Goal: Task Accomplishment & Management: Use online tool/utility

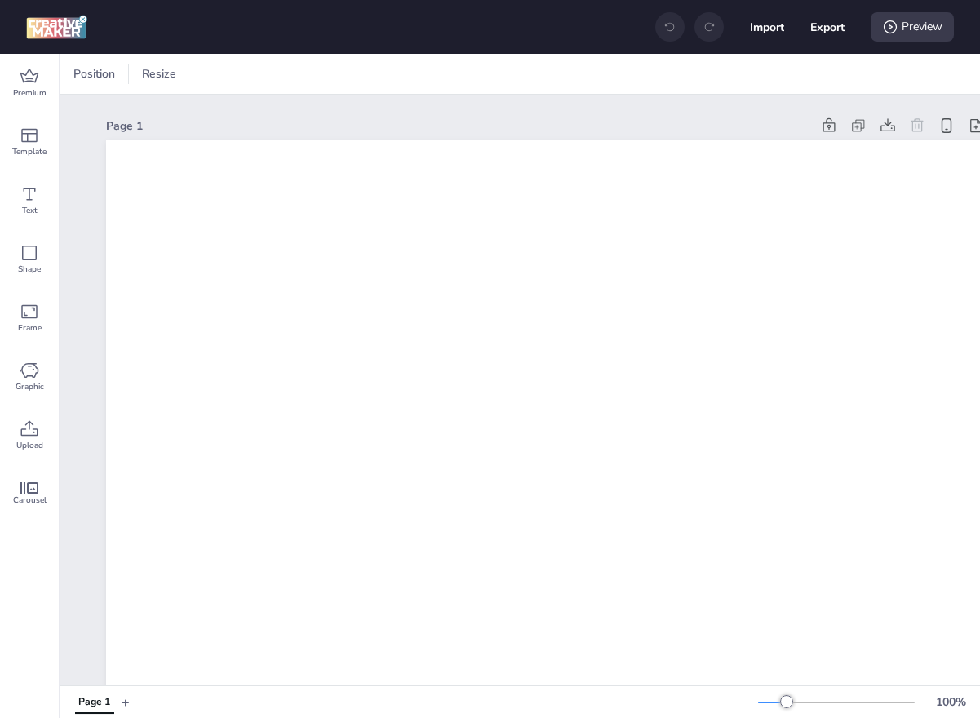
click at [783, 30] on div "Import Export Preview" at bounding box center [804, 27] width 299 height 34
click at [768, 26] on button "Import" at bounding box center [767, 27] width 34 height 34
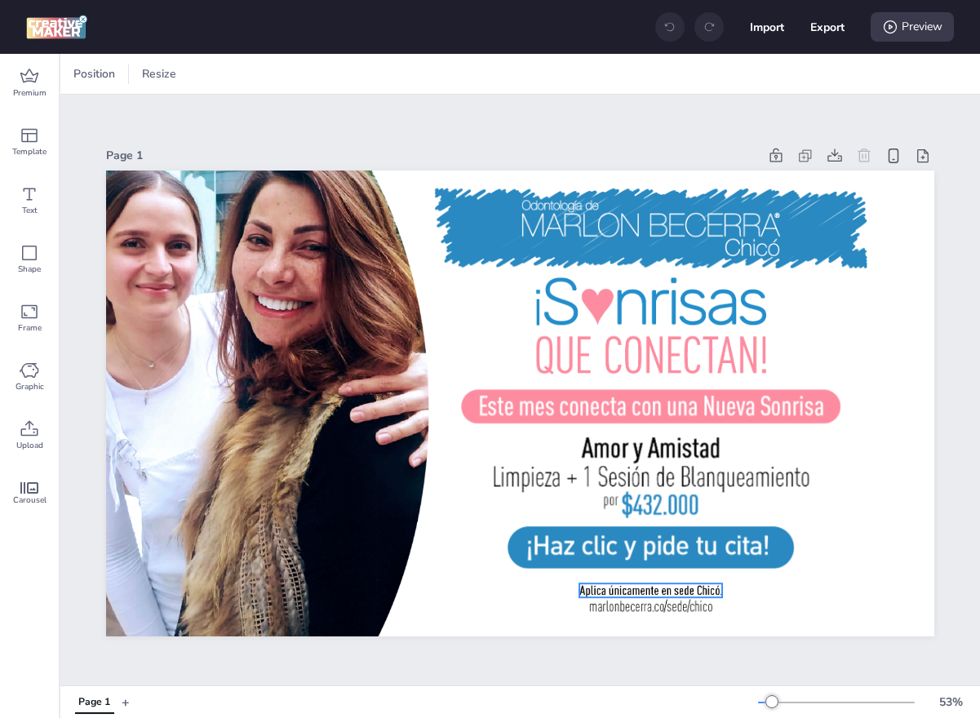
click at [656, 589] on div at bounding box center [650, 590] width 143 height 15
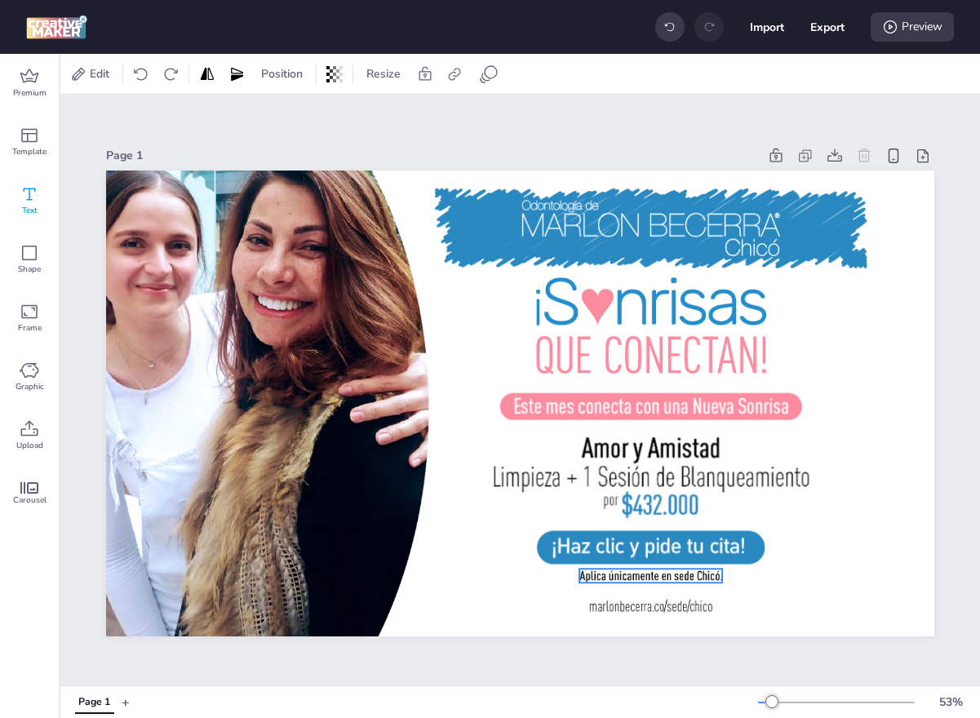
click at [40, 201] on div "Text" at bounding box center [29, 200] width 59 height 59
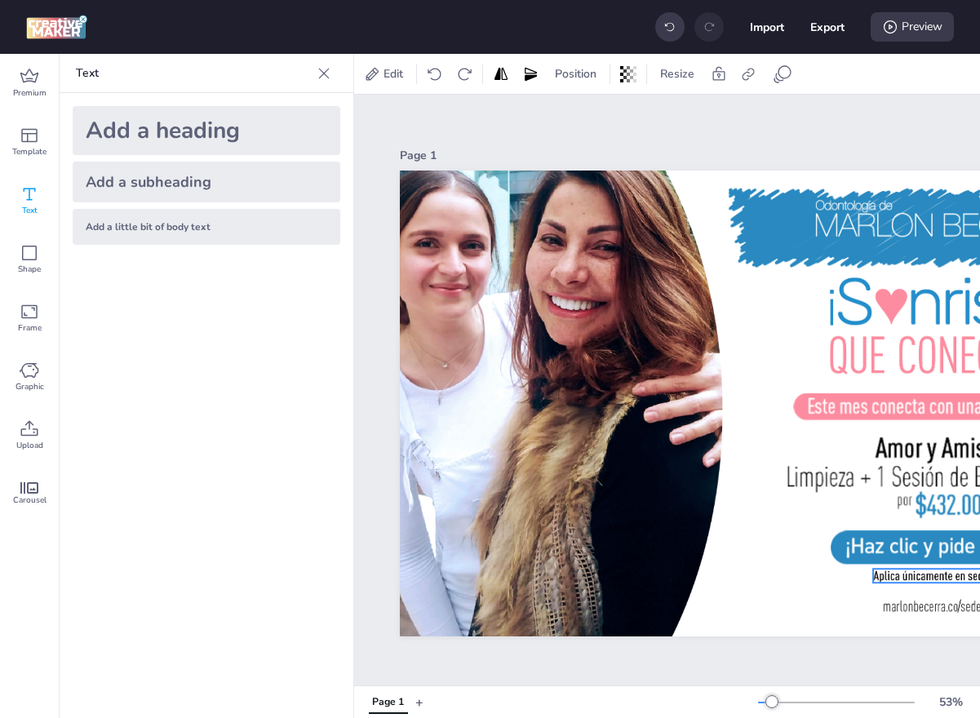
click at [242, 215] on div "Add a little bit of body text" at bounding box center [207, 227] width 268 height 36
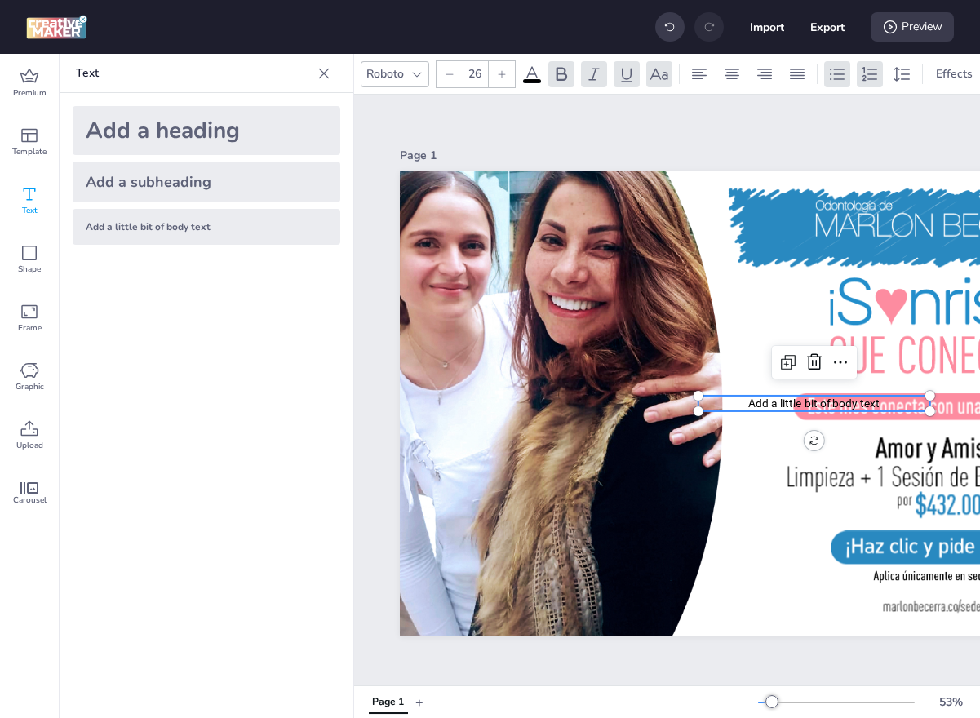
click at [866, 401] on span "Add a little bit of body text" at bounding box center [813, 402] width 131 height 13
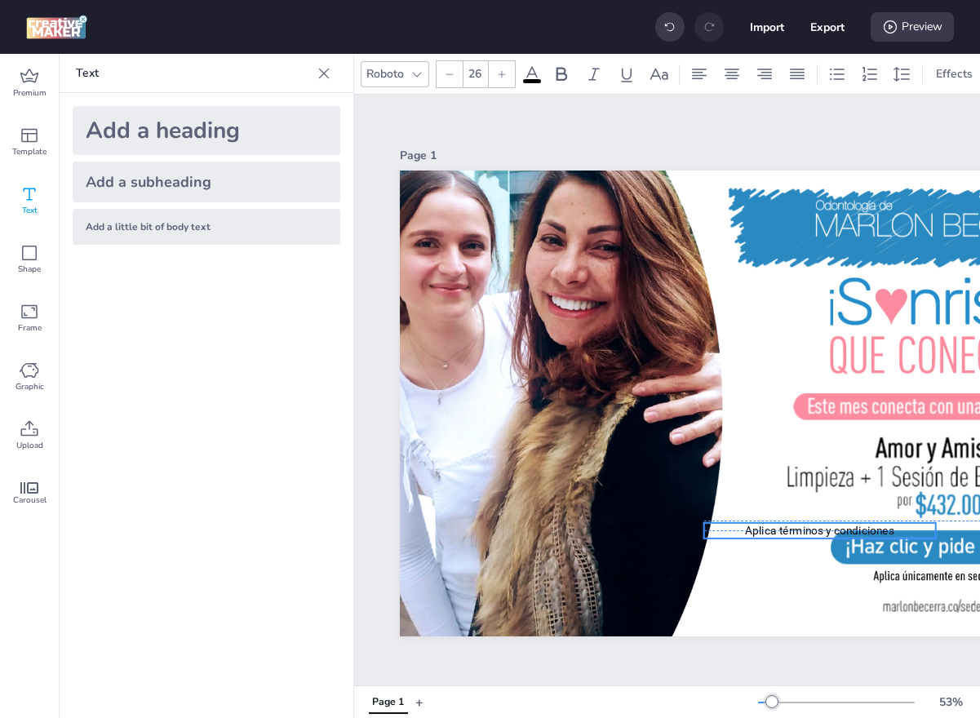
drag, startPoint x: 784, startPoint y: 400, endPoint x: 817, endPoint y: 569, distance: 172.8
click at [817, 538] on p "Aplica términos y condiciones" at bounding box center [820, 530] width 232 height 16
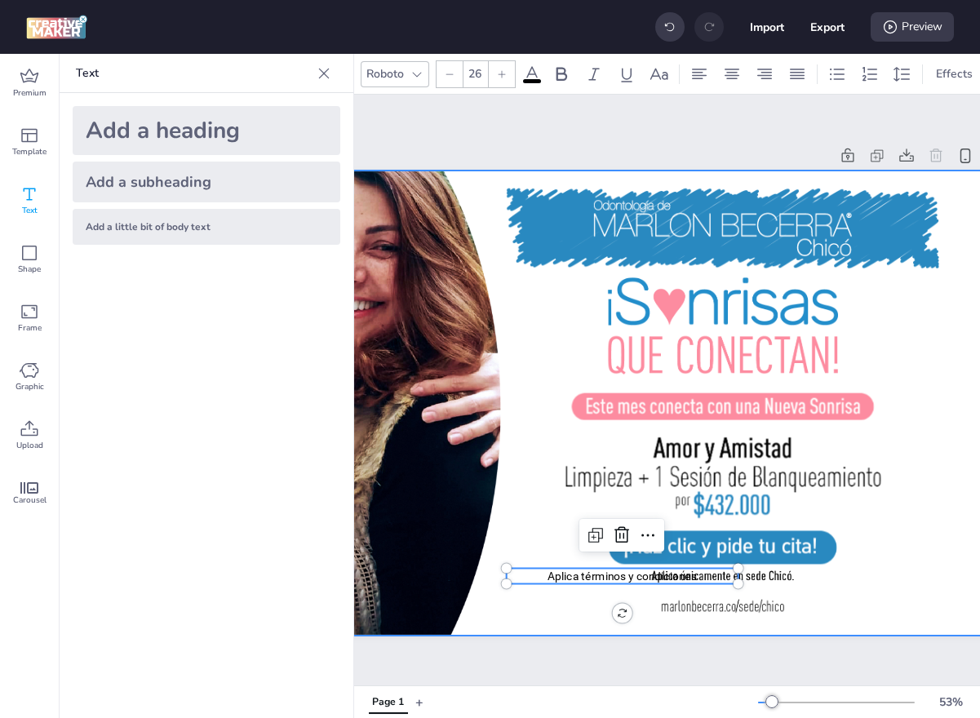
scroll to position [0, 294]
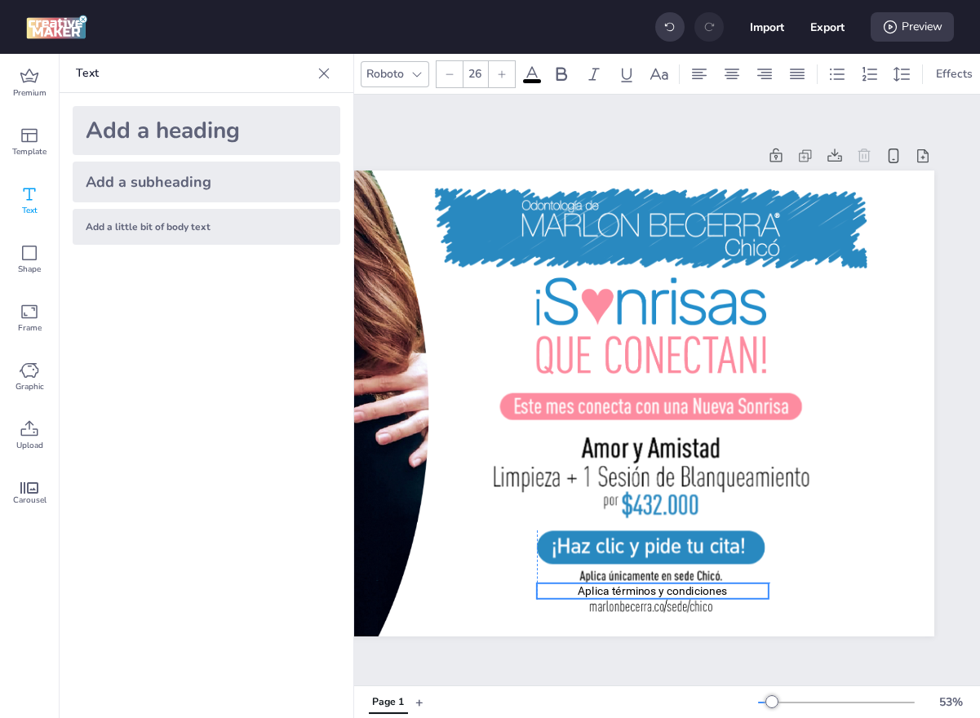
drag, startPoint x: 582, startPoint y: 574, endPoint x: 687, endPoint y: 591, distance: 105.7
click at [687, 591] on p "Aplica términos y condiciones" at bounding box center [653, 590] width 232 height 16
click at [456, 76] on div at bounding box center [449, 74] width 26 height 26
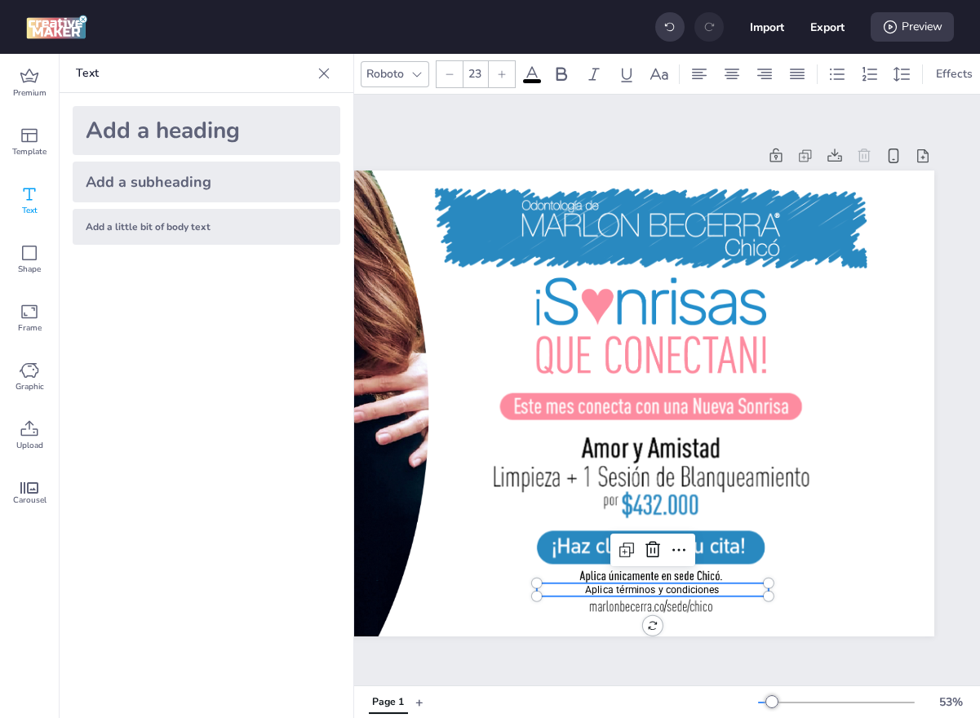
click at [456, 76] on div at bounding box center [449, 74] width 26 height 26
click at [456, 74] on div at bounding box center [449, 74] width 26 height 26
type input "19"
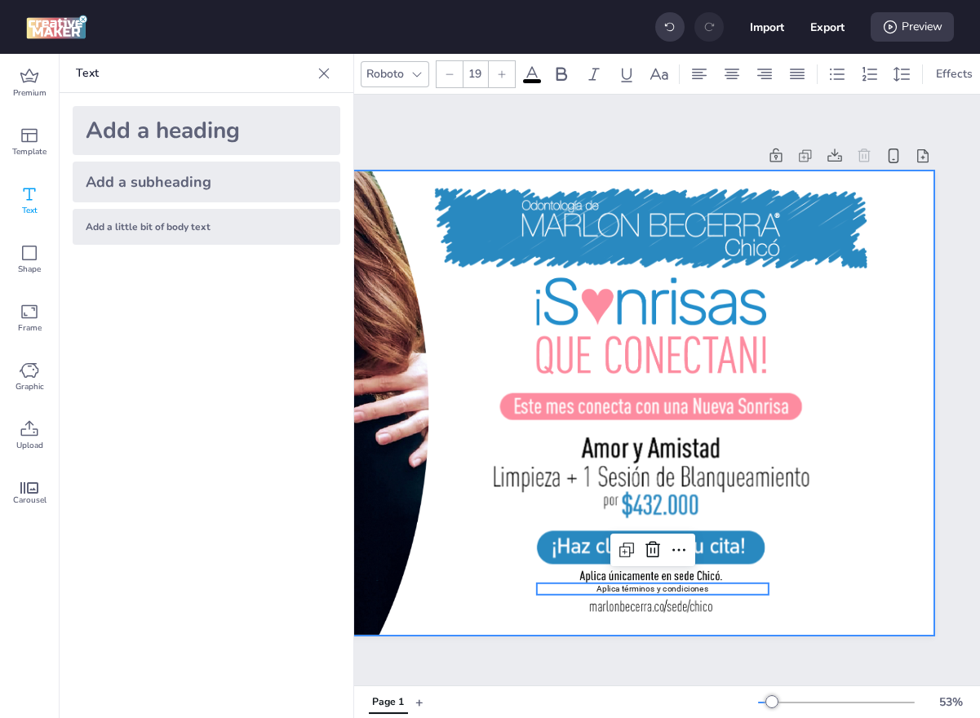
click at [746, 596] on div at bounding box center [520, 404] width 828 height 466
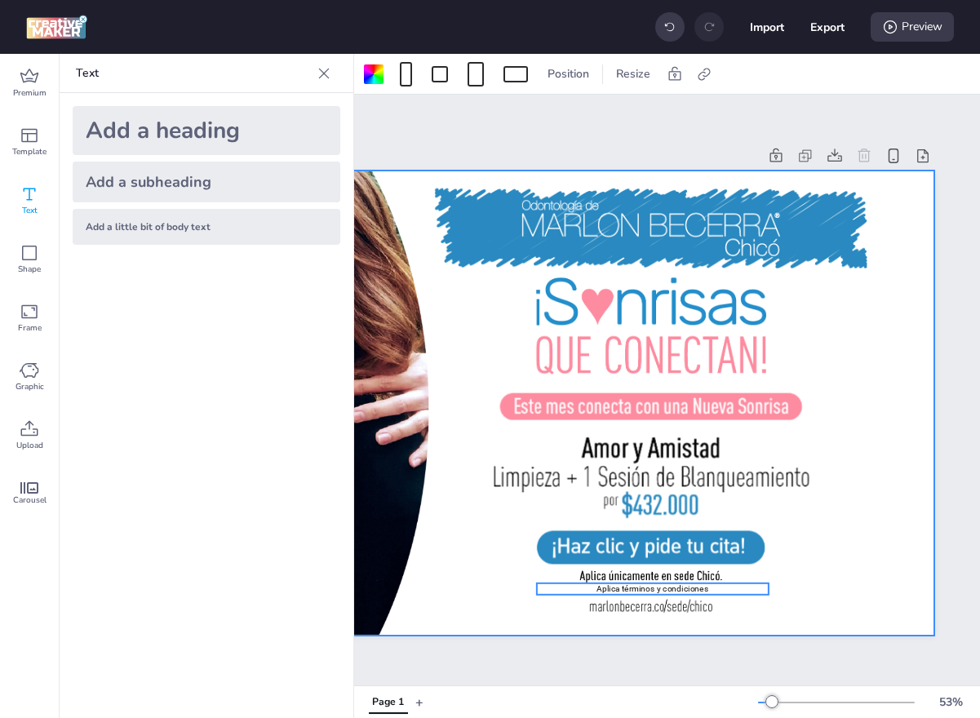
click at [698, 591] on p "Aplica términos y condiciones" at bounding box center [653, 587] width 232 height 11
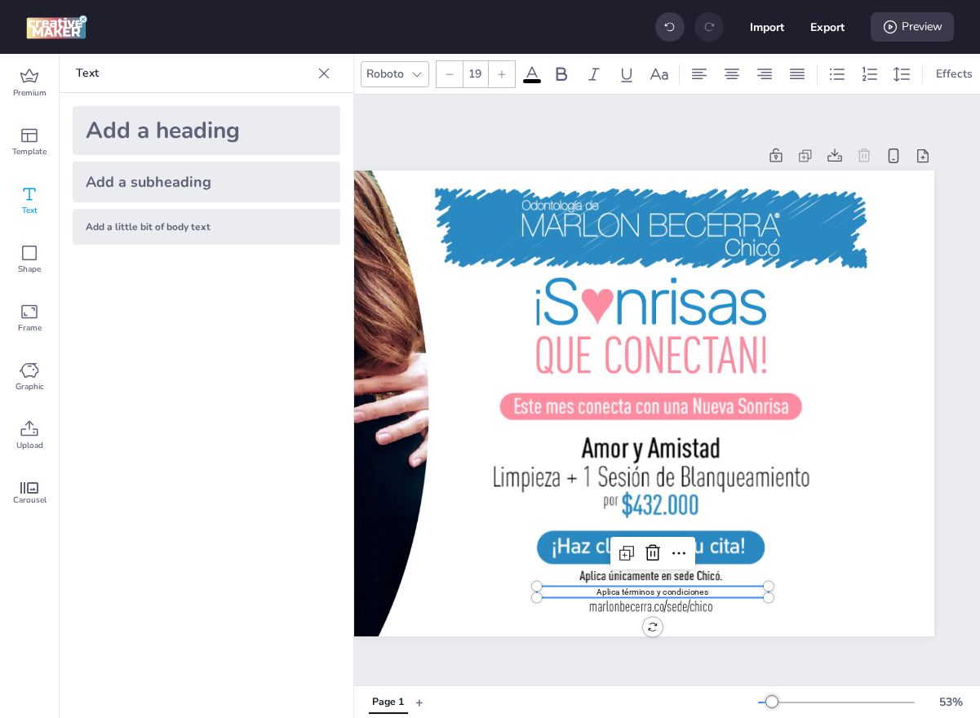
click at [419, 706] on button "+" at bounding box center [419, 702] width 8 height 29
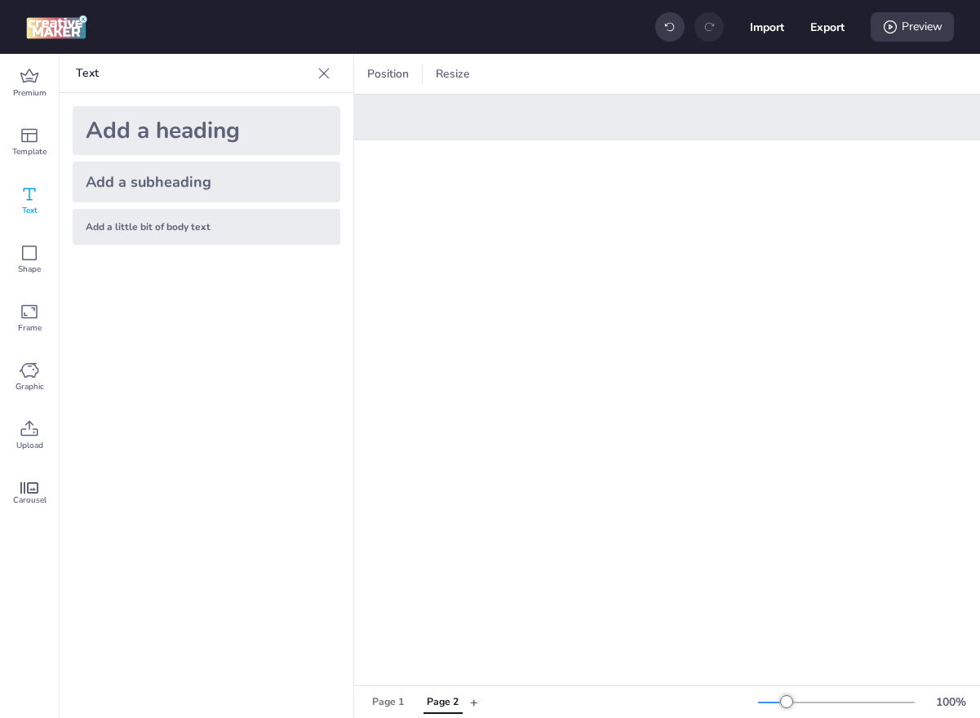
click at [756, 7] on div "Import Export Preview" at bounding box center [490, 27] width 980 height 54
click at [757, 27] on button "Import" at bounding box center [767, 27] width 33 height 33
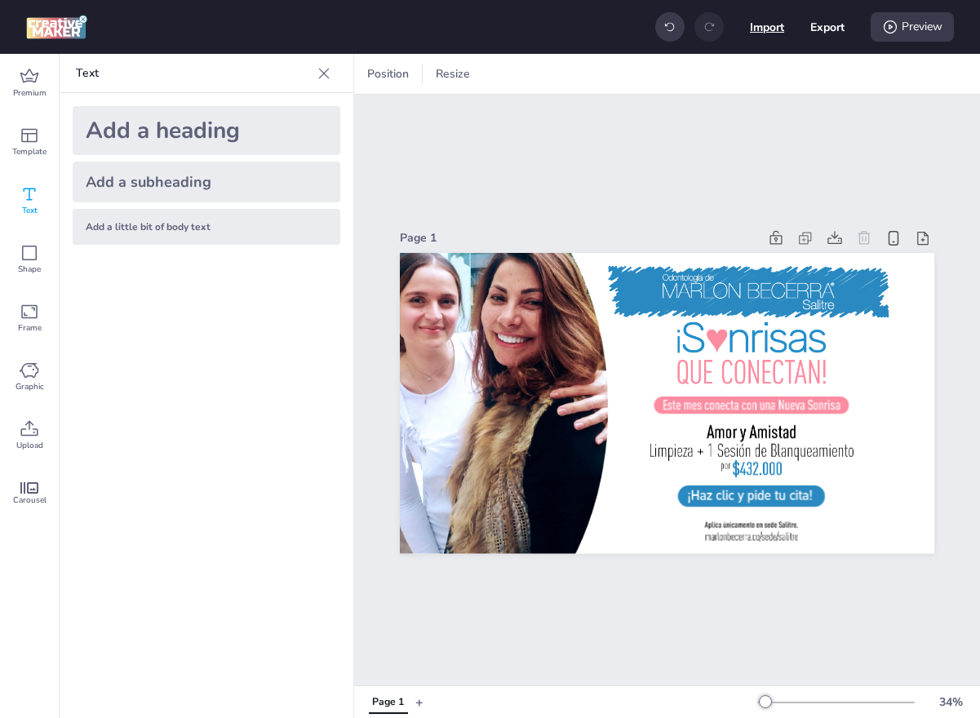
click at [750, 20] on button "Import" at bounding box center [767, 27] width 34 height 34
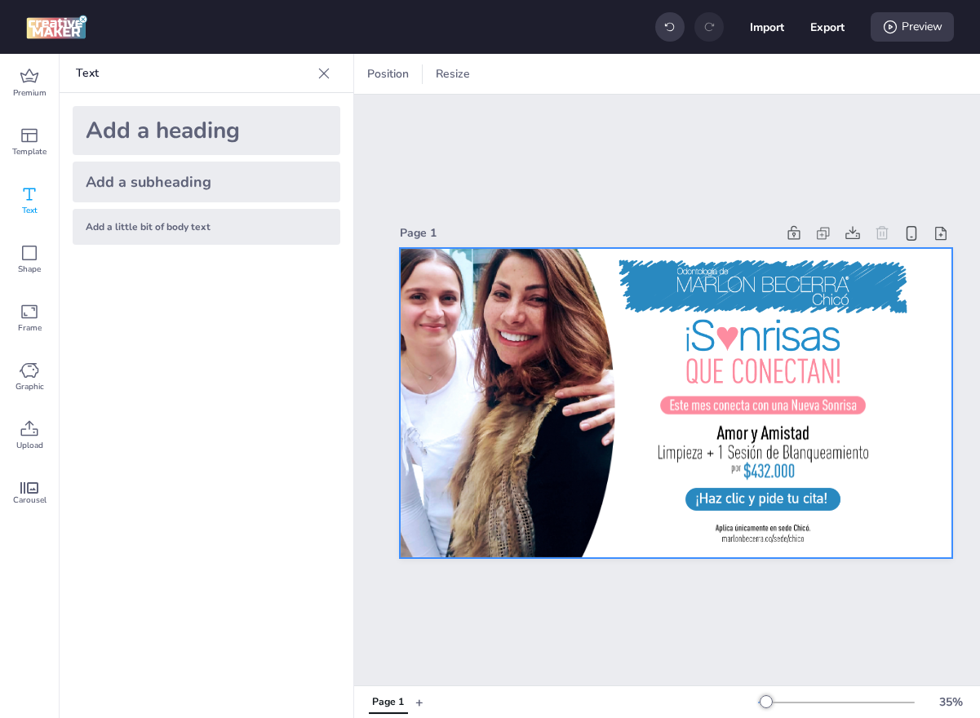
click at [757, 521] on div at bounding box center [676, 403] width 552 height 311
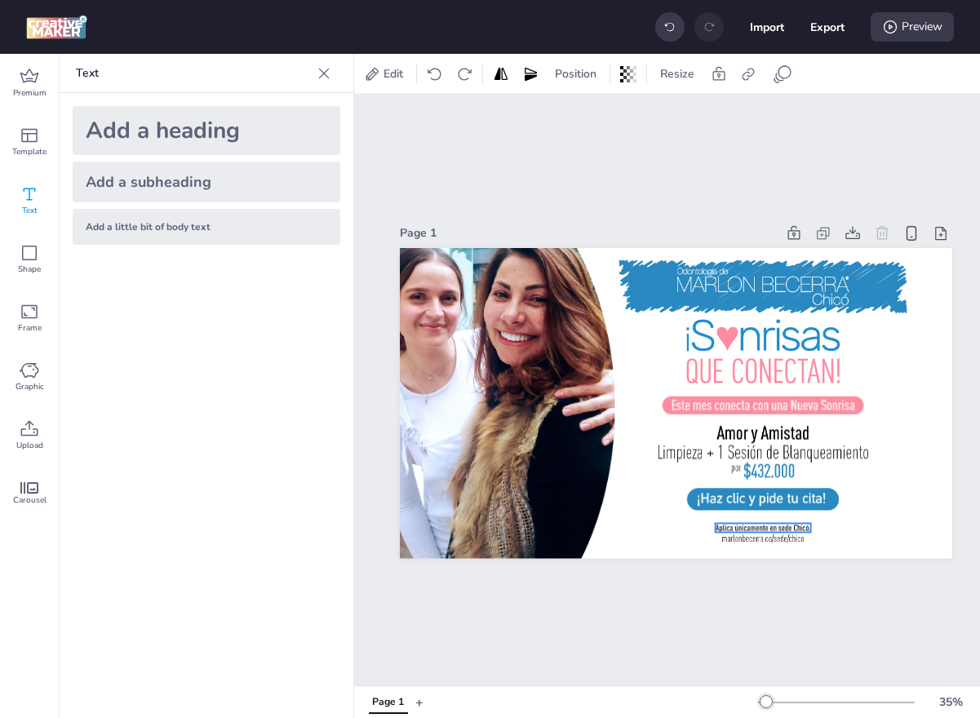
click at [756, 528] on div at bounding box center [762, 528] width 95 height 10
click at [221, 223] on div "Add a little bit of body text" at bounding box center [207, 227] width 268 height 36
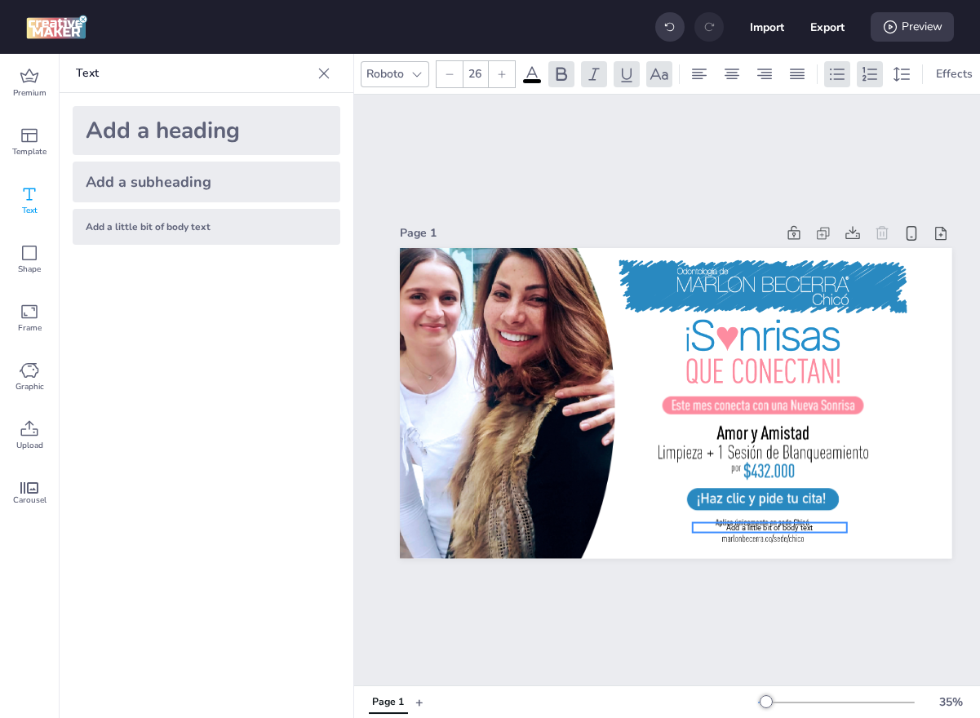
drag, startPoint x: 689, startPoint y: 407, endPoint x: 783, endPoint y: 529, distance: 154.2
click at [783, 529] on span "Add a little bit of body text" at bounding box center [769, 527] width 87 height 9
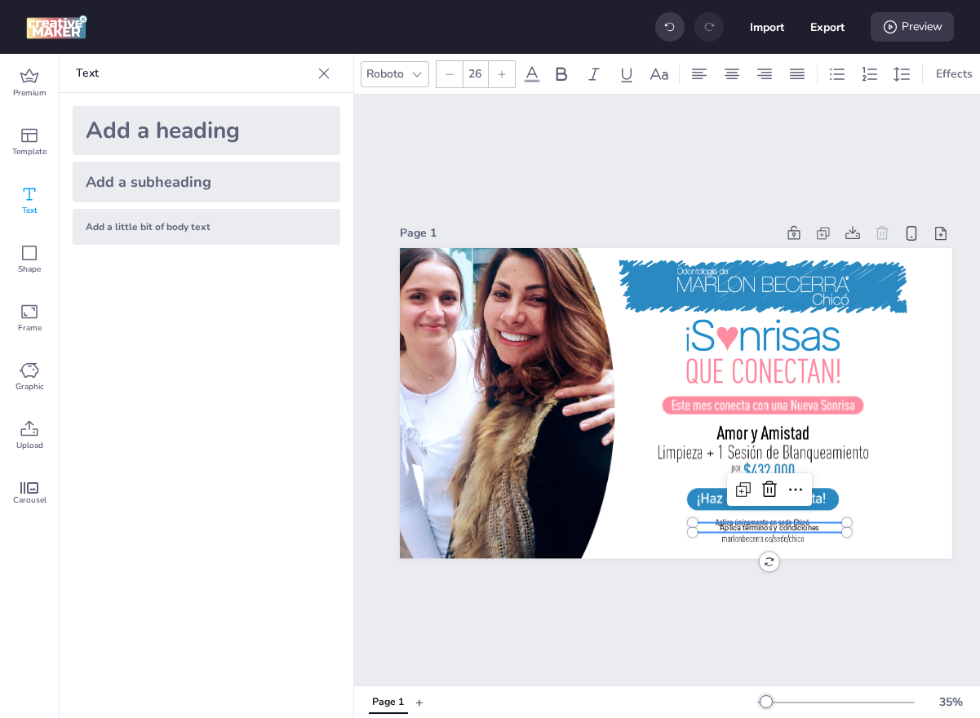
click at [454, 72] on icon at bounding box center [450, 74] width 10 height 10
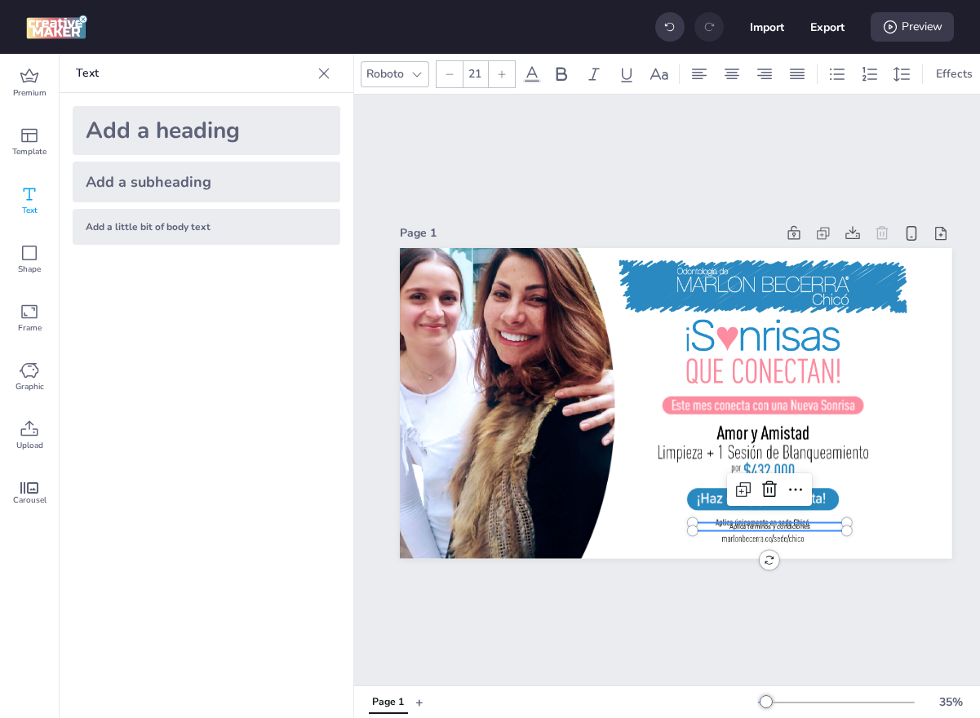
click at [454, 72] on icon at bounding box center [450, 74] width 10 height 10
type input "18"
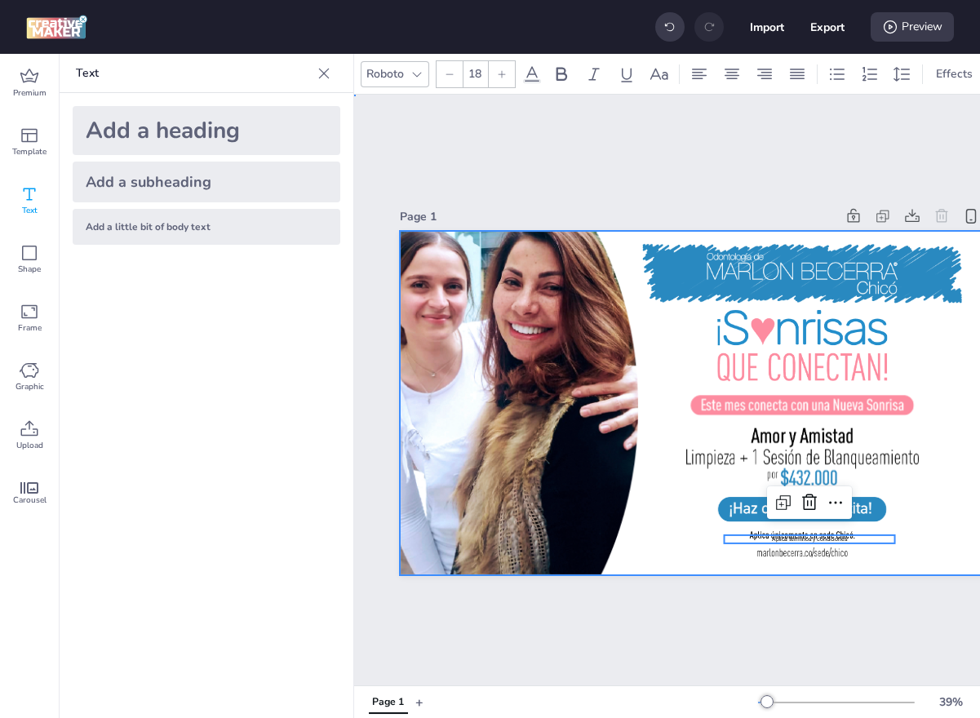
click at [711, 560] on div at bounding box center [706, 403] width 612 height 344
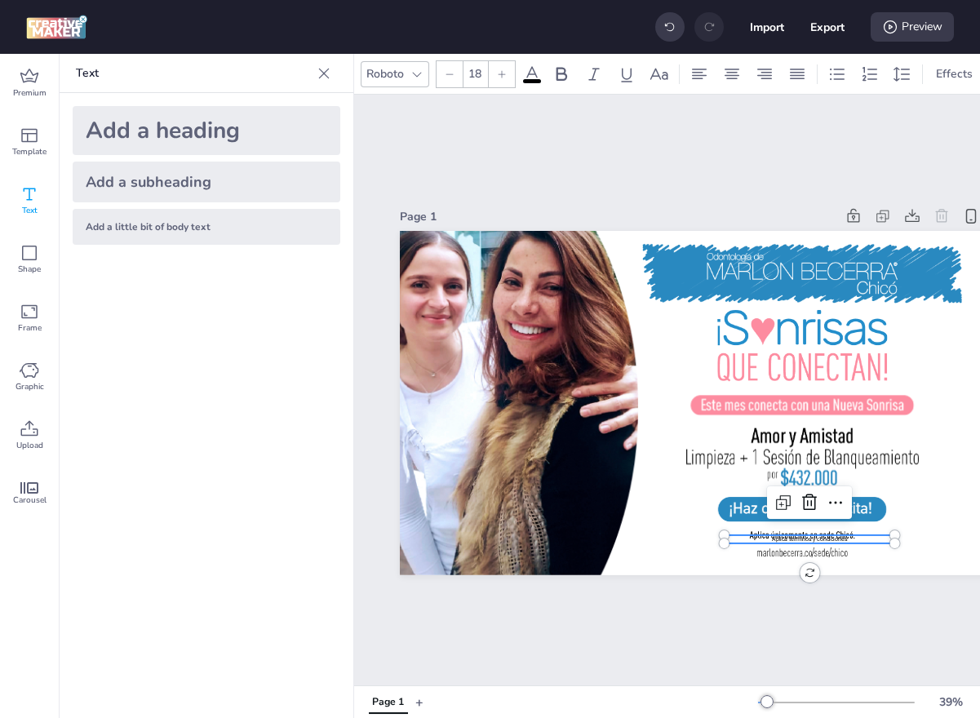
click at [775, 538] on p "Aplica términos y condiciones" at bounding box center [809, 539] width 171 height 8
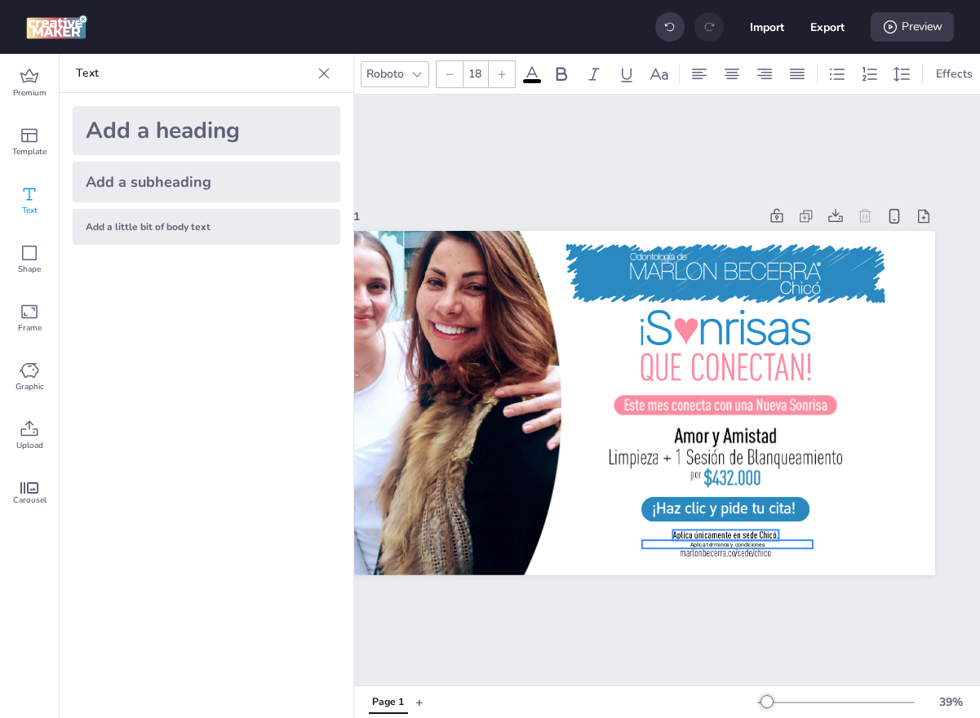
scroll to position [0, 77]
click at [745, 546] on p "Aplica términos y condiciones" at bounding box center [727, 544] width 171 height 8
click at [746, 556] on div at bounding box center [725, 553] width 91 height 13
click at [745, 544] on p "Aplica términos y condiciones" at bounding box center [727, 544] width 171 height 8
click at [810, 31] on button "Export" at bounding box center [827, 27] width 34 height 34
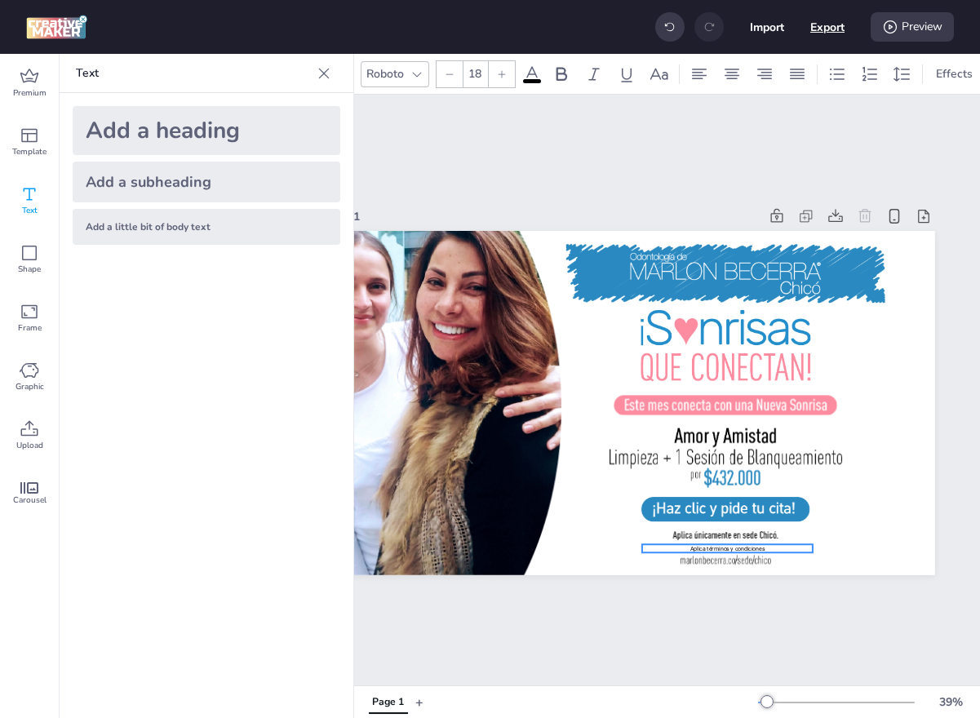
select select "html"
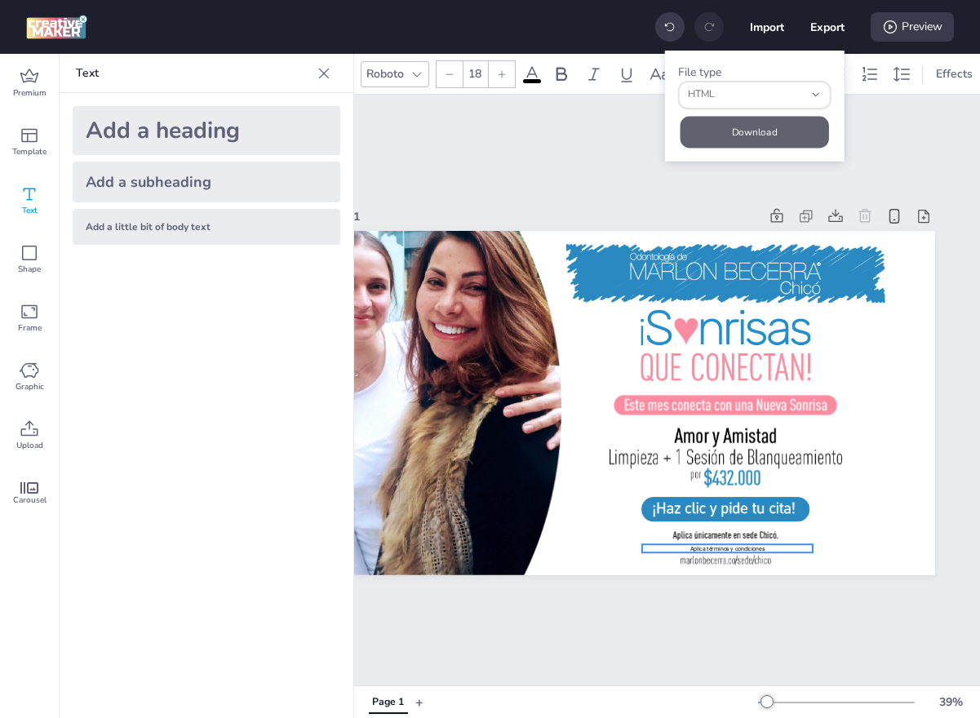
click at [782, 123] on button "Download" at bounding box center [754, 132] width 148 height 32
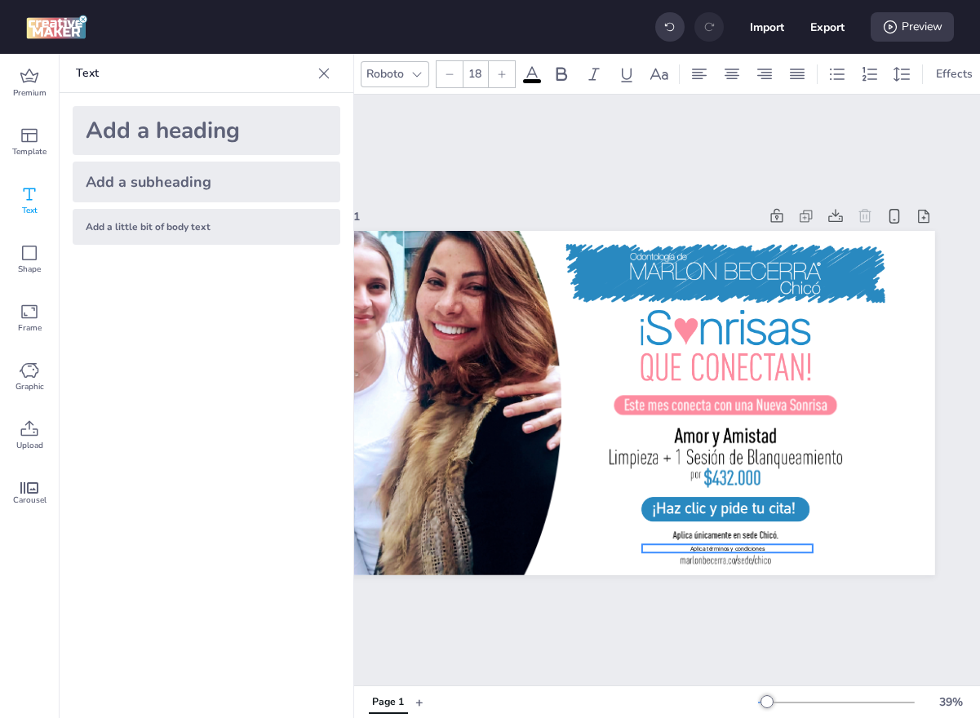
click at [559, 152] on div "Page 1 Aplica términos y condiciones" at bounding box center [628, 390] width 703 height 591
click at [751, 31] on button "Import" at bounding box center [767, 27] width 33 height 33
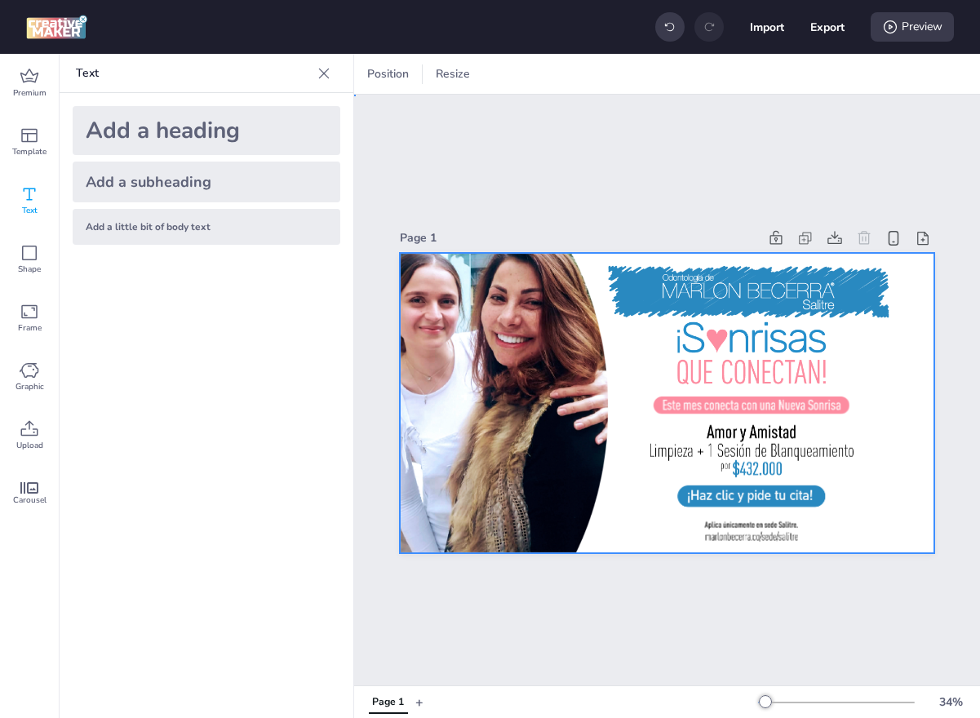
click at [793, 529] on div at bounding box center [667, 403] width 534 height 300
click at [20, 426] on icon at bounding box center [30, 429] width 20 height 20
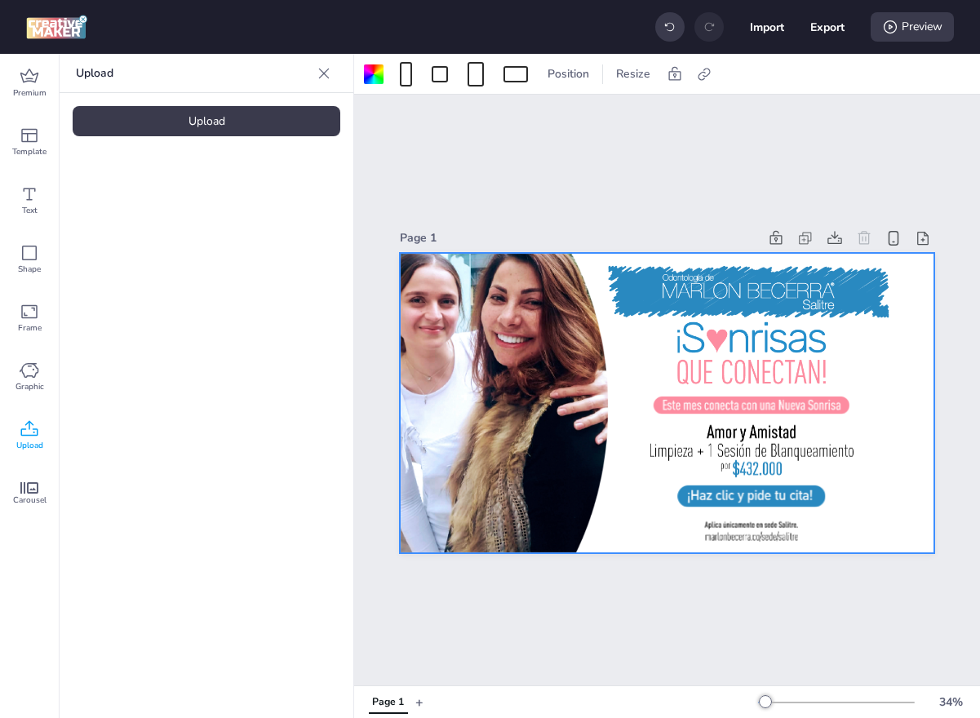
click at [239, 128] on div "Upload" at bounding box center [207, 121] width 268 height 30
click at [134, 216] on div at bounding box center [138, 227] width 131 height 131
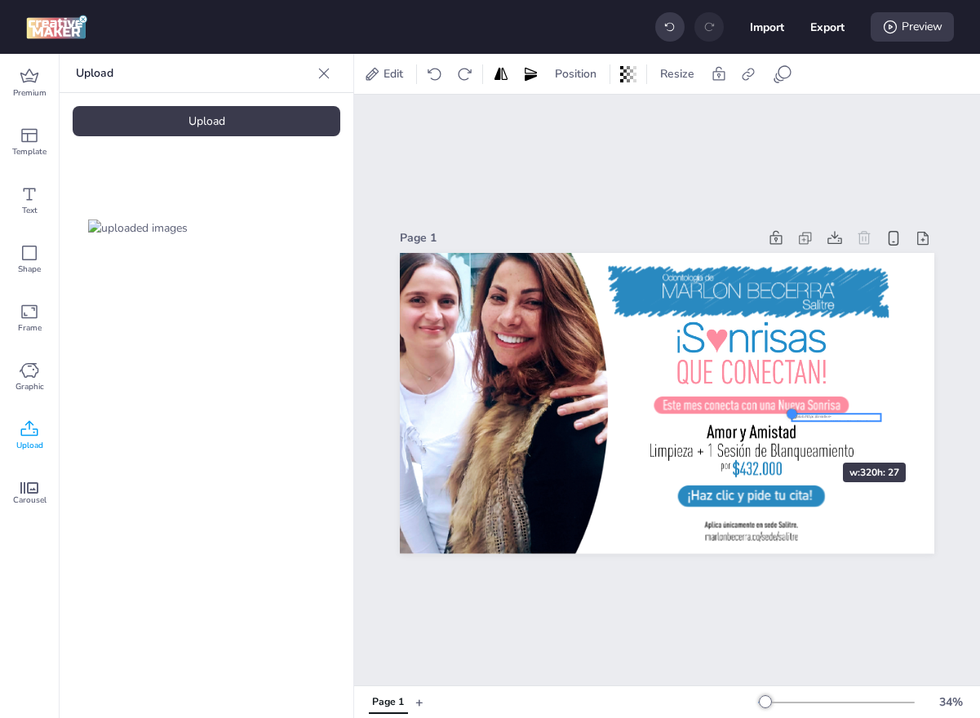
drag, startPoint x: 455, startPoint y: 386, endPoint x: 795, endPoint y: 433, distance: 343.5
click at [795, 433] on div at bounding box center [667, 403] width 534 height 300
drag, startPoint x: 850, startPoint y: 419, endPoint x: 838, endPoint y: 530, distance: 112.4
click at [838, 530] on div at bounding box center [825, 529] width 87 height 7
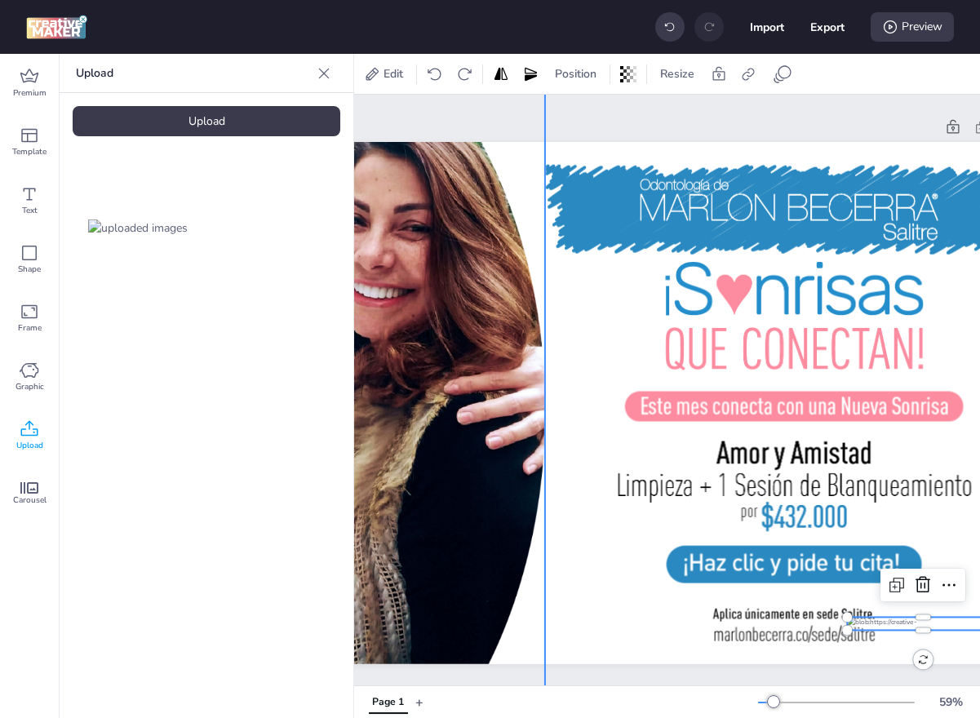
scroll to position [0, 393]
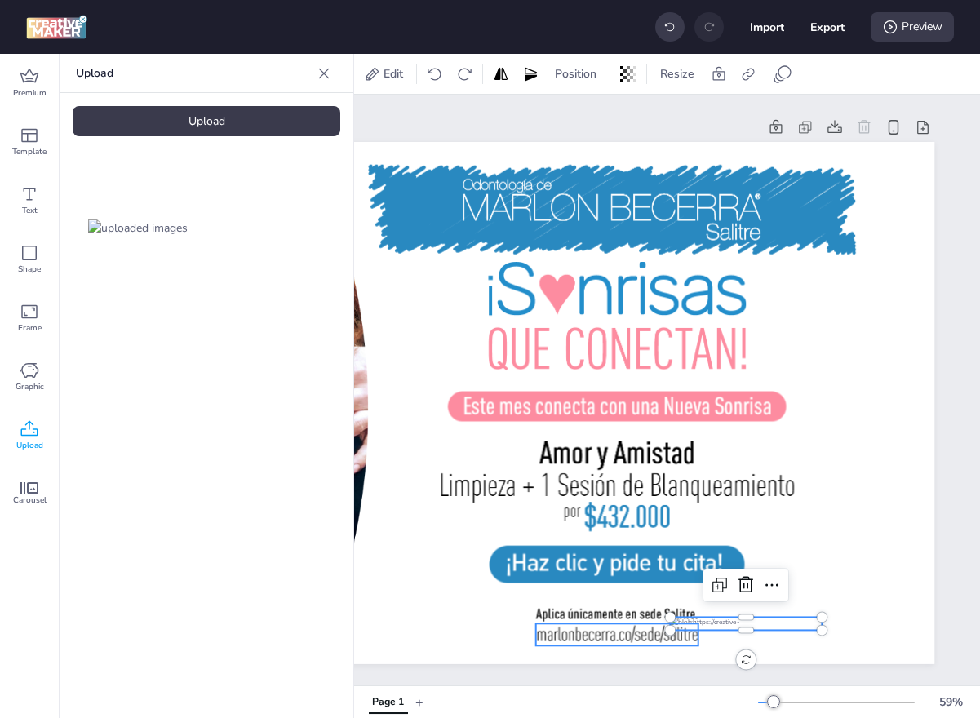
click at [616, 623] on div at bounding box center [617, 634] width 162 height 22
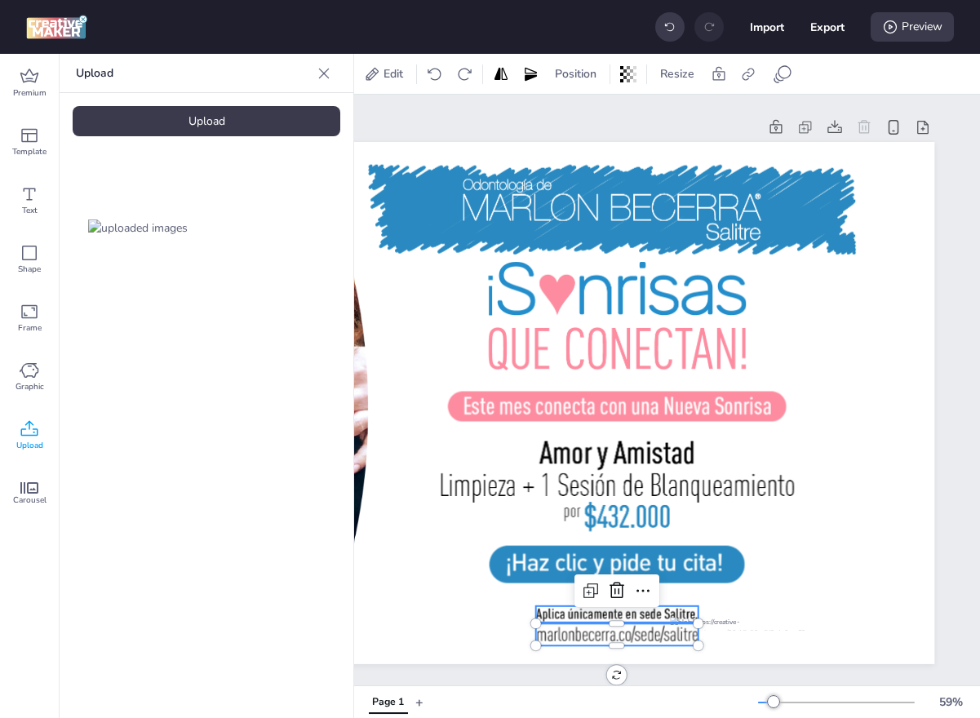
click at [625, 616] on div at bounding box center [617, 614] width 162 height 16
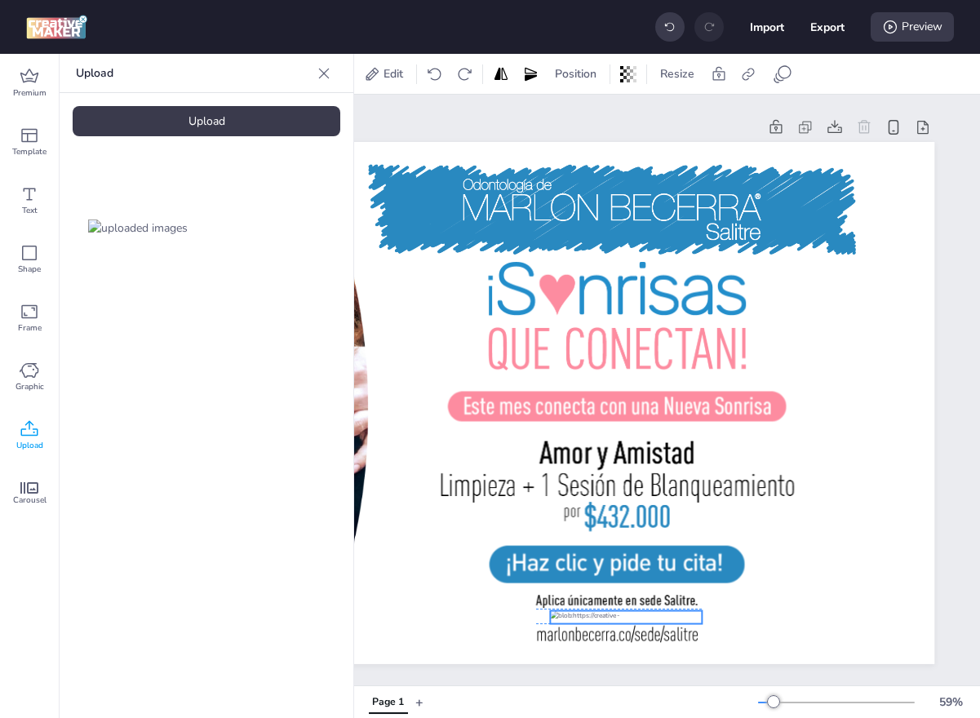
drag, startPoint x: 715, startPoint y: 624, endPoint x: 596, endPoint y: 618, distance: 119.2
click at [596, 618] on div at bounding box center [626, 617] width 152 height 13
drag, startPoint x: 550, startPoint y: 609, endPoint x: 598, endPoint y: 613, distance: 48.4
click at [598, 613] on div at bounding box center [471, 403] width 928 height 522
drag, startPoint x: 618, startPoint y: 618, endPoint x: 591, endPoint y: 618, distance: 27.7
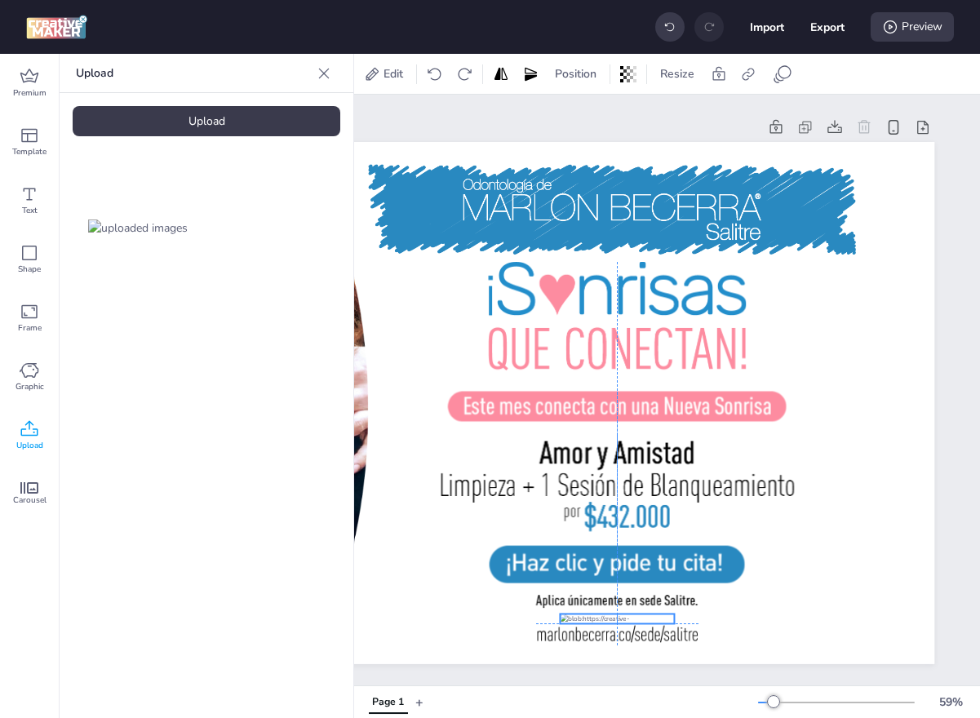
click at [591, 618] on div at bounding box center [617, 619] width 114 height 10
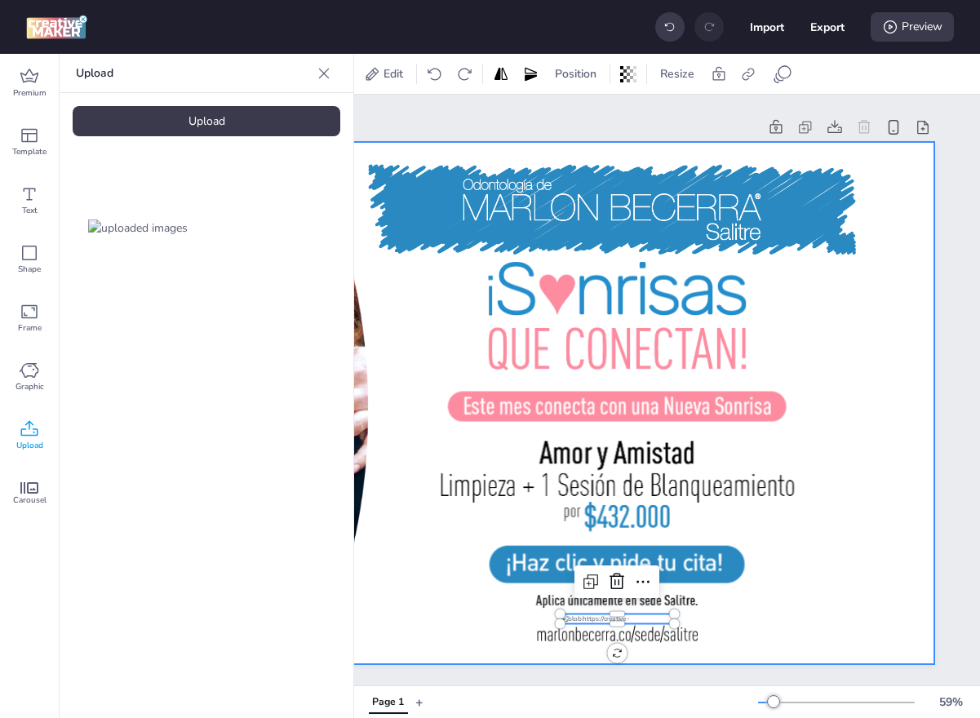
click at [426, 648] on div at bounding box center [471, 403] width 928 height 522
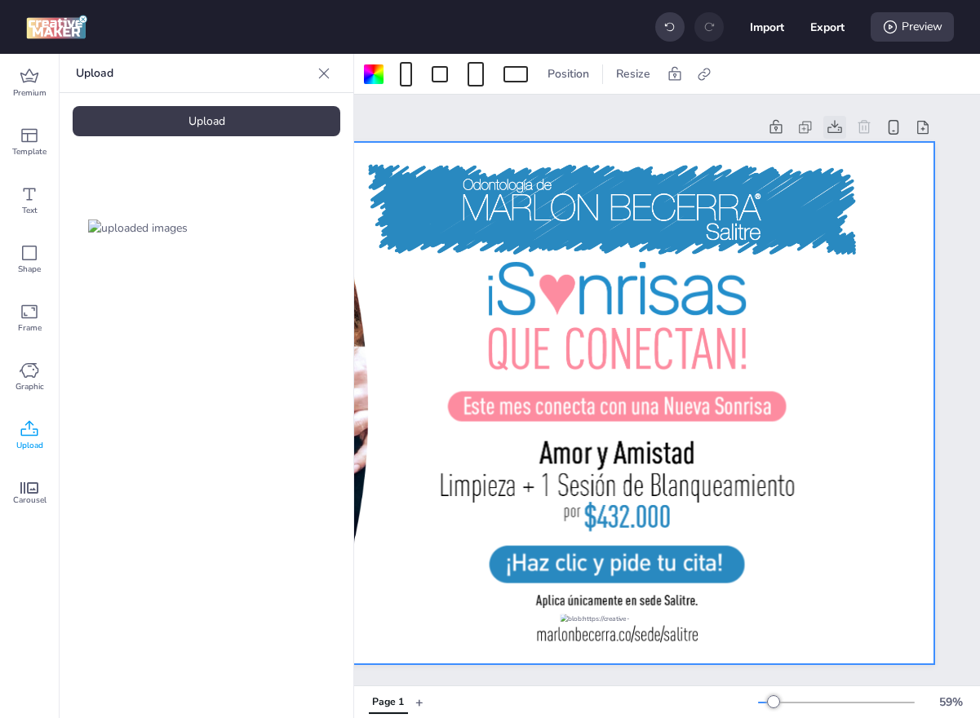
click at [831, 123] on icon at bounding box center [834, 127] width 16 height 16
click at [823, 29] on button "Export" at bounding box center [827, 27] width 34 height 34
select select "html"
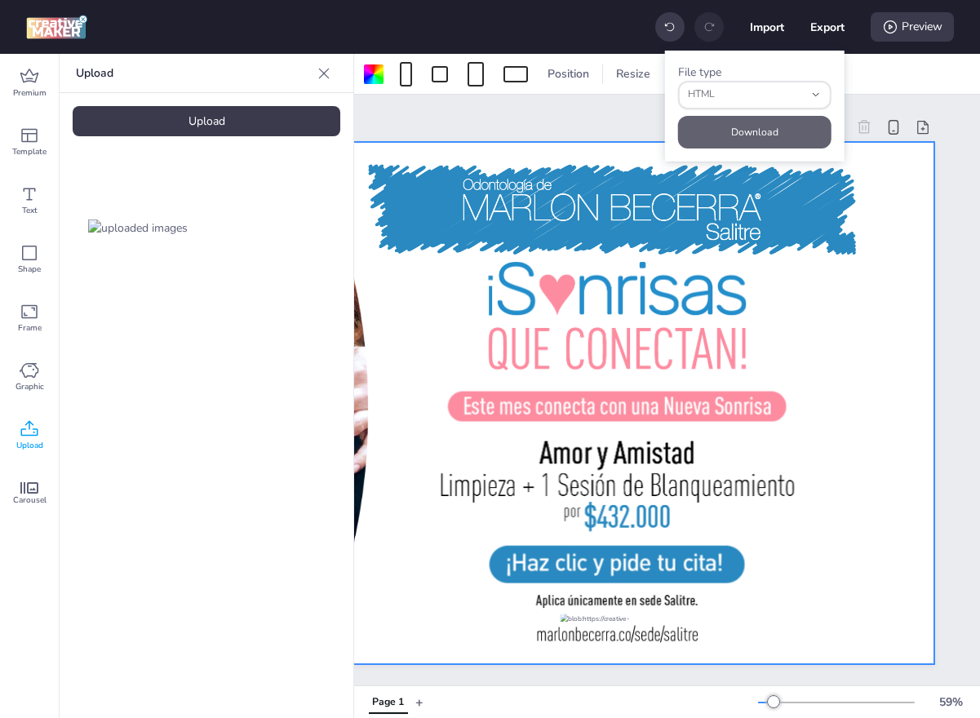
click at [777, 130] on button "Download" at bounding box center [754, 132] width 153 height 33
click at [561, 114] on div "Page 1" at bounding box center [471, 389] width 928 height 587
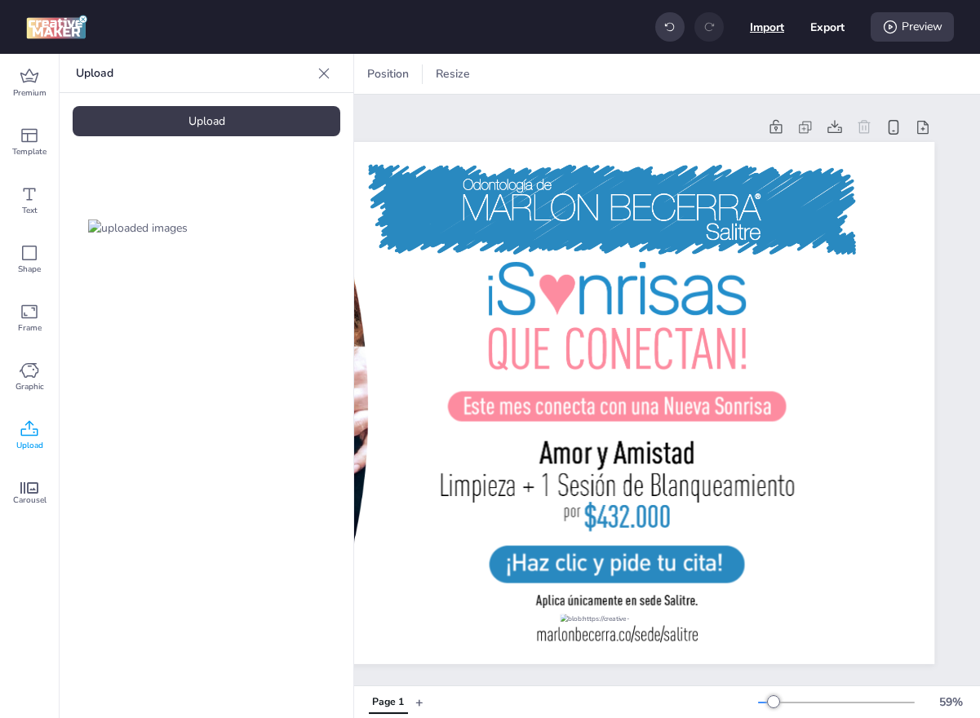
click at [768, 37] on button "Import" at bounding box center [767, 27] width 34 height 34
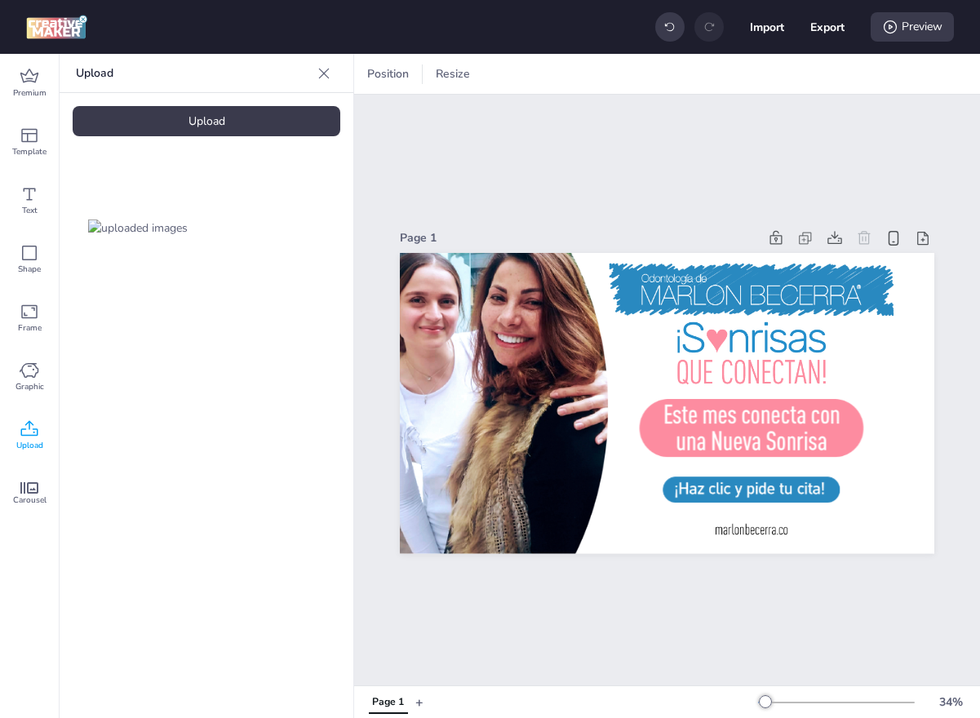
scroll to position [0, 0]
click at [773, 29] on button "Import" at bounding box center [767, 27] width 34 height 34
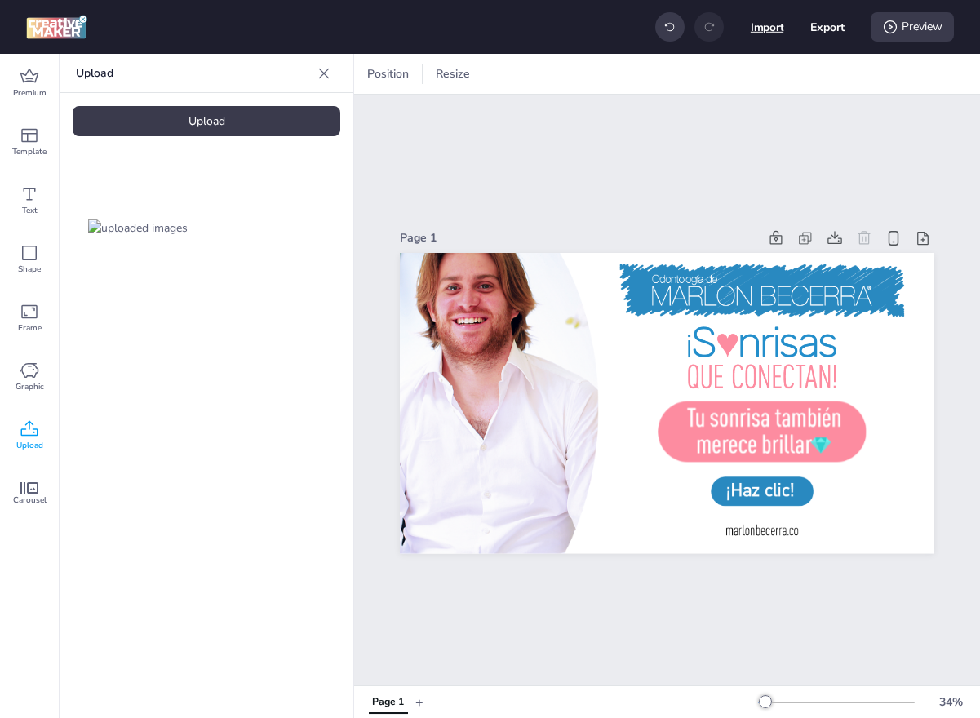
click at [774, 24] on button "Import" at bounding box center [767, 27] width 33 height 33
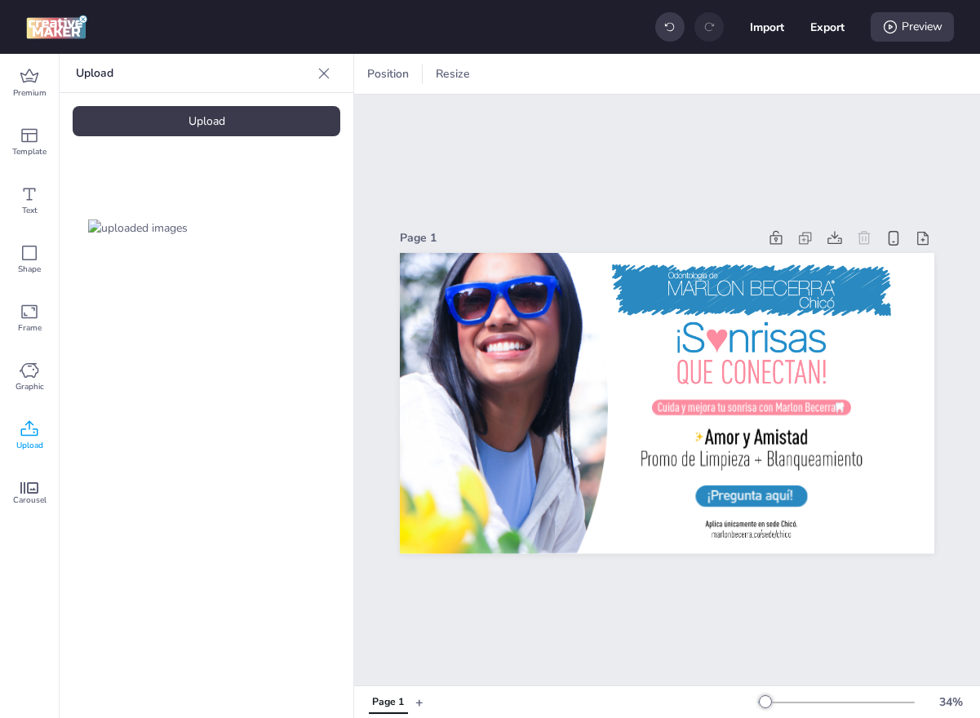
click at [183, 217] on div at bounding box center [138, 227] width 131 height 131
drag, startPoint x: 451, startPoint y: 388, endPoint x: 830, endPoint y: 450, distance: 384.4
click at [830, 450] on div at bounding box center [667, 403] width 534 height 300
drag, startPoint x: 861, startPoint y: 416, endPoint x: 766, endPoint y: 525, distance: 144.5
click at [766, 253] on div at bounding box center [667, 253] width 534 height 0
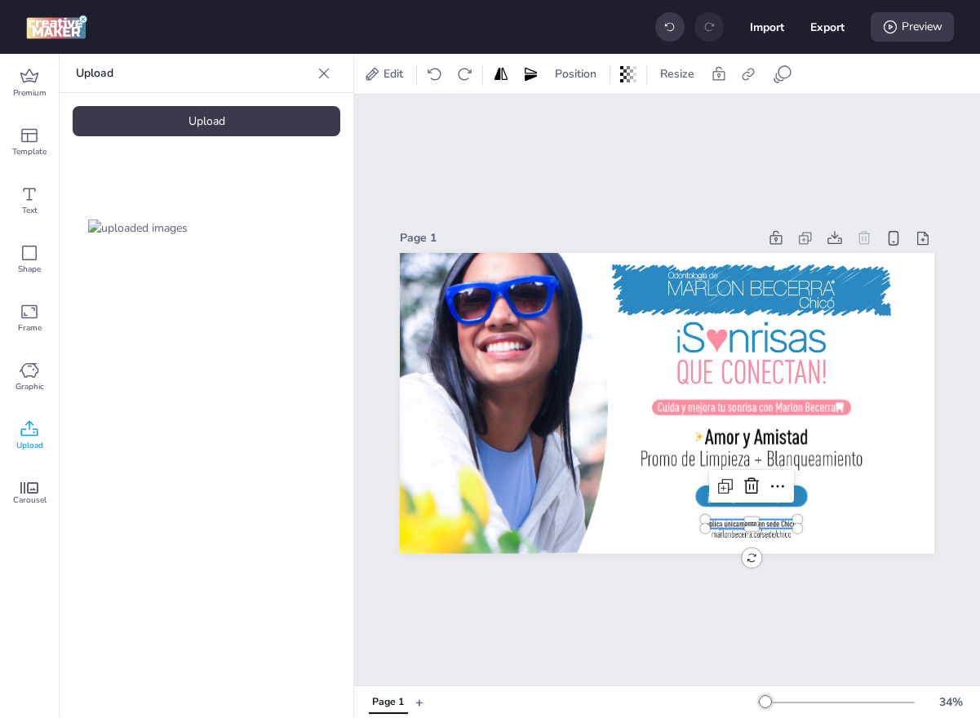
click at [795, 523] on div at bounding box center [667, 403] width 534 height 300
click at [778, 528] on div at bounding box center [667, 403] width 534 height 300
click at [823, 16] on button "Export" at bounding box center [827, 27] width 34 height 34
select select "html"
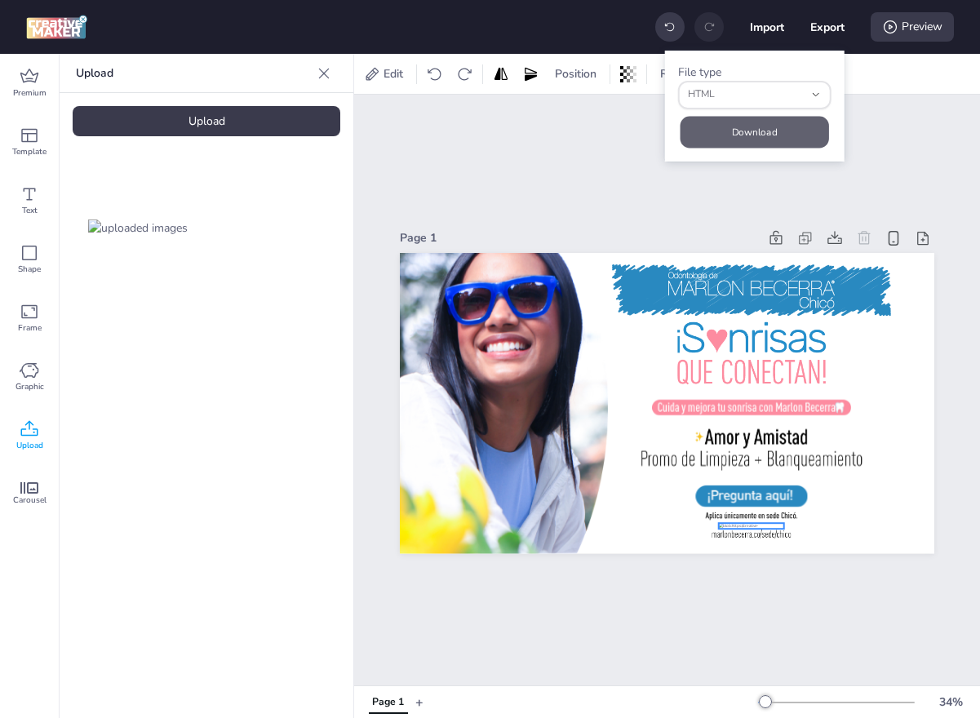
click at [775, 130] on button "Download" at bounding box center [754, 132] width 148 height 32
click at [752, 33] on button "Import" at bounding box center [767, 27] width 33 height 33
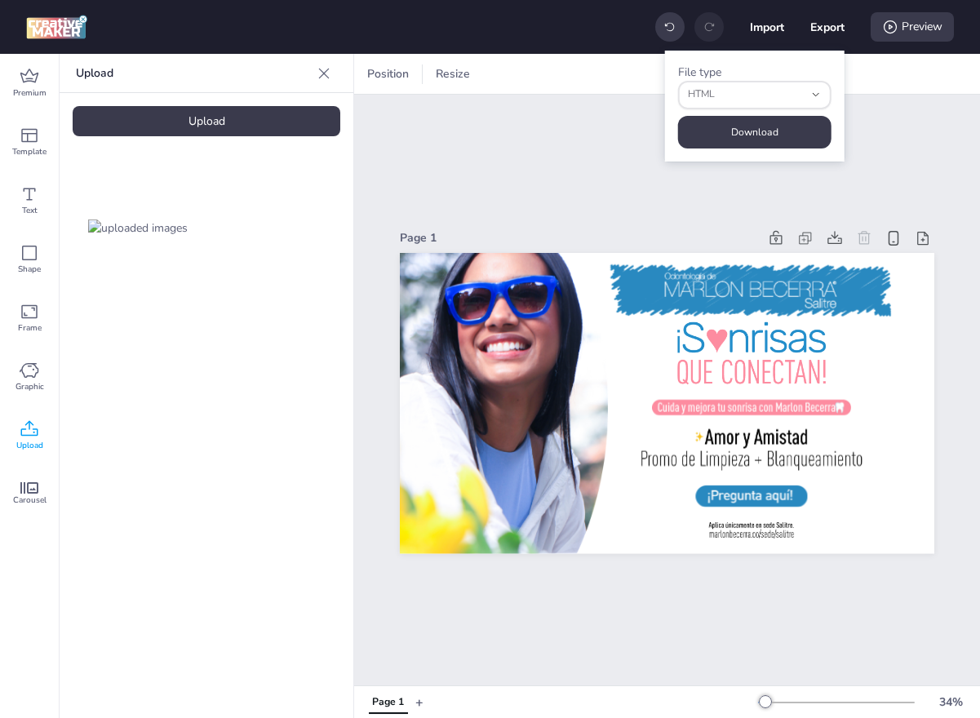
click at [126, 236] on div at bounding box center [138, 227] width 131 height 131
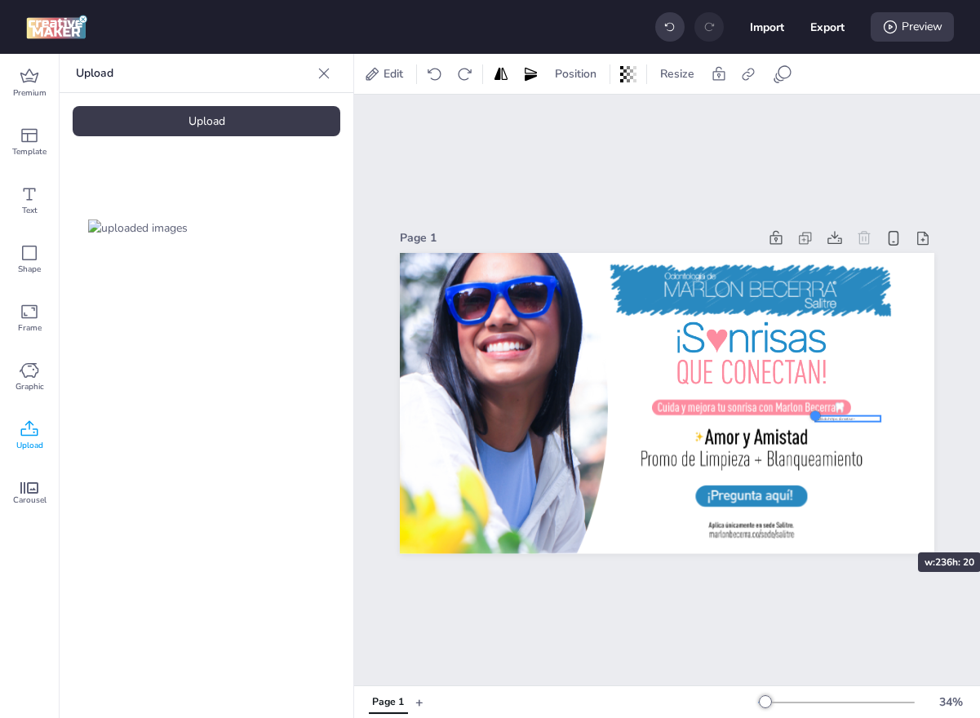
drag, startPoint x: 453, startPoint y: 389, endPoint x: 869, endPoint y: 523, distance: 437.0
click at [869, 523] on div at bounding box center [667, 403] width 534 height 300
drag, startPoint x: 867, startPoint y: 419, endPoint x: 769, endPoint y: 523, distance: 143.1
click at [769, 523] on div at bounding box center [751, 526] width 65 height 6
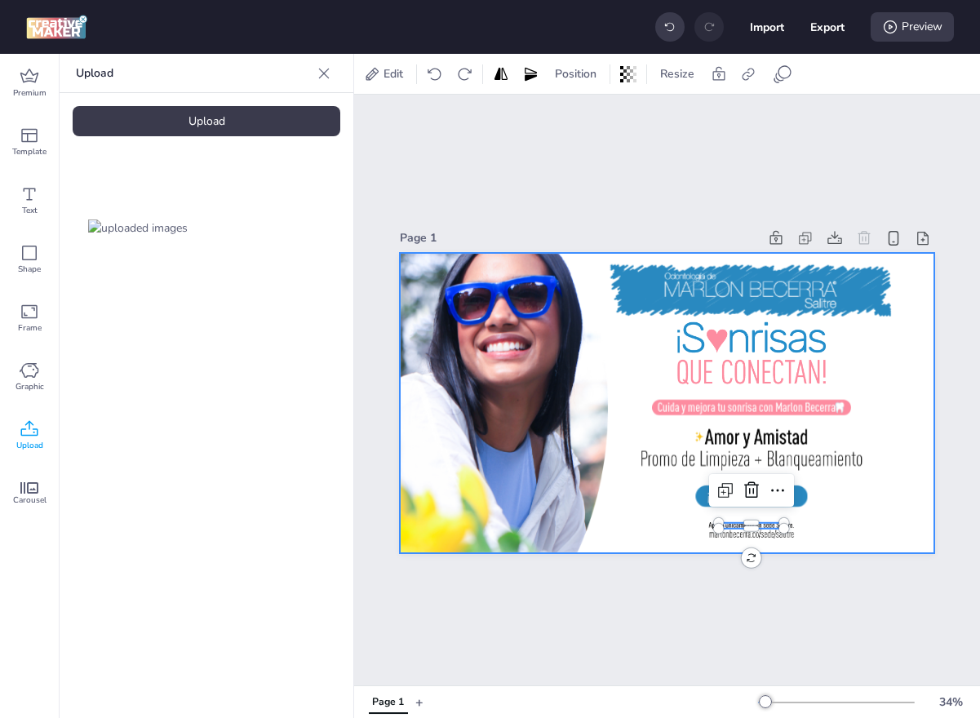
click at [796, 522] on div at bounding box center [667, 403] width 534 height 300
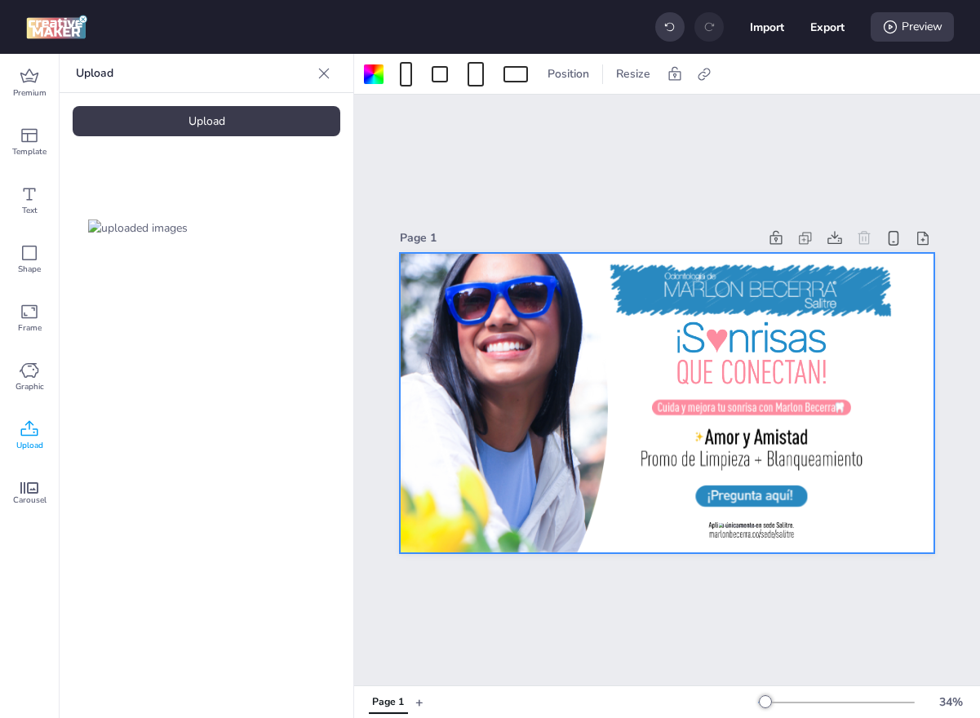
click at [794, 523] on div at bounding box center [667, 403] width 534 height 300
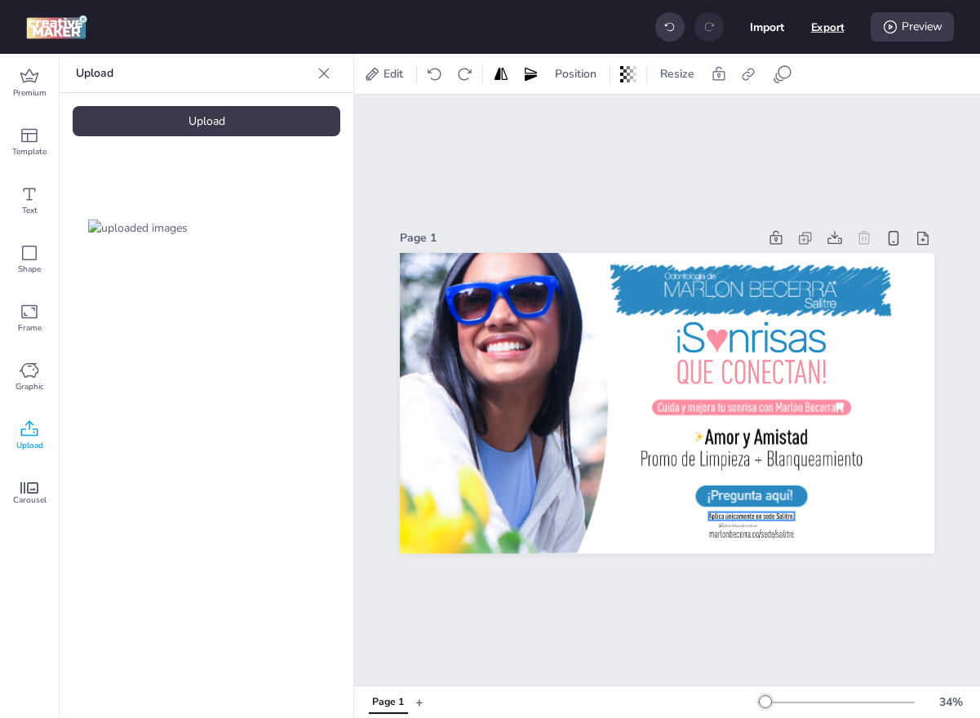
click at [823, 33] on button "Export" at bounding box center [827, 27] width 33 height 33
select select "html"
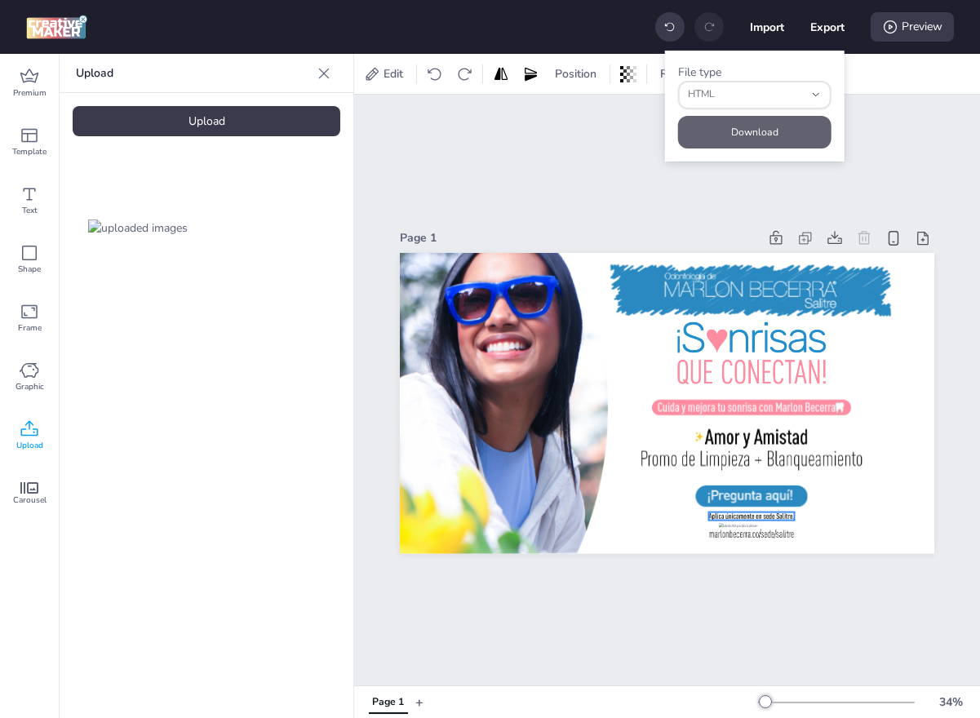
click at [789, 126] on button "Download" at bounding box center [754, 132] width 153 height 33
click at [761, 27] on button "Import" at bounding box center [767, 27] width 33 height 33
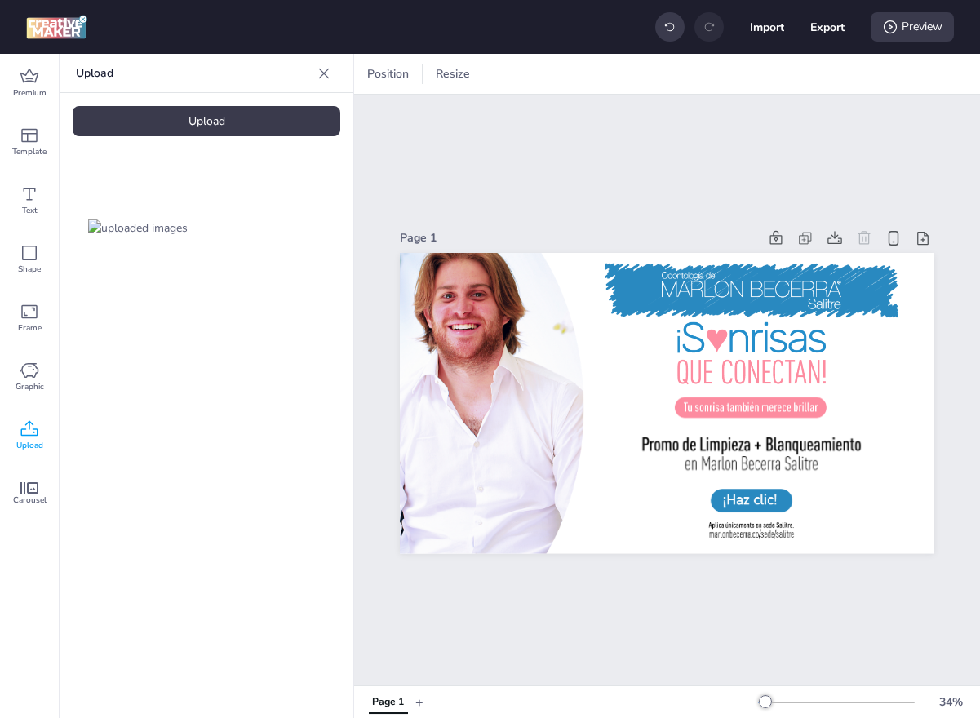
click at [187, 201] on div at bounding box center [138, 227] width 131 height 131
drag, startPoint x: 448, startPoint y: 385, endPoint x: 837, endPoint y: 448, distance: 394.2
click at [837, 448] on div at bounding box center [667, 403] width 534 height 300
drag, startPoint x: 864, startPoint y: 419, endPoint x: 851, endPoint y: 513, distance: 95.5
click at [851, 513] on div at bounding box center [834, 515] width 65 height 6
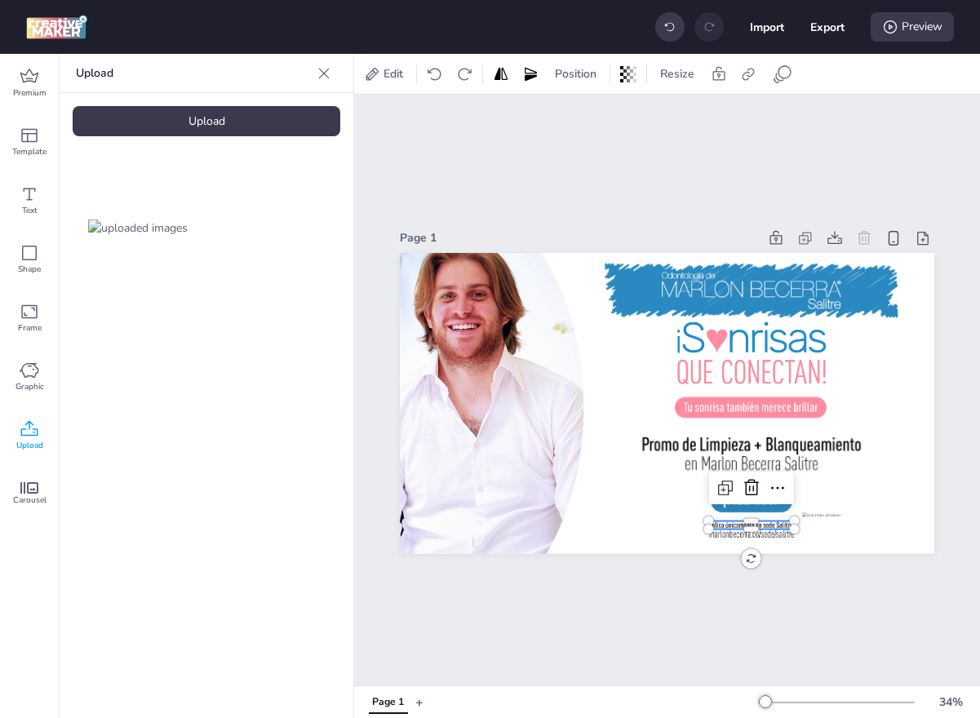
click at [782, 521] on div at bounding box center [752, 524] width 86 height 8
click at [773, 497] on div at bounding box center [752, 501] width 82 height 24
click at [771, 521] on div at bounding box center [752, 520] width 86 height 8
drag, startPoint x: 841, startPoint y: 517, endPoint x: 759, endPoint y: 527, distance: 83.0
click at [759, 527] on div at bounding box center [751, 526] width 65 height 6
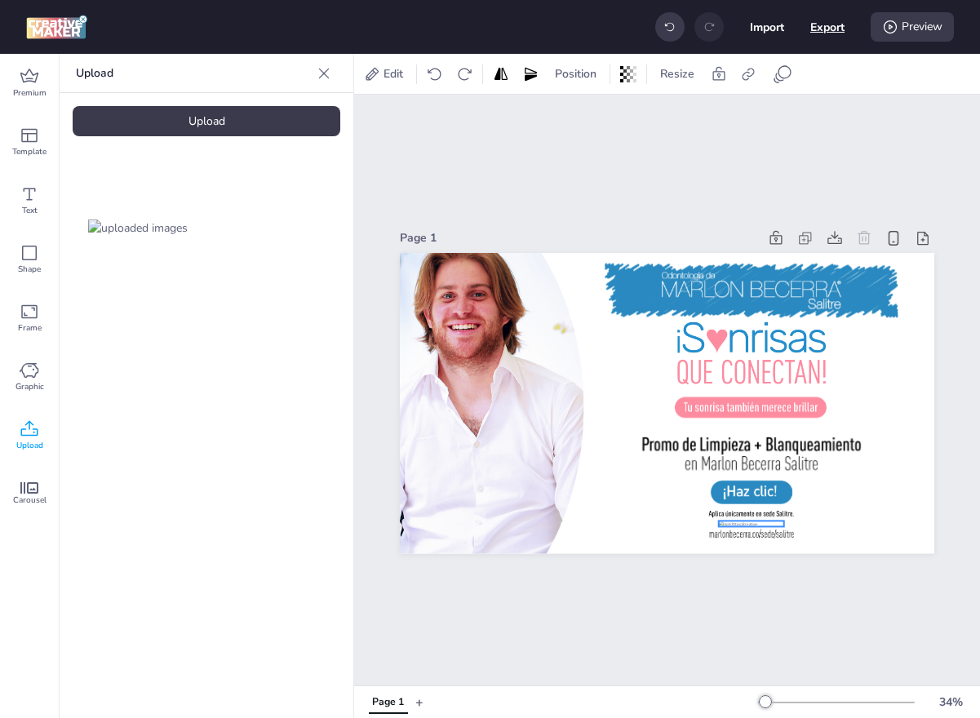
click at [826, 29] on button "Export" at bounding box center [827, 27] width 34 height 34
select select "html"
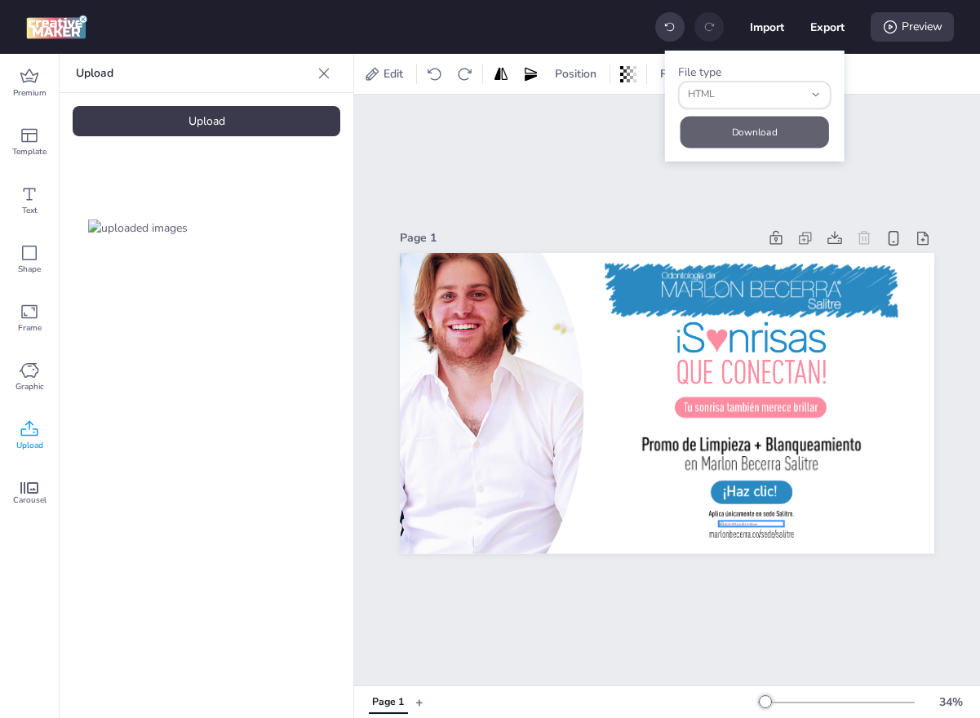
click at [760, 131] on button "Download" at bounding box center [754, 132] width 148 height 32
click at [767, 32] on button "Import" at bounding box center [767, 27] width 34 height 34
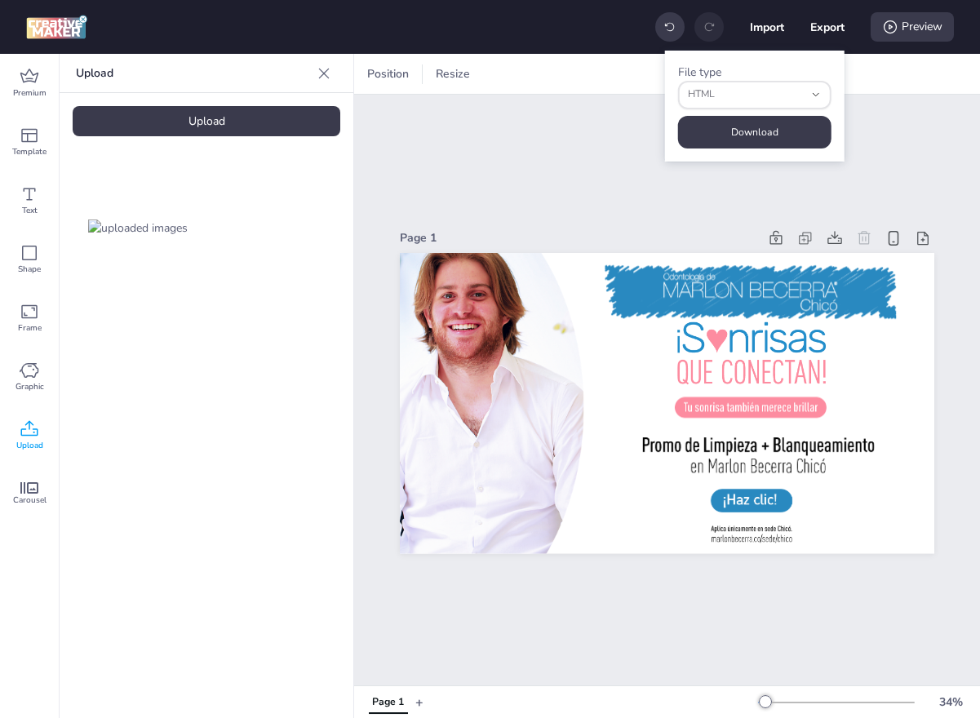
click at [159, 234] on div at bounding box center [138, 227] width 131 height 131
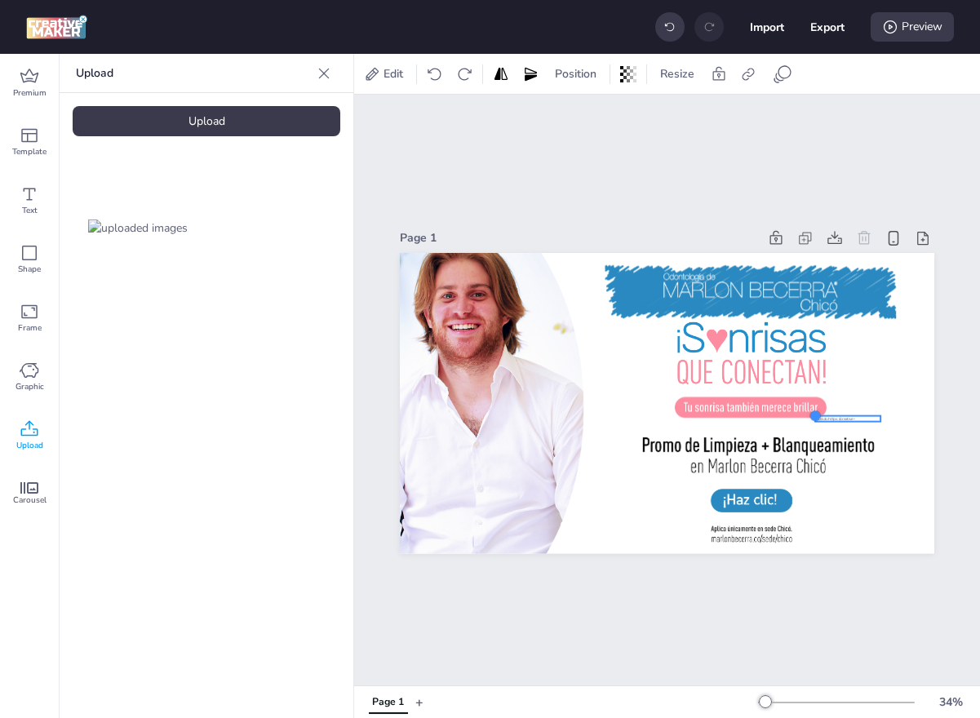
drag, startPoint x: 454, startPoint y: 386, endPoint x: 975, endPoint y: 582, distance: 556.9
click at [975, 582] on div "Page 1" at bounding box center [667, 390] width 626 height 591
drag, startPoint x: 864, startPoint y: 417, endPoint x: 770, endPoint y: 525, distance: 142.8
click at [770, 253] on div at bounding box center [667, 253] width 534 height 0
click at [791, 529] on div at bounding box center [752, 531] width 82 height 8
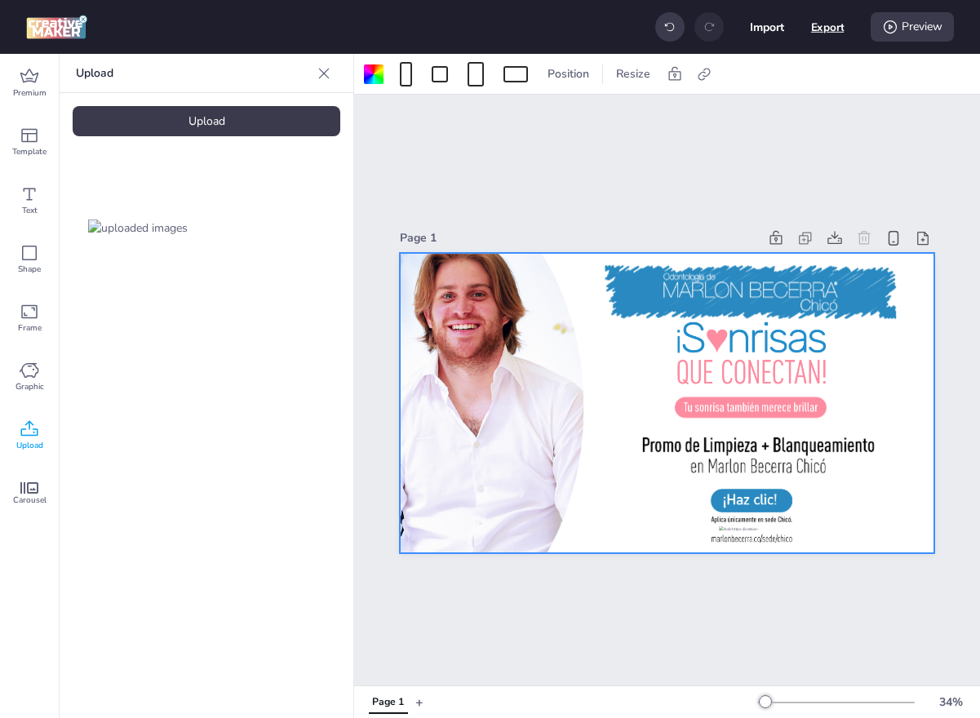
click at [817, 26] on button "Export" at bounding box center [827, 27] width 33 height 33
select select "html"
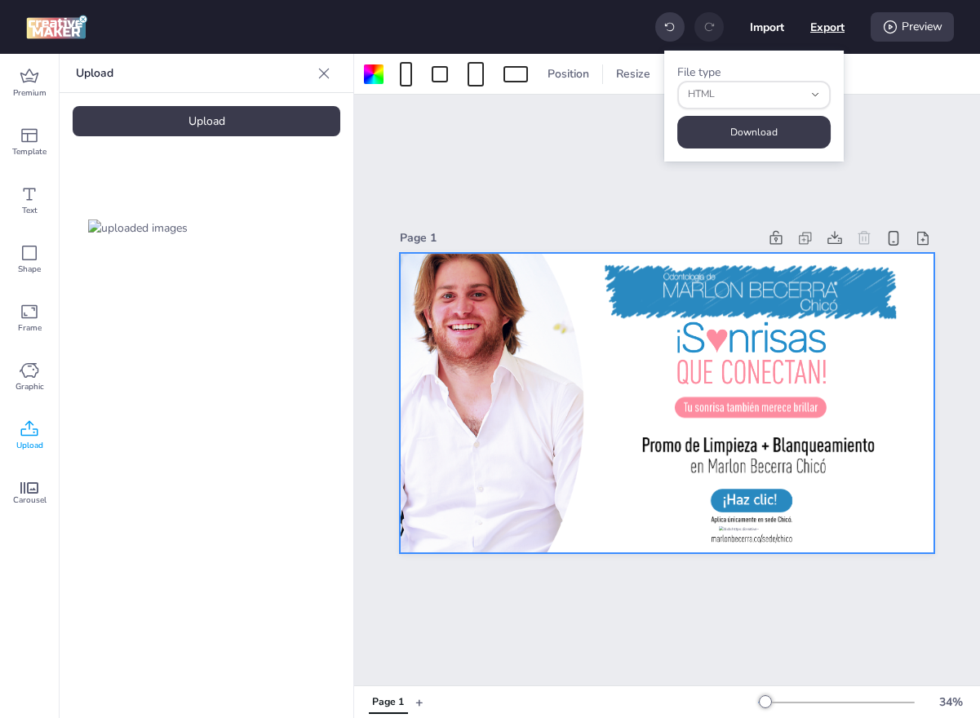
click at [817, 26] on button "Export" at bounding box center [827, 27] width 34 height 34
click at [768, 125] on button "Download" at bounding box center [754, 132] width 148 height 32
click at [764, 20] on button "Import" at bounding box center [767, 27] width 33 height 33
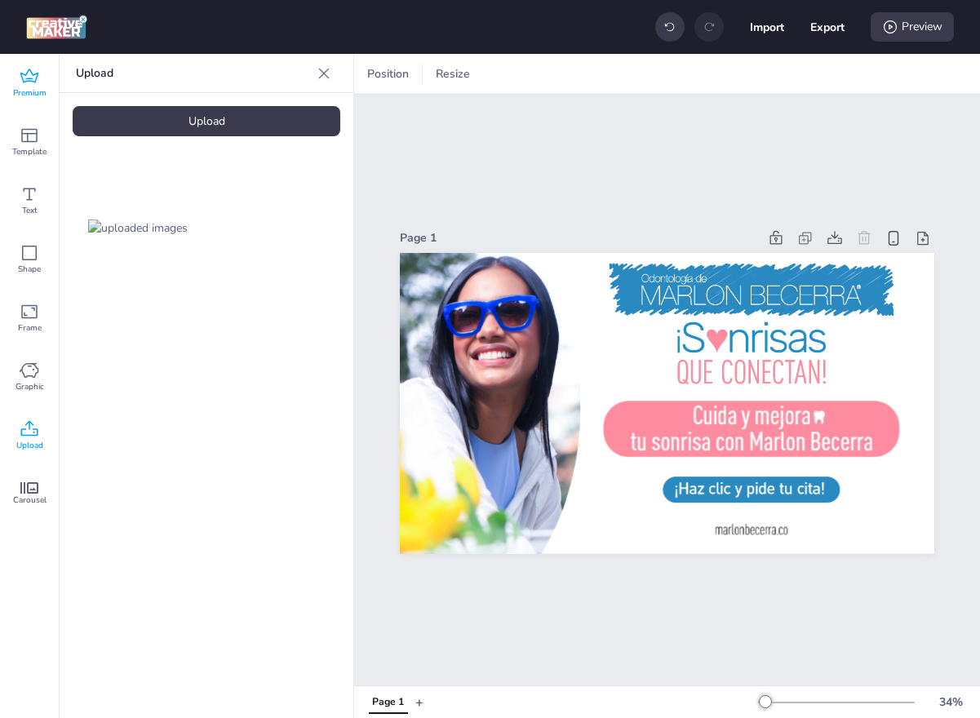
click at [38, 79] on icon at bounding box center [30, 77] width 20 height 20
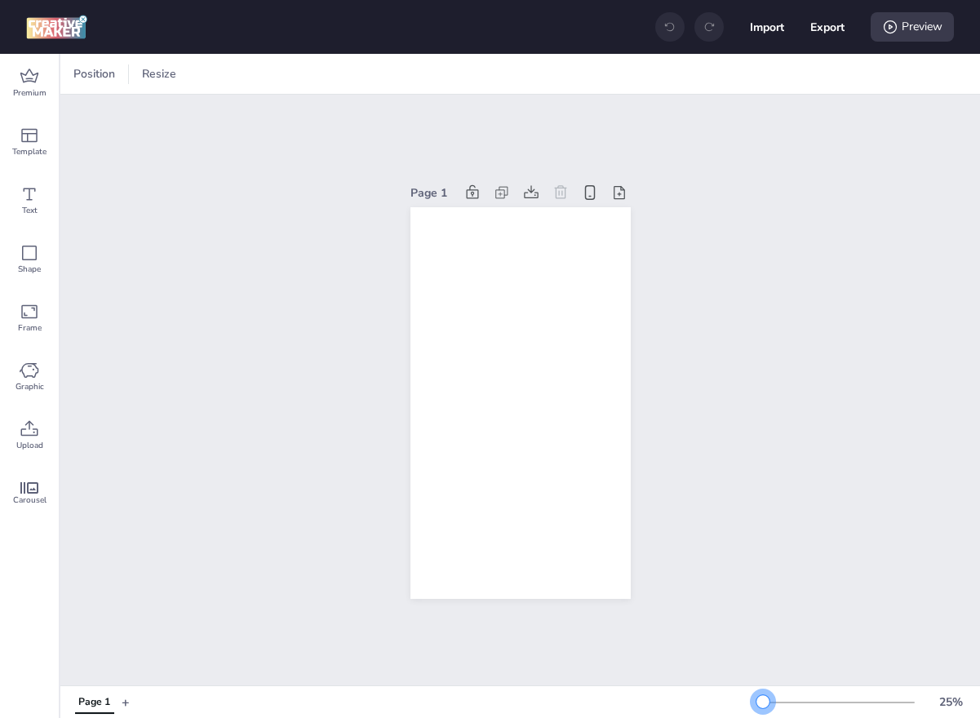
drag, startPoint x: 785, startPoint y: 700, endPoint x: 763, endPoint y: 706, distance: 23.0
click at [763, 706] on div at bounding box center [762, 701] width 13 height 13
click at [35, 446] on span "Upload" at bounding box center [29, 445] width 27 height 13
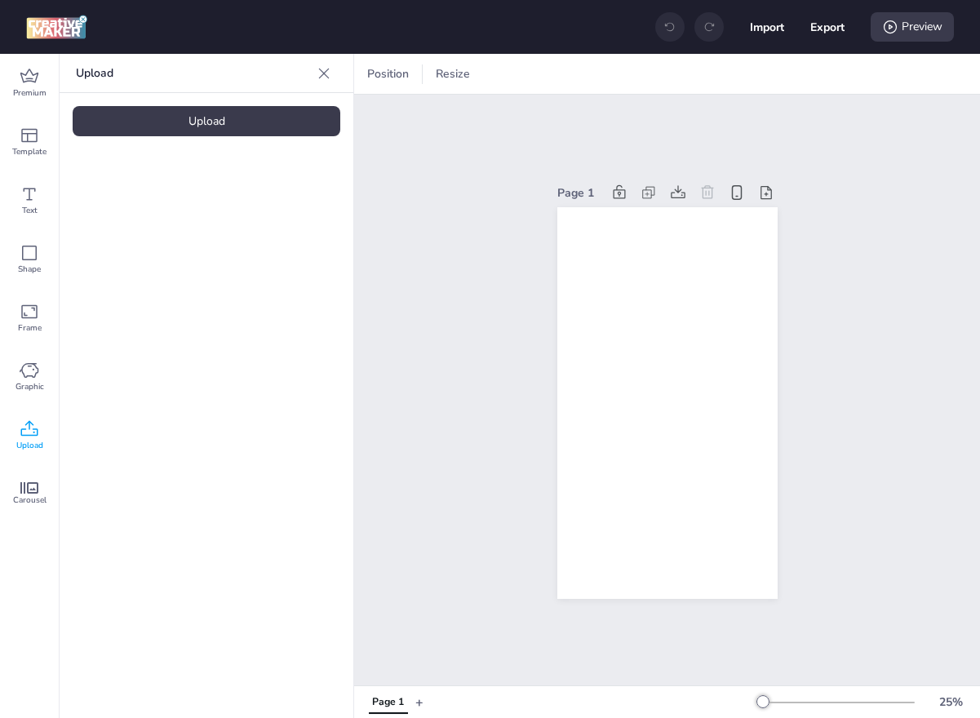
click at [219, 106] on div "Upload" at bounding box center [207, 121] width 268 height 30
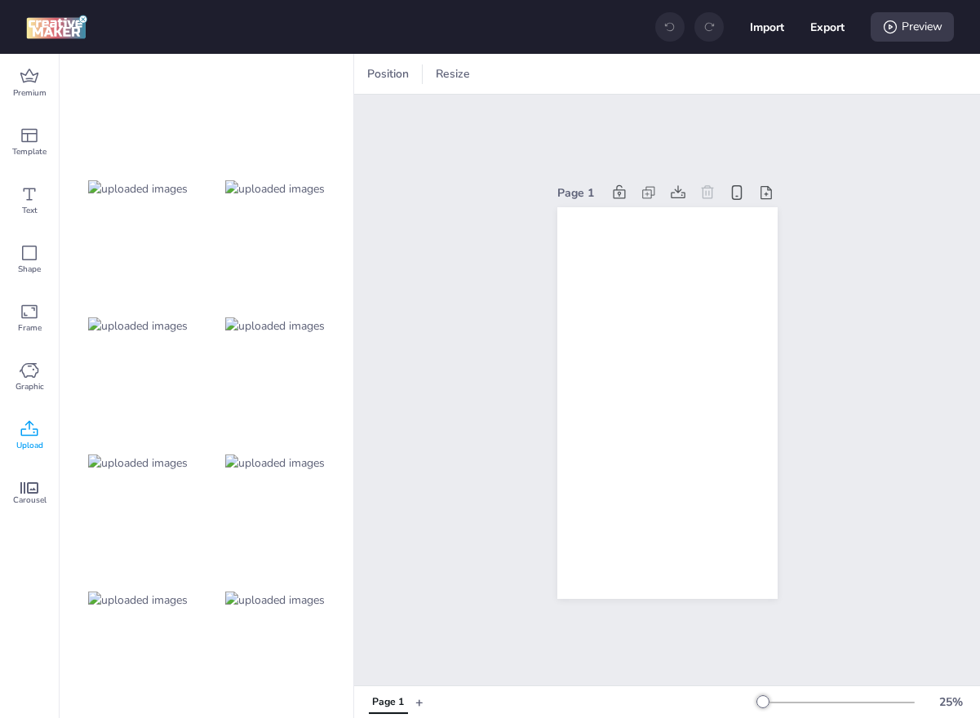
scroll to position [1096, 0]
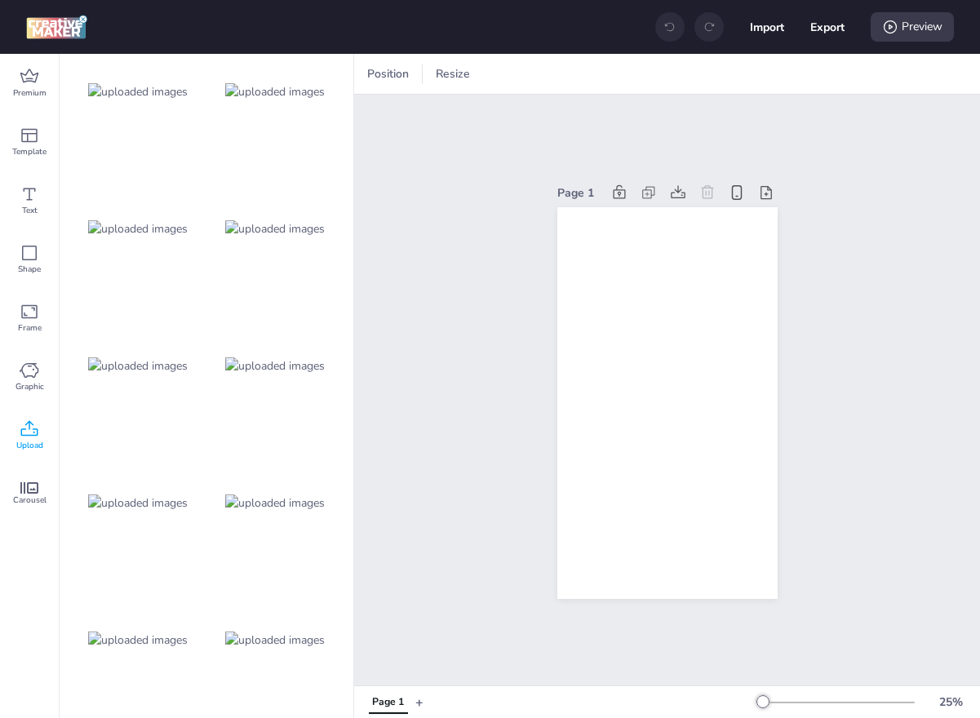
click at [273, 512] on img at bounding box center [275, 502] width 100 height 17
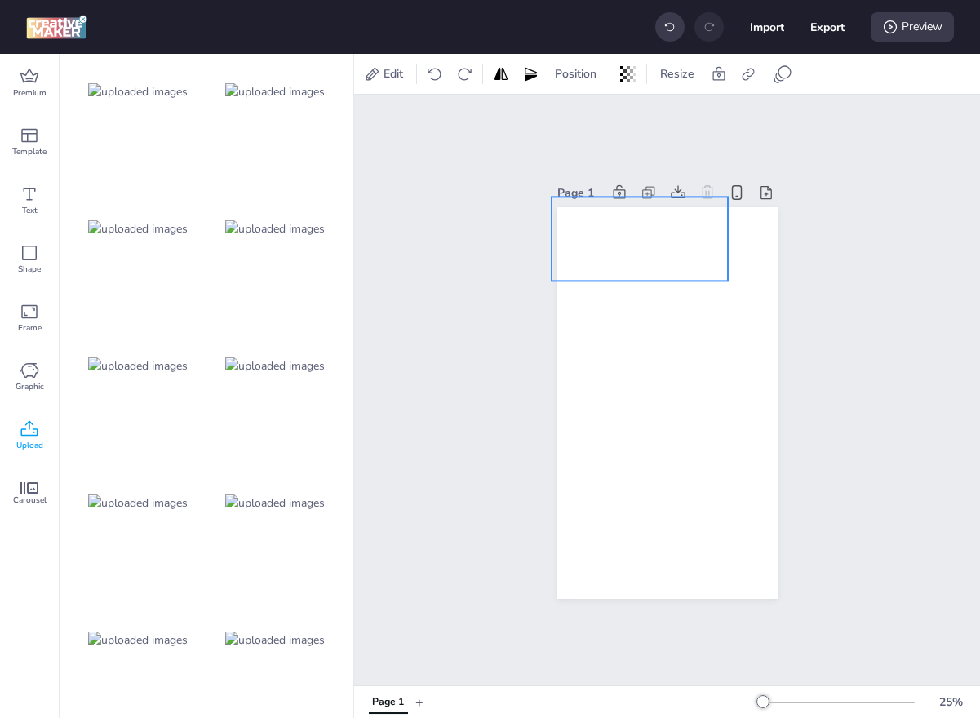
drag, startPoint x: 665, startPoint y: 394, endPoint x: 637, endPoint y: 230, distance: 166.3
click at [637, 230] on div at bounding box center [639, 239] width 176 height 84
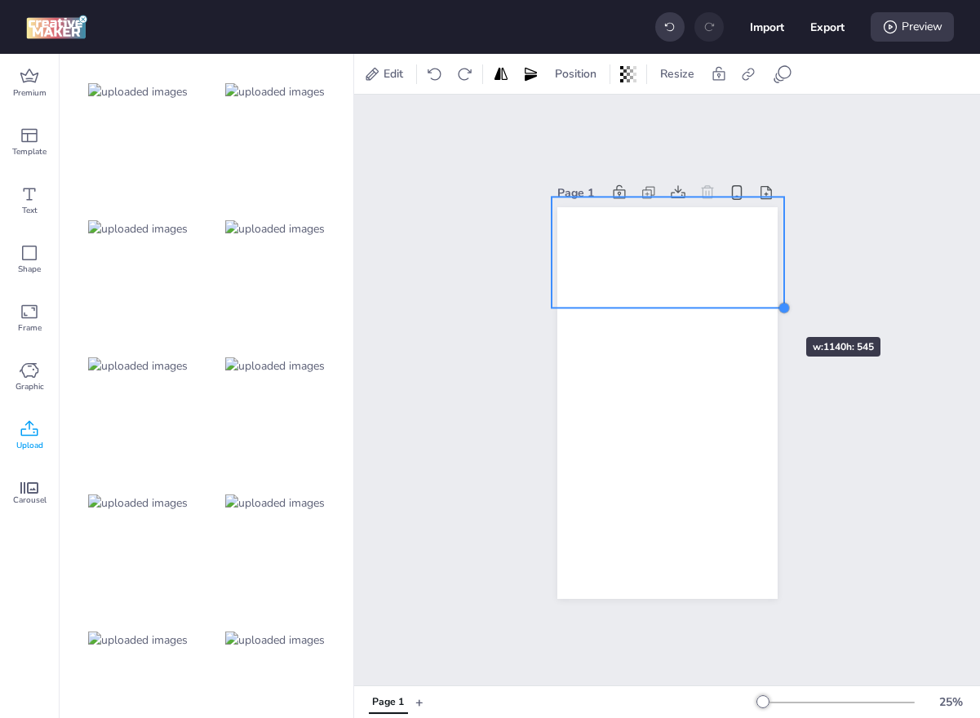
drag, startPoint x: 729, startPoint y: 281, endPoint x: 757, endPoint y: 308, distance: 38.7
click at [757, 308] on div at bounding box center [667, 403] width 220 height 392
click at [724, 263] on div at bounding box center [666, 255] width 233 height 111
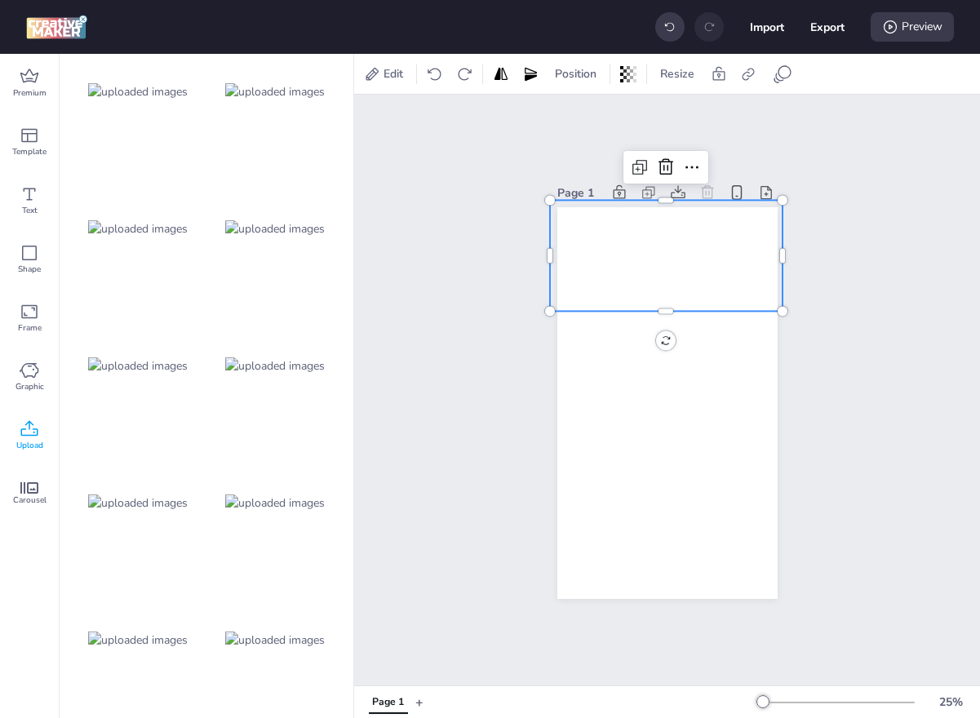
click at [275, 361] on img at bounding box center [275, 365] width 100 height 17
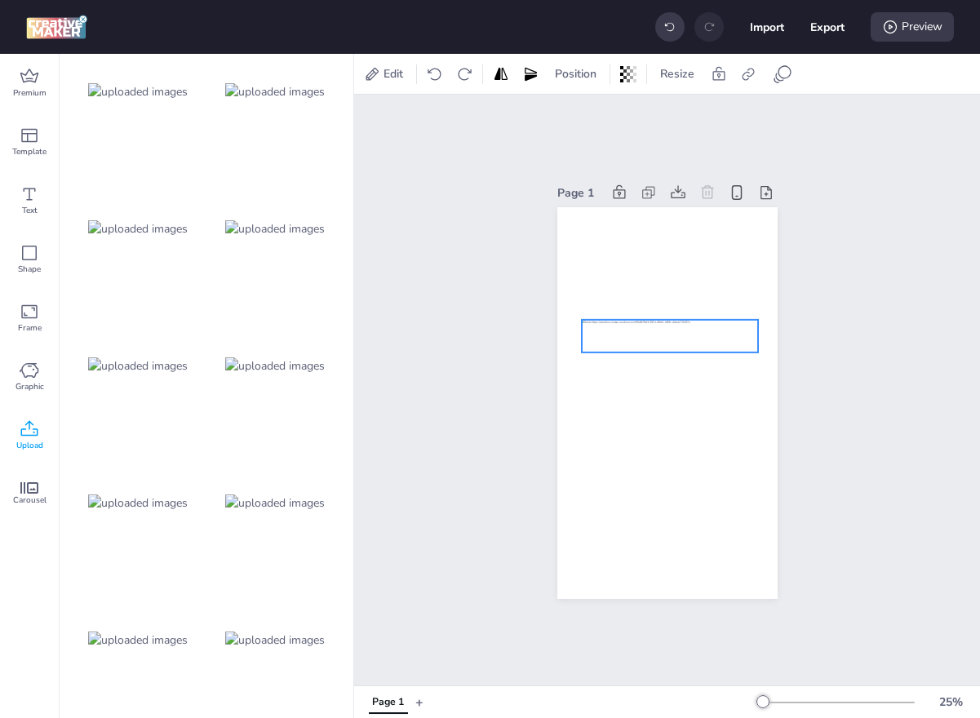
drag, startPoint x: 671, startPoint y: 406, endPoint x: 673, endPoint y: 339, distance: 66.9
click at [673, 339] on div at bounding box center [670, 336] width 176 height 33
drag, startPoint x: 586, startPoint y: 355, endPoint x: 574, endPoint y: 364, distance: 15.2
click at [574, 364] on div at bounding box center [667, 403] width 220 height 392
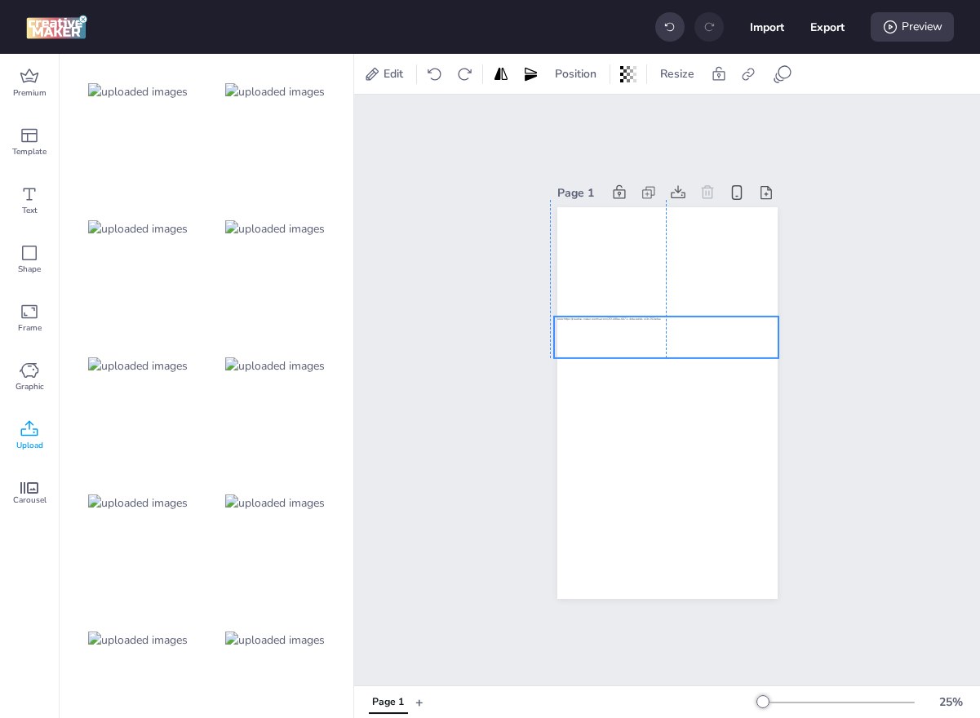
drag, startPoint x: 613, startPoint y: 352, endPoint x: 633, endPoint y: 348, distance: 19.8
click at [633, 348] on div at bounding box center [665, 338] width 224 height 42
drag, startPoint x: 559, startPoint y: 361, endPoint x: 576, endPoint y: 355, distance: 18.1
click at [573, 355] on div at bounding box center [566, 355] width 13 height 13
drag, startPoint x: 680, startPoint y: 344, endPoint x: 672, endPoint y: 343, distance: 8.2
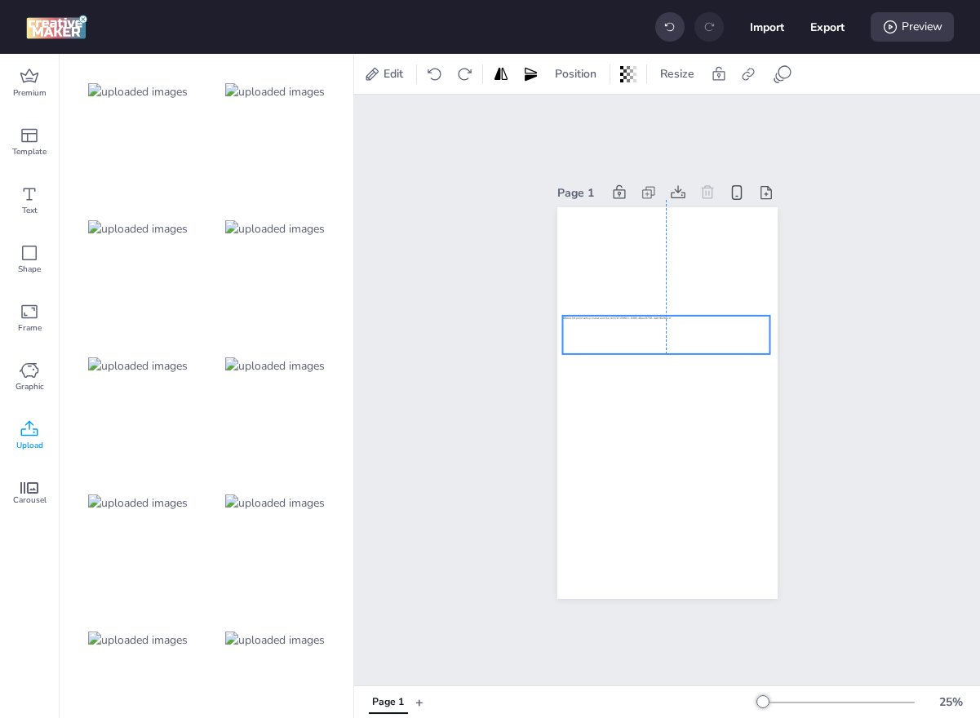
click at [672, 343] on div at bounding box center [665, 335] width 207 height 38
click at [181, 227] on img at bounding box center [138, 228] width 100 height 17
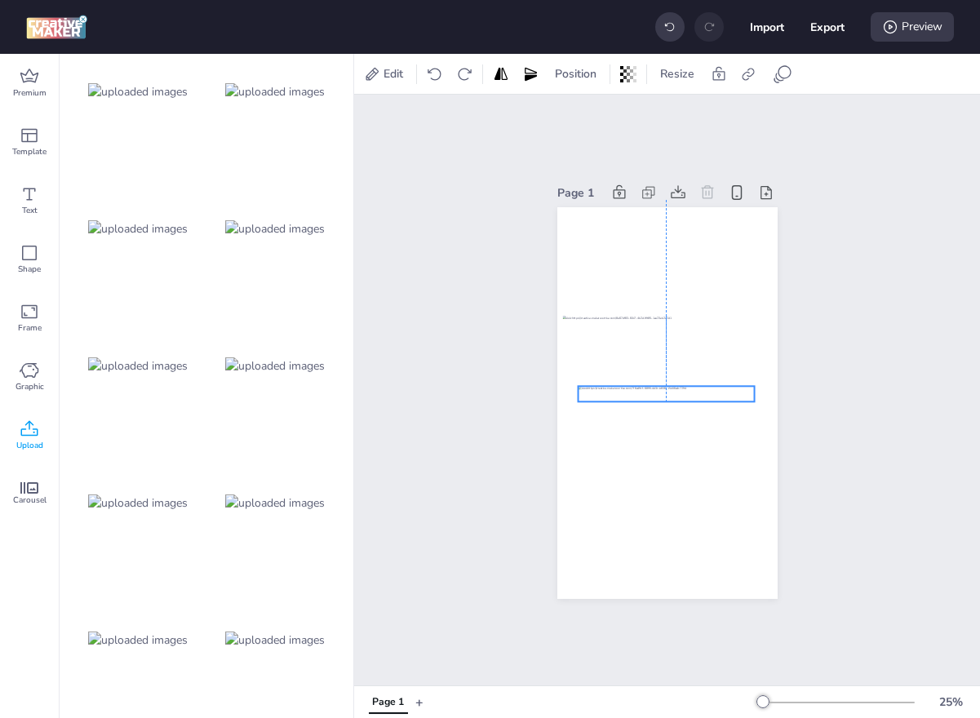
drag, startPoint x: 690, startPoint y: 406, endPoint x: 690, endPoint y: 395, distance: 11.4
click at [690, 395] on div at bounding box center [666, 394] width 176 height 16
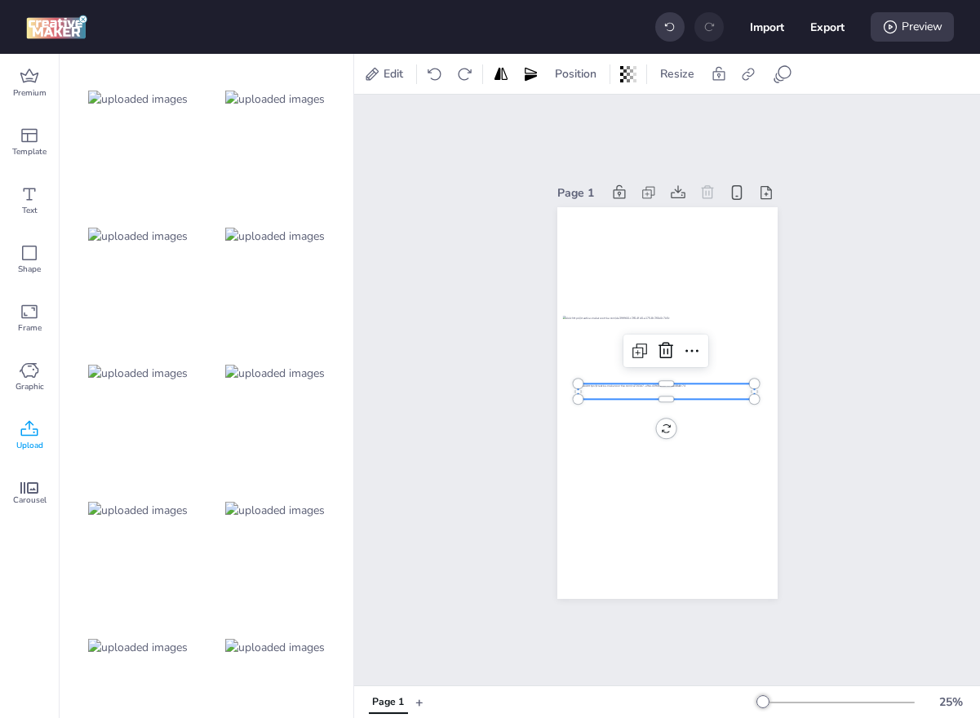
scroll to position [0, 0]
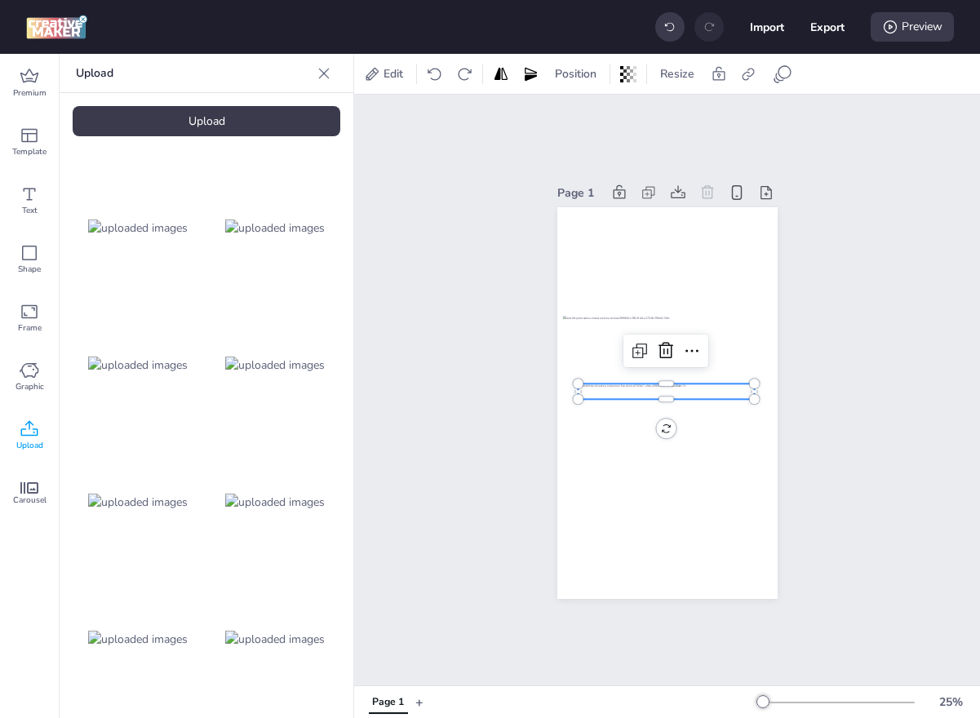
click at [148, 494] on img at bounding box center [138, 502] width 100 height 17
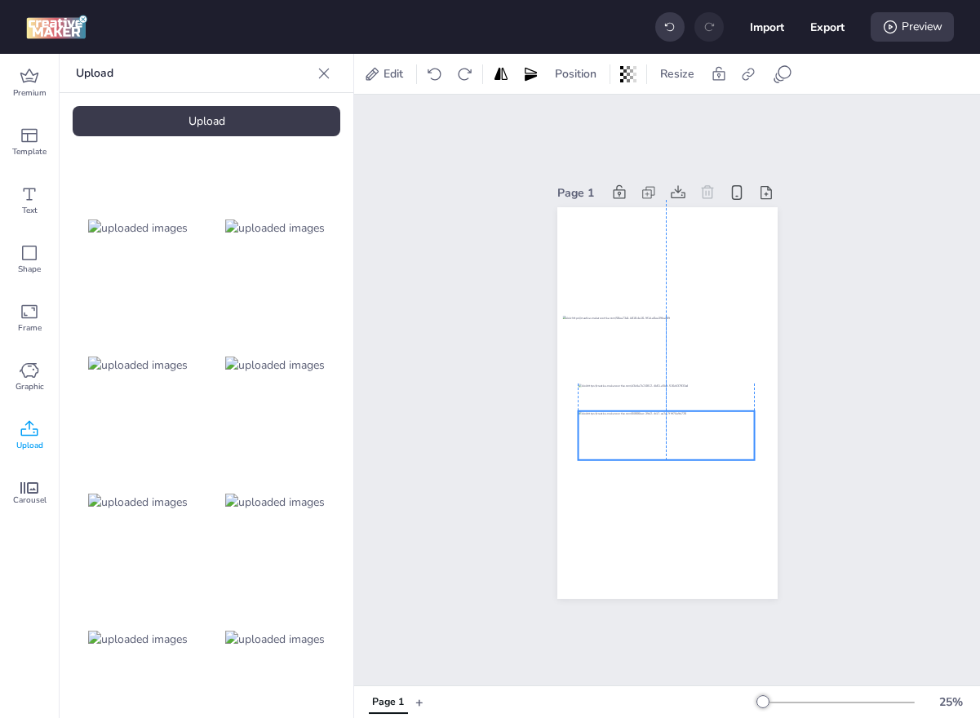
drag, startPoint x: 653, startPoint y: 400, endPoint x: 653, endPoint y: 430, distance: 30.2
click at [653, 431] on div at bounding box center [666, 435] width 176 height 49
click at [255, 233] on img at bounding box center [275, 227] width 100 height 17
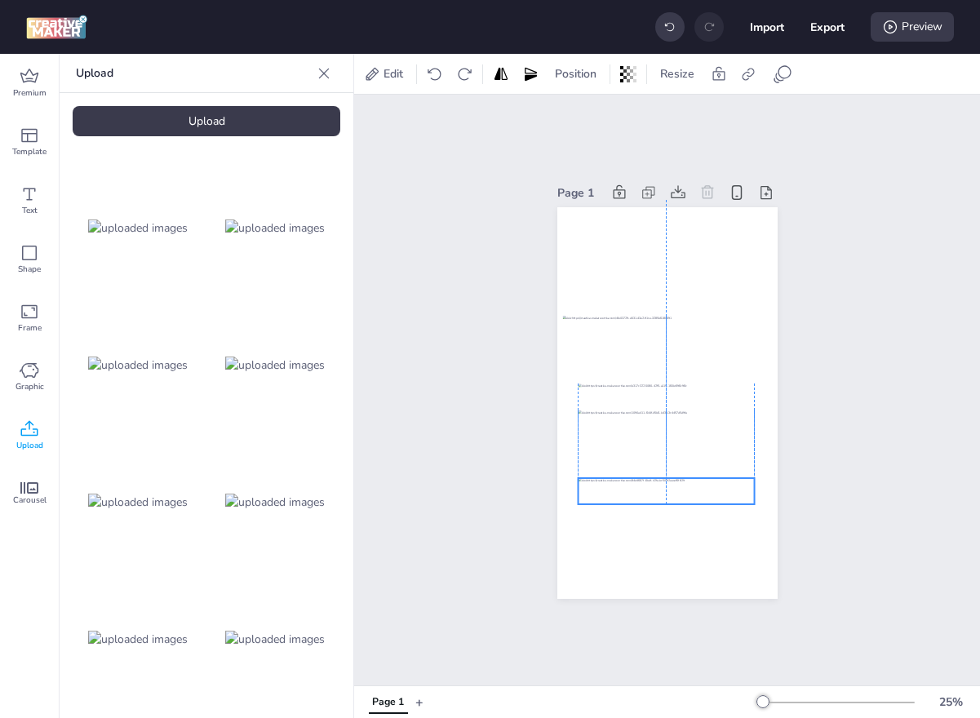
drag, startPoint x: 686, startPoint y: 407, endPoint x: 683, endPoint y: 496, distance: 89.0
click at [683, 496] on div at bounding box center [666, 491] width 176 height 26
drag, startPoint x: 580, startPoint y: 480, endPoint x: 620, endPoint y: 492, distance: 41.8
click at [620, 492] on div at bounding box center [667, 403] width 220 height 392
drag, startPoint x: 689, startPoint y: 492, endPoint x: 669, endPoint y: 482, distance: 21.9
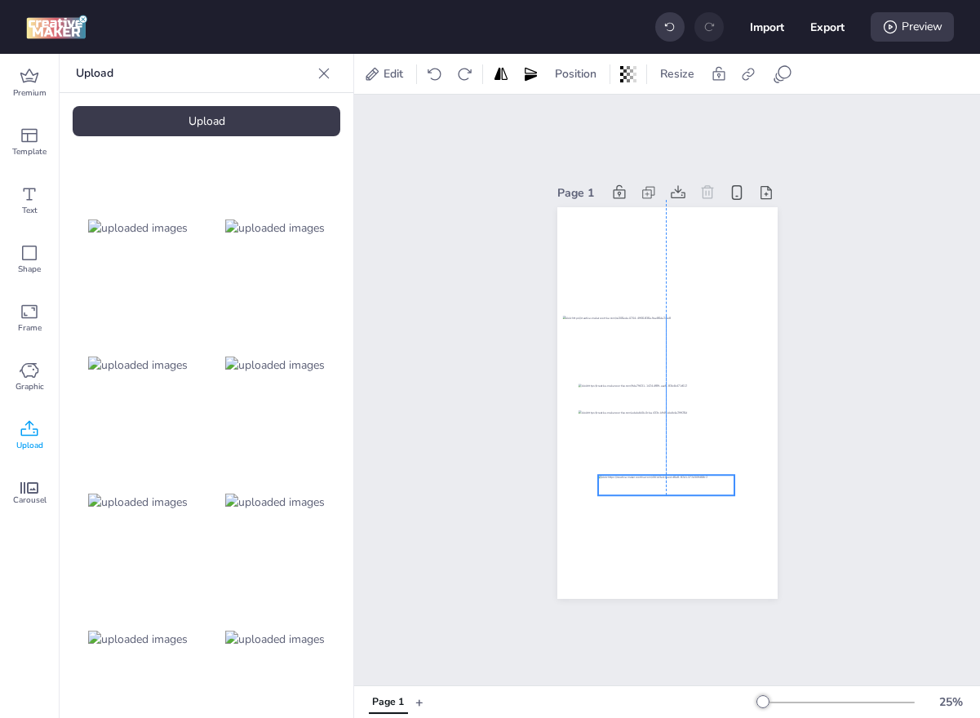
click at [669, 482] on div at bounding box center [666, 485] width 136 height 20
click at [274, 124] on div "Upload" at bounding box center [207, 121] width 268 height 30
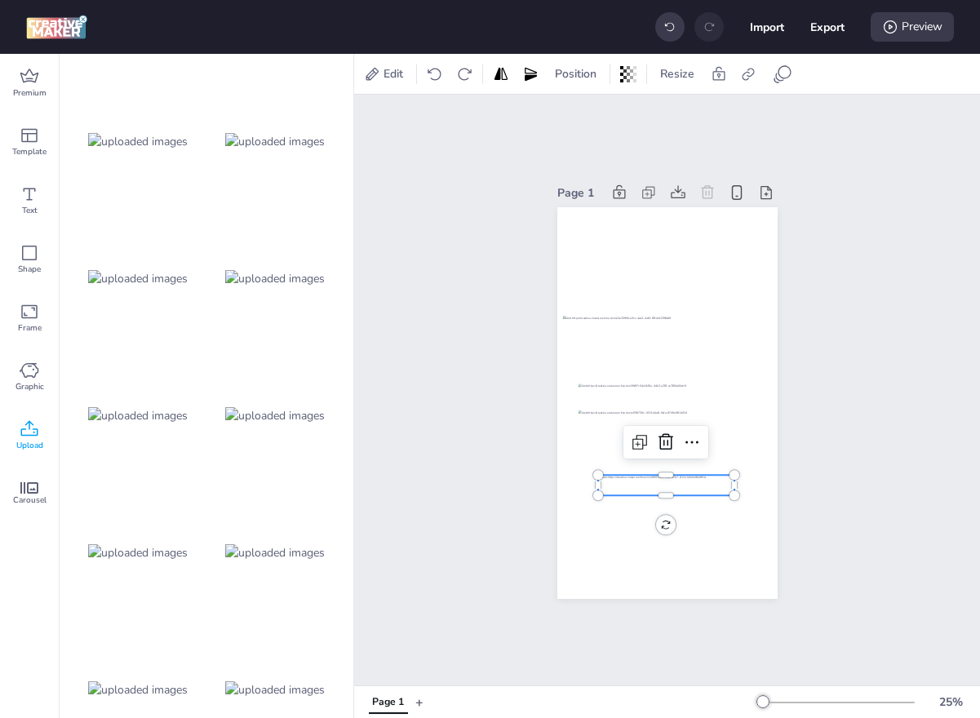
scroll to position [1233, 0]
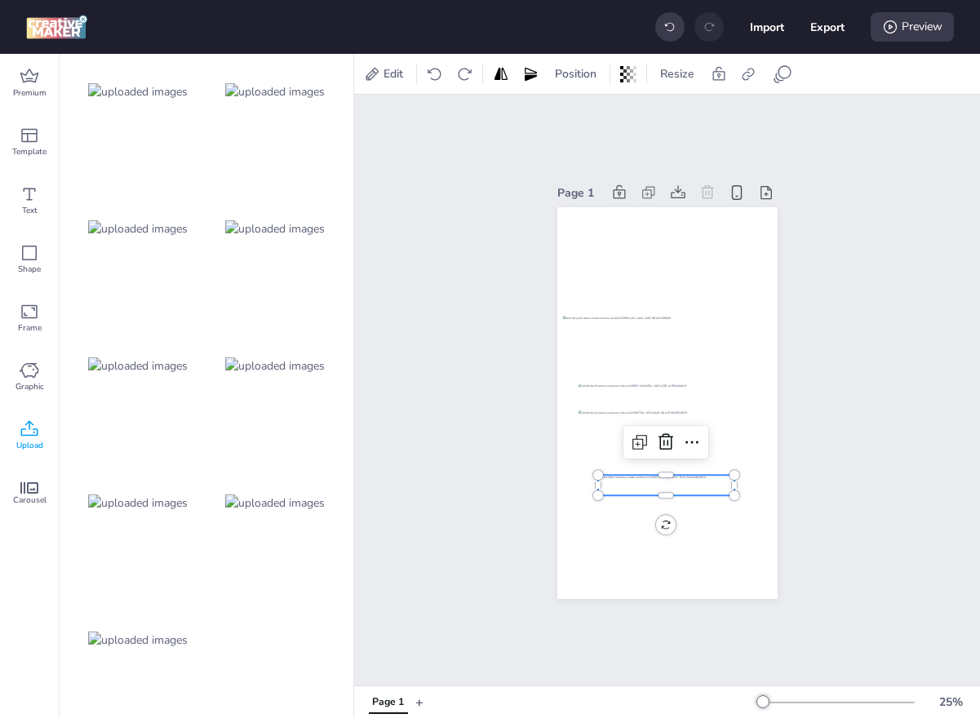
click at [183, 632] on div at bounding box center [138, 639] width 131 height 131
drag, startPoint x: 582, startPoint y: 396, endPoint x: 720, endPoint y: 418, distance: 139.6
click at [720, 418] on div at bounding box center [667, 403] width 220 height 392
drag, startPoint x: 746, startPoint y: 409, endPoint x: 679, endPoint y: 570, distance: 174.8
click at [679, 570] on div at bounding box center [666, 570] width 48 height 4
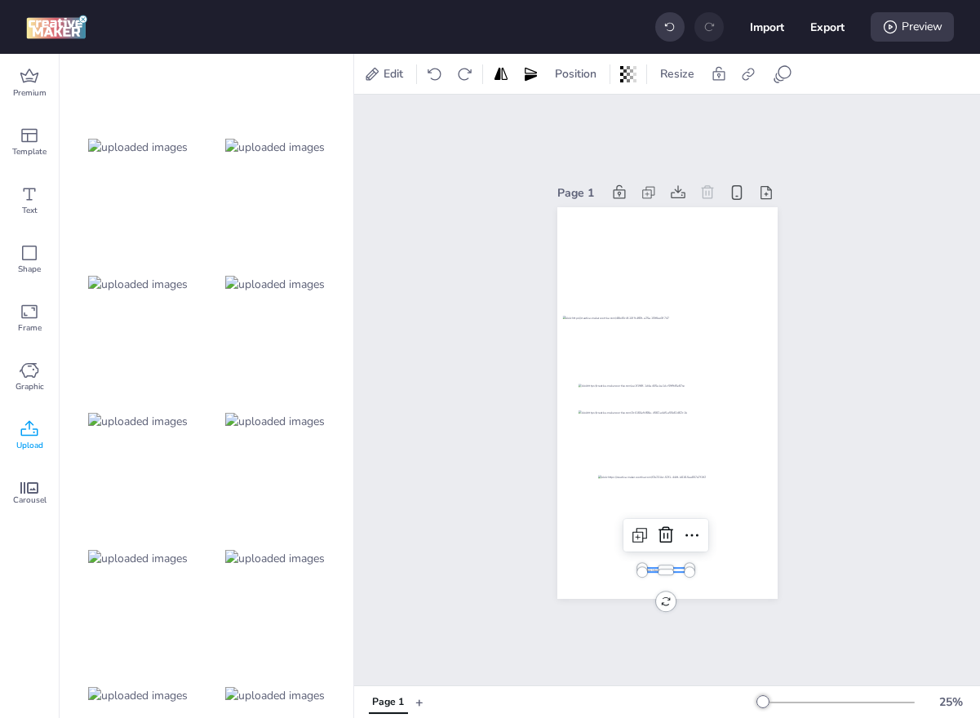
scroll to position [490, 0]
click at [303, 435] on div at bounding box center [275, 422] width 131 height 131
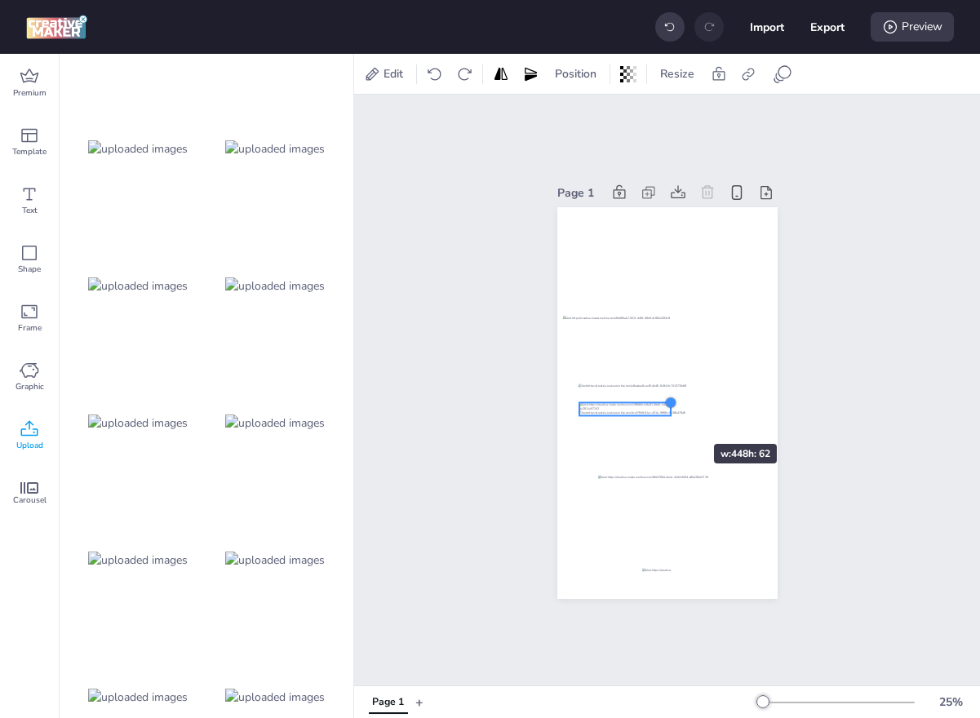
drag, startPoint x: 750, startPoint y: 392, endPoint x: 664, endPoint y: 414, distance: 88.4
click at [664, 414] on div at bounding box center [667, 403] width 220 height 392
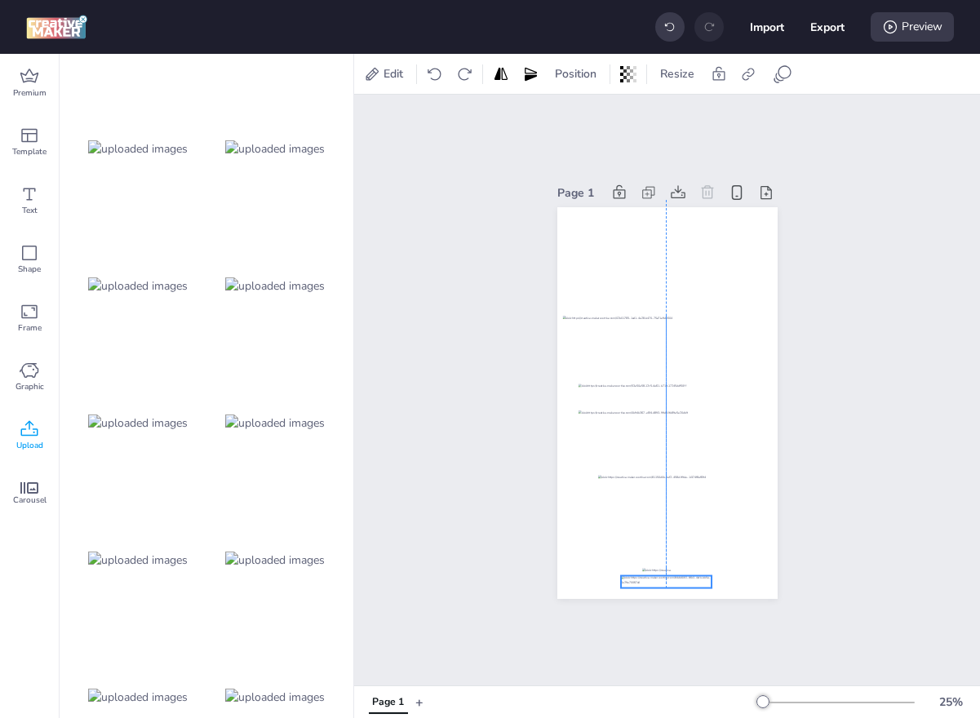
drag, startPoint x: 652, startPoint y: 406, endPoint x: 691, endPoint y: 579, distance: 177.3
click at [691, 579] on div at bounding box center [666, 582] width 91 height 12
drag, startPoint x: 688, startPoint y: 479, endPoint x: 689, endPoint y: 501, distance: 22.0
click at [689, 501] on div at bounding box center [666, 507] width 136 height 20
drag, startPoint x: 689, startPoint y: 435, endPoint x: 690, endPoint y: 450, distance: 14.7
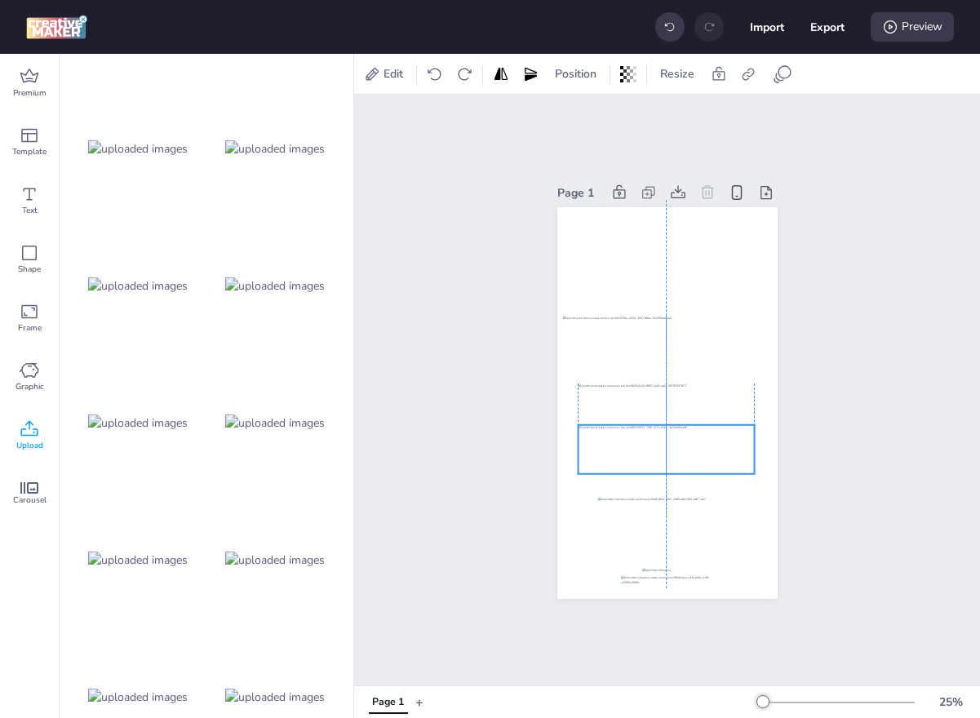
click at [690, 450] on div at bounding box center [666, 449] width 176 height 49
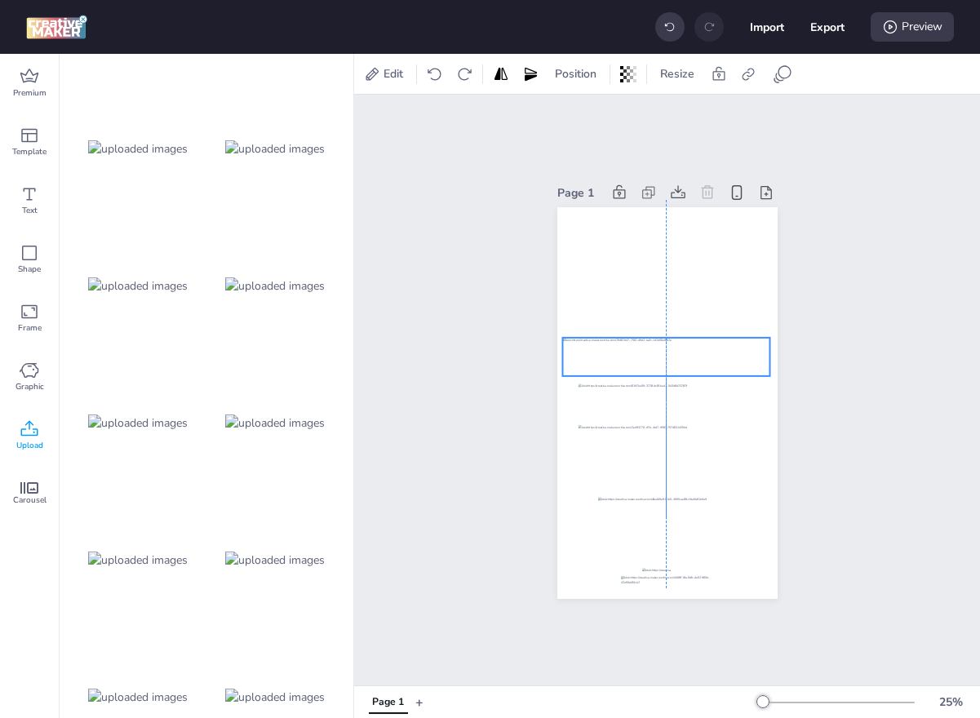
drag, startPoint x: 690, startPoint y: 349, endPoint x: 691, endPoint y: 371, distance: 22.0
click at [691, 371] on div at bounding box center [665, 357] width 207 height 38
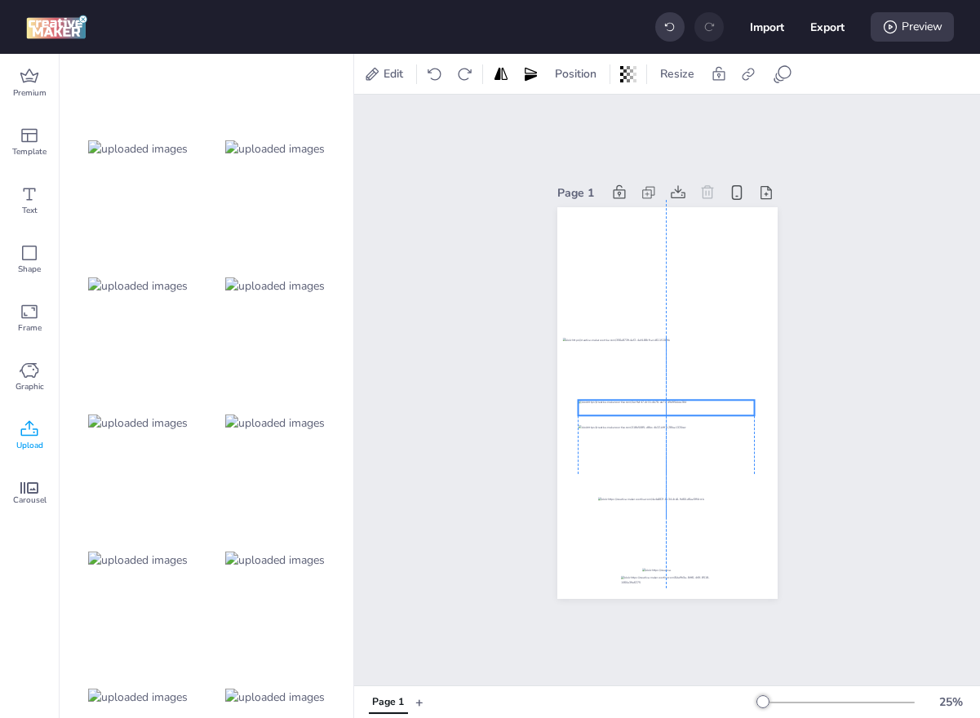
drag, startPoint x: 692, startPoint y: 394, endPoint x: 692, endPoint y: 410, distance: 16.3
click at [692, 410] on div at bounding box center [666, 408] width 176 height 16
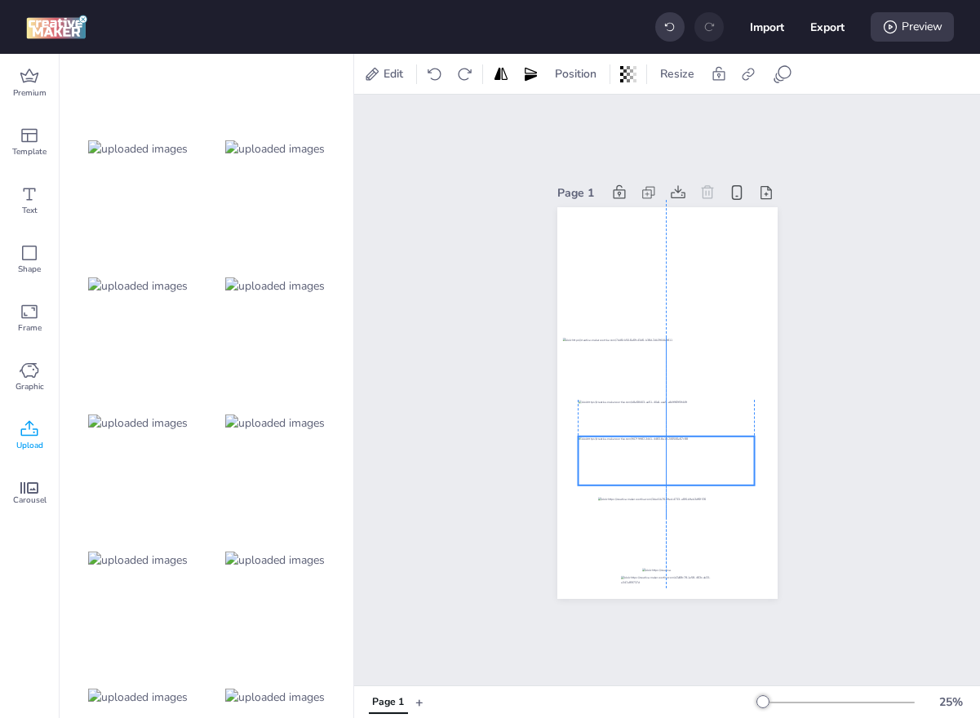
drag, startPoint x: 693, startPoint y: 442, endPoint x: 693, endPoint y: 454, distance: 11.4
click at [693, 454] on div at bounding box center [666, 460] width 176 height 49
click at [146, 563] on img at bounding box center [138, 559] width 100 height 17
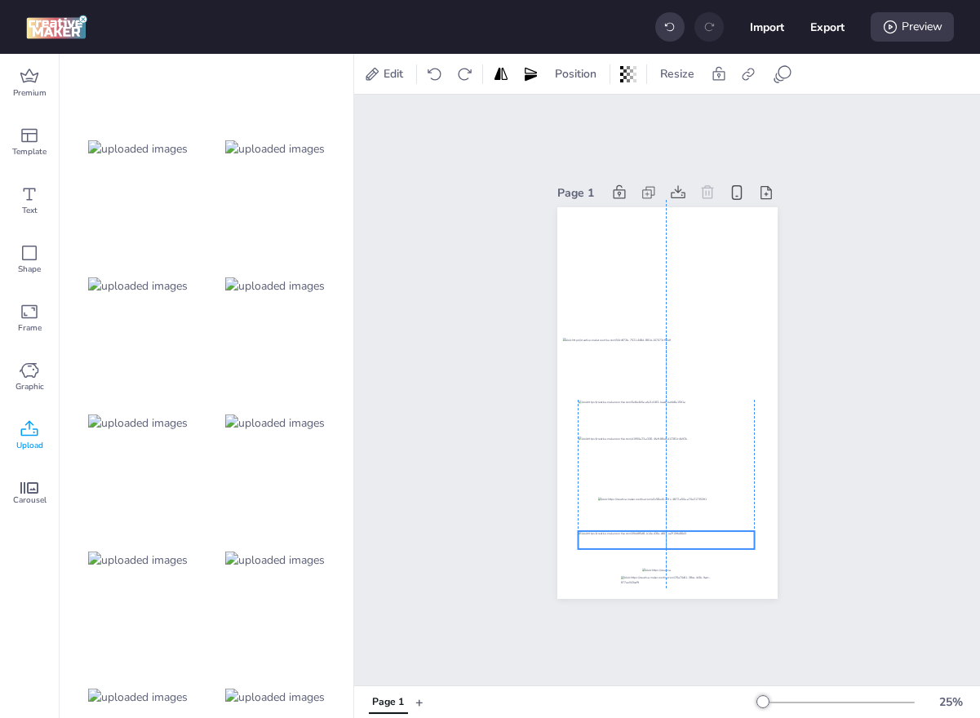
drag, startPoint x: 644, startPoint y: 402, endPoint x: 643, endPoint y: 539, distance: 137.1
click at [643, 539] on div at bounding box center [666, 540] width 176 height 18
drag, startPoint x: 578, startPoint y: 547, endPoint x: 636, endPoint y: 536, distance: 58.1
click at [636, 537] on div at bounding box center [634, 543] width 13 height 13
drag, startPoint x: 708, startPoint y: 535, endPoint x: 683, endPoint y: 537, distance: 25.3
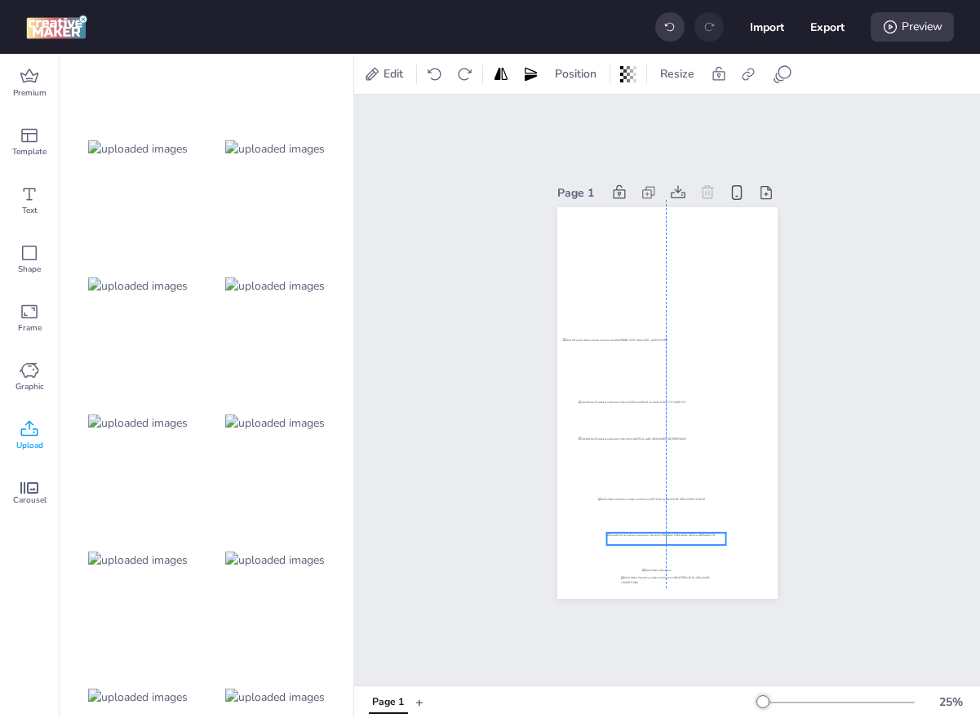
click at [683, 537] on div at bounding box center [665, 539] width 119 height 12
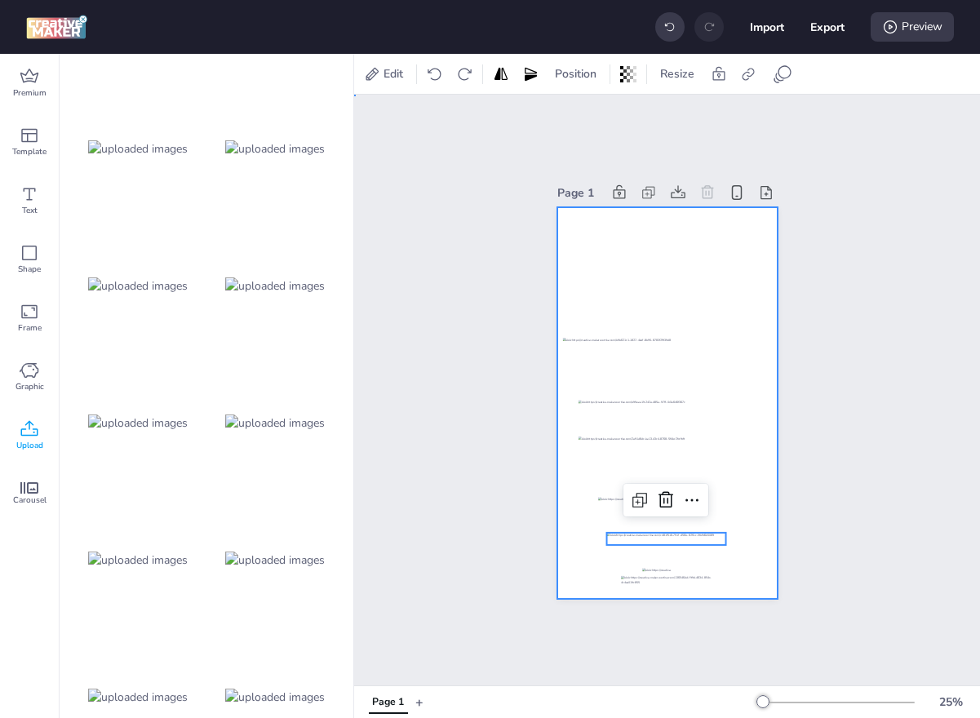
click at [681, 572] on div at bounding box center [667, 403] width 220 height 392
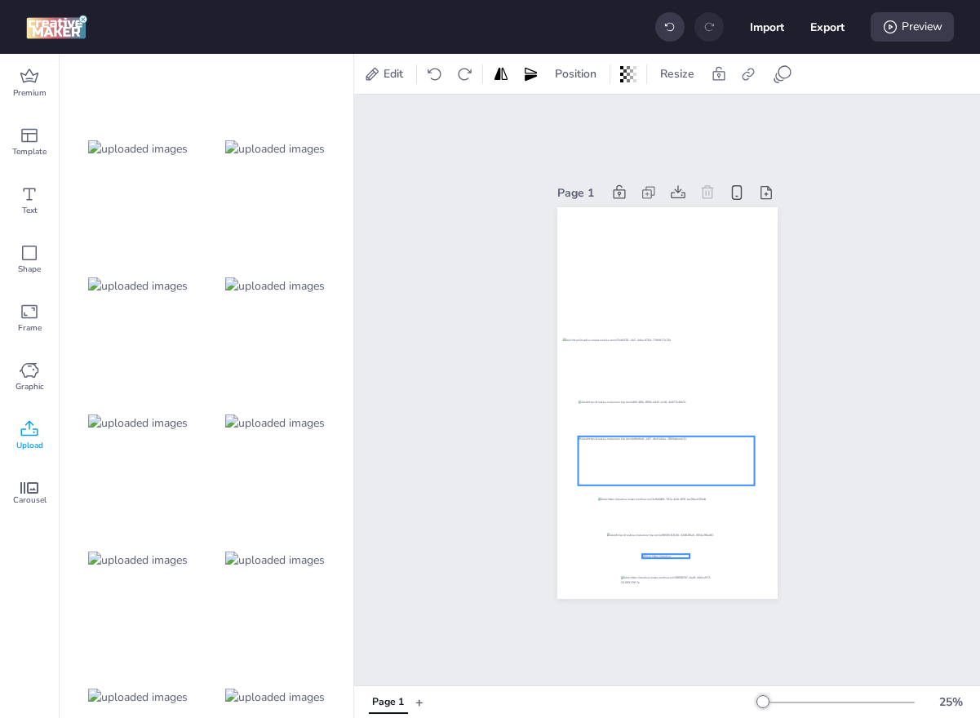
click at [658, 463] on div at bounding box center [666, 460] width 176 height 49
click at [580, 434] on div at bounding box center [667, 403] width 220 height 392
click at [658, 454] on div at bounding box center [669, 457] width 182 height 51
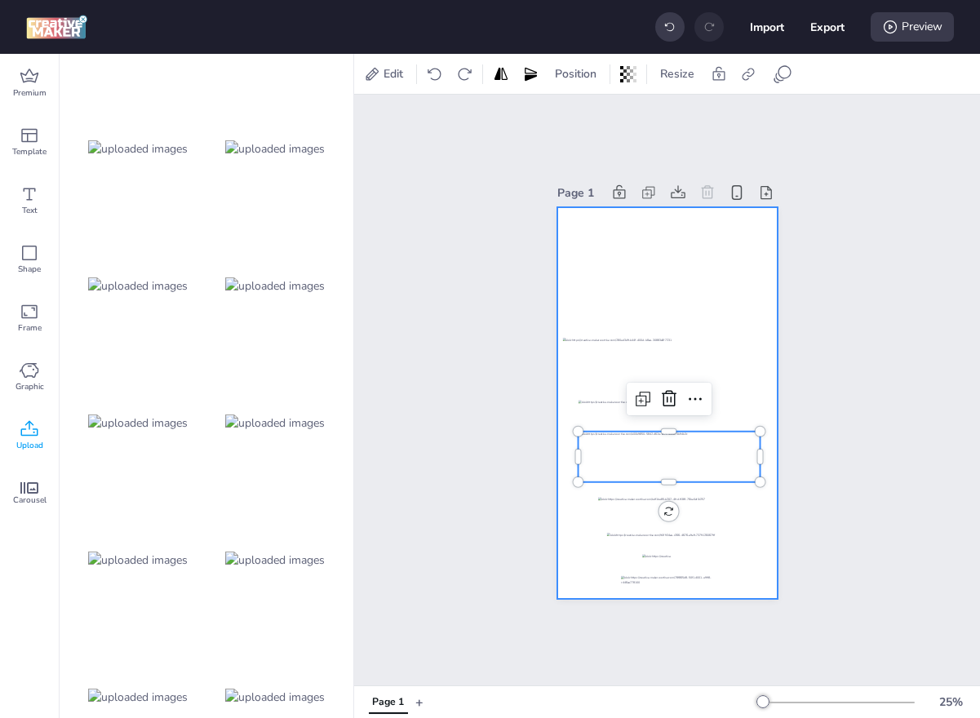
click at [669, 310] on div at bounding box center [666, 255] width 233 height 111
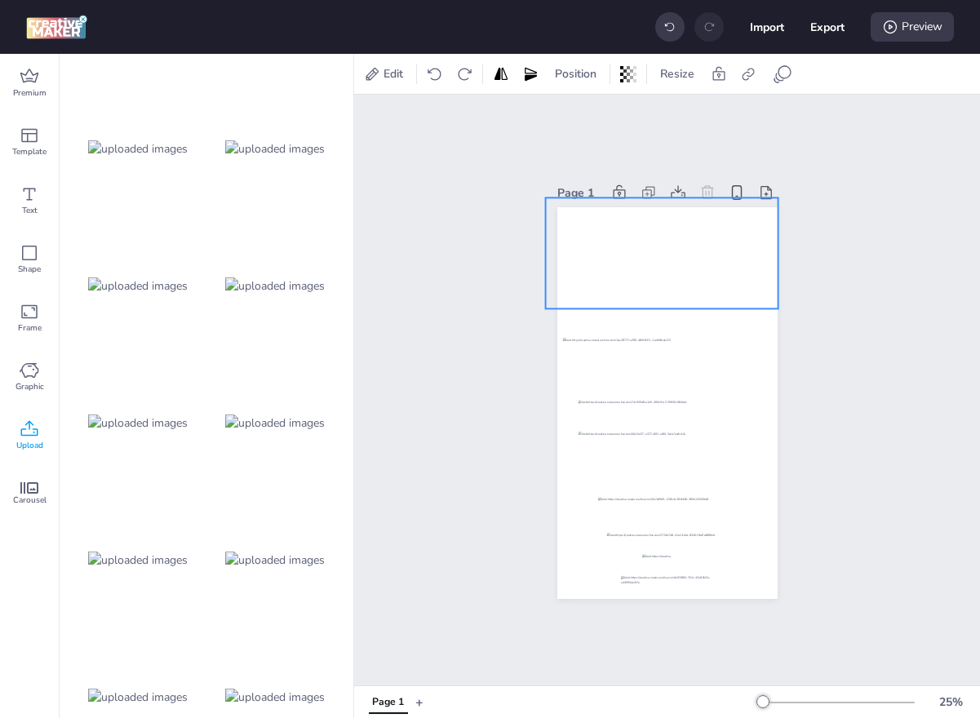
drag, startPoint x: 665, startPoint y: 245, endPoint x: 657, endPoint y: 242, distance: 8.5
click at [657, 242] on div at bounding box center [661, 252] width 233 height 111
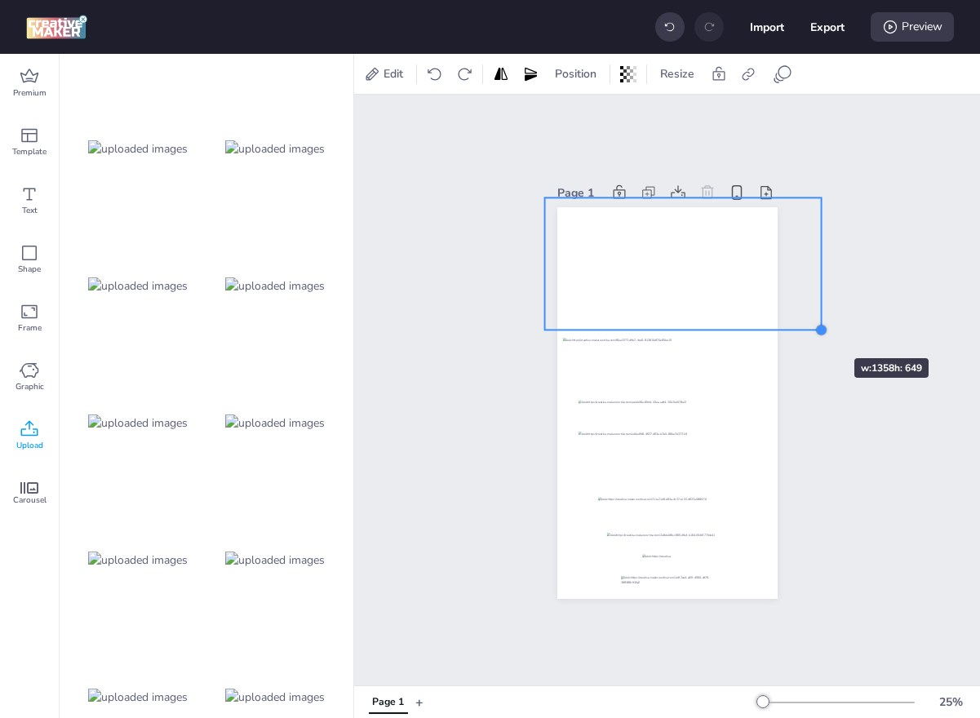
drag, startPoint x: 771, startPoint y: 308, endPoint x: 811, endPoint y: 332, distance: 46.9
click at [811, 332] on div "Page 1" at bounding box center [668, 390] width 312 height 457
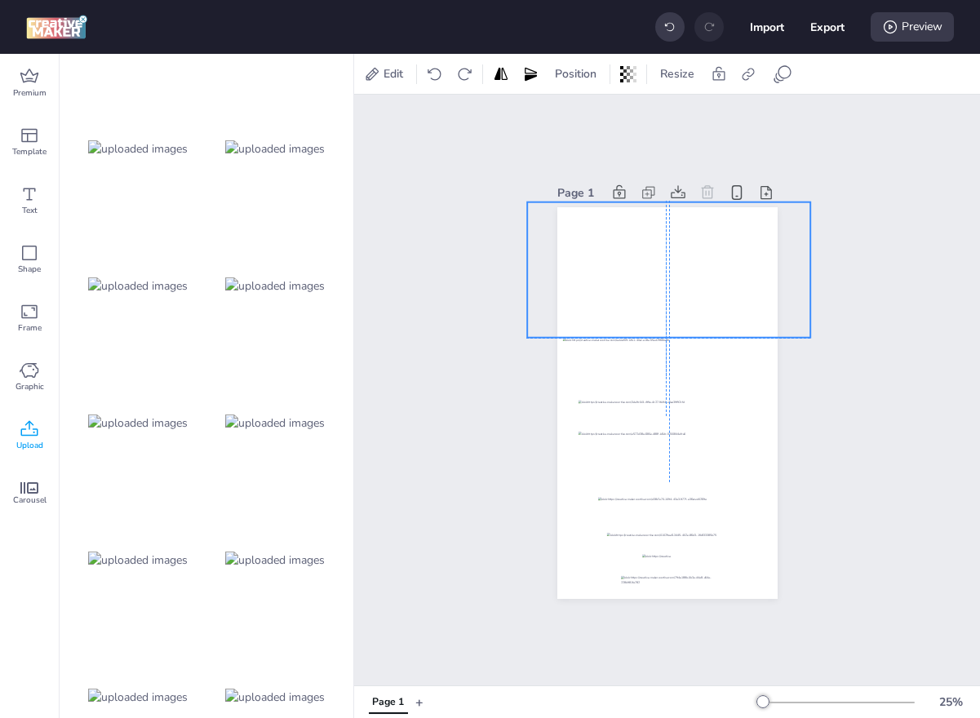
drag, startPoint x: 742, startPoint y: 269, endPoint x: 724, endPoint y: 272, distance: 18.2
click at [724, 272] on div at bounding box center [669, 269] width 284 height 135
click at [729, 350] on div at bounding box center [665, 357] width 207 height 38
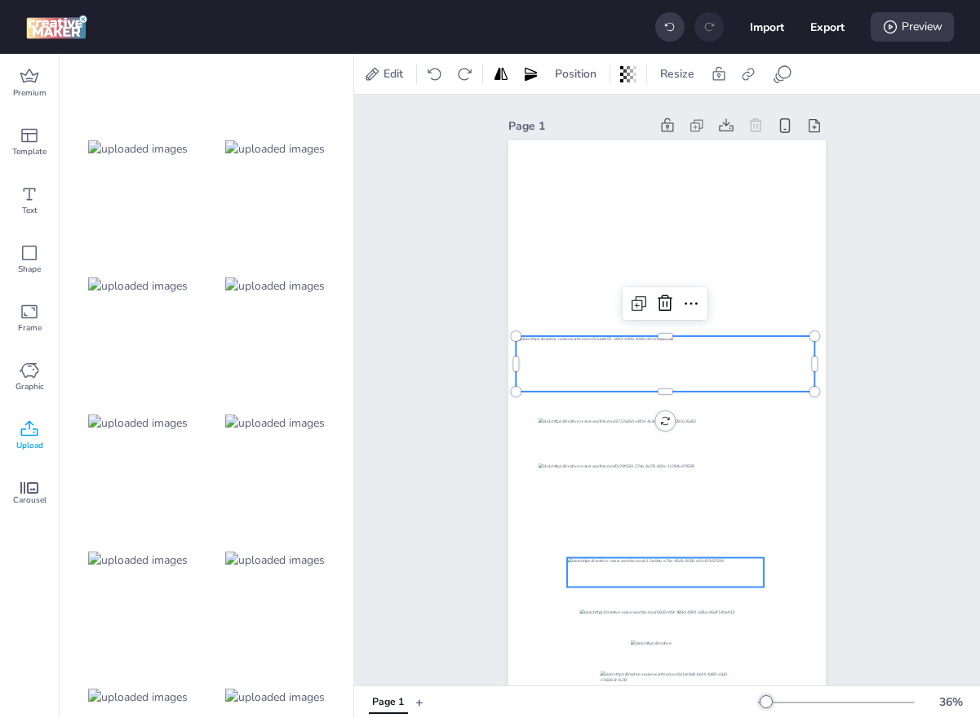
scroll to position [38, 0]
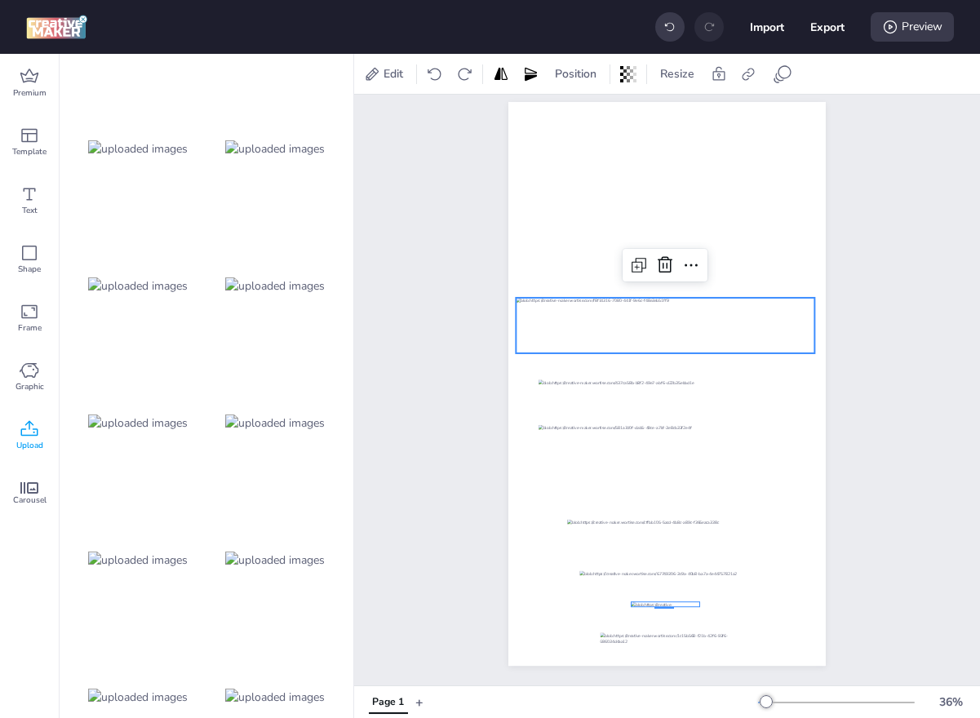
drag, startPoint x: 674, startPoint y: 608, endPoint x: 654, endPoint y: 607, distance: 19.6
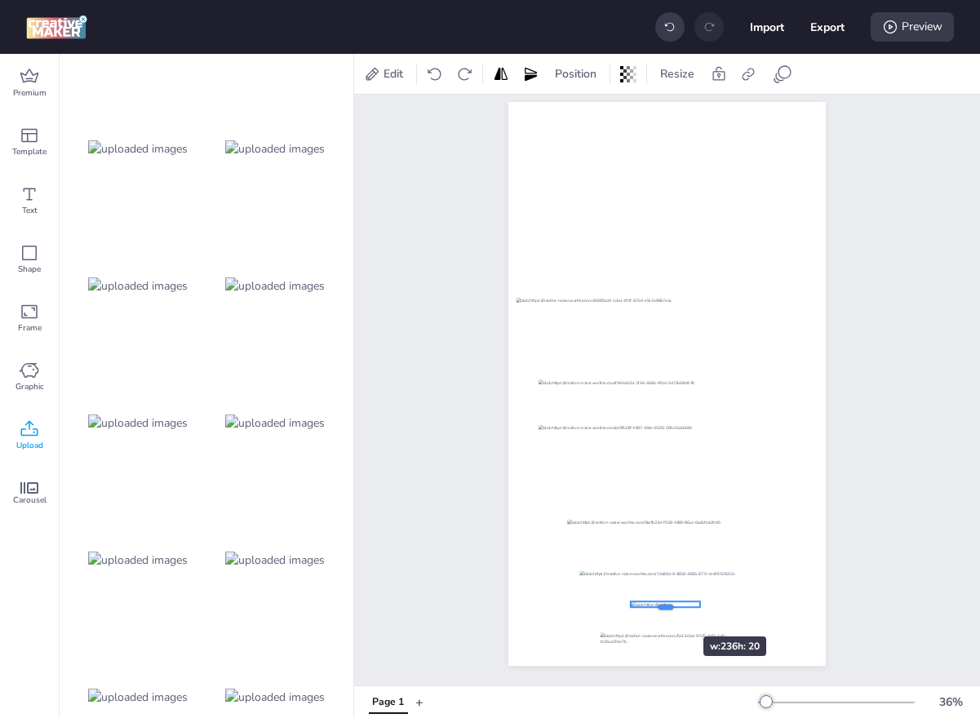
click at [654, 607] on div at bounding box center [665, 613] width 69 height 13
drag, startPoint x: 646, startPoint y: 602, endPoint x: 653, endPoint y: 598, distance: 8.4
click at [653, 598] on div at bounding box center [669, 600] width 69 height 6
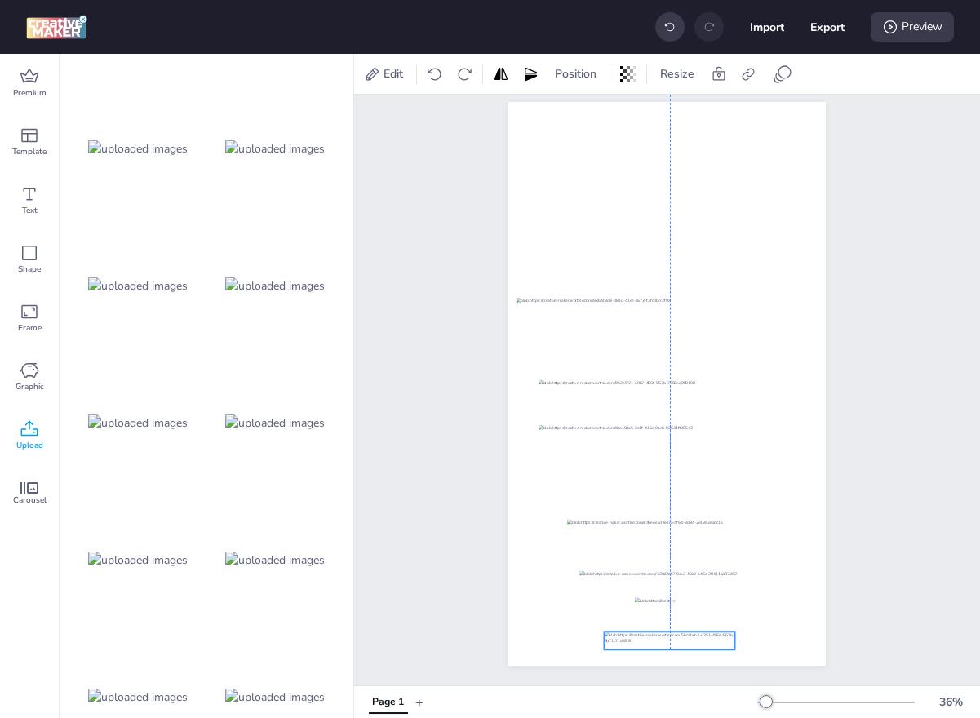
click at [697, 644] on div at bounding box center [670, 640] width 131 height 18
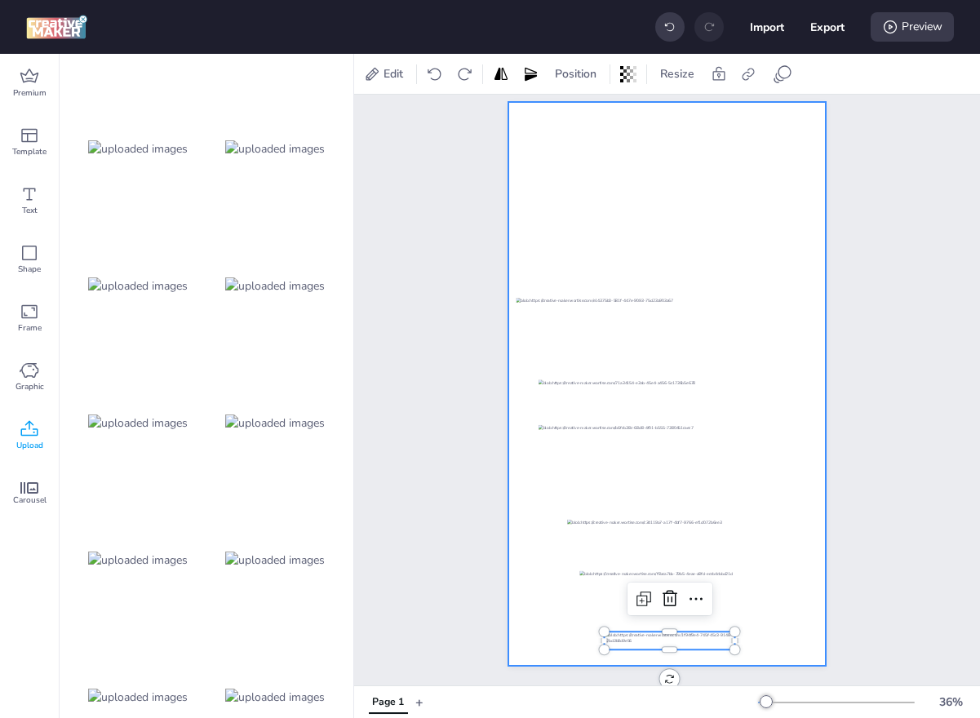
click at [729, 604] on div at bounding box center [666, 384] width 317 height 564
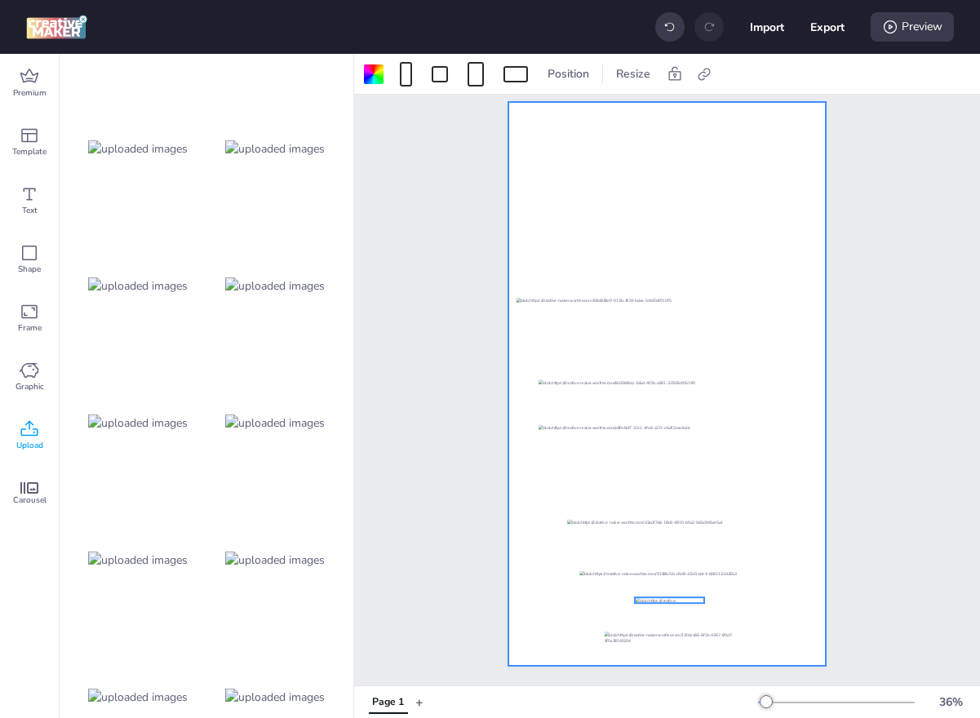
click at [687, 597] on div at bounding box center [669, 600] width 69 height 6
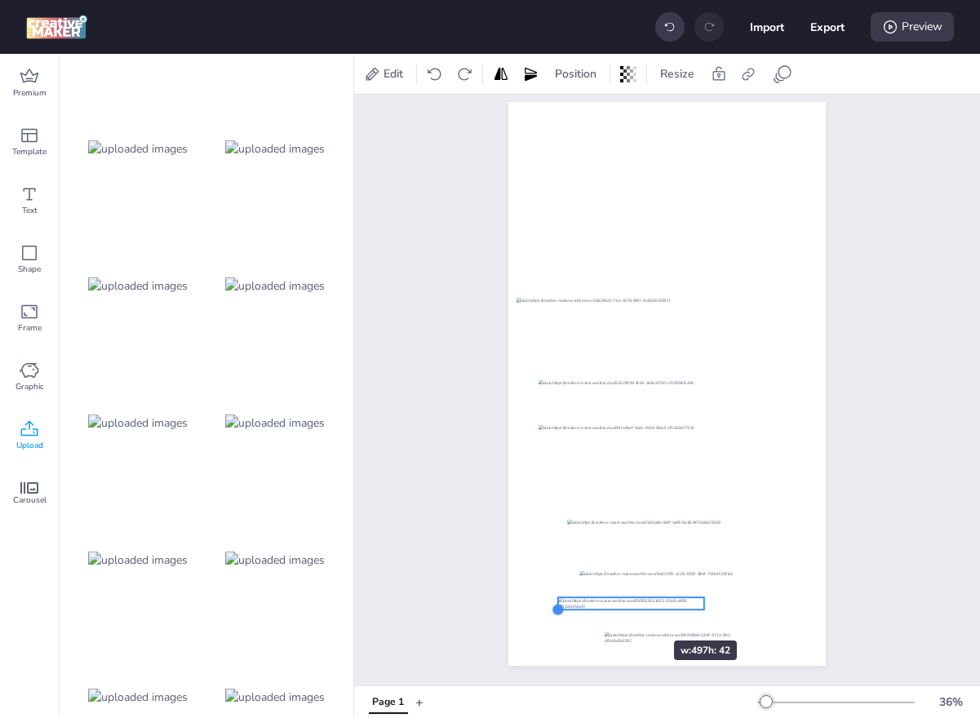
drag, startPoint x: 637, startPoint y: 605, endPoint x: 625, endPoint y: 611, distance: 13.9
click at [625, 611] on div at bounding box center [666, 384] width 317 height 564
drag, startPoint x: 653, startPoint y: 605, endPoint x: 692, endPoint y: 607, distance: 38.4
click at [692, 607] on div at bounding box center [669, 606] width 146 height 12
drag, startPoint x: 601, startPoint y: 617, endPoint x: 644, endPoint y: 605, distance: 43.9
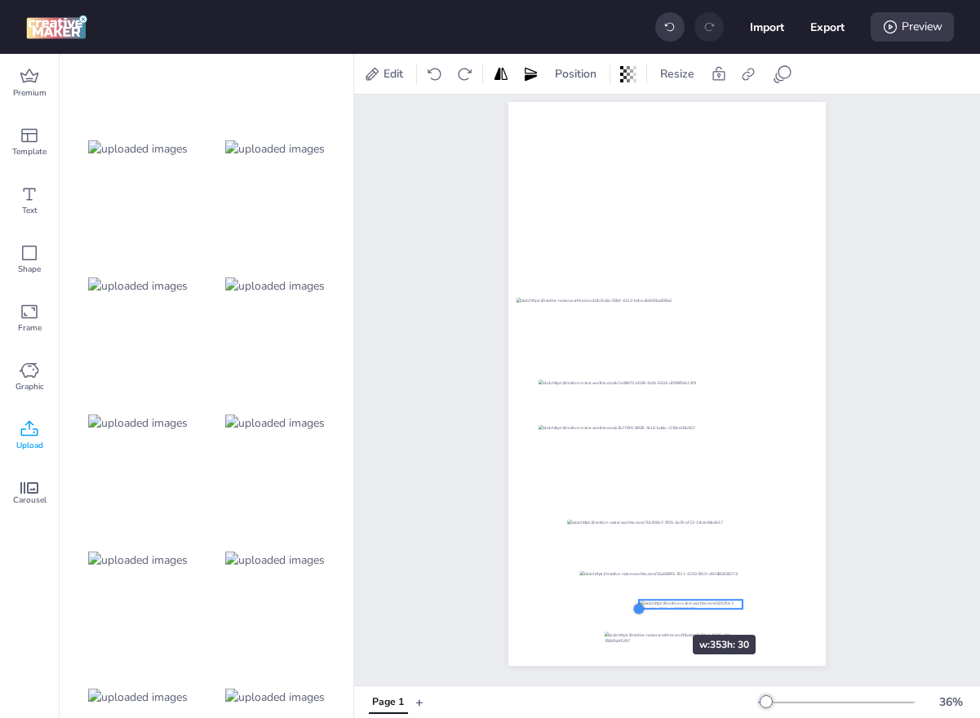
click at [644, 605] on div at bounding box center [638, 608] width 13 height 13
drag, startPoint x: 708, startPoint y: 600, endPoint x: 685, endPoint y: 604, distance: 23.1
click at [685, 604] on div at bounding box center [670, 607] width 104 height 9
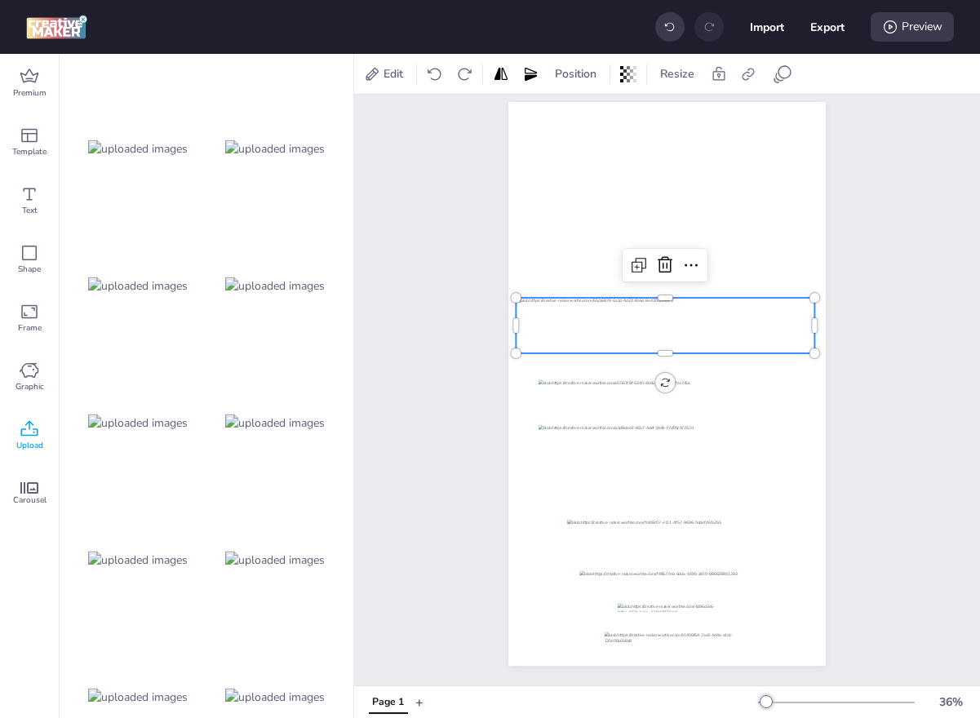
click at [717, 330] on div at bounding box center [665, 325] width 299 height 55
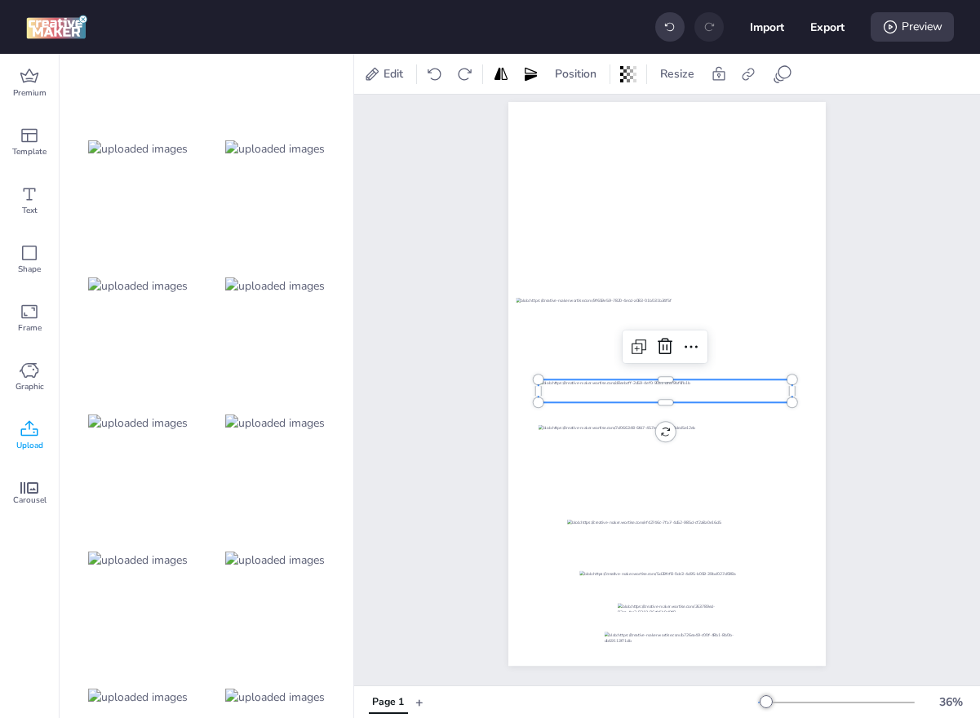
click at [692, 380] on div at bounding box center [665, 390] width 254 height 23
click at [773, 69] on icon at bounding box center [783, 74] width 20 height 20
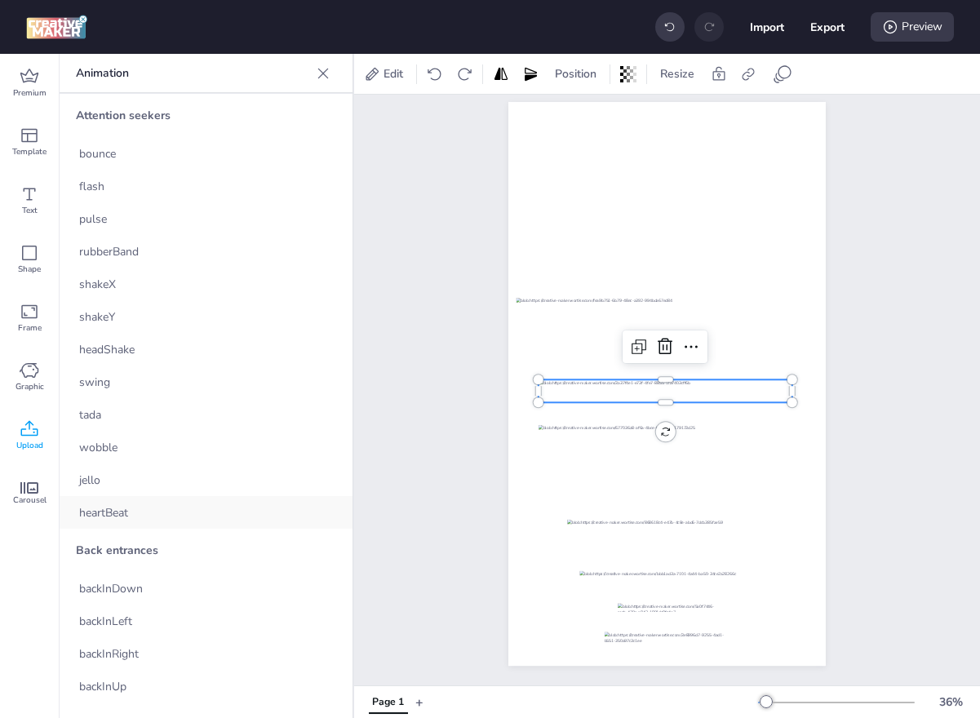
click at [138, 512] on div "heartBeat" at bounding box center [206, 512] width 293 height 33
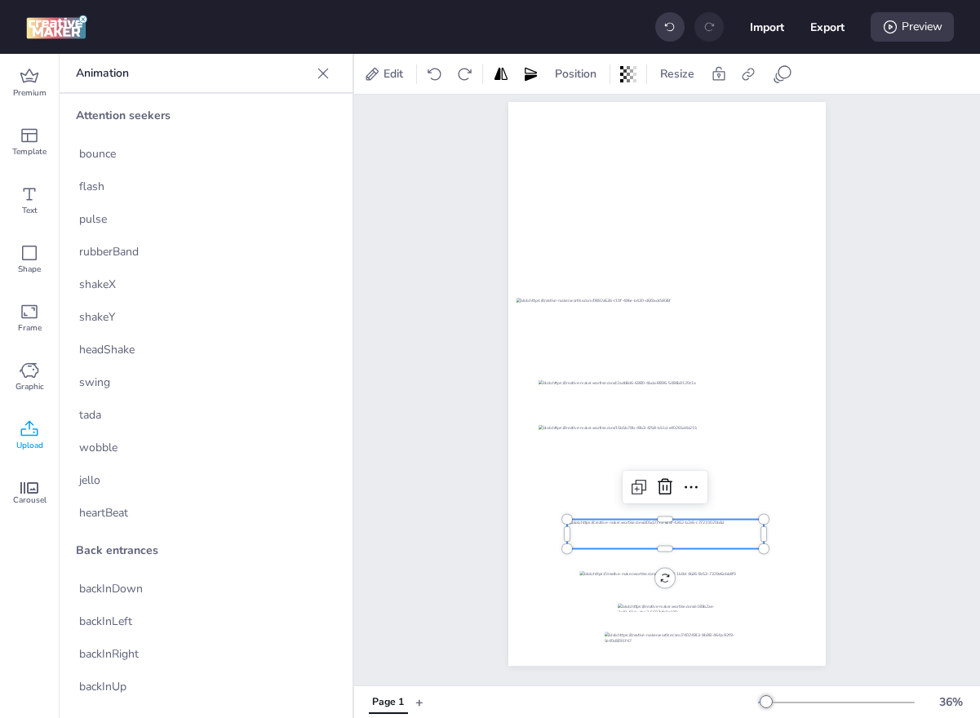
click at [613, 536] on div at bounding box center [665, 534] width 196 height 29
click at [774, 78] on icon at bounding box center [776, 80] width 6 height 6
click at [137, 507] on div "heartBeat" at bounding box center [206, 512] width 293 height 33
click at [817, 22] on button "Export" at bounding box center [827, 27] width 34 height 34
select select "html"
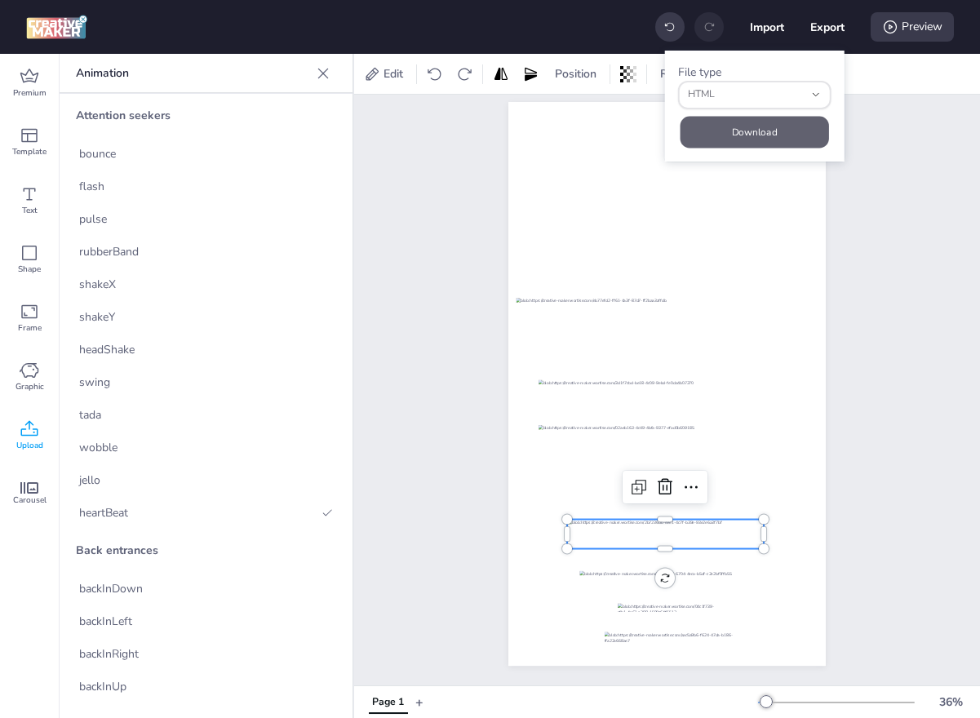
click at [764, 118] on button "Download" at bounding box center [754, 132] width 148 height 32
click at [35, 436] on icon at bounding box center [30, 429] width 20 height 20
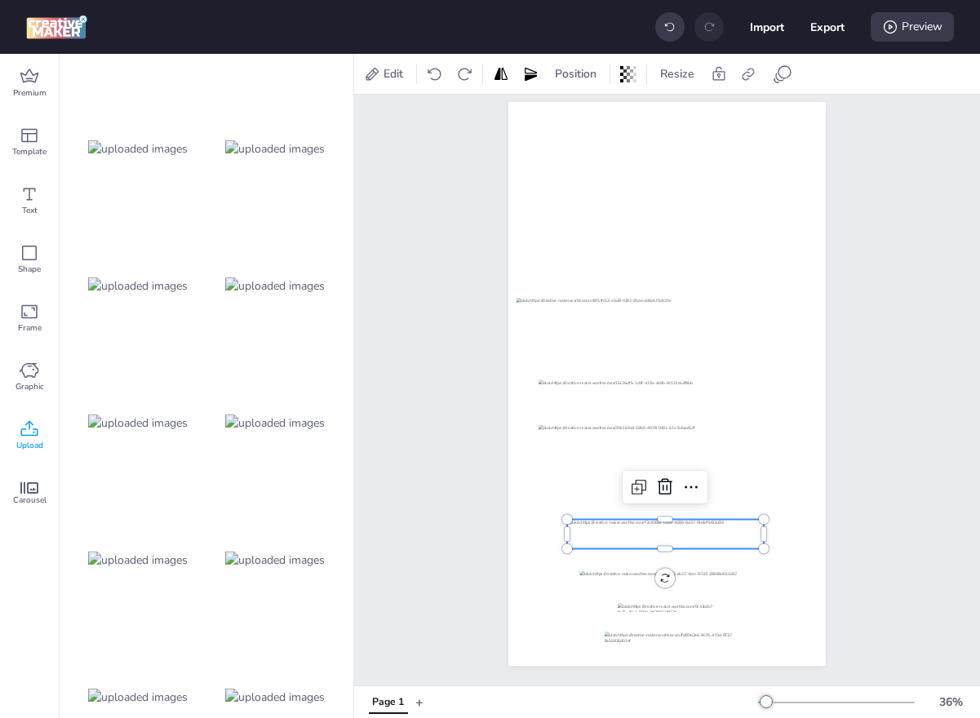
click at [35, 436] on icon at bounding box center [30, 429] width 20 height 20
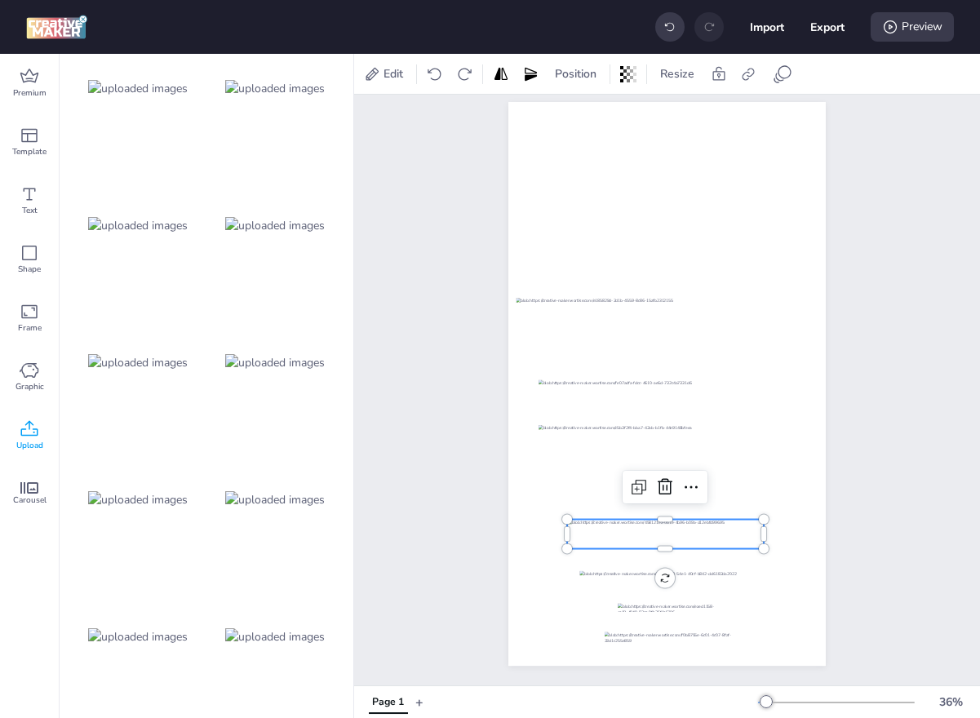
scroll to position [0, 0]
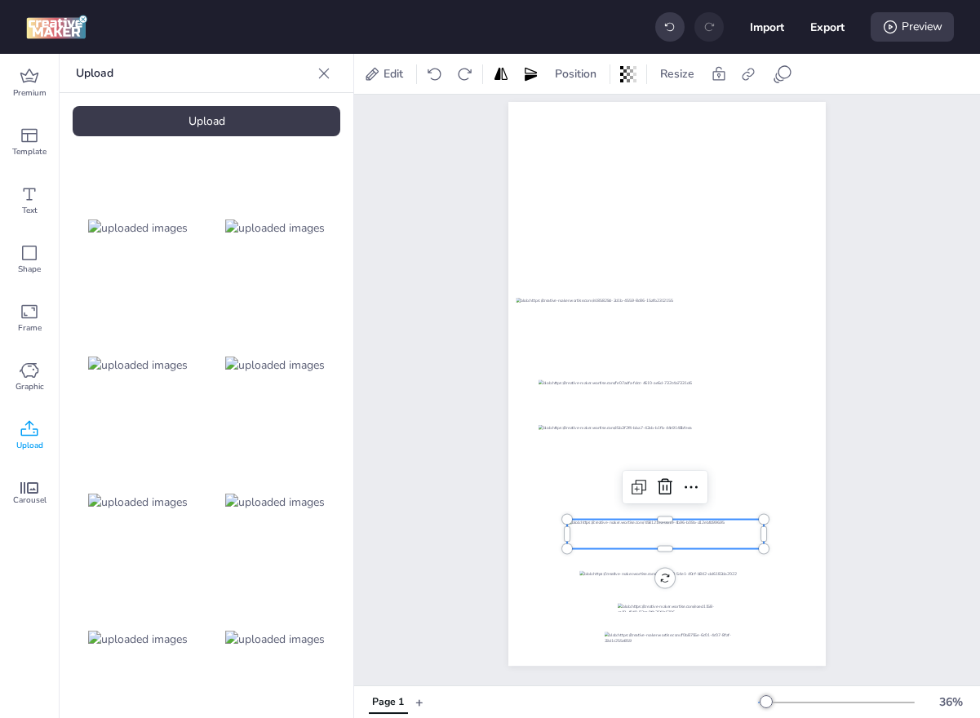
click at [32, 423] on icon at bounding box center [29, 428] width 17 height 16
click at [185, 121] on div "Upload" at bounding box center [207, 121] width 268 height 30
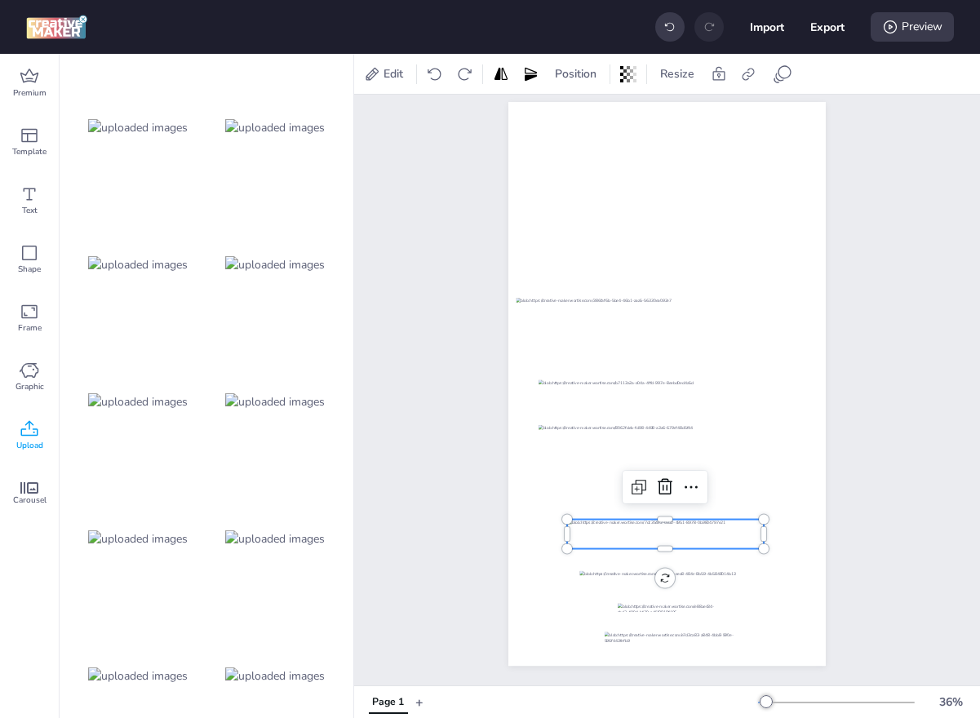
scroll to position [1507, 0]
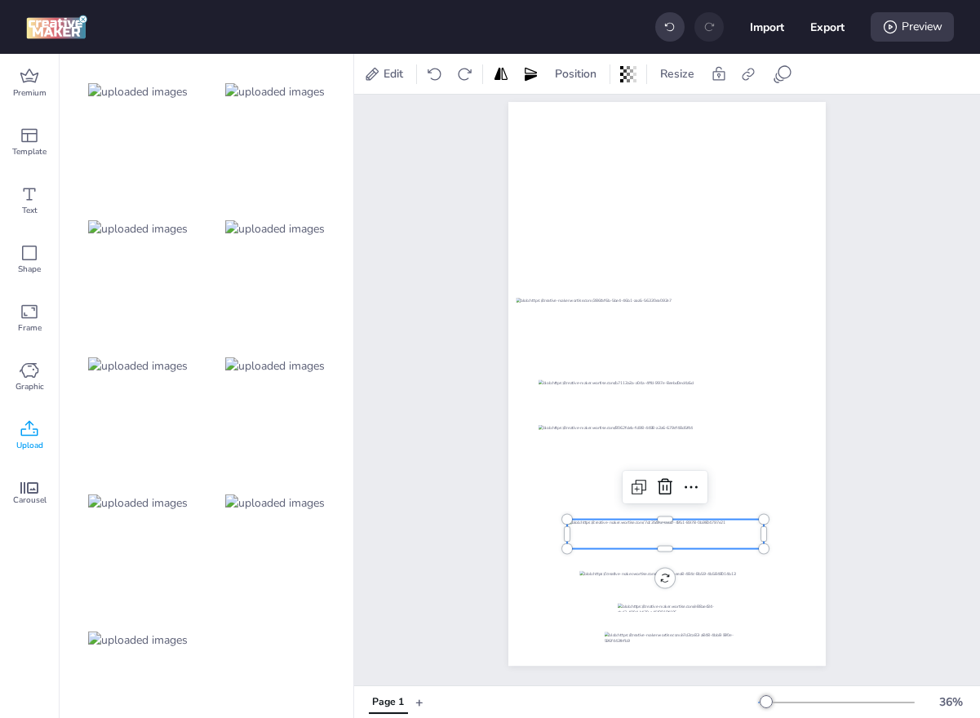
click at [135, 632] on img at bounding box center [138, 639] width 100 height 17
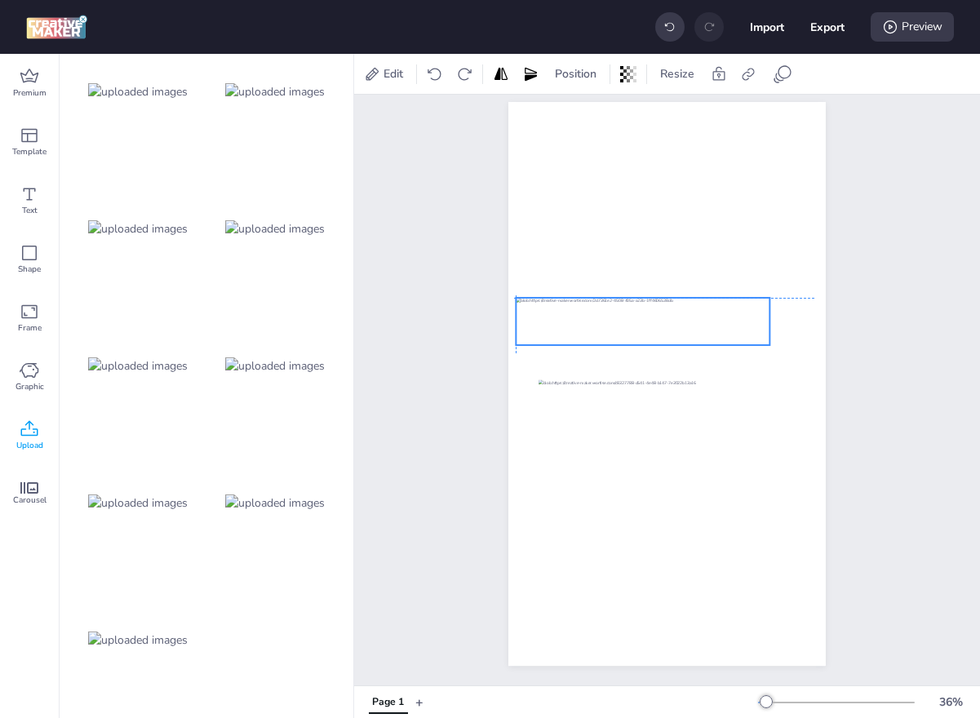
drag, startPoint x: 605, startPoint y: 373, endPoint x: 579, endPoint y: 307, distance: 71.0
click at [579, 307] on div at bounding box center [643, 321] width 254 height 47
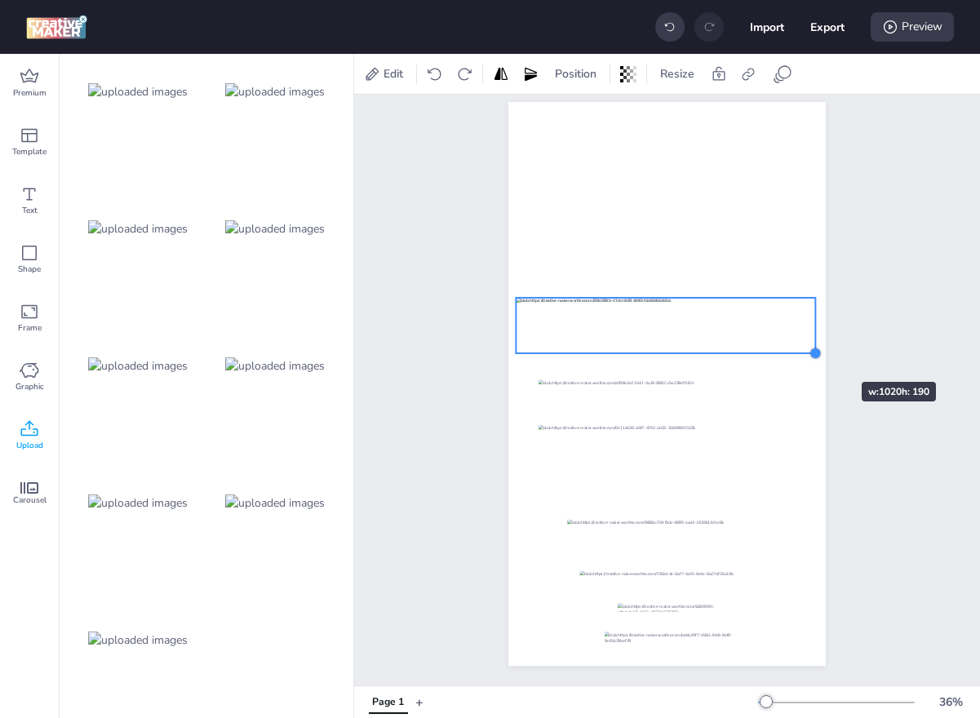
drag, startPoint x: 767, startPoint y: 346, endPoint x: 813, endPoint y: 352, distance: 46.1
click at [813, 352] on div at bounding box center [814, 353] width 13 height 13
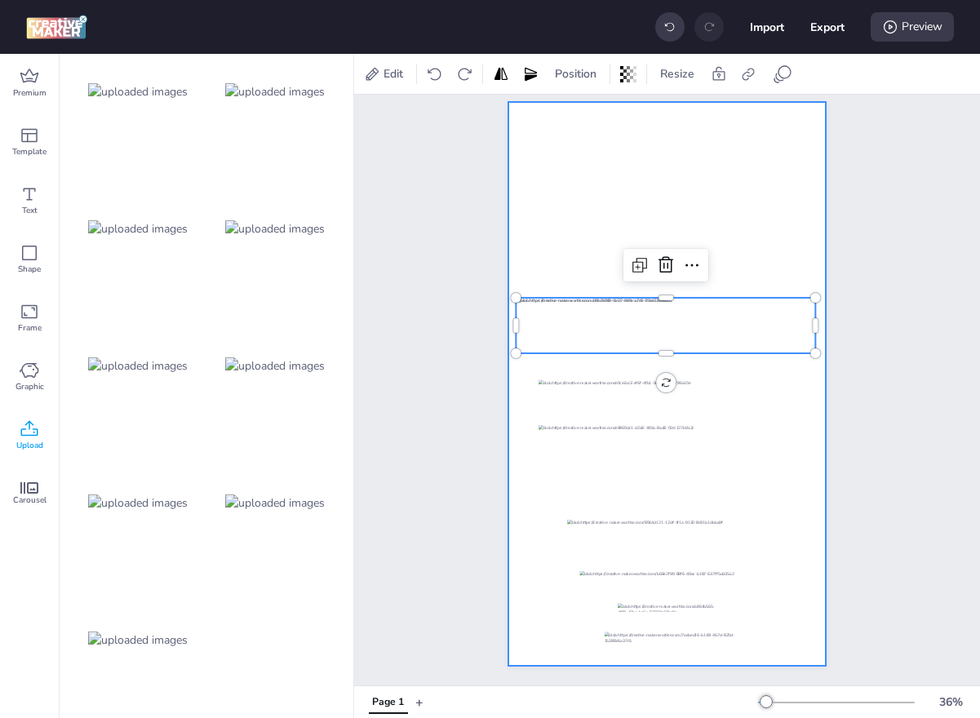
click at [799, 368] on div at bounding box center [666, 384] width 317 height 564
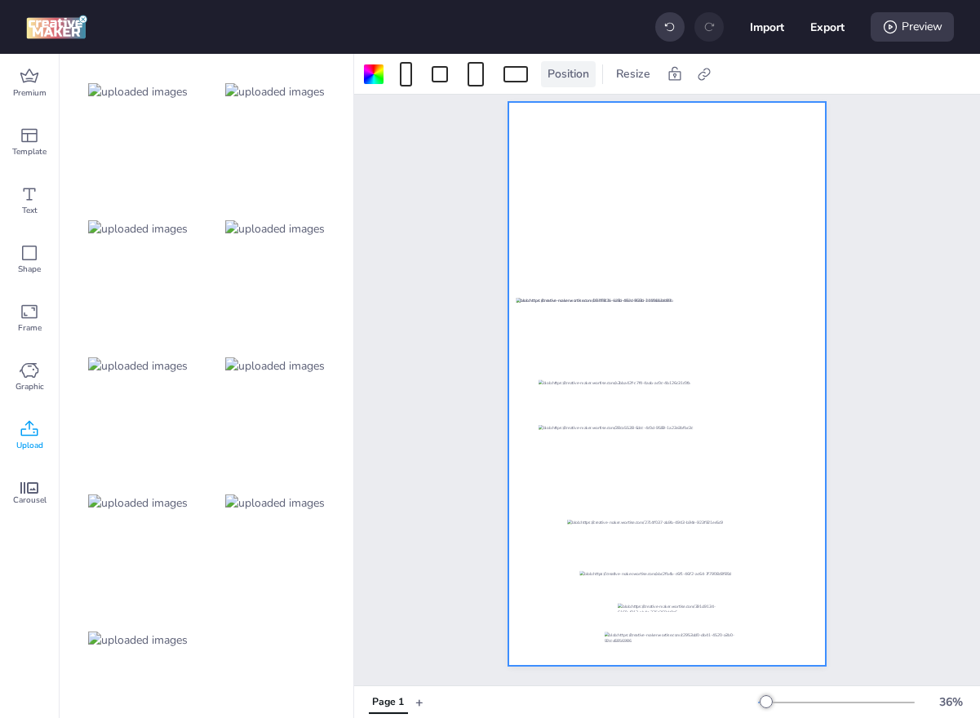
click at [559, 81] on span "Position" at bounding box center [568, 73] width 48 height 17
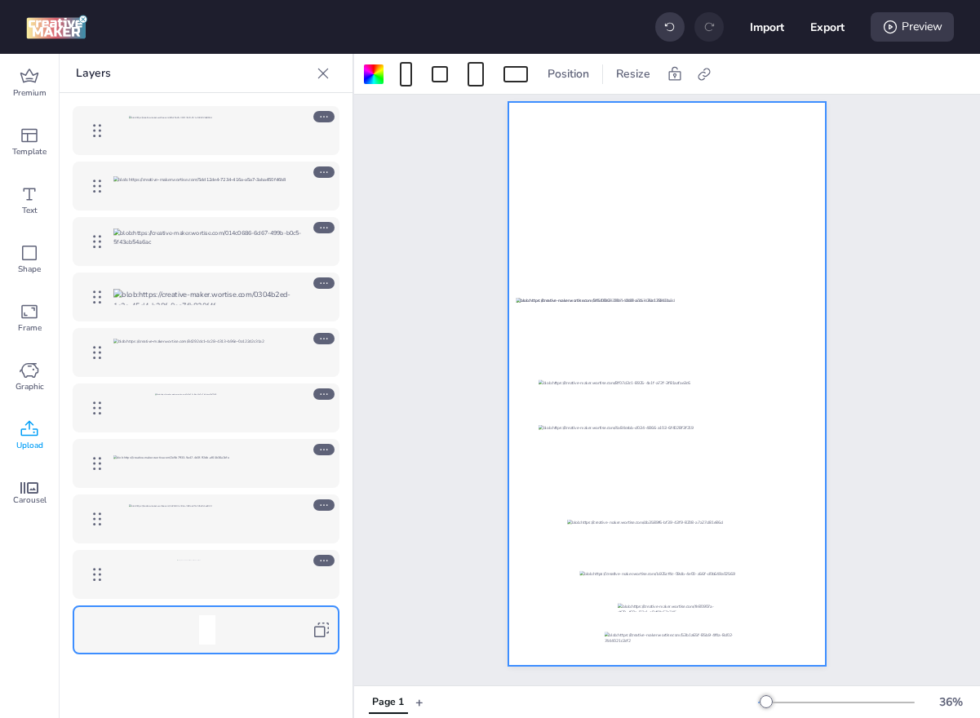
click at [320, 503] on icon at bounding box center [323, 504] width 11 height 11
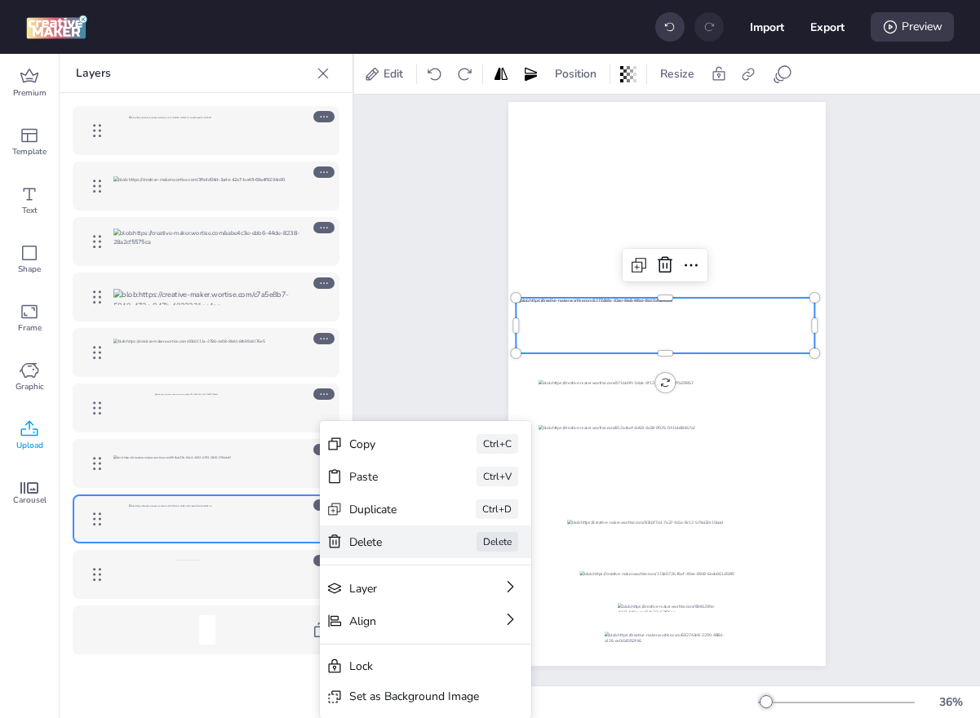
click at [389, 543] on div "Delete" at bounding box center [390, 542] width 82 height 17
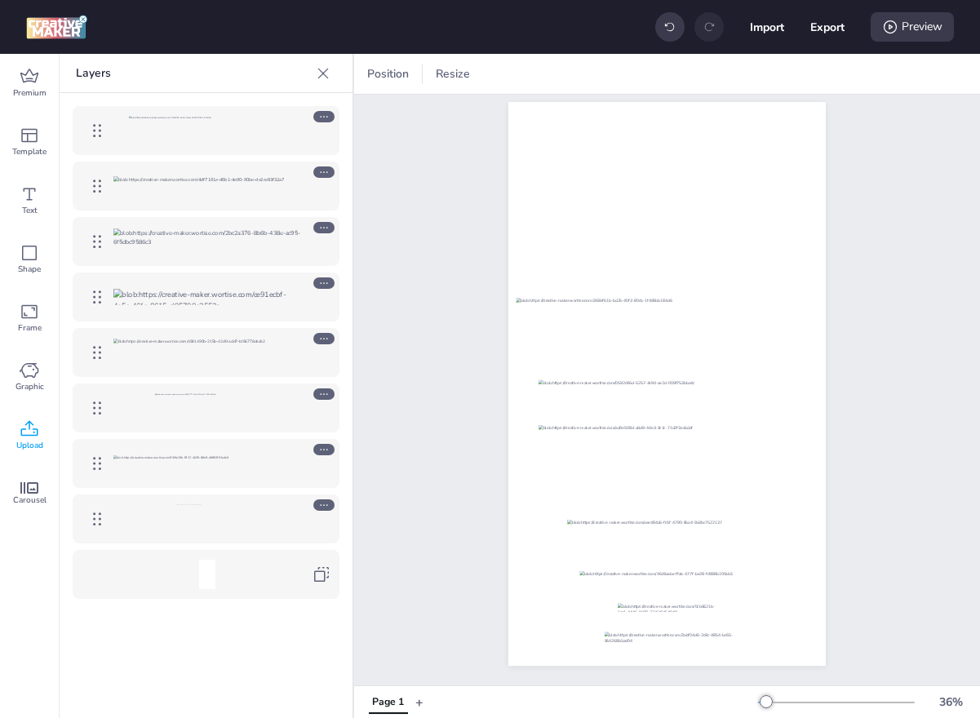
click at [329, 73] on icon at bounding box center [323, 73] width 16 height 16
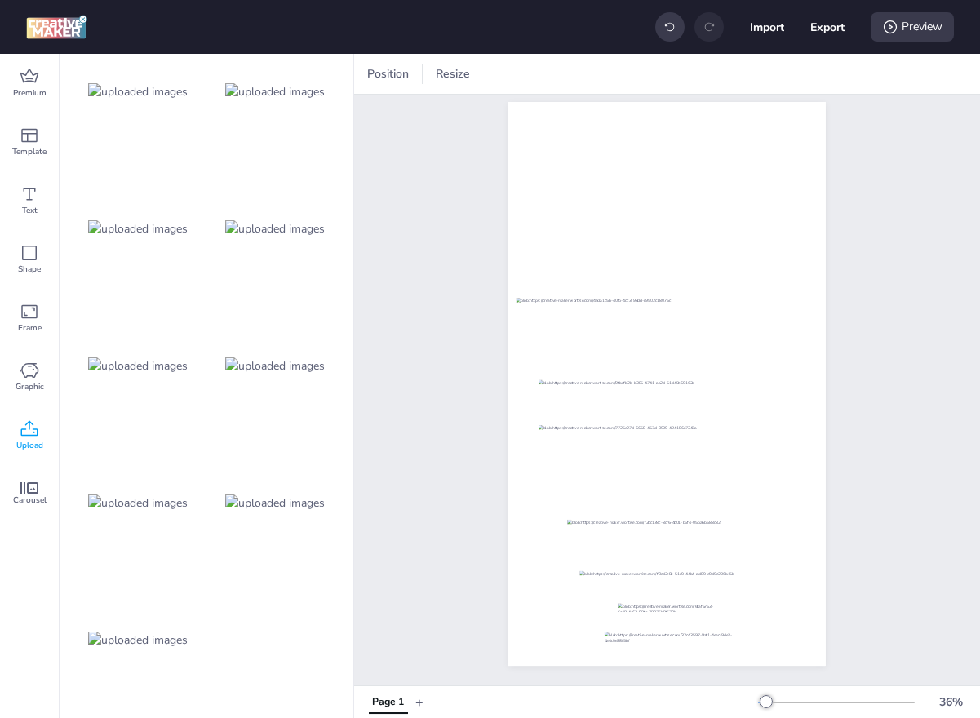
click at [289, 507] on img at bounding box center [275, 502] width 100 height 17
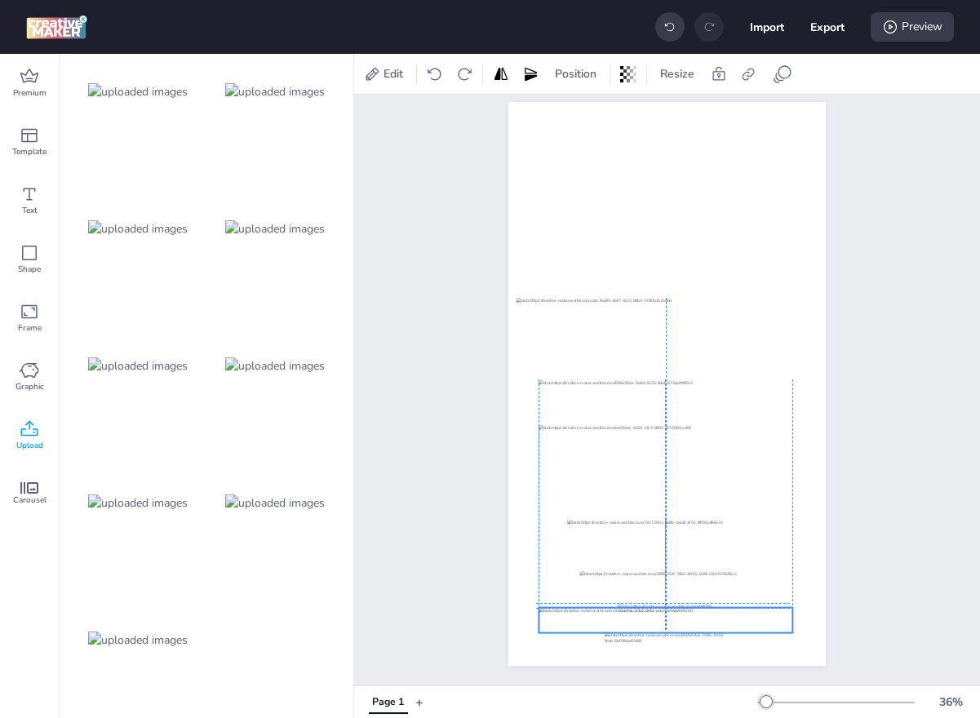
drag, startPoint x: 622, startPoint y: 381, endPoint x: 618, endPoint y: 614, distance: 233.4
click at [618, 614] on div at bounding box center [665, 620] width 254 height 25
click at [601, 580] on div at bounding box center [664, 579] width 171 height 18
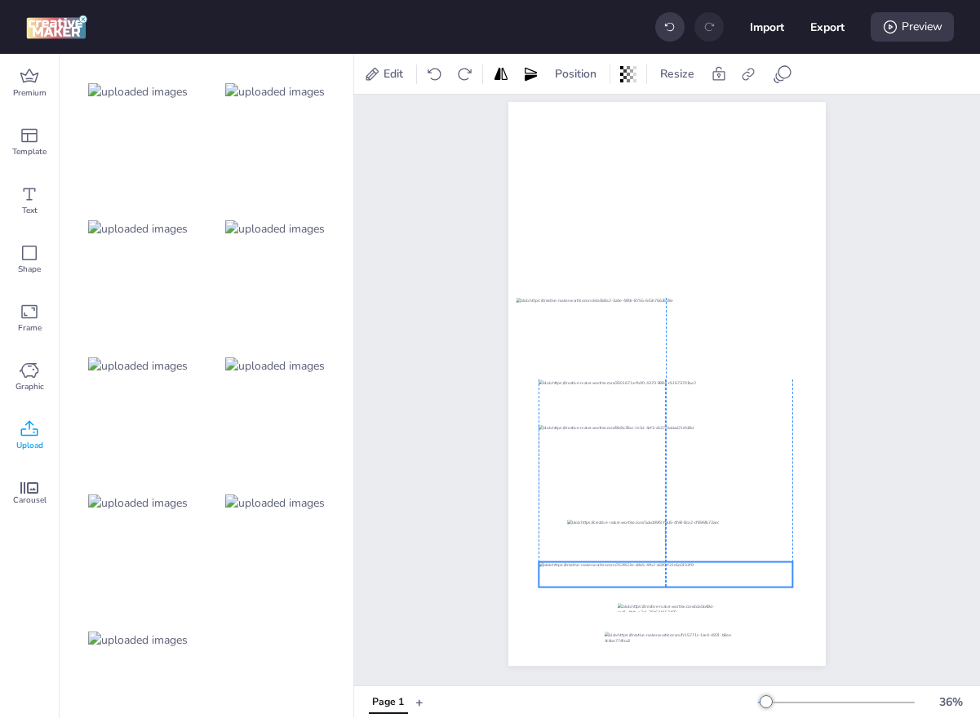
drag, startPoint x: 617, startPoint y: 624, endPoint x: 615, endPoint y: 578, distance: 45.7
click at [615, 578] on div at bounding box center [665, 574] width 254 height 25
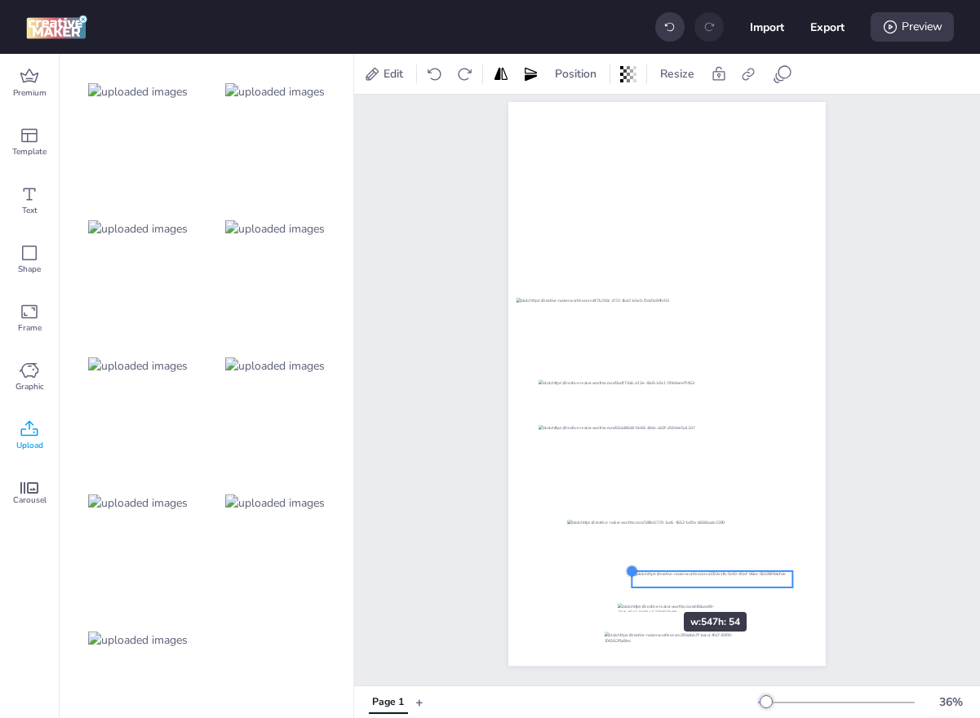
drag, startPoint x: 542, startPoint y: 564, endPoint x: 636, endPoint y: 582, distance: 95.7
click at [636, 582] on div at bounding box center [666, 384] width 317 height 564
drag, startPoint x: 733, startPoint y: 576, endPoint x: 689, endPoint y: 574, distance: 44.1
click at [689, 574] on div at bounding box center [670, 577] width 160 height 16
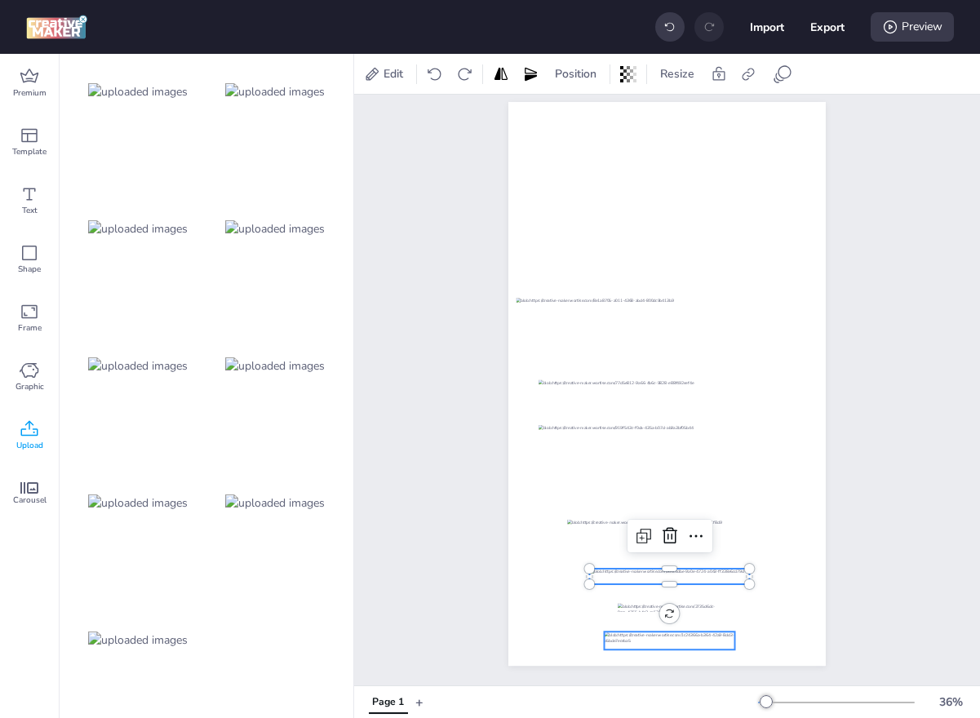
click at [683, 639] on div at bounding box center [670, 640] width 131 height 18
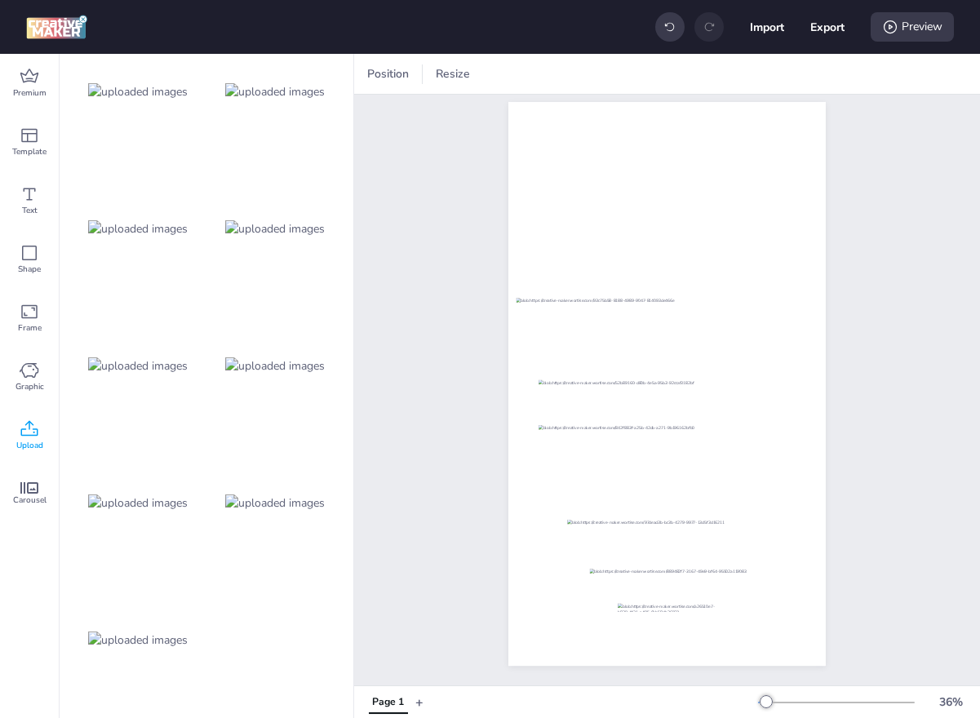
click at [290, 496] on img at bounding box center [275, 502] width 100 height 17
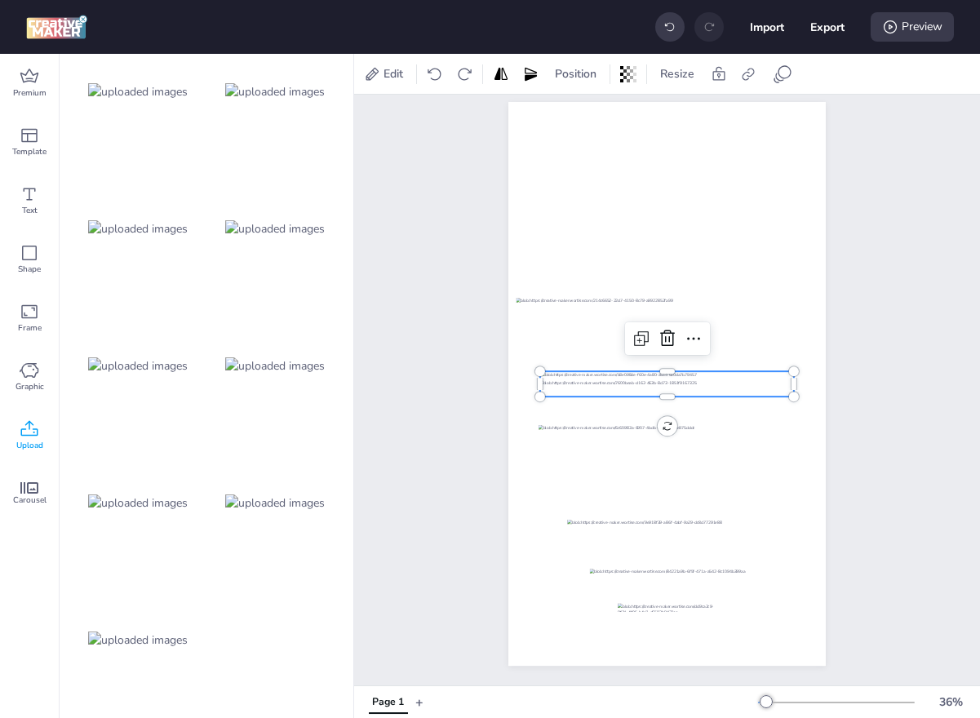
click at [286, 378] on div at bounding box center [275, 365] width 131 height 131
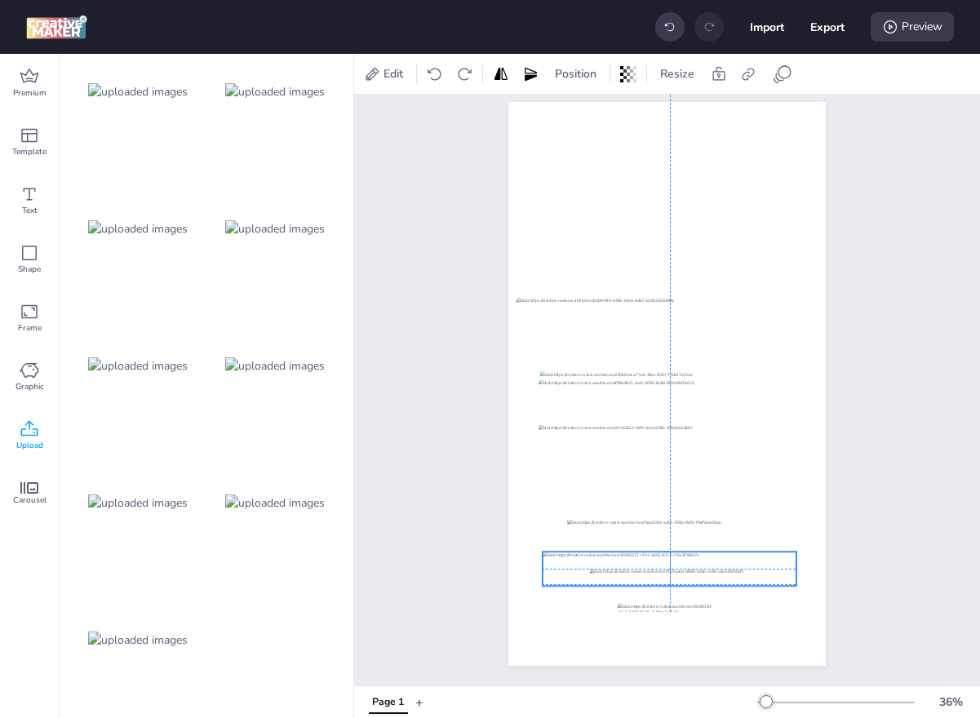
drag, startPoint x: 644, startPoint y: 375, endPoint x: 645, endPoint y: 585, distance: 209.7
click at [645, 585] on div at bounding box center [670, 568] width 254 height 34
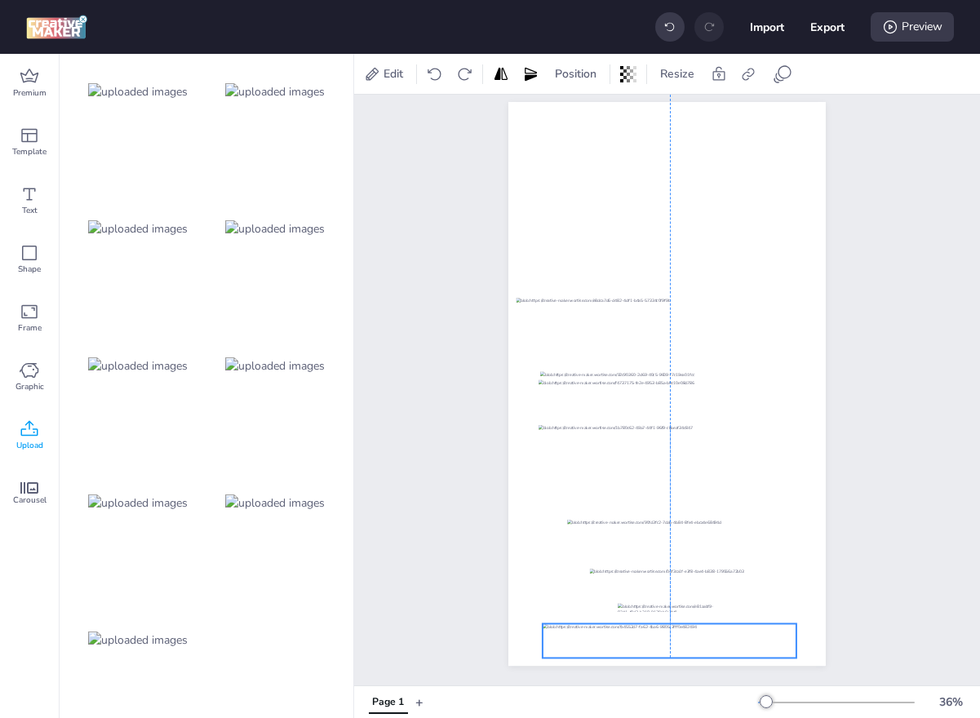
drag, startPoint x: 645, startPoint y: 585, endPoint x: 645, endPoint y: 632, distance: 47.3
click at [645, 632] on div at bounding box center [670, 640] width 254 height 34
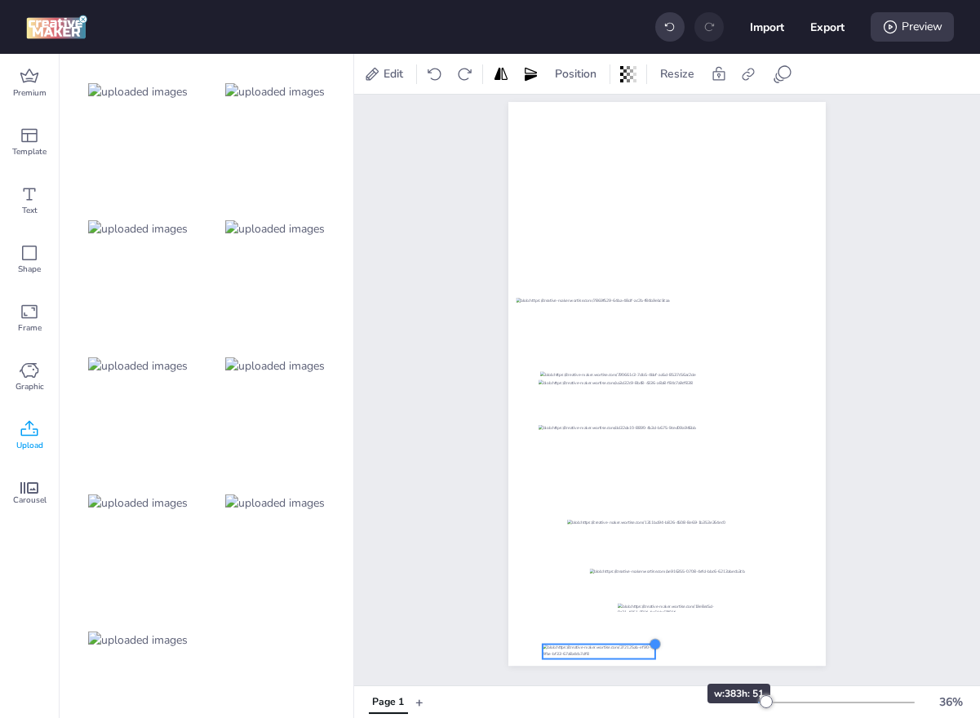
drag, startPoint x: 799, startPoint y: 623, endPoint x: 658, endPoint y: 653, distance: 144.3
click at [658, 653] on div at bounding box center [666, 384] width 317 height 564
click at [673, 22] on div at bounding box center [669, 26] width 29 height 29
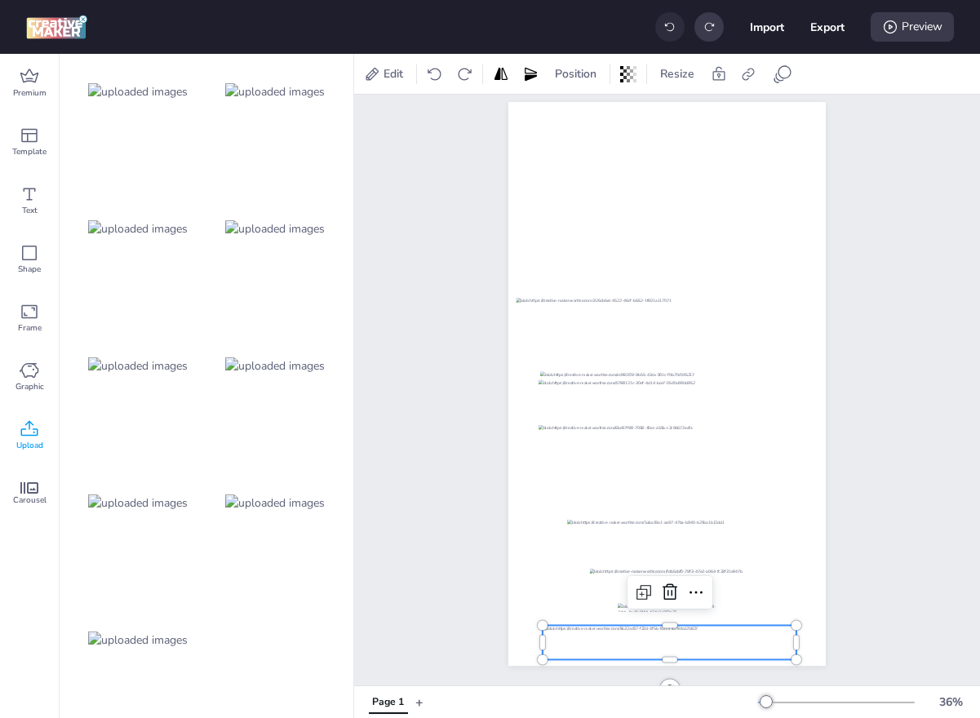
click at [673, 22] on div at bounding box center [669, 26] width 29 height 29
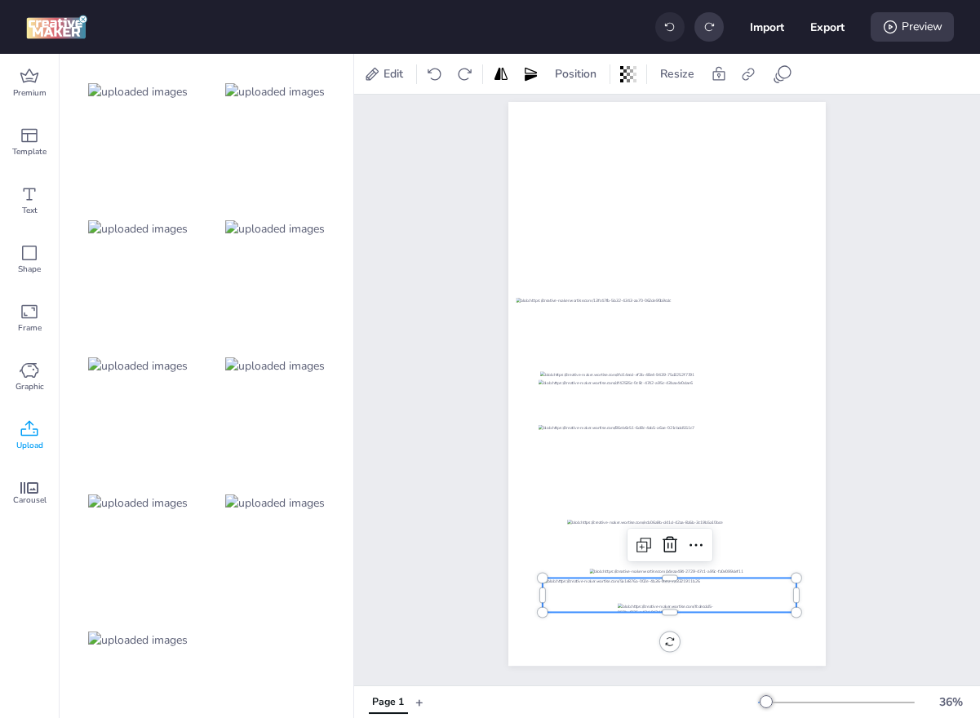
click at [673, 22] on div at bounding box center [669, 26] width 29 height 29
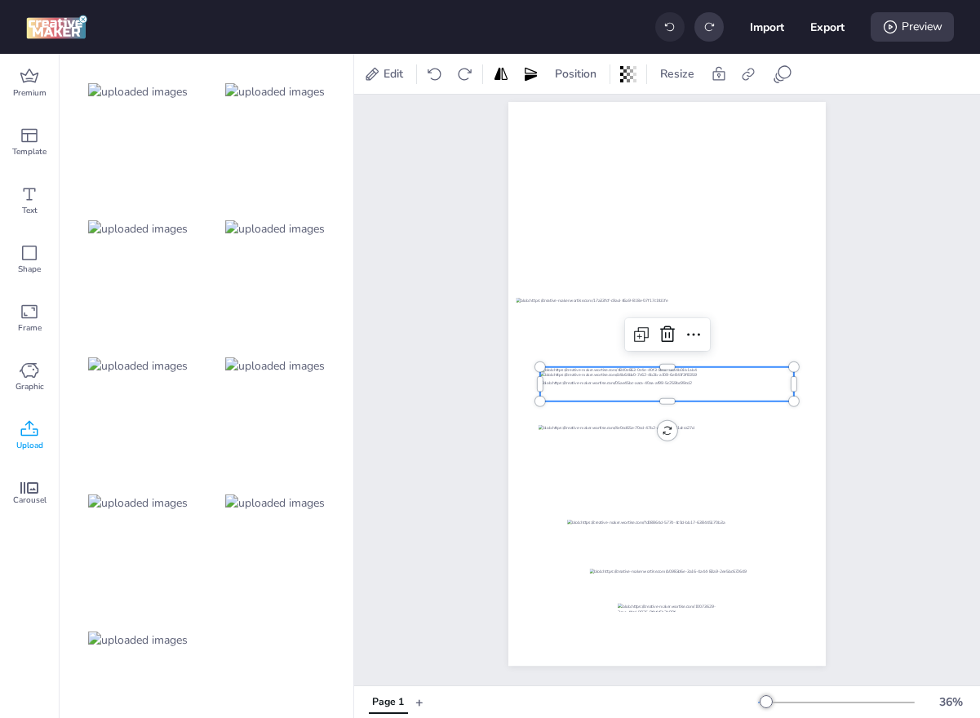
click at [673, 22] on div at bounding box center [669, 26] width 29 height 29
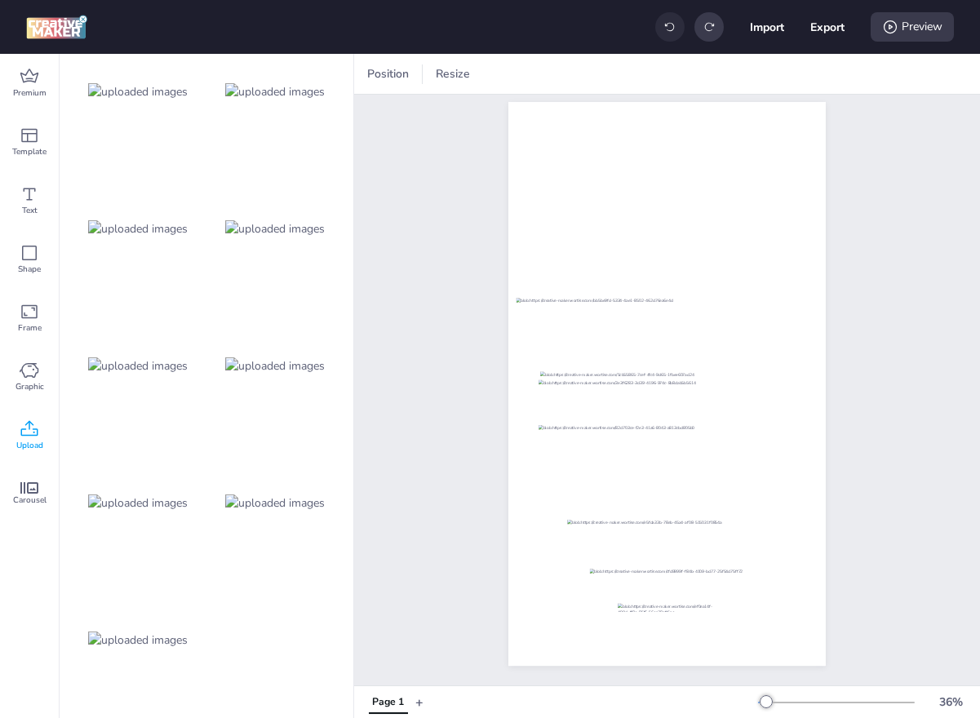
click at [673, 22] on div at bounding box center [669, 26] width 29 height 29
click at [298, 358] on img at bounding box center [275, 365] width 100 height 17
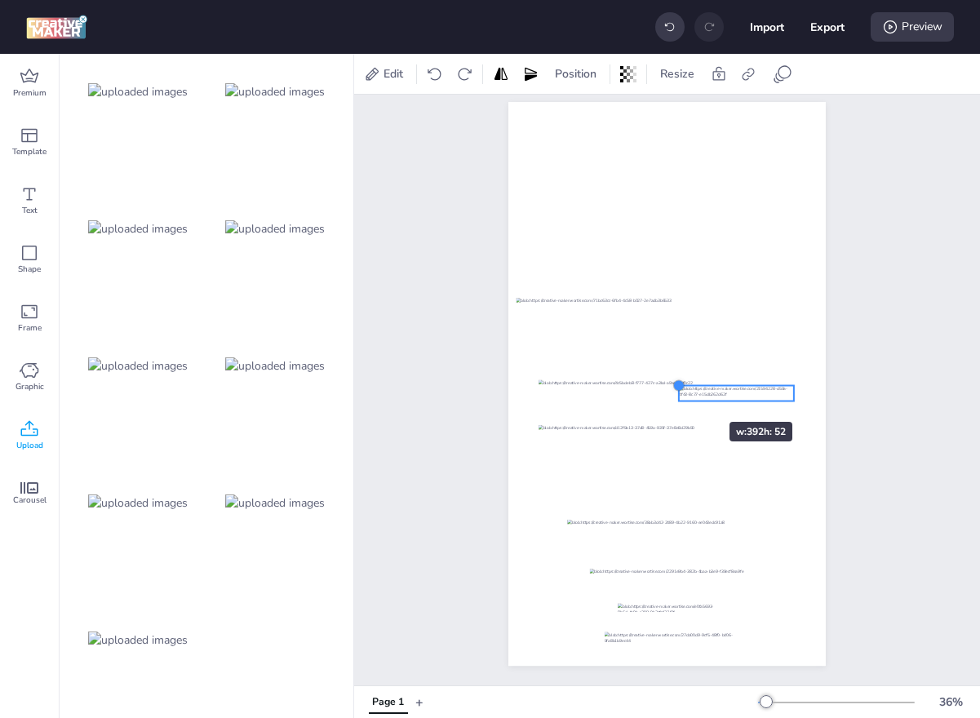
drag, startPoint x: 542, startPoint y: 370, endPoint x: 706, endPoint y: 391, distance: 166.2
click at [706, 391] on div at bounding box center [666, 384] width 317 height 564
drag, startPoint x: 764, startPoint y: 393, endPoint x: 696, endPoint y: 639, distance: 254.7
click at [696, 639] on div at bounding box center [678, 643] width 95 height 13
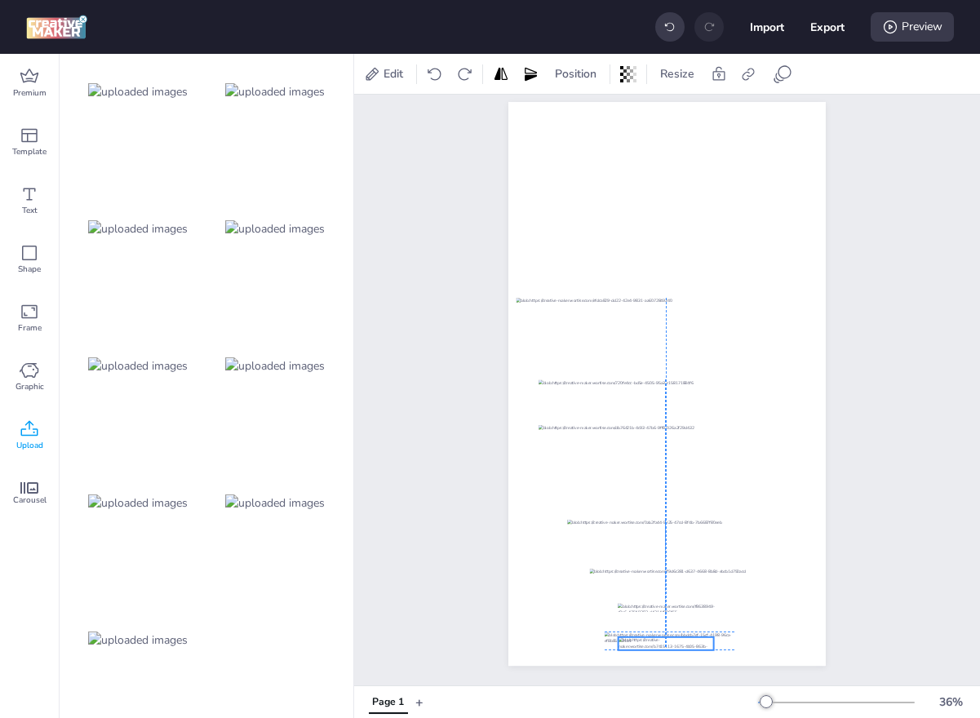
drag, startPoint x: 696, startPoint y: 639, endPoint x: 683, endPoint y: 636, distance: 13.3
click at [683, 637] on div at bounding box center [665, 643] width 95 height 13
click at [718, 632] on div at bounding box center [666, 384] width 317 height 564
drag, startPoint x: 714, startPoint y: 640, endPoint x: 702, endPoint y: 640, distance: 11.4
click at [702, 640] on div at bounding box center [670, 641] width 131 height 18
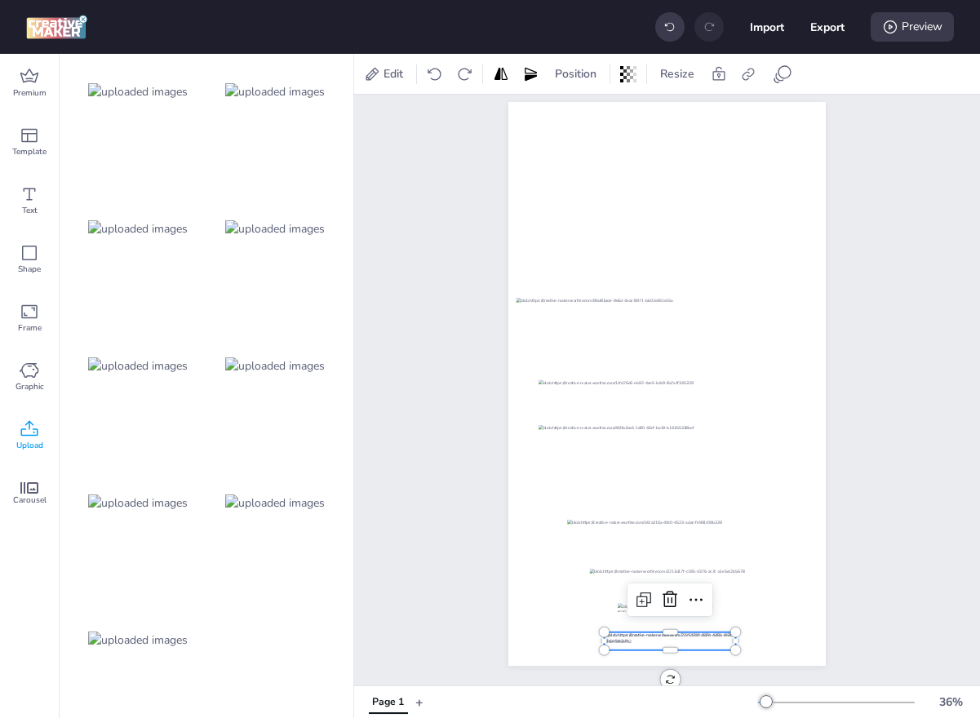
click at [723, 637] on div at bounding box center [670, 641] width 131 height 18
click at [571, 64] on div "Position" at bounding box center [575, 74] width 55 height 26
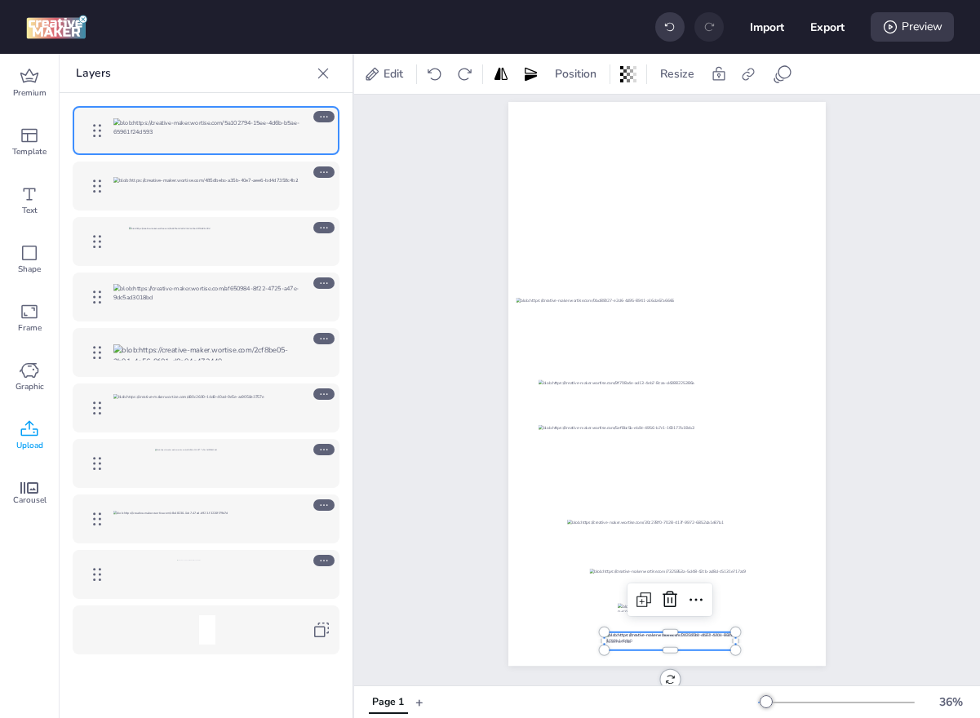
click at [314, 280] on div at bounding box center [323, 282] width 21 height 11
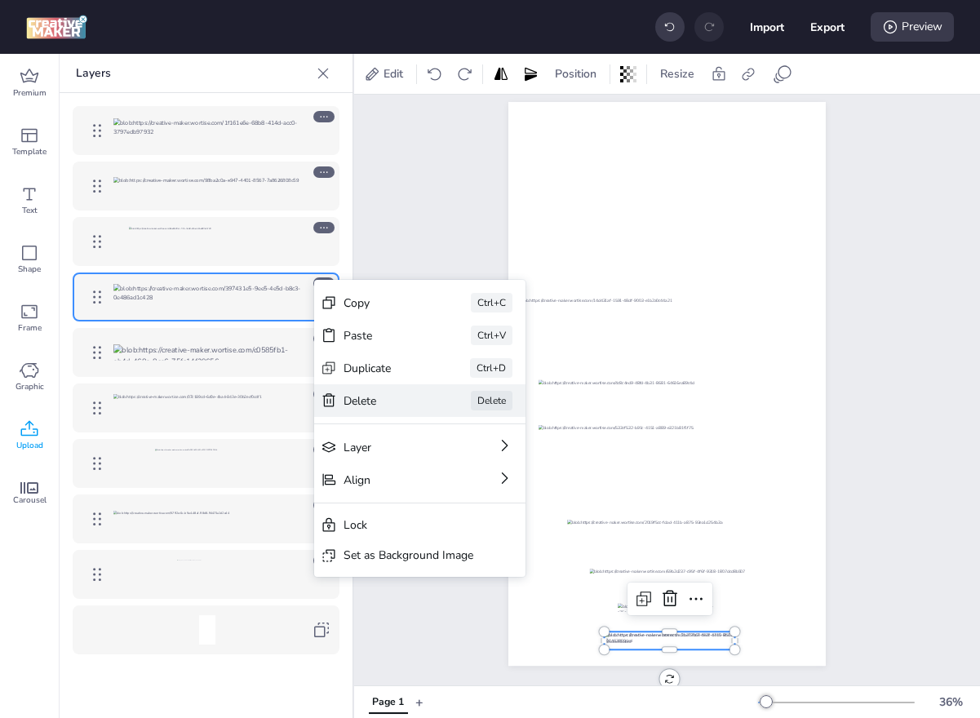
click at [367, 391] on div "[PERSON_NAME]" at bounding box center [419, 400] width 211 height 33
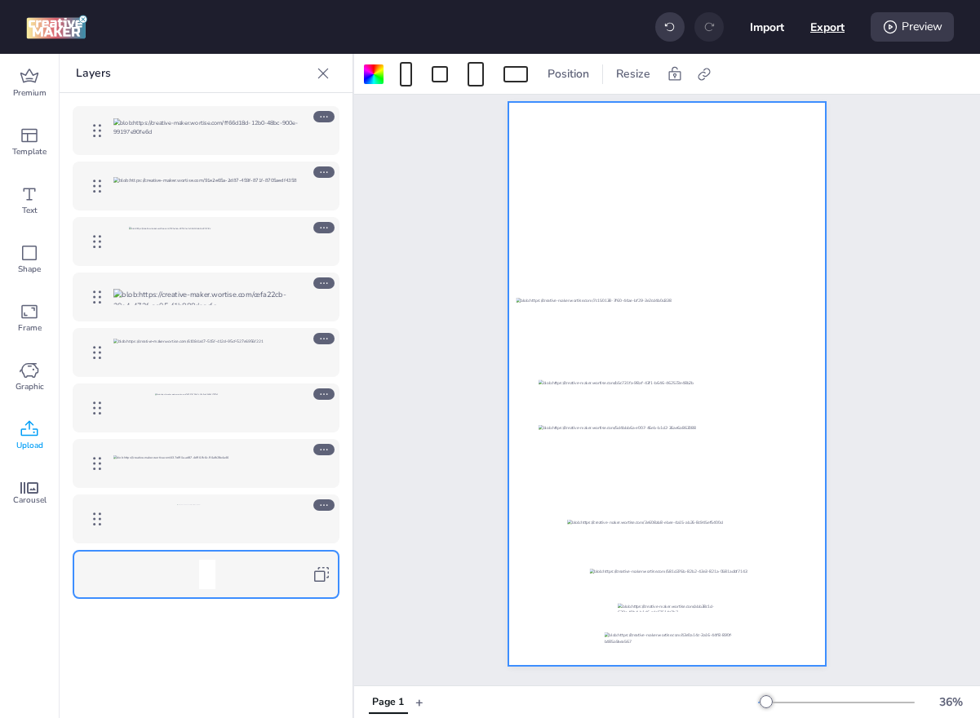
click at [826, 18] on button "Export" at bounding box center [827, 27] width 34 height 34
select select "html"
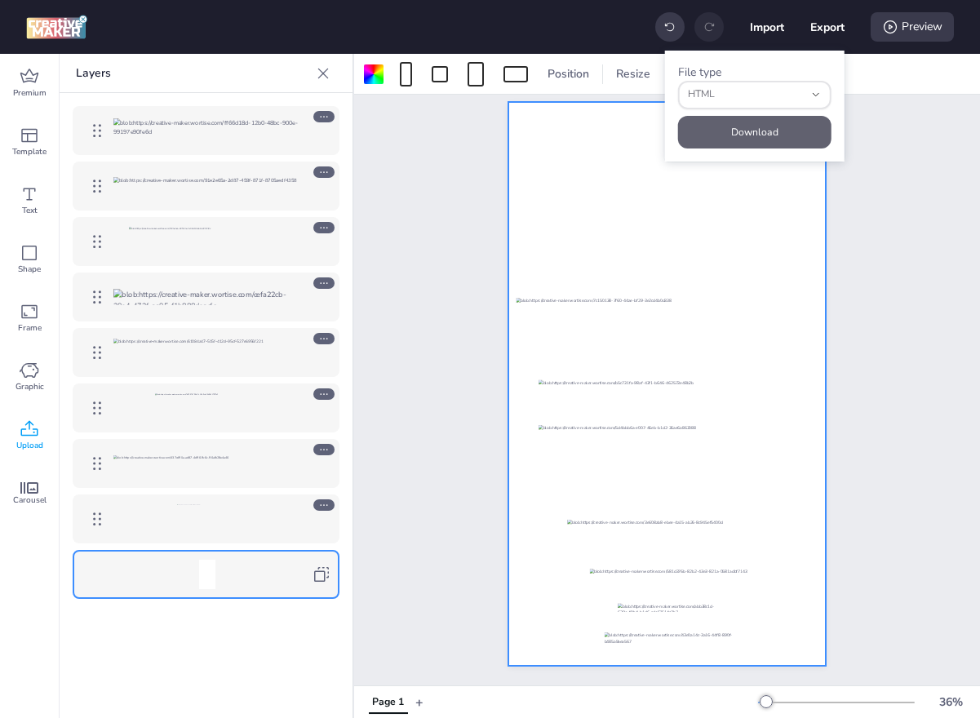
click at [786, 129] on button "Download" at bounding box center [754, 132] width 153 height 33
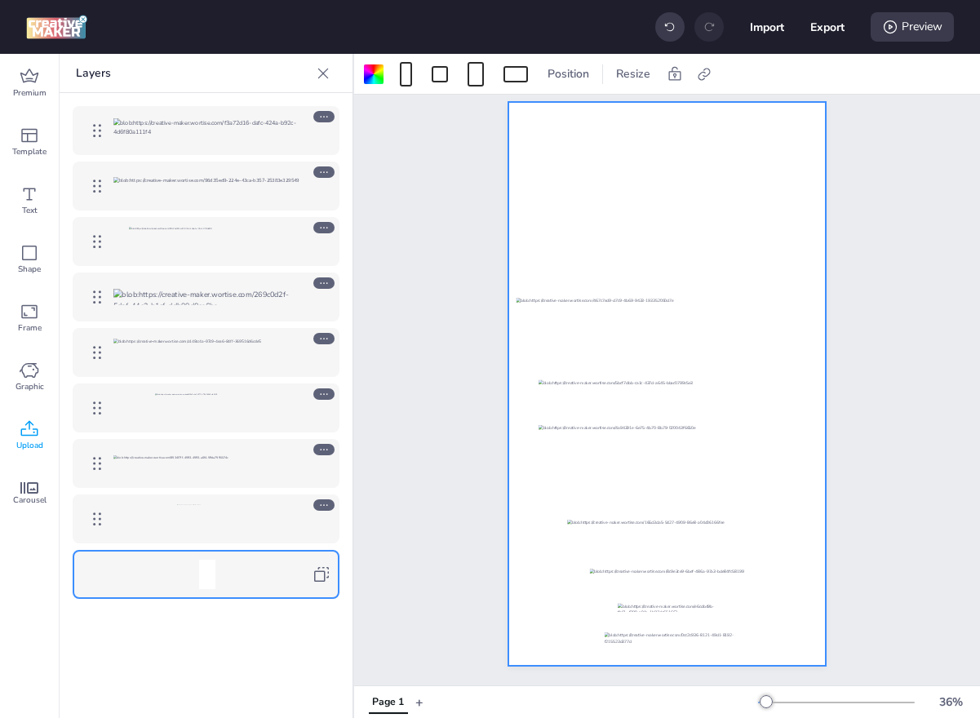
click at [329, 69] on icon at bounding box center [323, 73] width 16 height 16
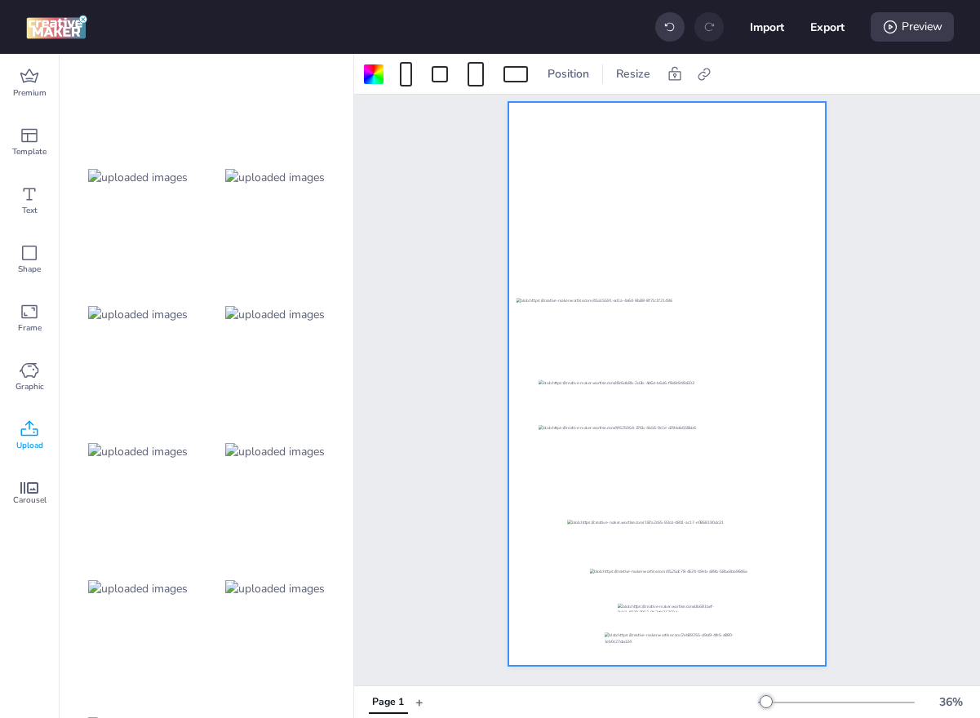
scroll to position [1384, 0]
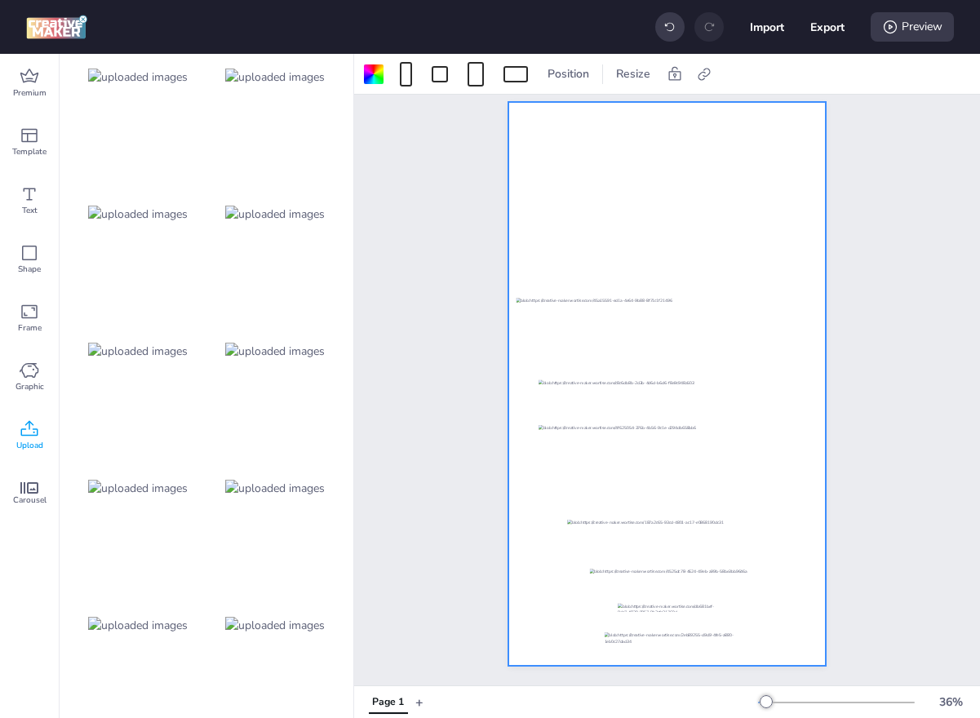
click at [167, 221] on img at bounding box center [138, 214] width 100 height 17
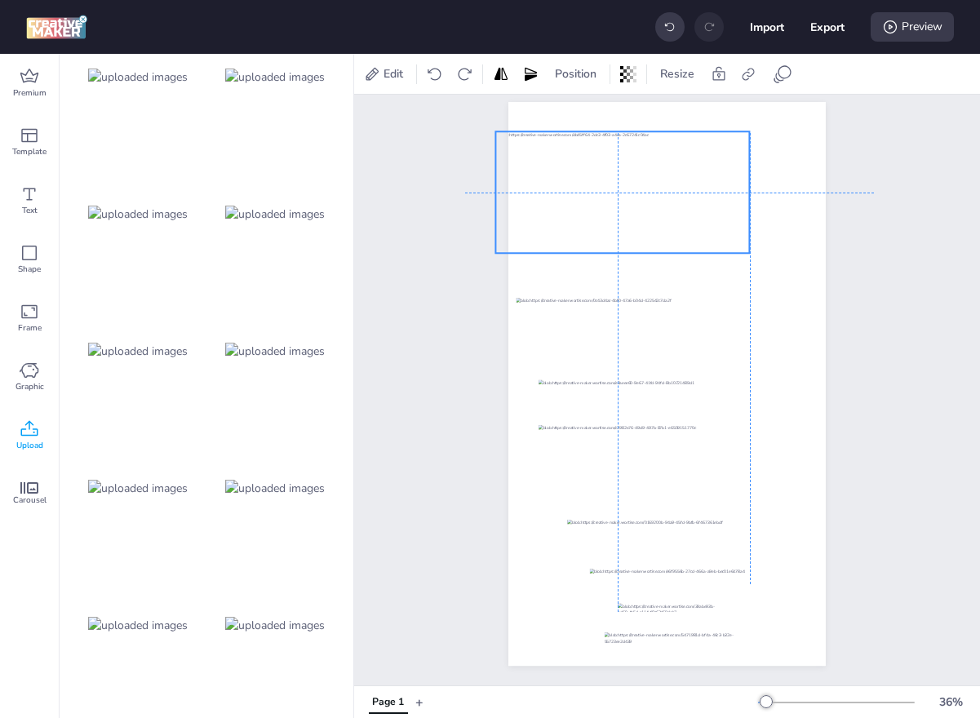
drag, startPoint x: 611, startPoint y: 384, endPoint x: 563, endPoint y: 197, distance: 192.9
click at [560, 199] on div at bounding box center [623, 192] width 254 height 122
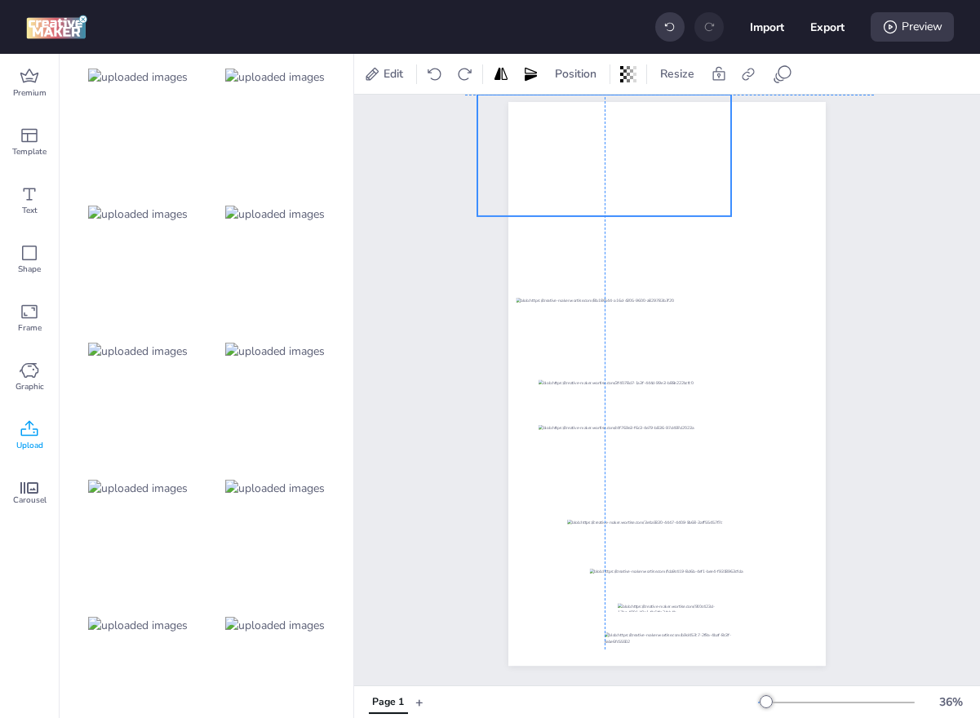
drag, startPoint x: 563, startPoint y: 188, endPoint x: 551, endPoint y: 157, distance: 34.1
click at [551, 157] on div at bounding box center [604, 156] width 254 height 122
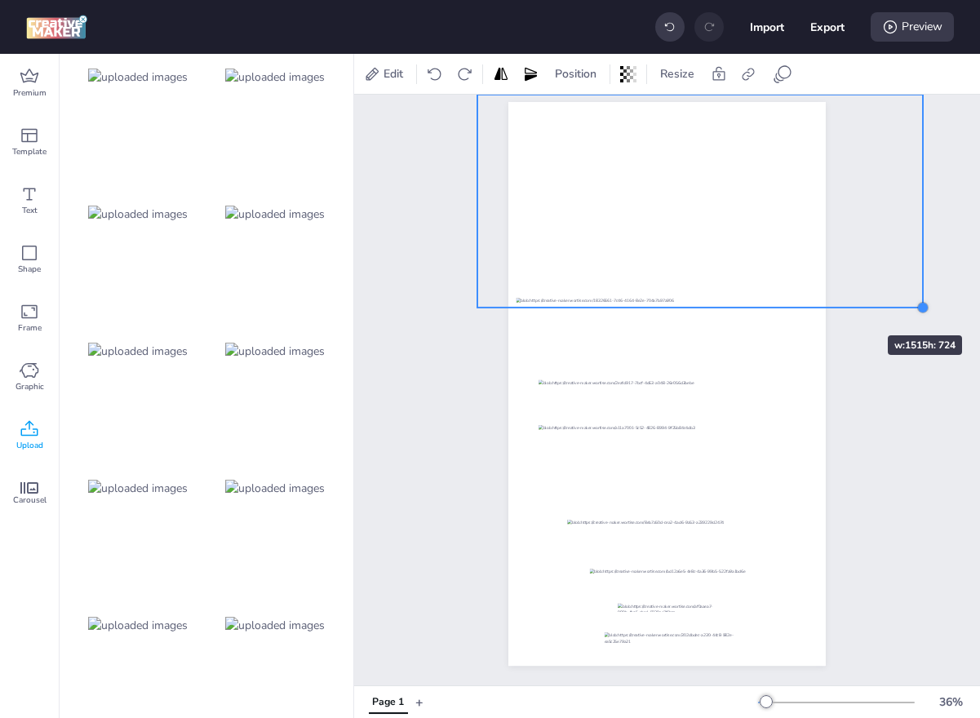
drag, startPoint x: 736, startPoint y: 215, endPoint x: 839, endPoint y: 306, distance: 138.1
click at [839, 306] on div "Page 1" at bounding box center [667, 370] width 409 height 629
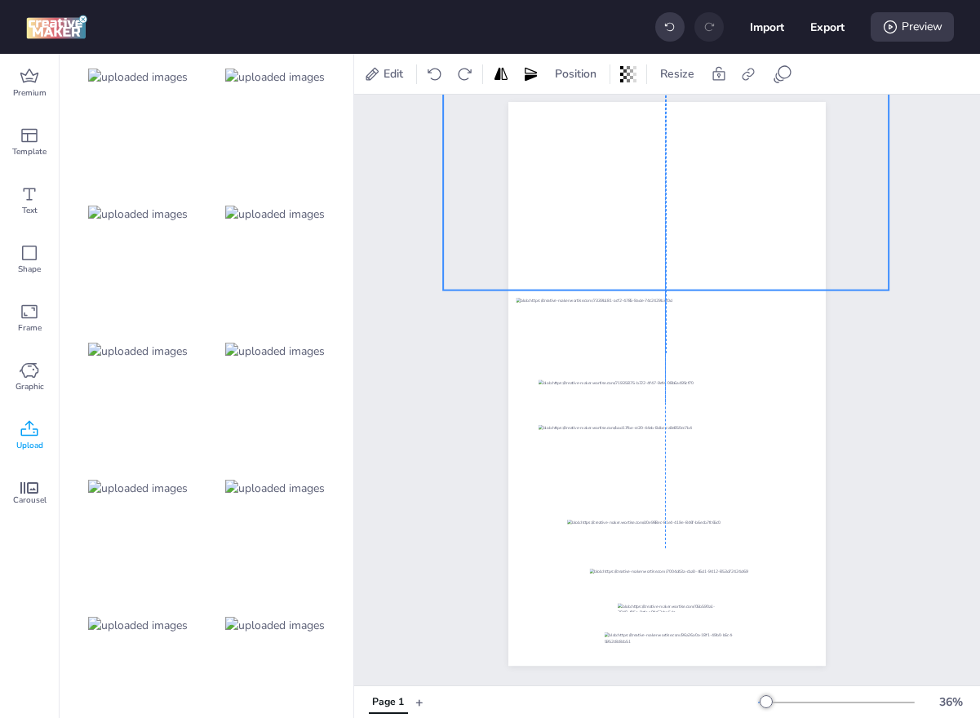
drag, startPoint x: 812, startPoint y: 255, endPoint x: 777, endPoint y: 239, distance: 37.6
click at [777, 239] on div at bounding box center [665, 184] width 445 height 213
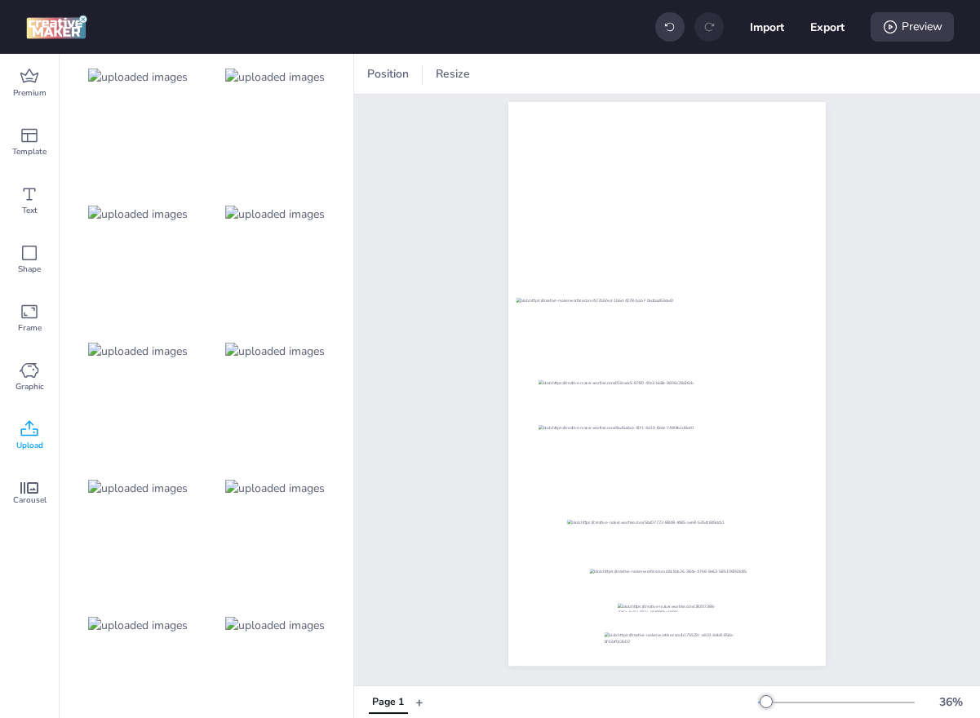
click at [396, 59] on div "Position Resize" at bounding box center [667, 74] width 626 height 40
click at [394, 72] on span "Position" at bounding box center [388, 73] width 48 height 17
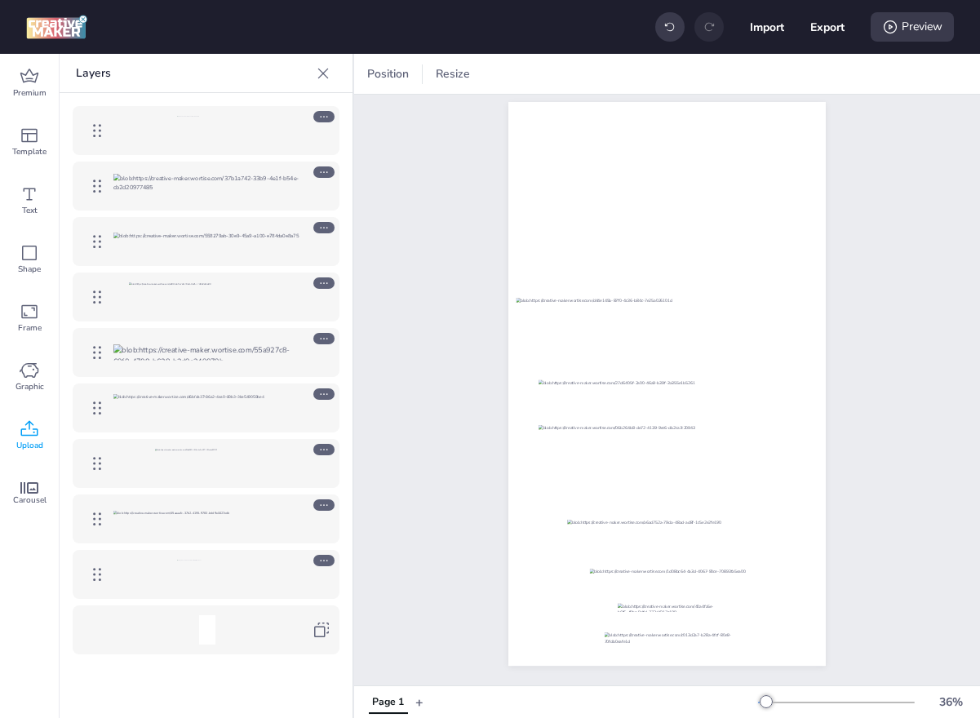
click at [326, 561] on icon at bounding box center [323, 560] width 11 height 11
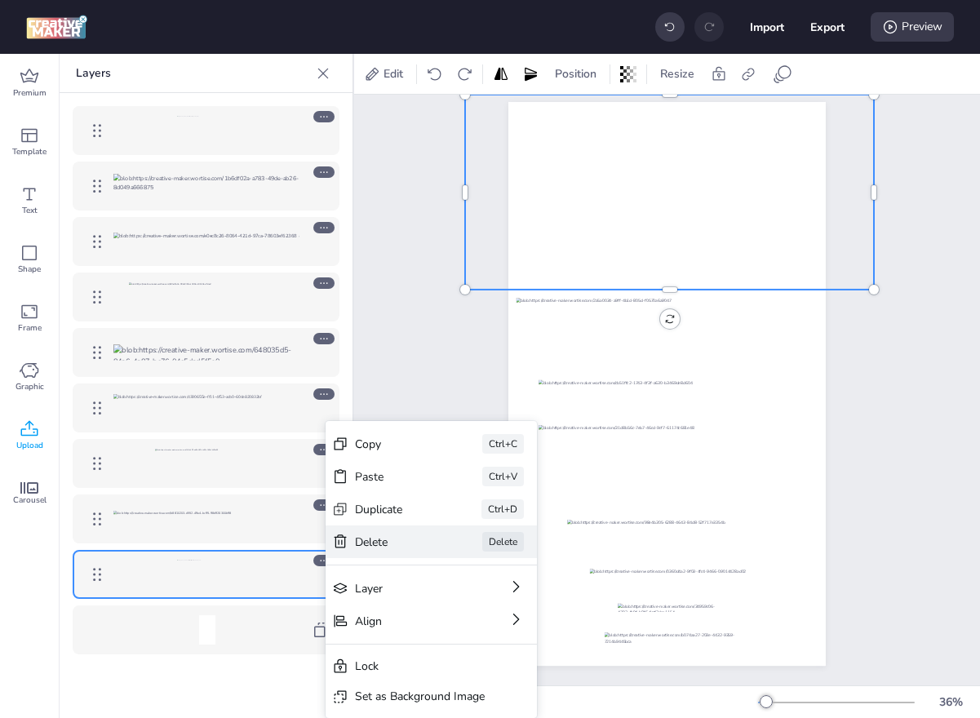
click at [392, 543] on div "Delete" at bounding box center [396, 542] width 82 height 17
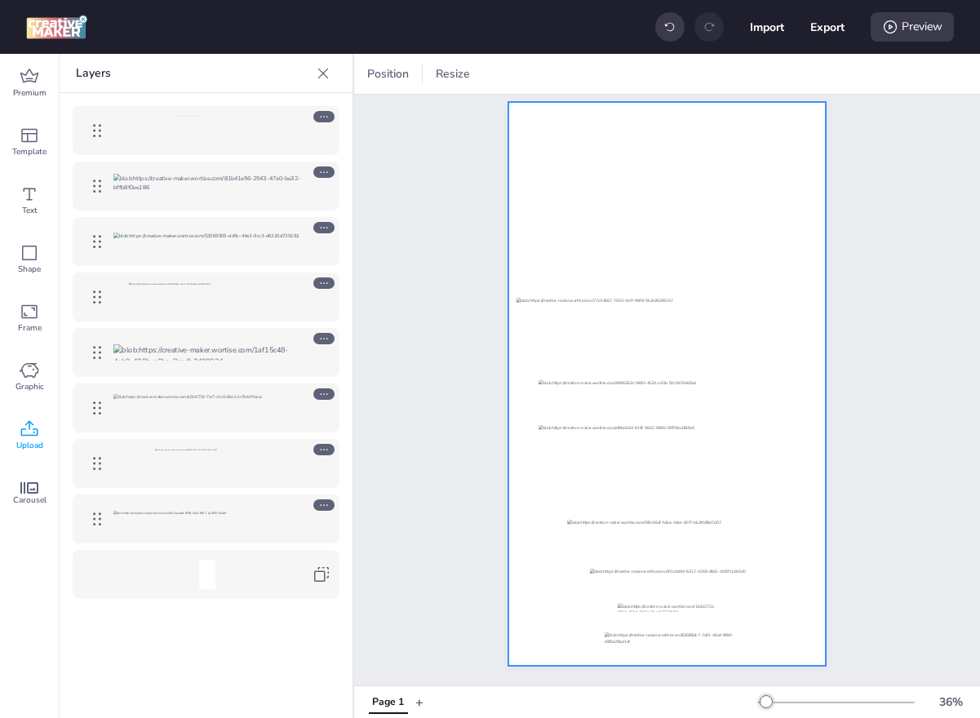
click at [630, 409] on div at bounding box center [666, 384] width 317 height 564
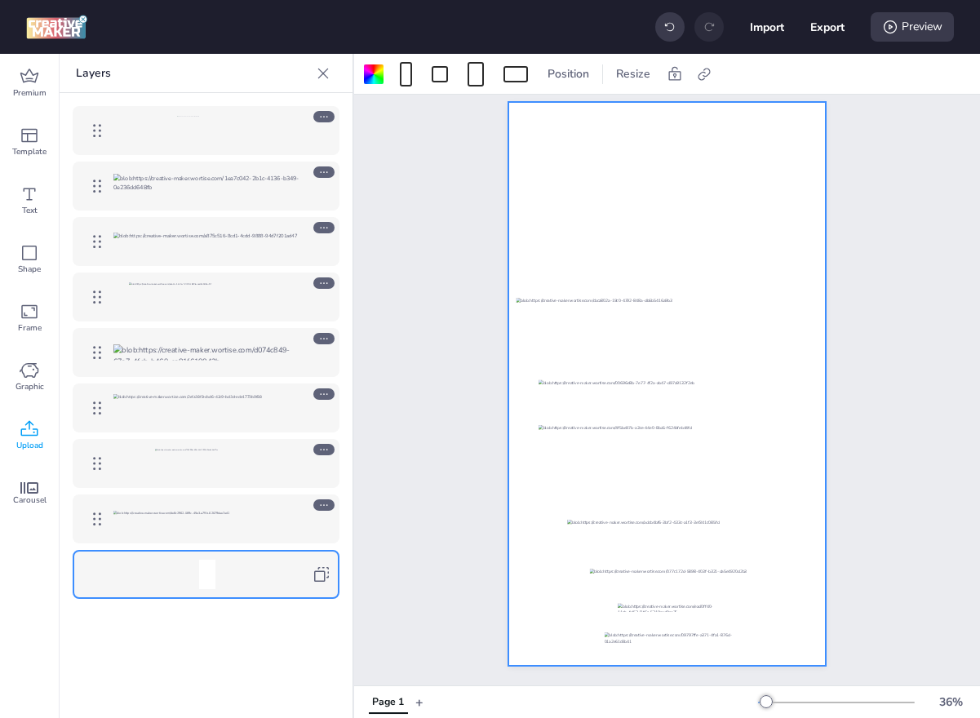
click at [630, 403] on div at bounding box center [666, 384] width 317 height 564
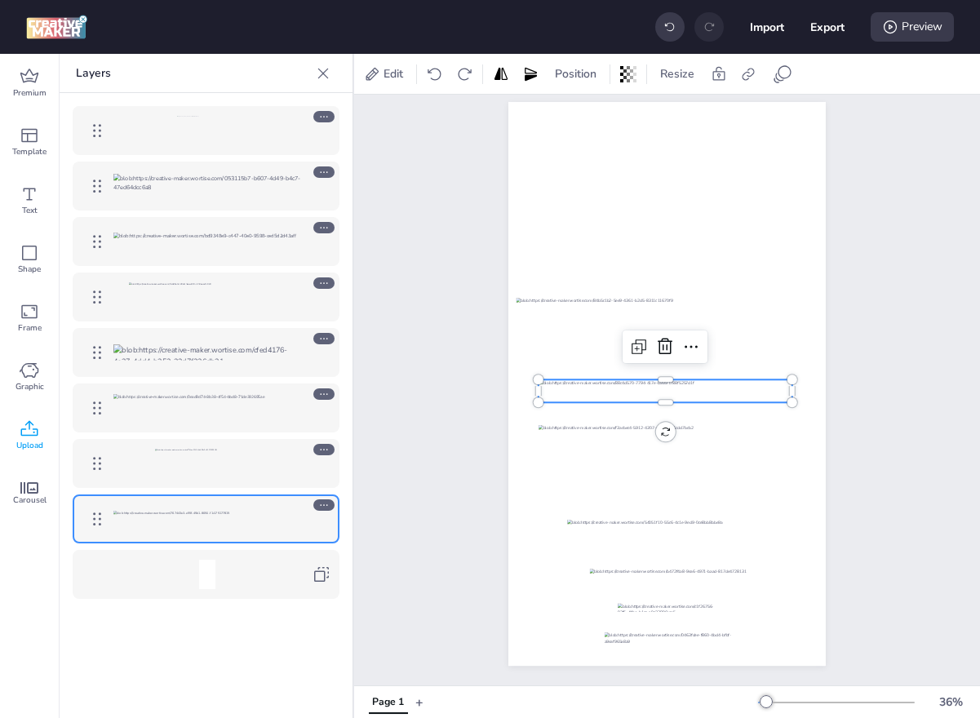
click at [630, 383] on div at bounding box center [665, 390] width 254 height 23
click at [324, 78] on icon at bounding box center [323, 73] width 16 height 16
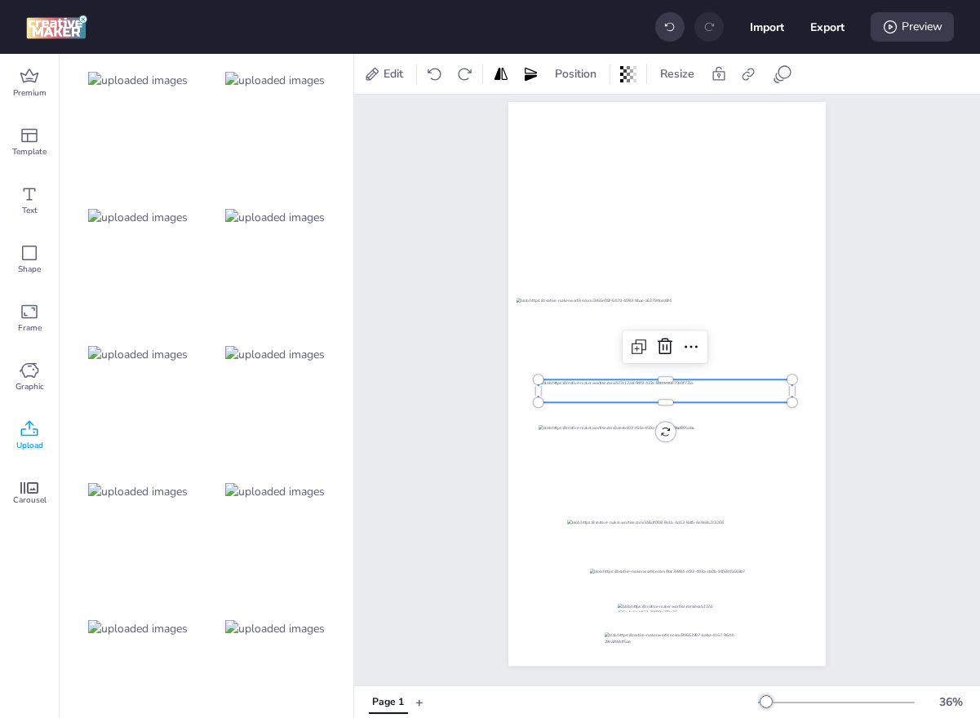
scroll to position [556, 0]
click at [148, 218] on img at bounding box center [138, 219] width 100 height 17
click at [655, 392] on div at bounding box center [665, 393] width 254 height 20
click at [565, 88] on div "Edit Position Resize" at bounding box center [667, 74] width 626 height 40
click at [565, 77] on span "Position" at bounding box center [575, 73] width 48 height 17
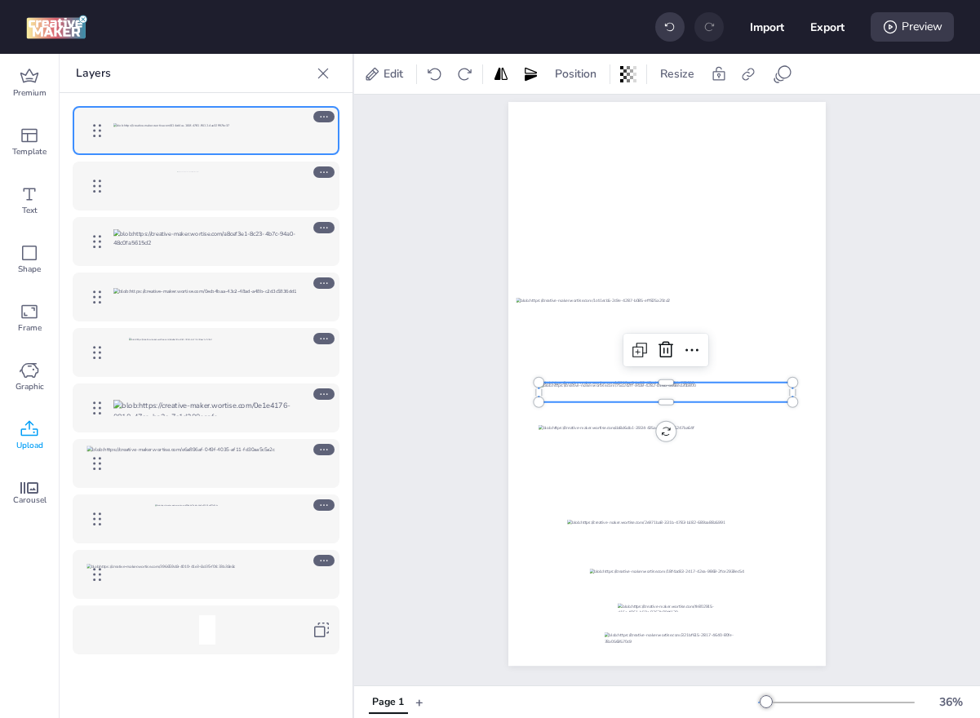
click at [327, 560] on icon at bounding box center [323, 560] width 11 height 11
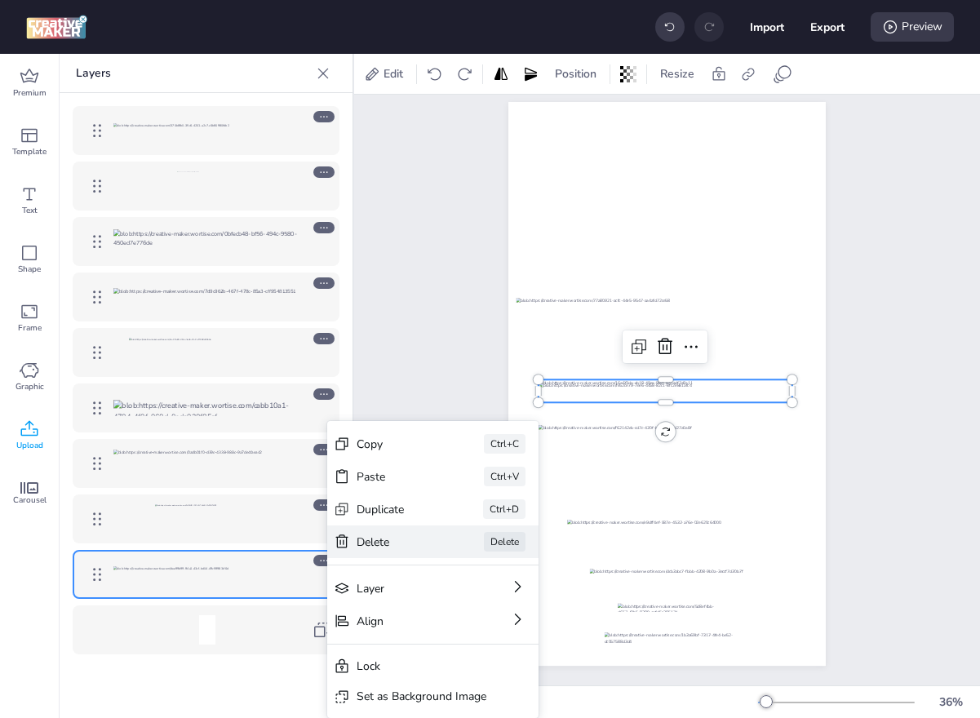
click at [393, 541] on div "Delete" at bounding box center [398, 542] width 82 height 17
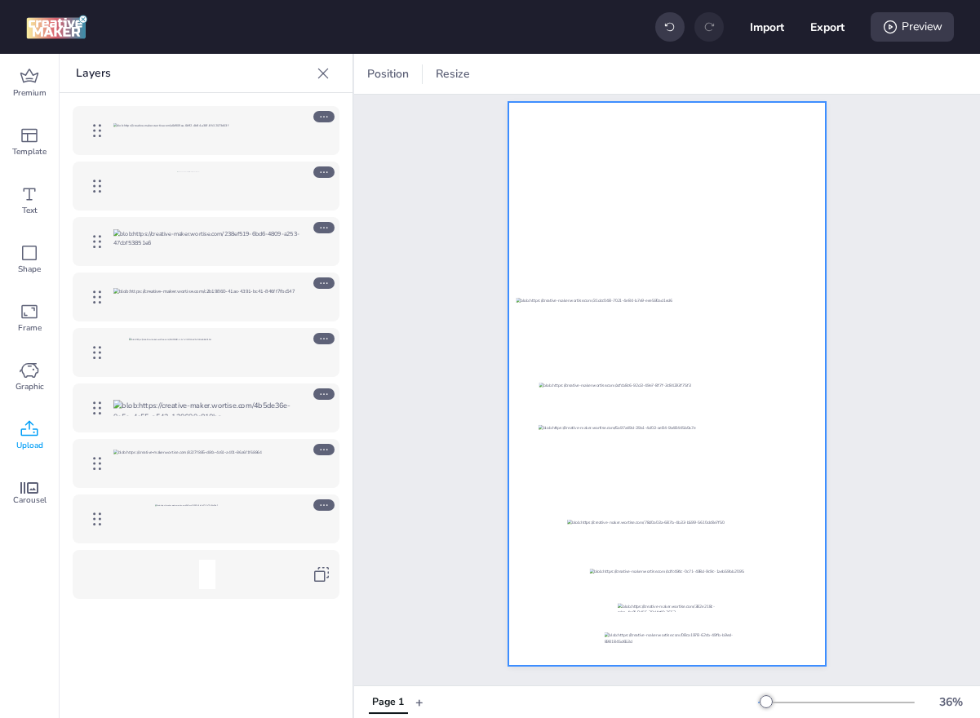
click at [641, 383] on div at bounding box center [665, 393] width 254 height 20
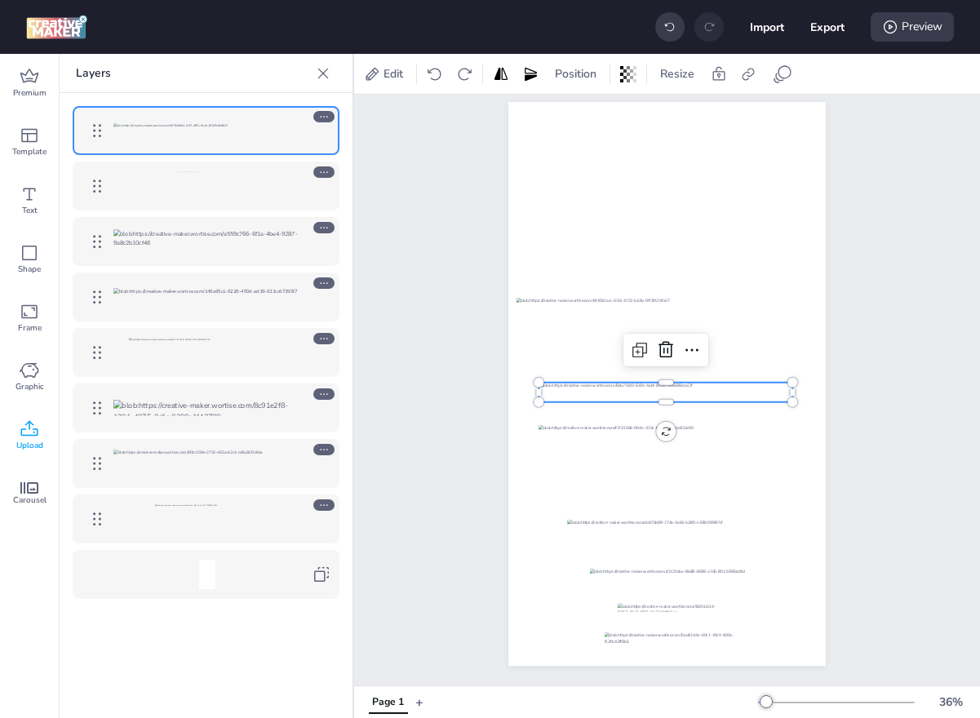
click at [770, 56] on div "Edit Position Resize" at bounding box center [667, 74] width 626 height 40
click at [773, 60] on div "Edit Position Resize" at bounding box center [667, 74] width 626 height 40
click at [776, 61] on div at bounding box center [782, 74] width 33 height 26
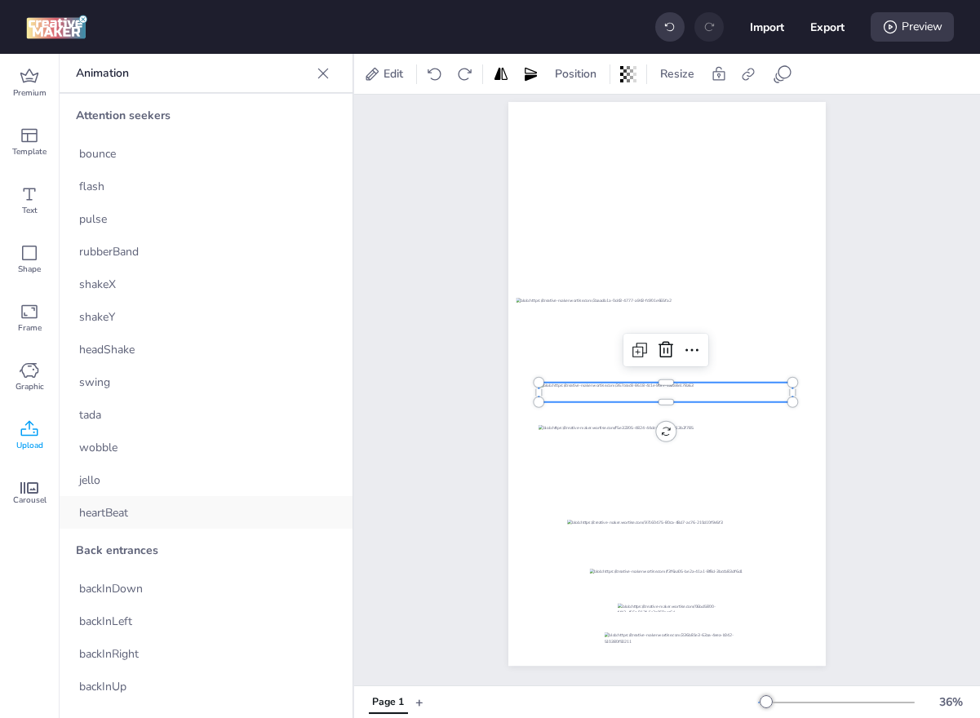
click at [126, 501] on div "heartBeat" at bounding box center [206, 512] width 293 height 33
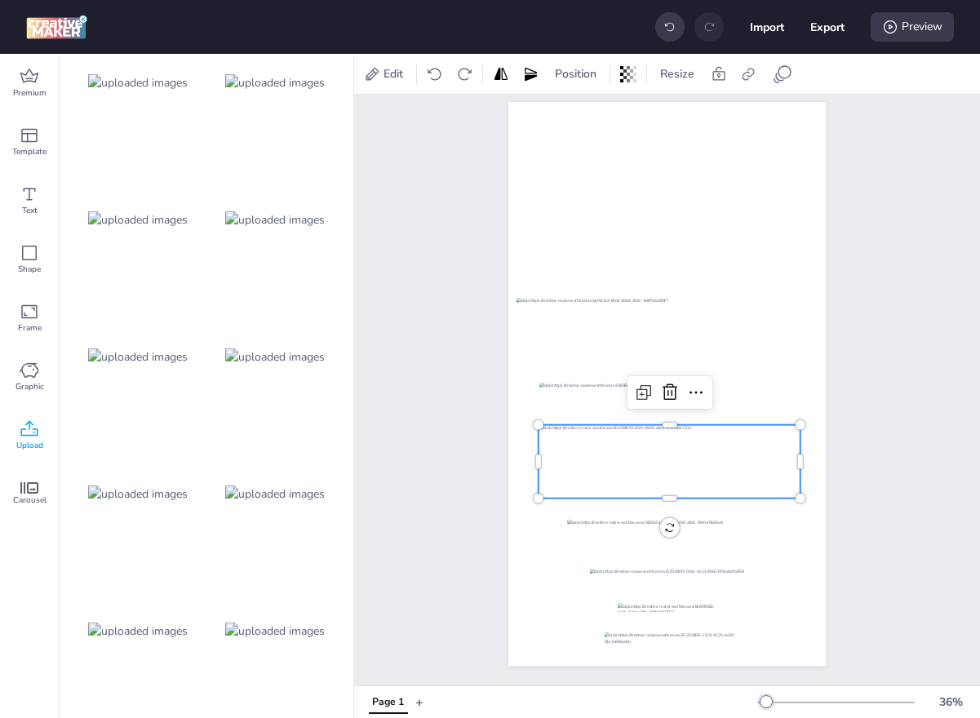
click at [615, 468] on div at bounding box center [669, 461] width 262 height 73
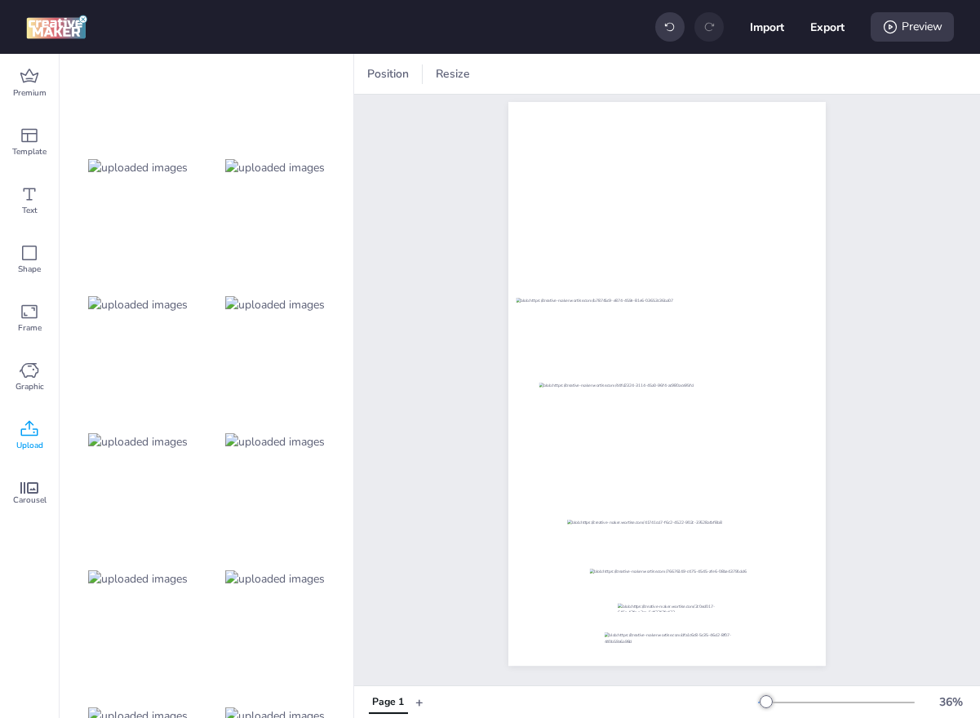
scroll to position [173, 0]
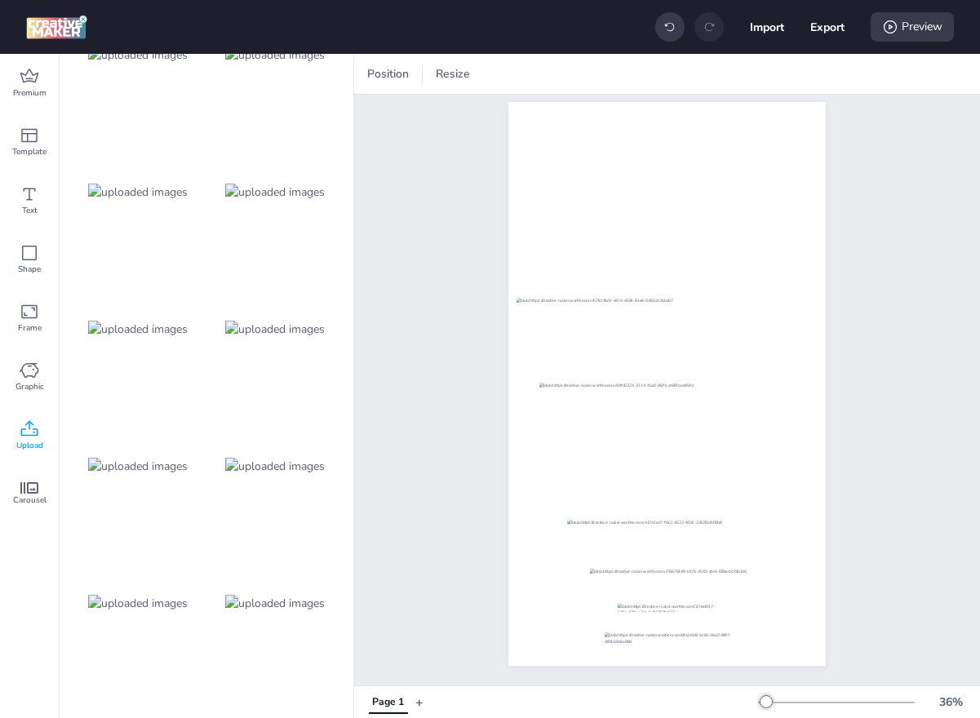
click at [265, 461] on img at bounding box center [275, 466] width 100 height 17
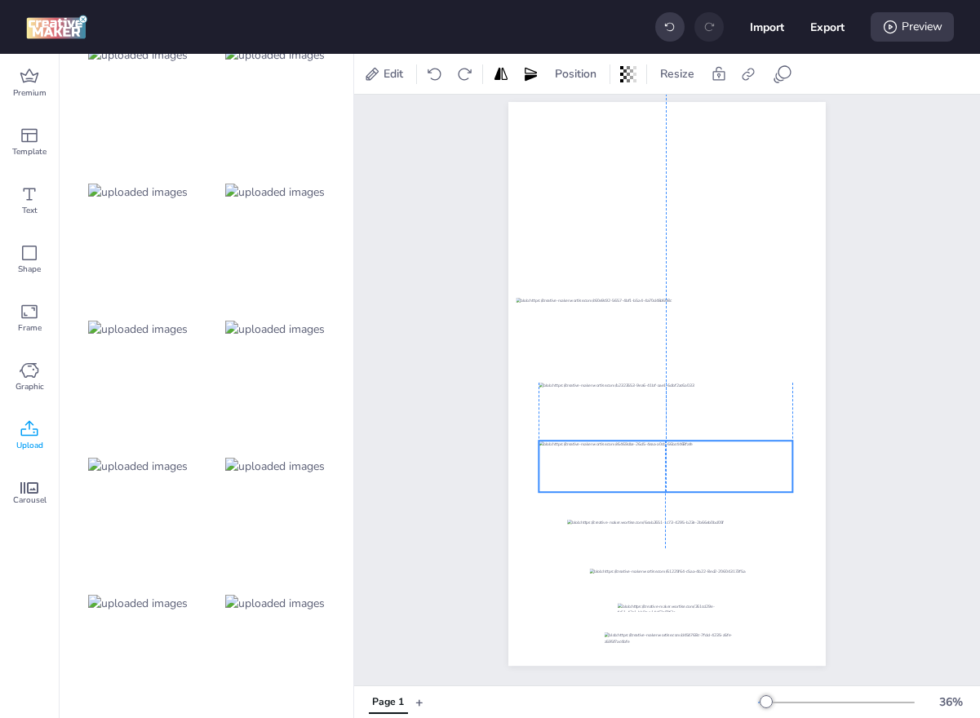
drag, startPoint x: 688, startPoint y: 370, endPoint x: 686, endPoint y: 451, distance: 81.6
click at [686, 451] on div at bounding box center [665, 466] width 254 height 51
click at [225, 460] on img at bounding box center [275, 466] width 100 height 17
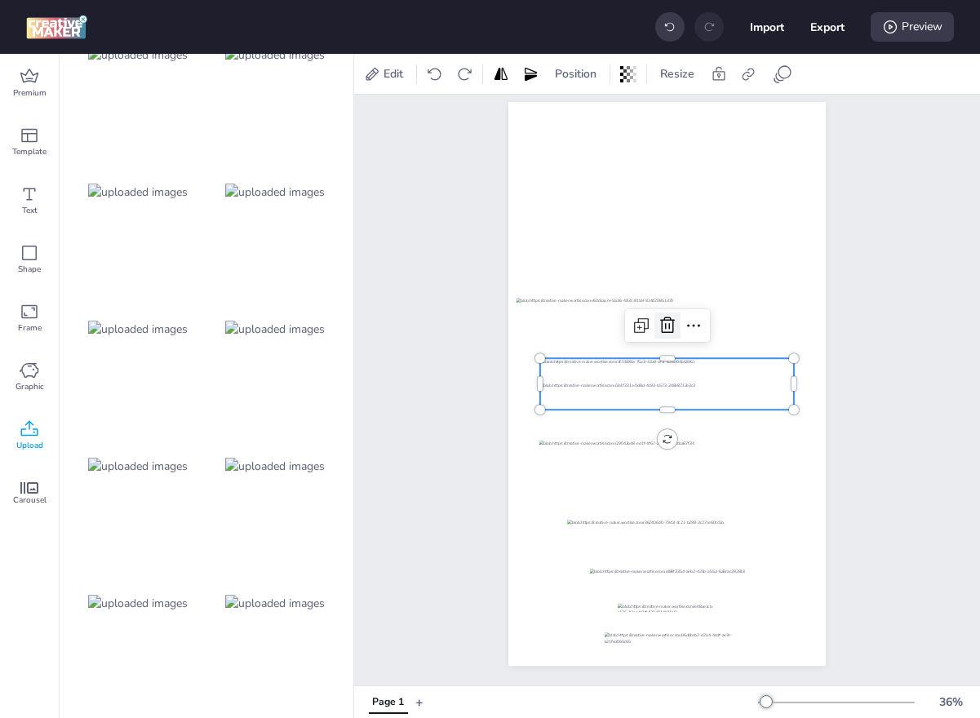
click at [663, 321] on icon at bounding box center [668, 326] width 20 height 20
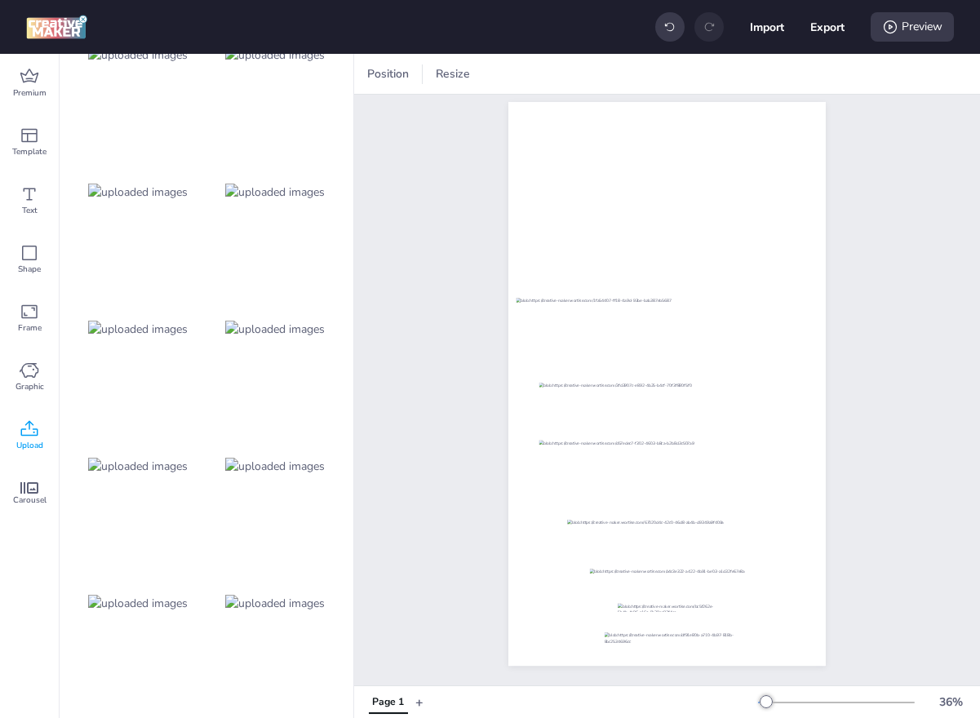
click at [171, 463] on img at bounding box center [138, 466] width 100 height 17
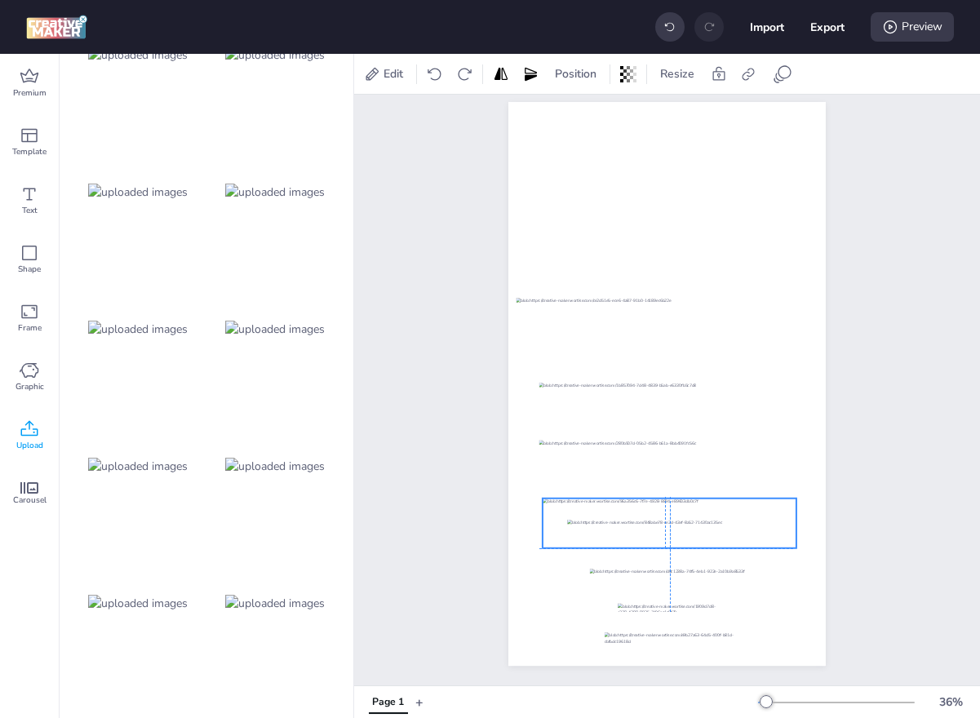
drag, startPoint x: 742, startPoint y: 378, endPoint x: 740, endPoint y: 516, distance: 137.9
click at [740, 516] on div at bounding box center [670, 523] width 254 height 50
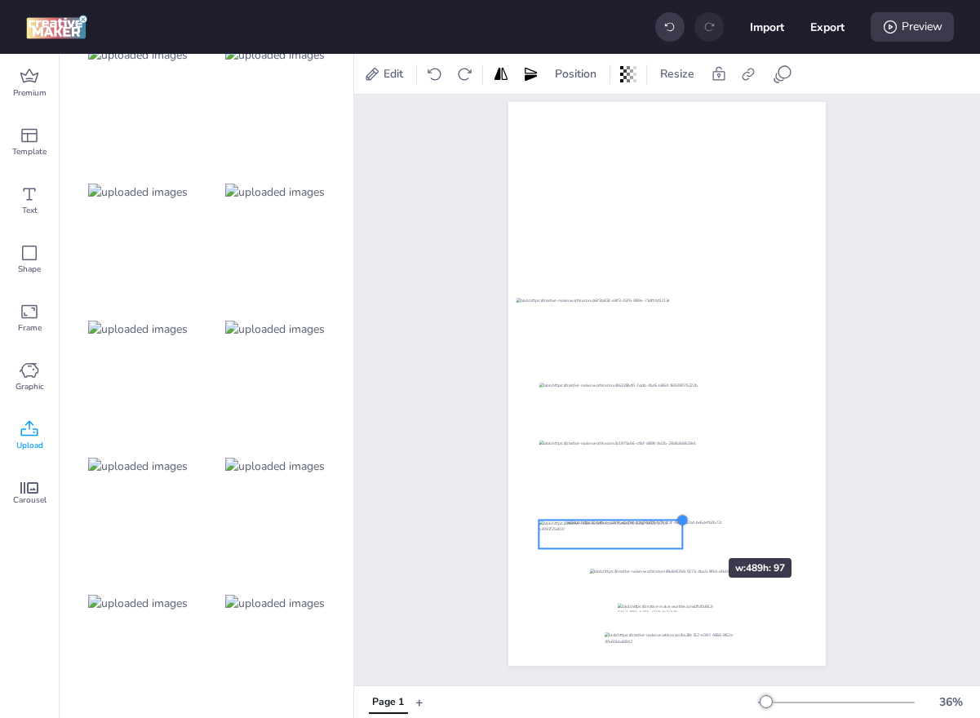
drag, startPoint x: 790, startPoint y: 496, endPoint x: 680, endPoint y: 529, distance: 114.9
click at [680, 529] on div at bounding box center [666, 384] width 317 height 564
click at [746, 532] on div at bounding box center [665, 534] width 196 height 29
drag, startPoint x: 605, startPoint y: 539, endPoint x: 663, endPoint y: 537, distance: 58.0
click at [663, 537] on div at bounding box center [670, 531] width 144 height 29
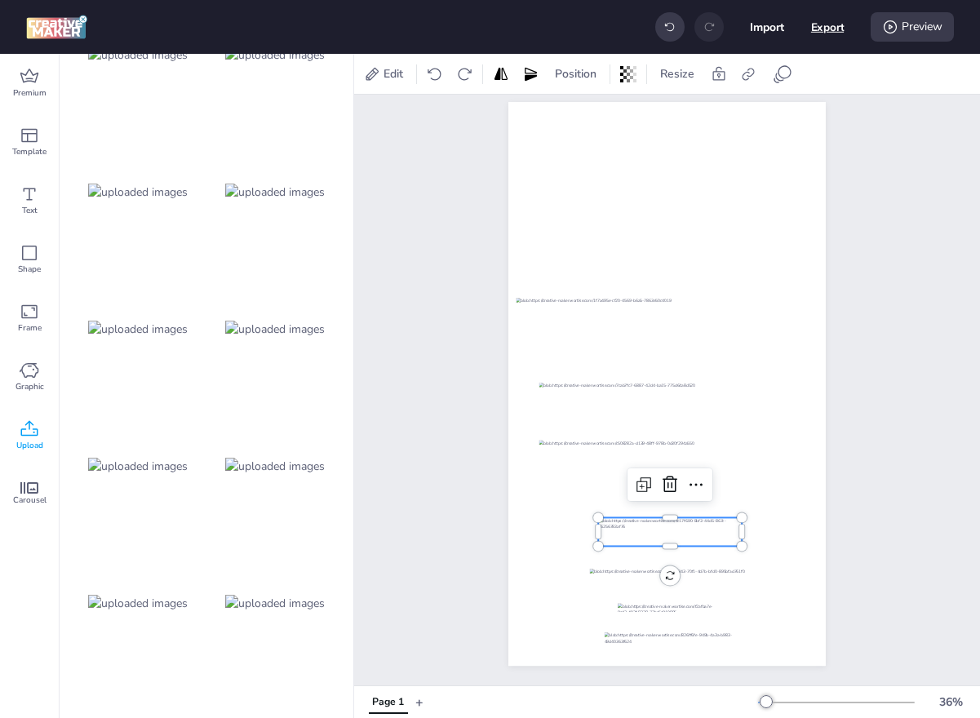
click at [826, 30] on button "Export" at bounding box center [827, 27] width 33 height 33
select select "html"
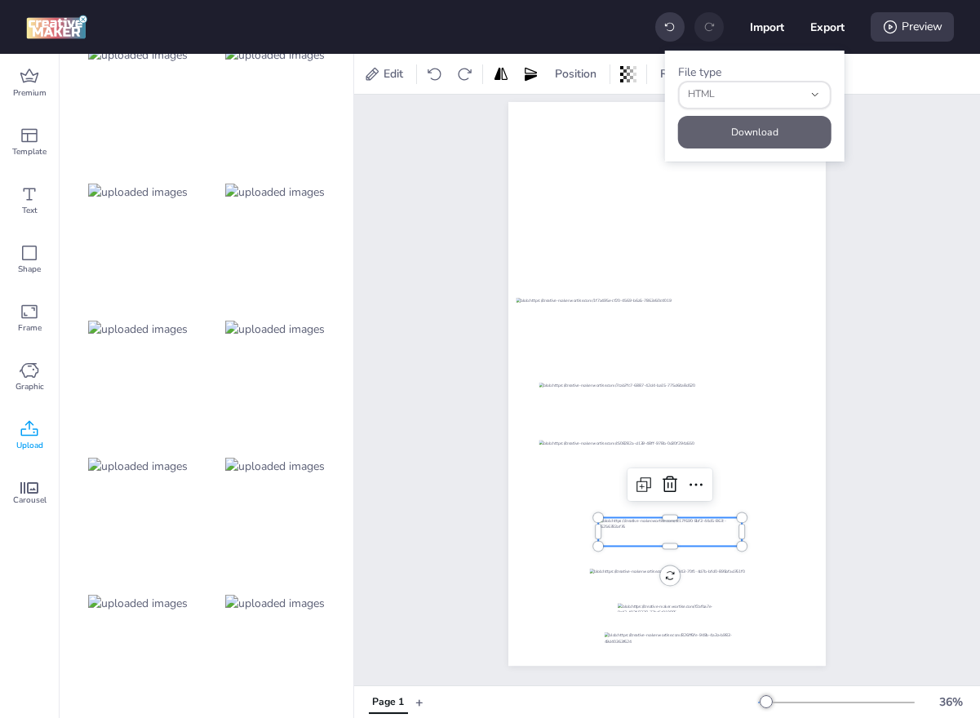
click at [755, 130] on button "Download" at bounding box center [754, 132] width 153 height 33
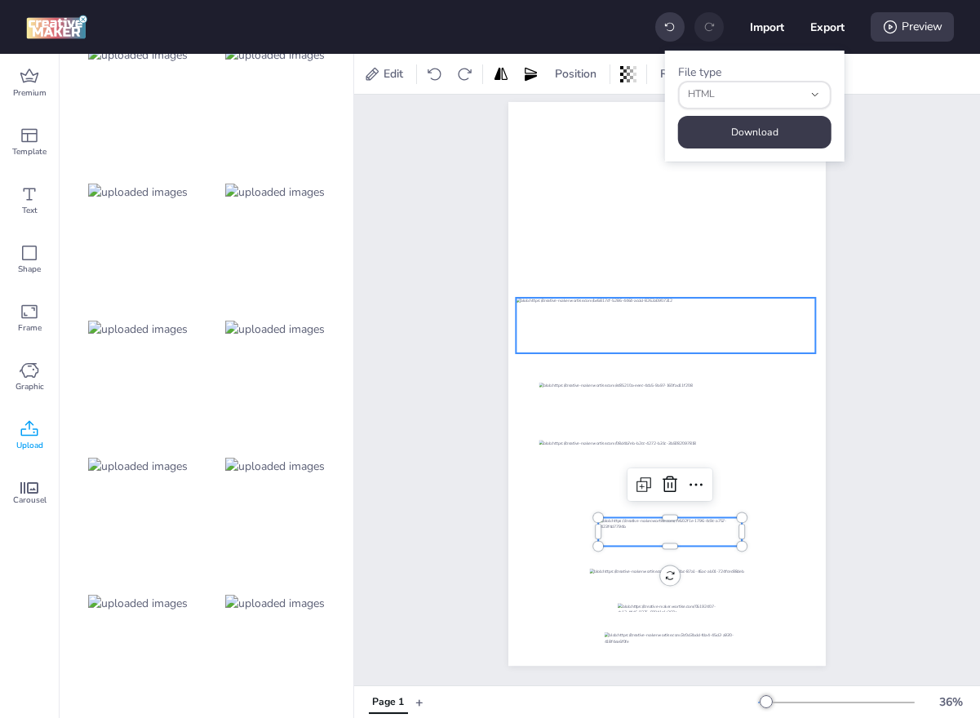
click at [587, 323] on div at bounding box center [665, 325] width 299 height 55
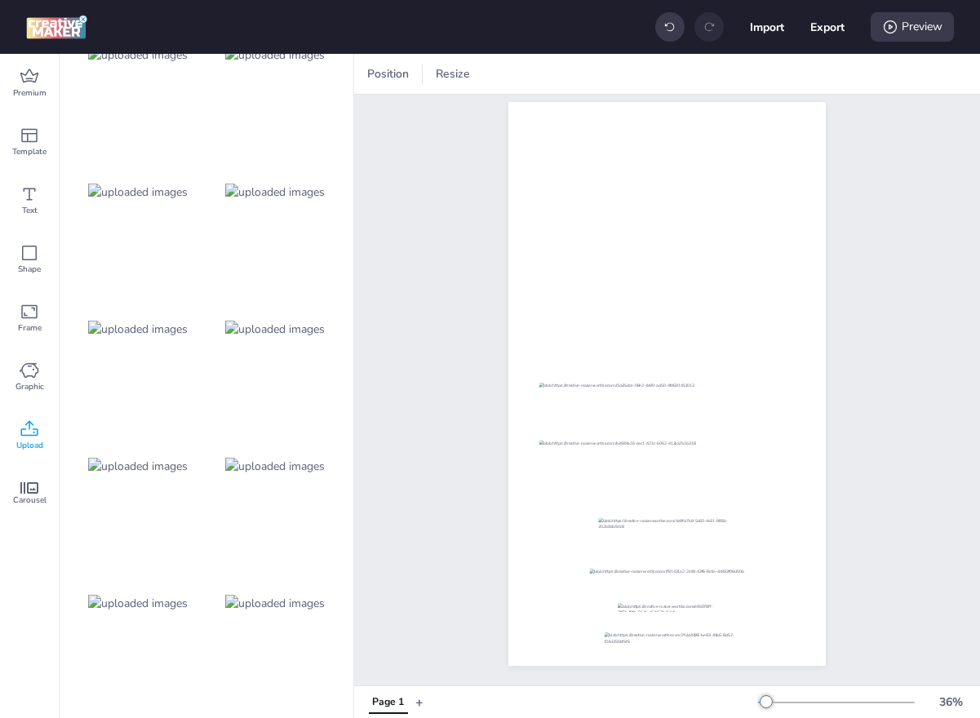
scroll to position [0, 0]
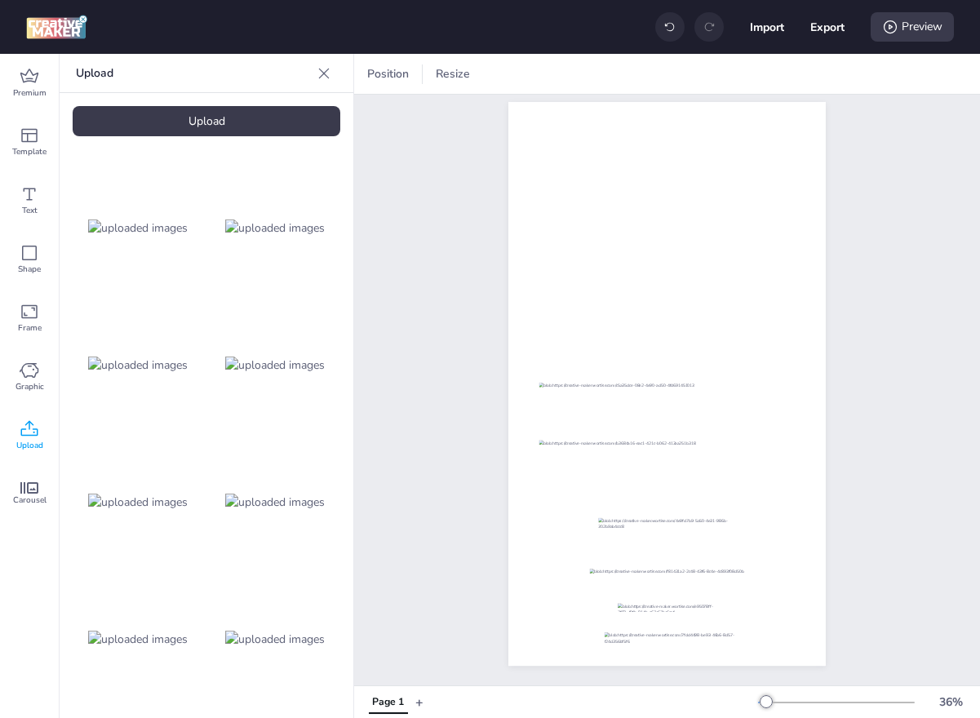
click at [664, 31] on icon at bounding box center [669, 26] width 11 height 11
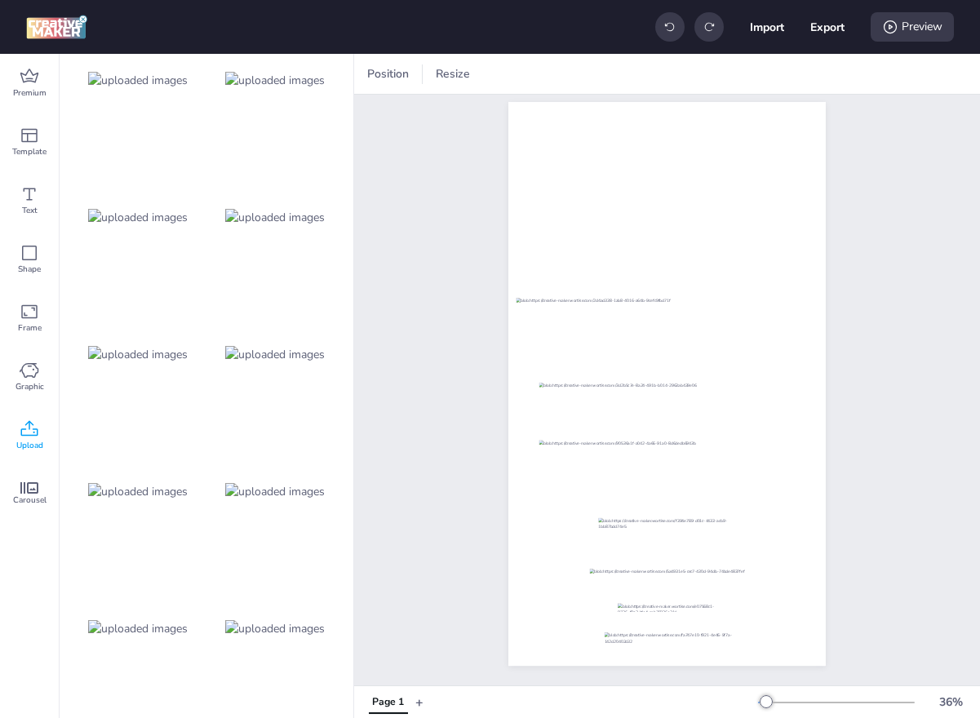
scroll to position [1054, 0]
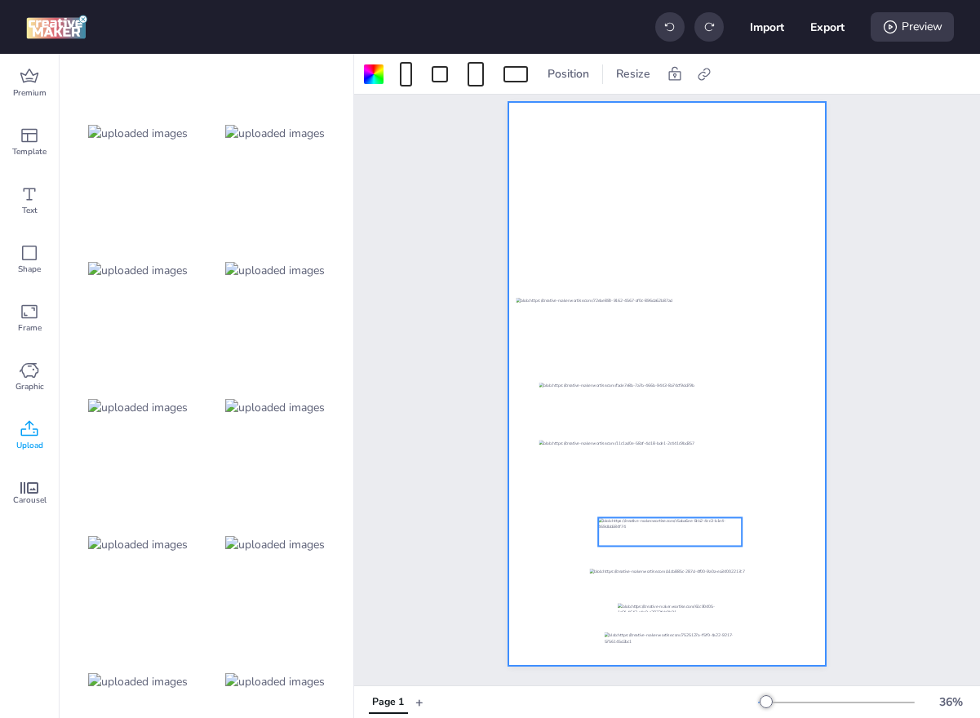
click at [642, 543] on div at bounding box center [670, 531] width 144 height 29
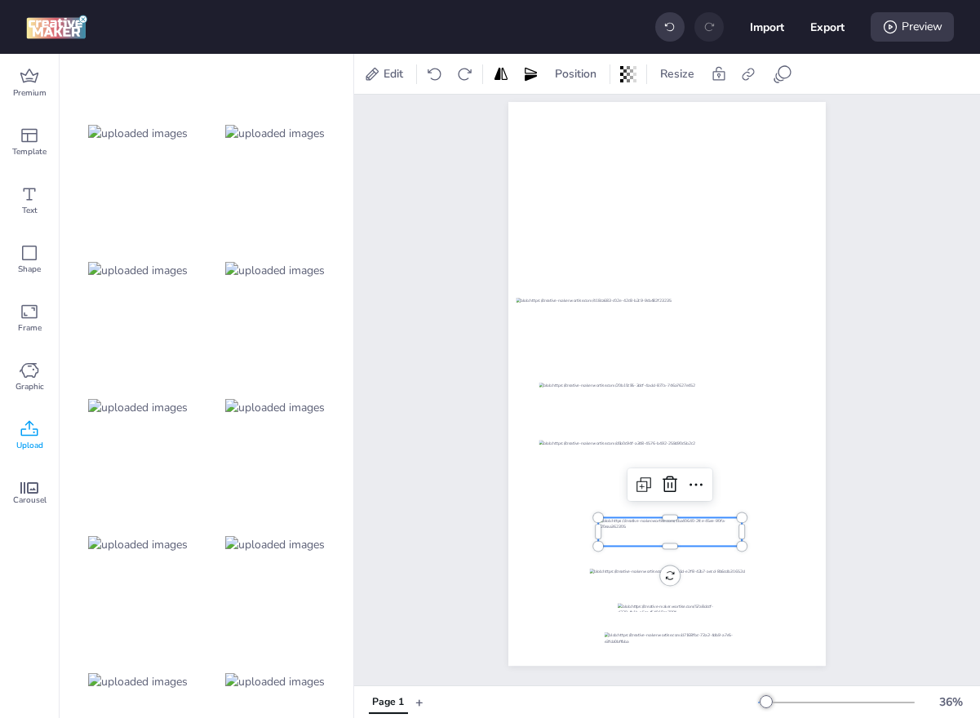
click at [782, 57] on div "Edit Position Resize" at bounding box center [667, 74] width 626 height 40
click at [781, 74] on icon at bounding box center [783, 74] width 20 height 20
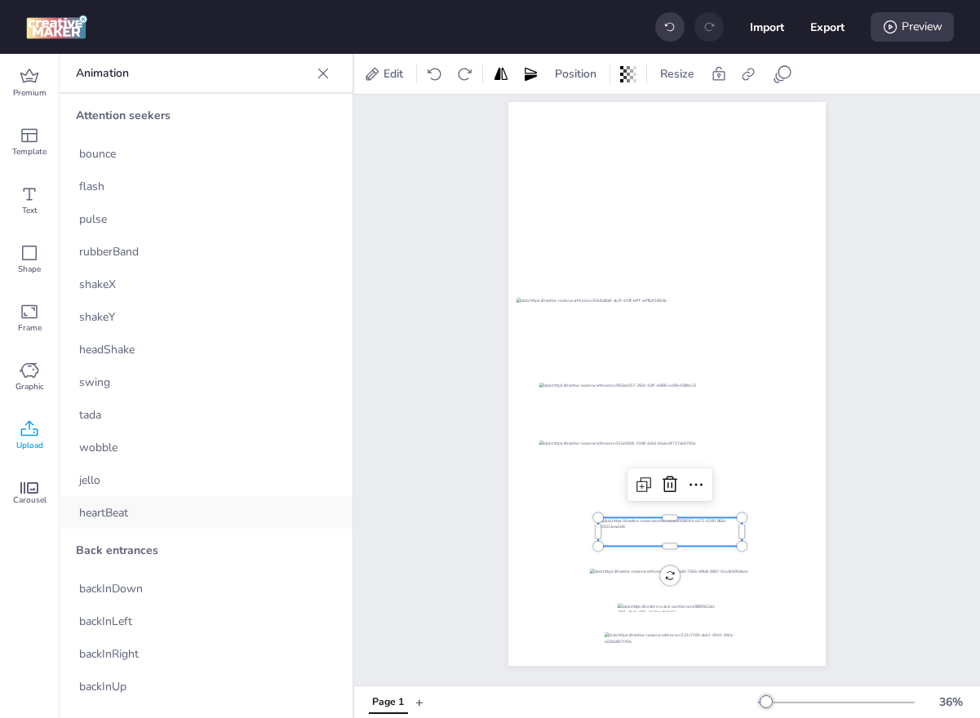
click at [197, 505] on div "heartBeat" at bounding box center [206, 512] width 293 height 33
click at [830, 25] on button "Export" at bounding box center [827, 27] width 33 height 33
select select "html"
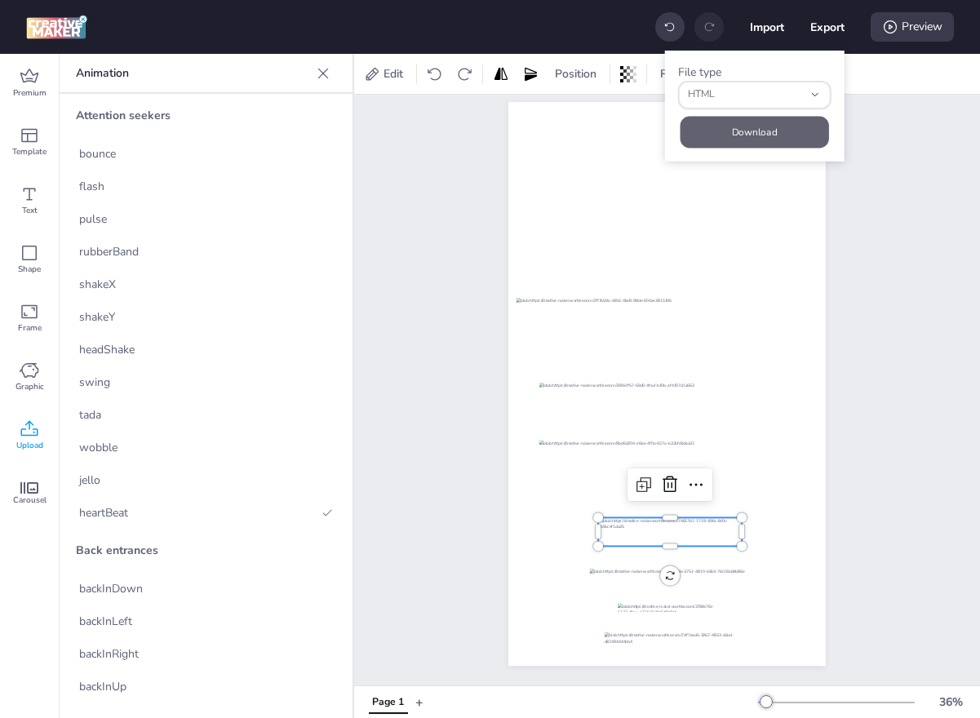
click at [746, 137] on button "Download" at bounding box center [754, 132] width 148 height 32
click at [413, 293] on div "Page 1" at bounding box center [667, 370] width 626 height 629
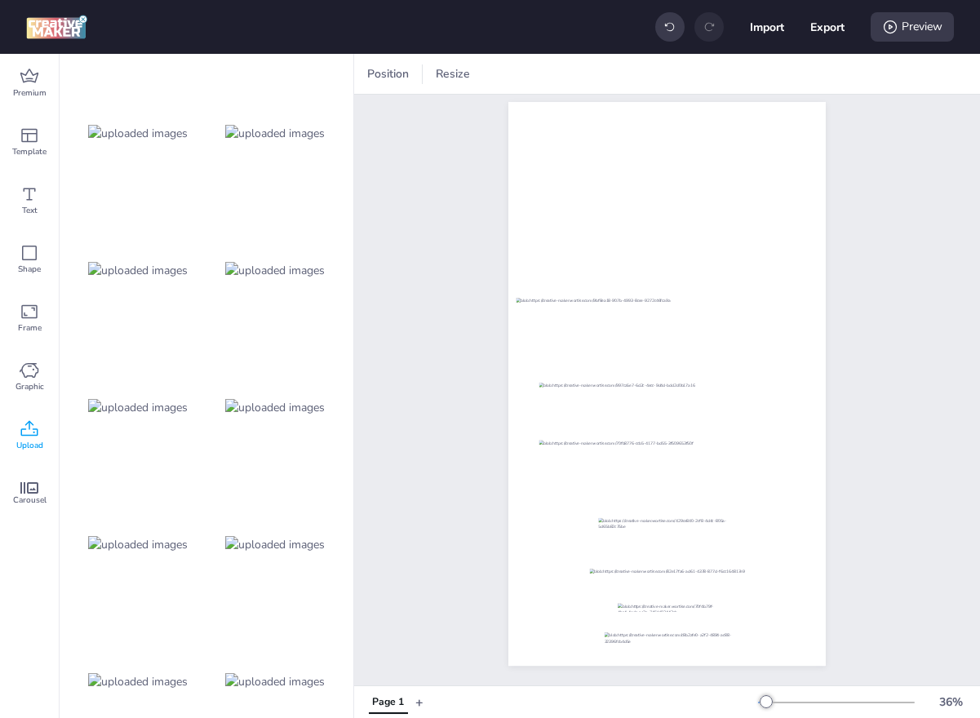
click at [188, 406] on img at bounding box center [138, 407] width 100 height 17
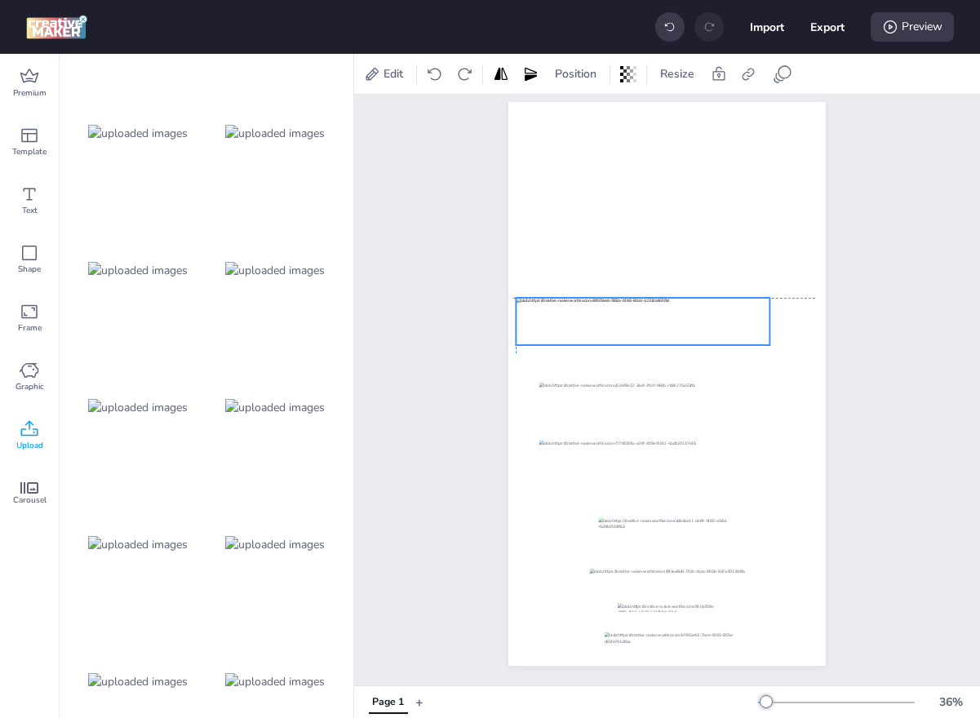
drag, startPoint x: 578, startPoint y: 365, endPoint x: 551, endPoint y: 302, distance: 68.3
click at [551, 302] on div at bounding box center [643, 321] width 254 height 47
drag, startPoint x: 771, startPoint y: 348, endPoint x: 813, endPoint y: 354, distance: 42.1
click at [813, 354] on div at bounding box center [810, 352] width 13 height 13
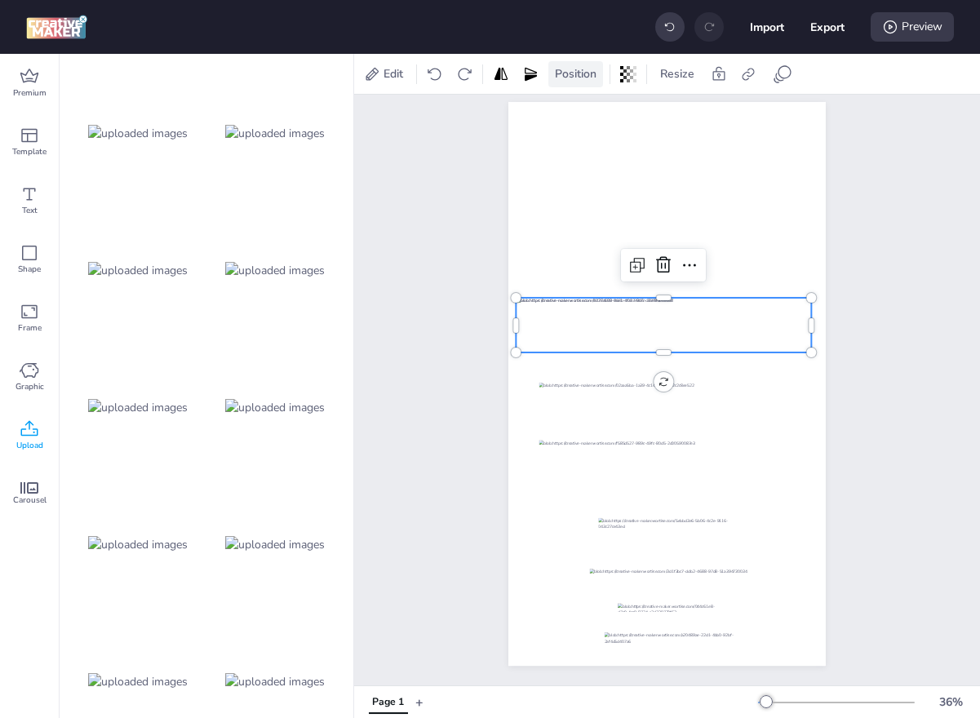
click at [577, 74] on span "Position" at bounding box center [575, 73] width 48 height 17
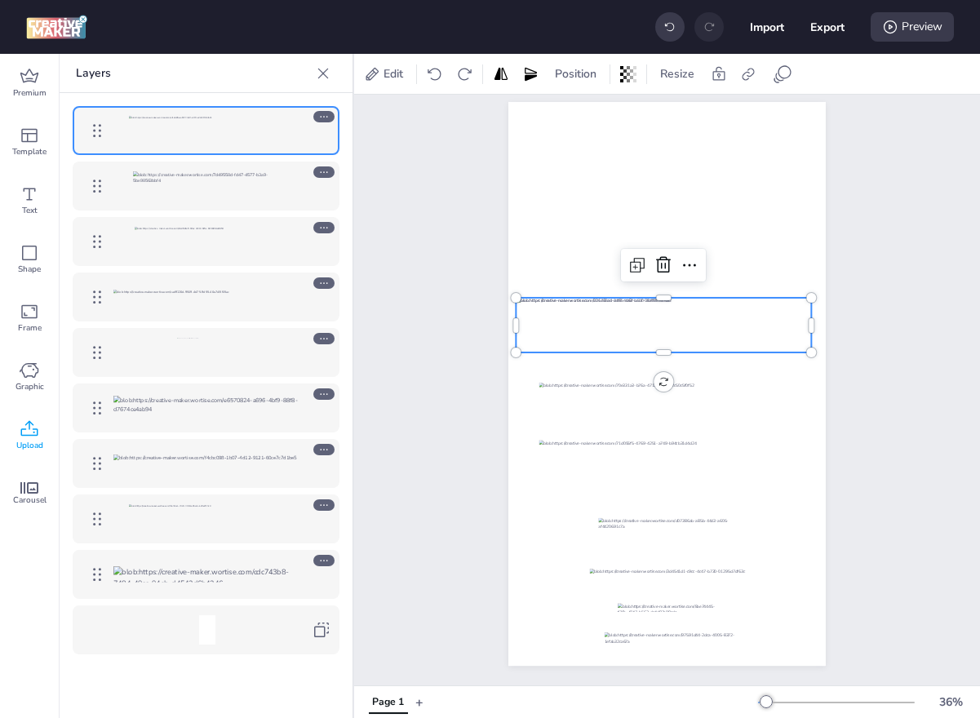
click at [318, 507] on icon at bounding box center [323, 504] width 11 height 11
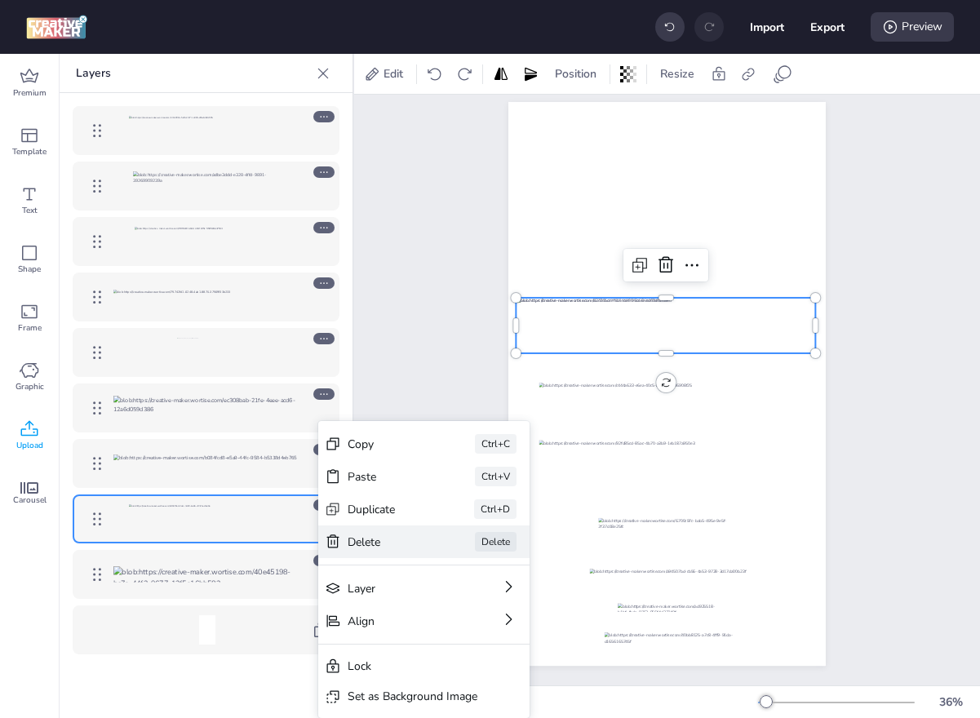
click at [357, 547] on div "Delete" at bounding box center [389, 542] width 82 height 17
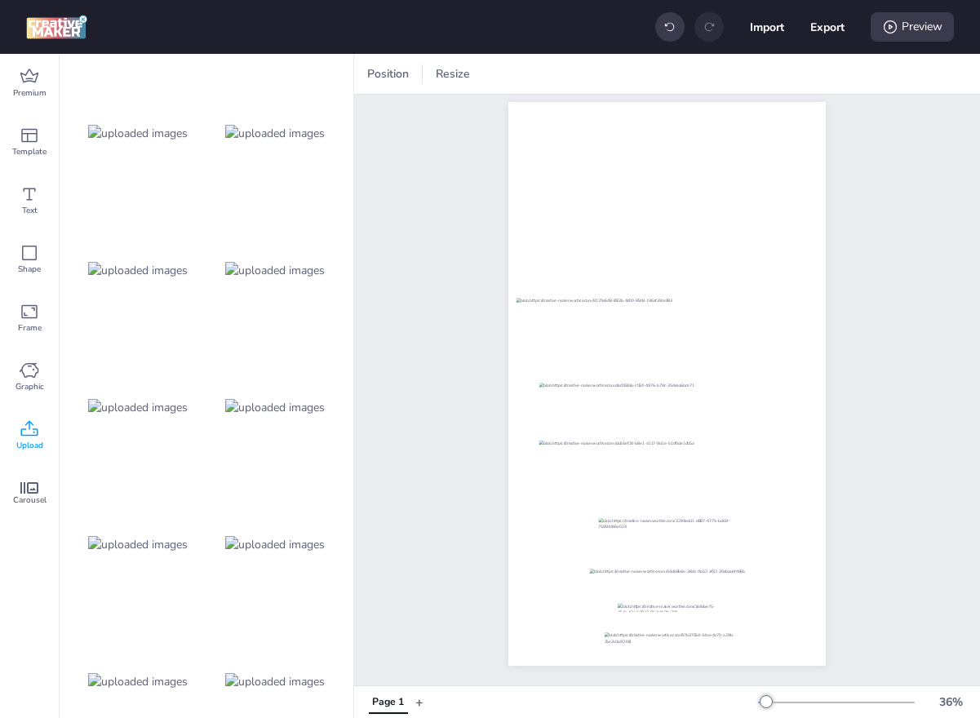
scroll to position [1507, 0]
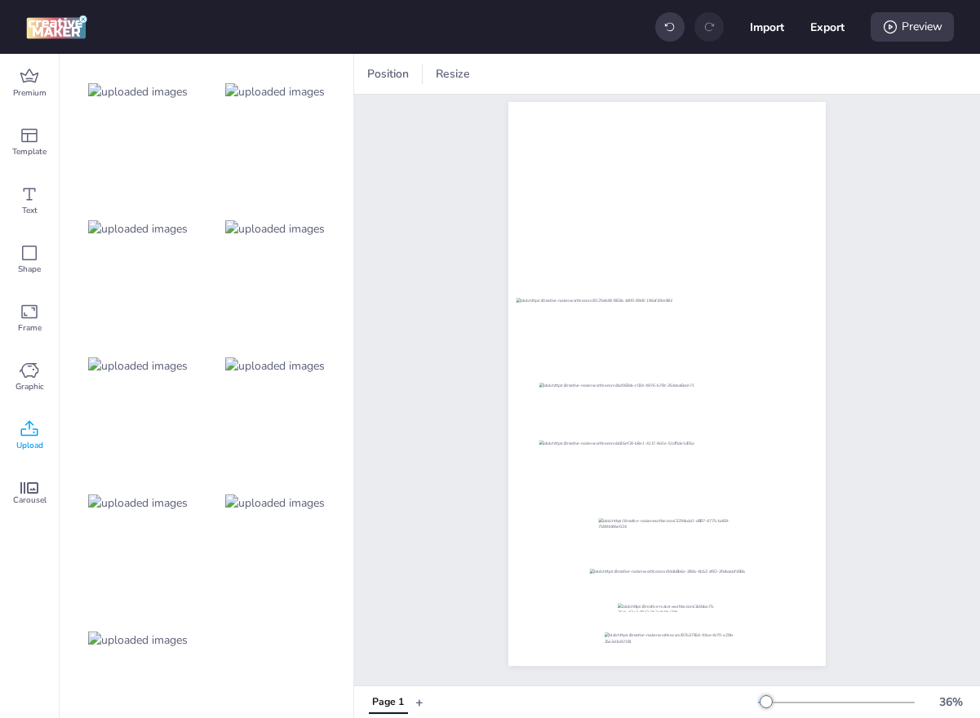
click at [146, 229] on img at bounding box center [138, 228] width 100 height 17
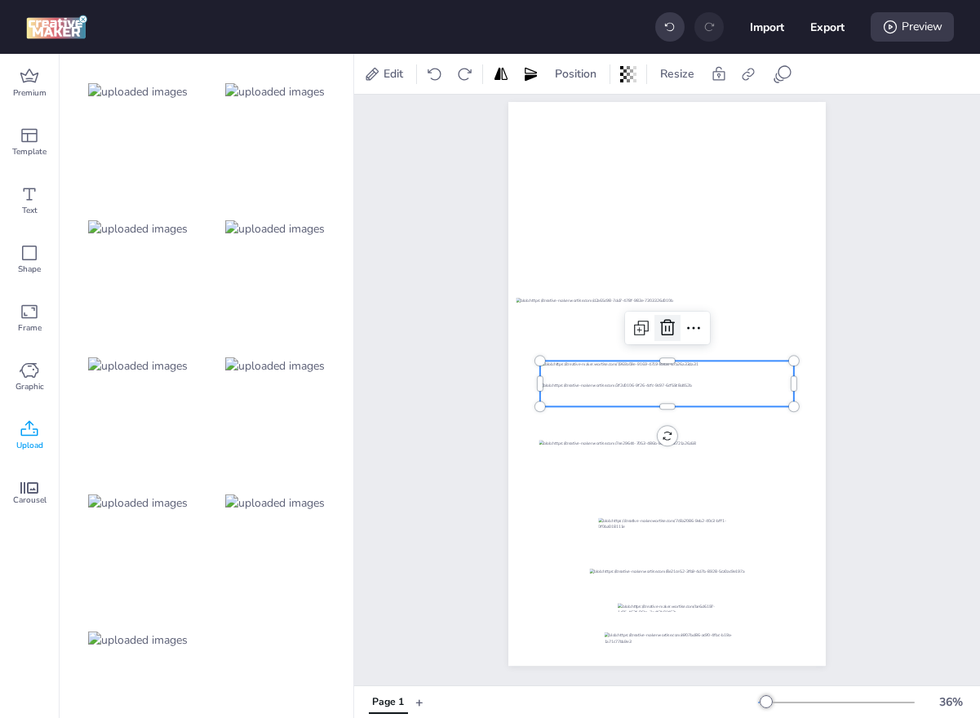
click at [667, 326] on icon at bounding box center [668, 328] width 20 height 20
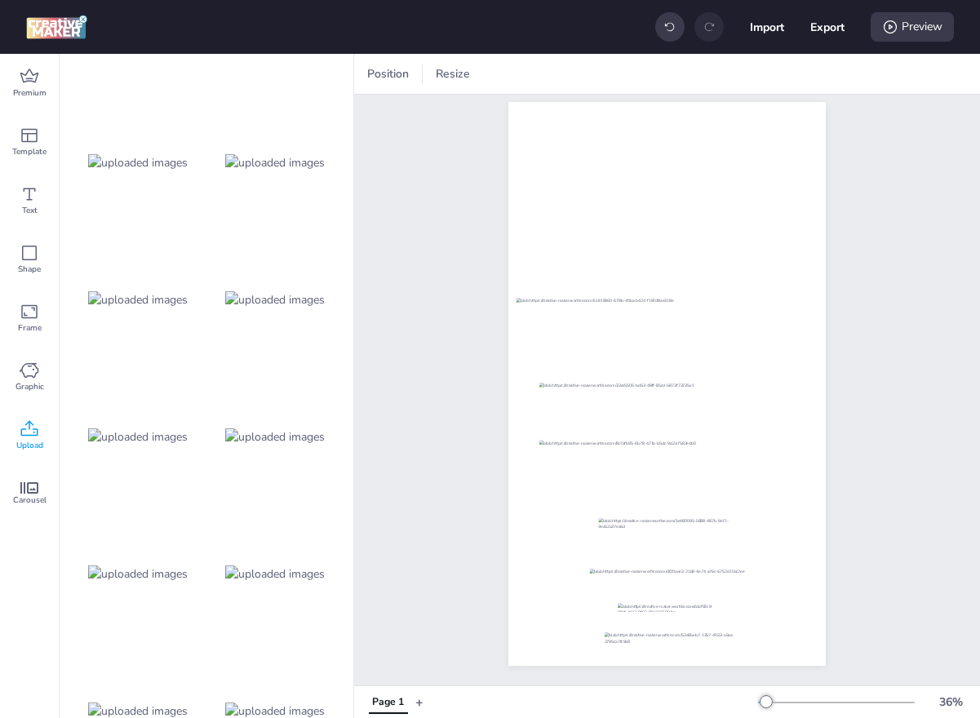
scroll to position [747, 0]
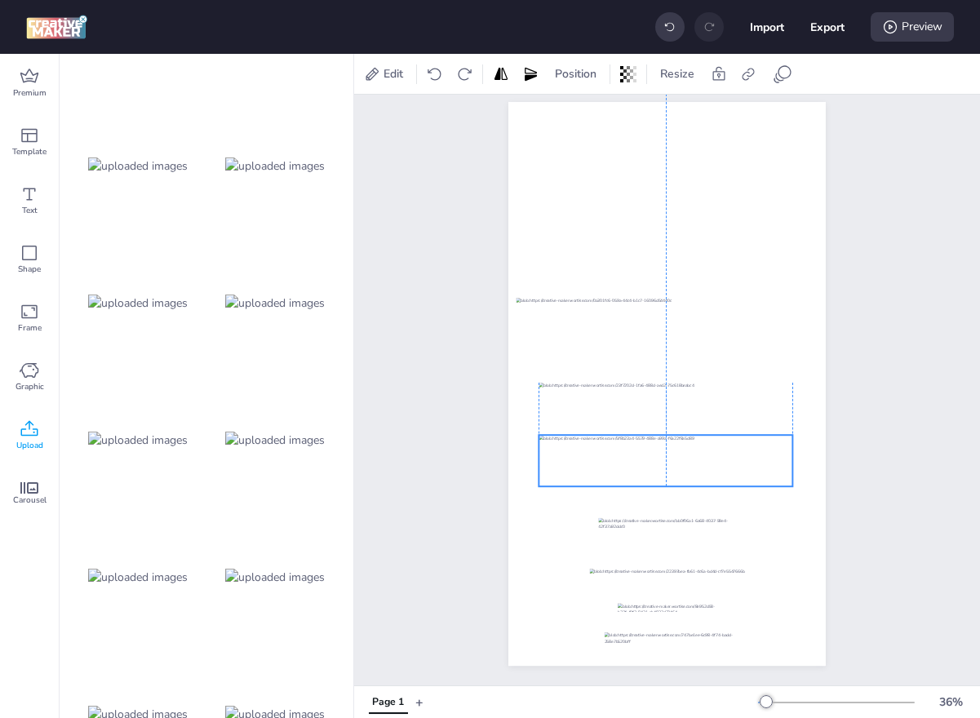
click at [662, 470] on div at bounding box center [665, 460] width 254 height 51
click at [169, 306] on img at bounding box center [138, 303] width 100 height 17
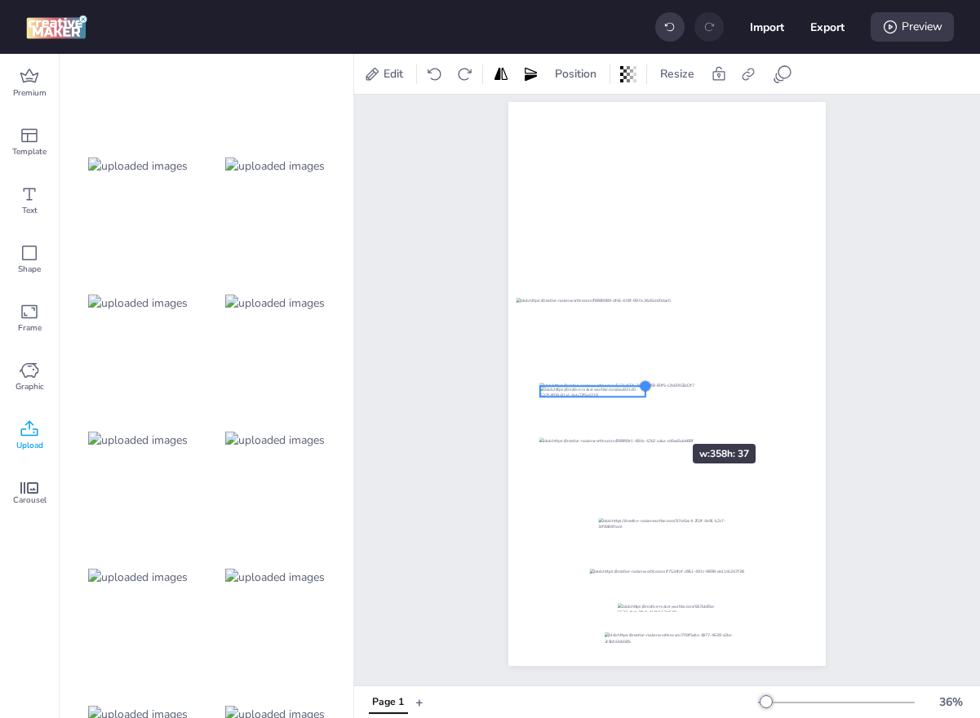
drag, startPoint x: 792, startPoint y: 369, endPoint x: 643, endPoint y: 415, distance: 156.4
click at [643, 415] on div at bounding box center [666, 384] width 317 height 564
drag, startPoint x: 614, startPoint y: 392, endPoint x: 664, endPoint y: 574, distance: 188.6
click at [664, 574] on div at bounding box center [642, 576] width 104 height 11
click at [702, 568] on div at bounding box center [666, 384] width 317 height 564
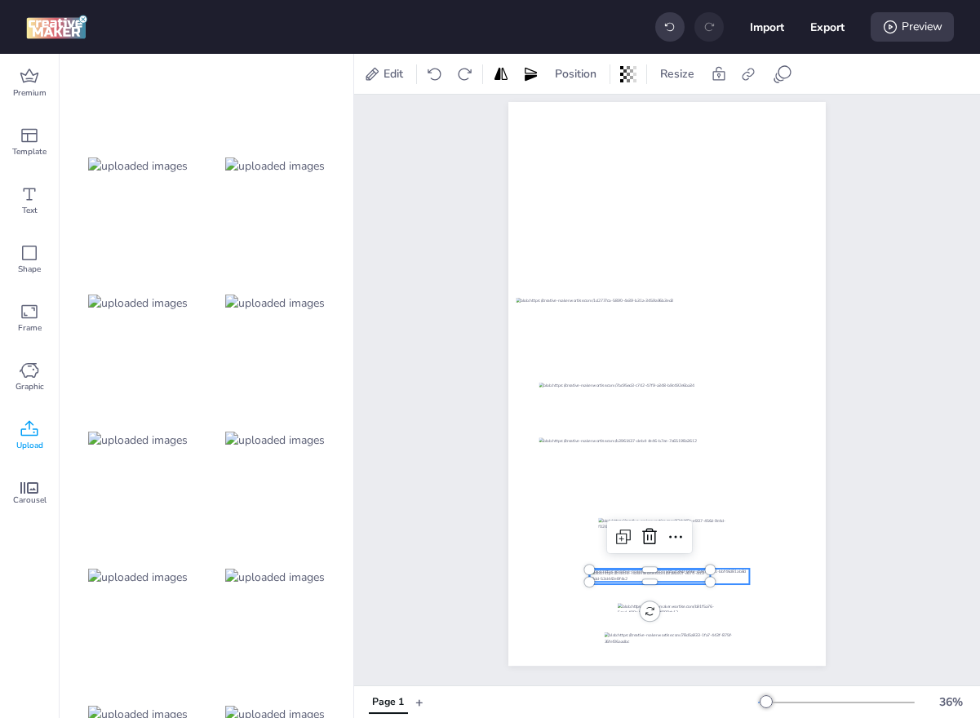
click at [741, 578] on div at bounding box center [670, 577] width 160 height 16
drag, startPoint x: 671, startPoint y: 577, endPoint x: 686, endPoint y: 578, distance: 15.6
click at [686, 578] on div at bounding box center [665, 577] width 121 height 12
click at [683, 637] on div at bounding box center [670, 641] width 131 height 18
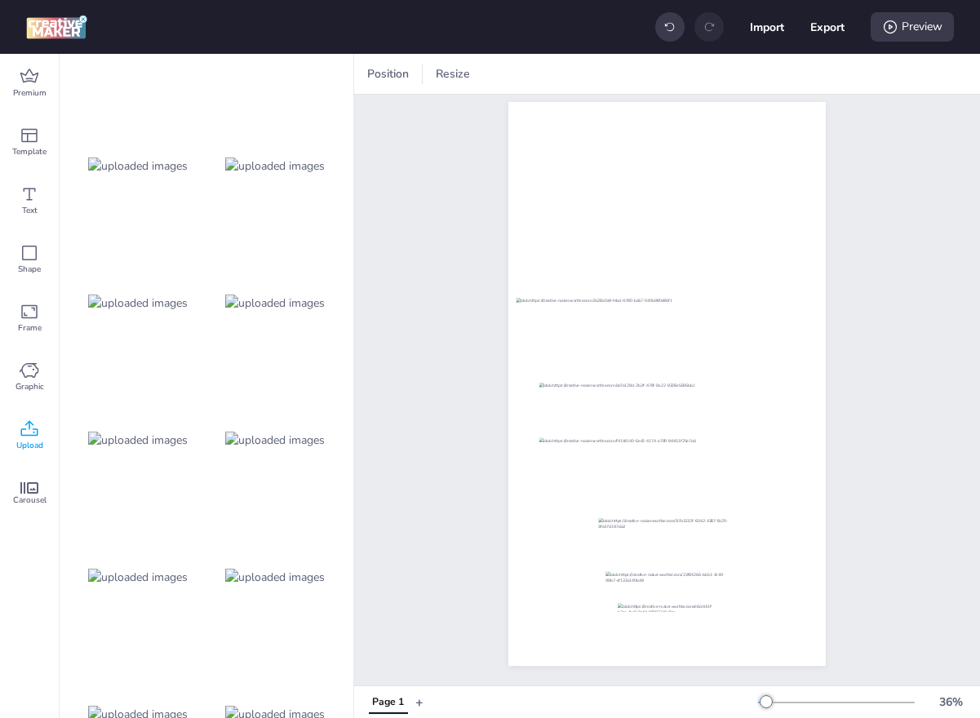
click at [323, 307] on img at bounding box center [275, 303] width 100 height 17
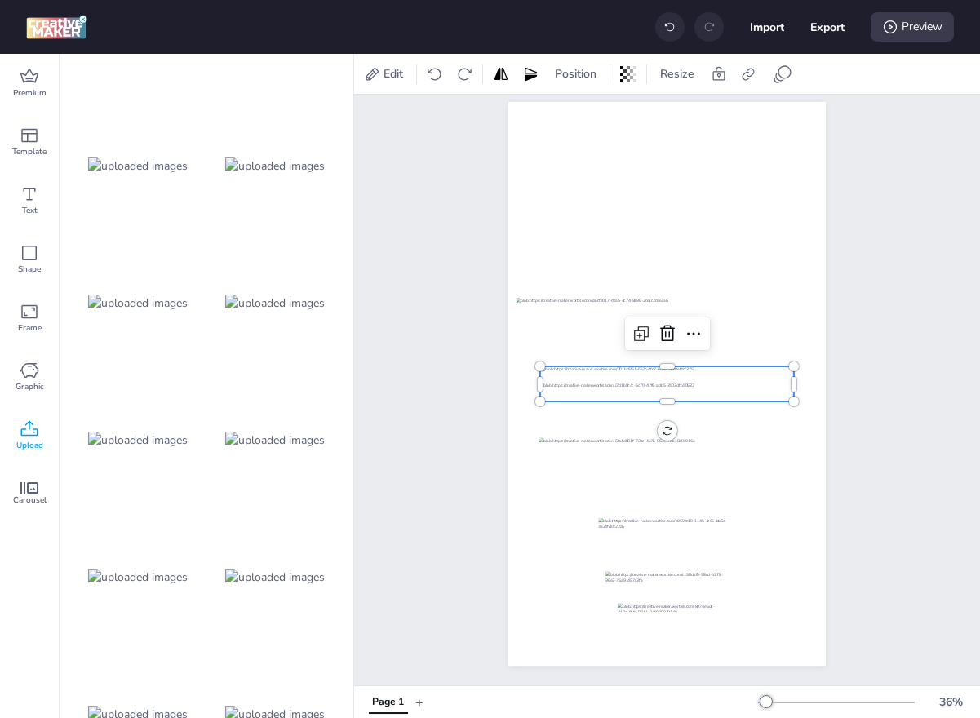
click at [668, 38] on div at bounding box center [669, 26] width 29 height 29
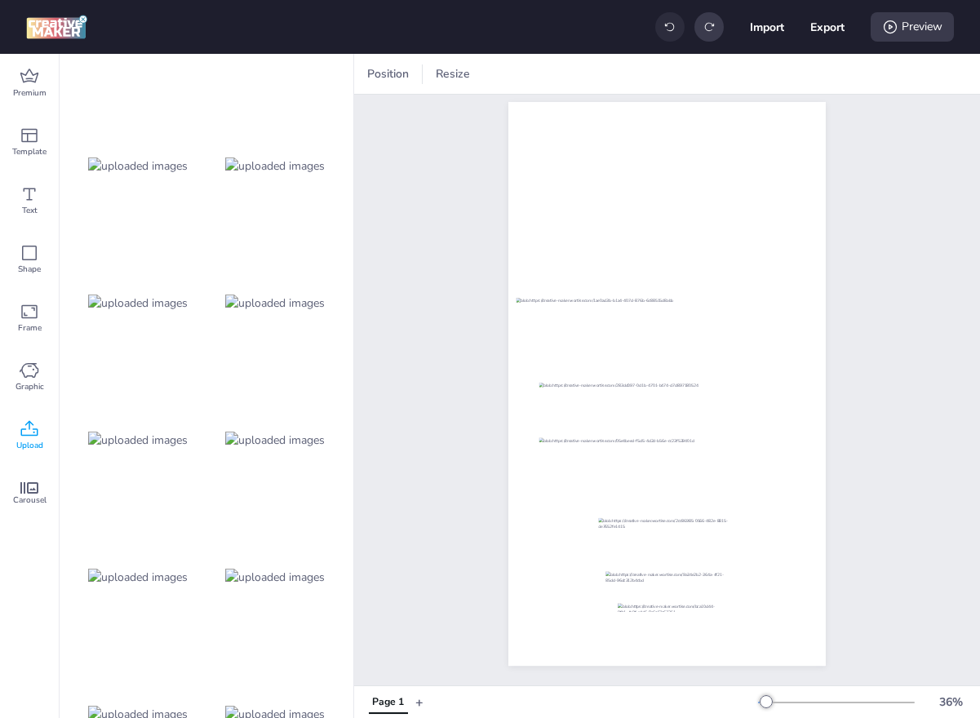
click at [668, 38] on div at bounding box center [669, 26] width 29 height 29
click at [284, 175] on div at bounding box center [275, 165] width 131 height 131
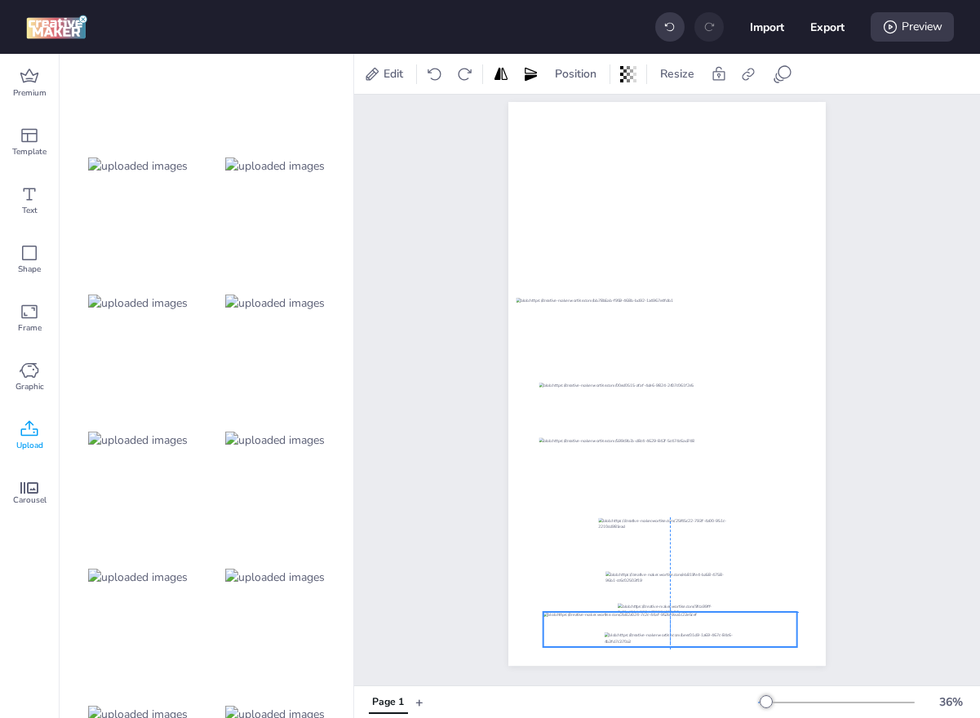
drag, startPoint x: 741, startPoint y: 385, endPoint x: 746, endPoint y: 623, distance: 238.3
click at [746, 623] on div at bounding box center [670, 629] width 254 height 35
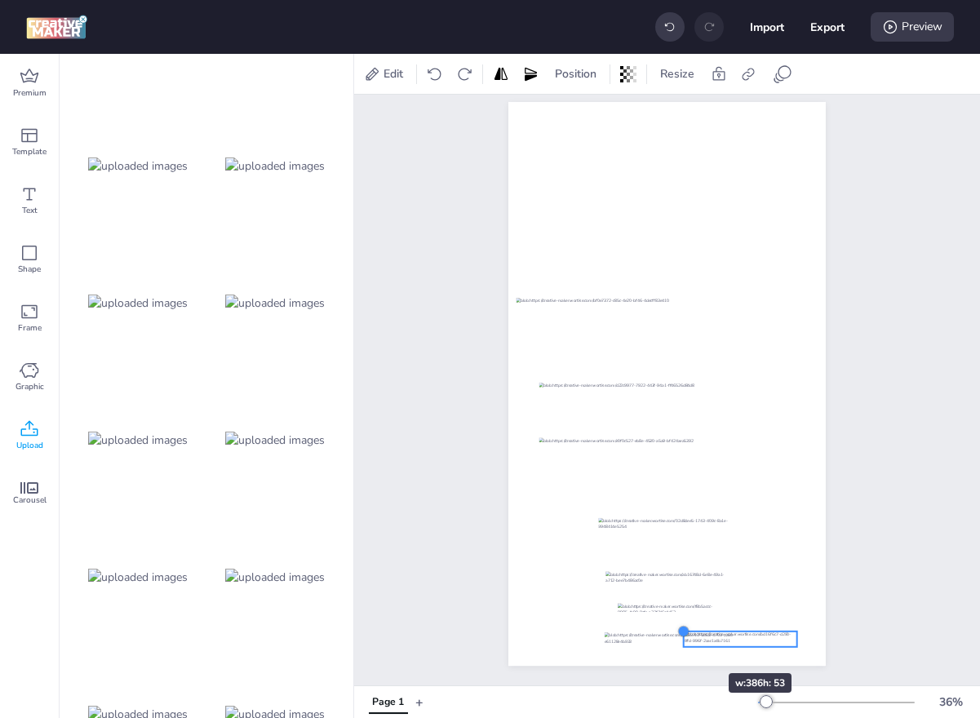
drag, startPoint x: 539, startPoint y: 607, endPoint x: 678, endPoint y: 644, distance: 143.7
click at [678, 644] on div at bounding box center [666, 384] width 317 height 564
click at [650, 645] on div at bounding box center [670, 641] width 131 height 18
drag, startPoint x: 789, startPoint y: 637, endPoint x: 720, endPoint y: 637, distance: 68.5
click at [720, 637] on div at bounding box center [670, 641] width 115 height 16
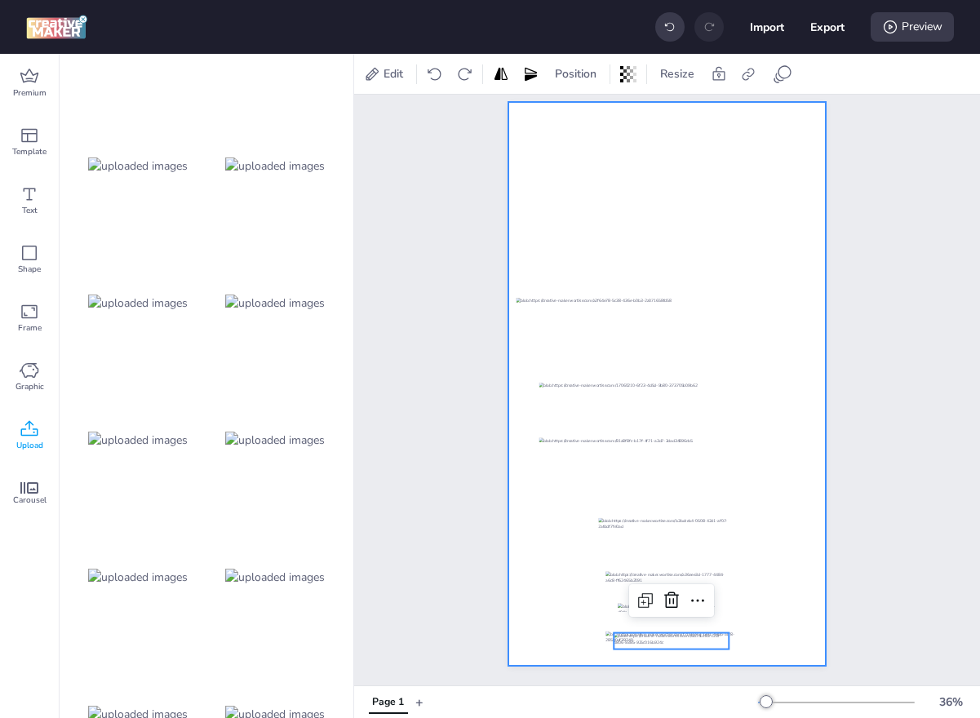
click at [764, 634] on div at bounding box center [666, 384] width 317 height 564
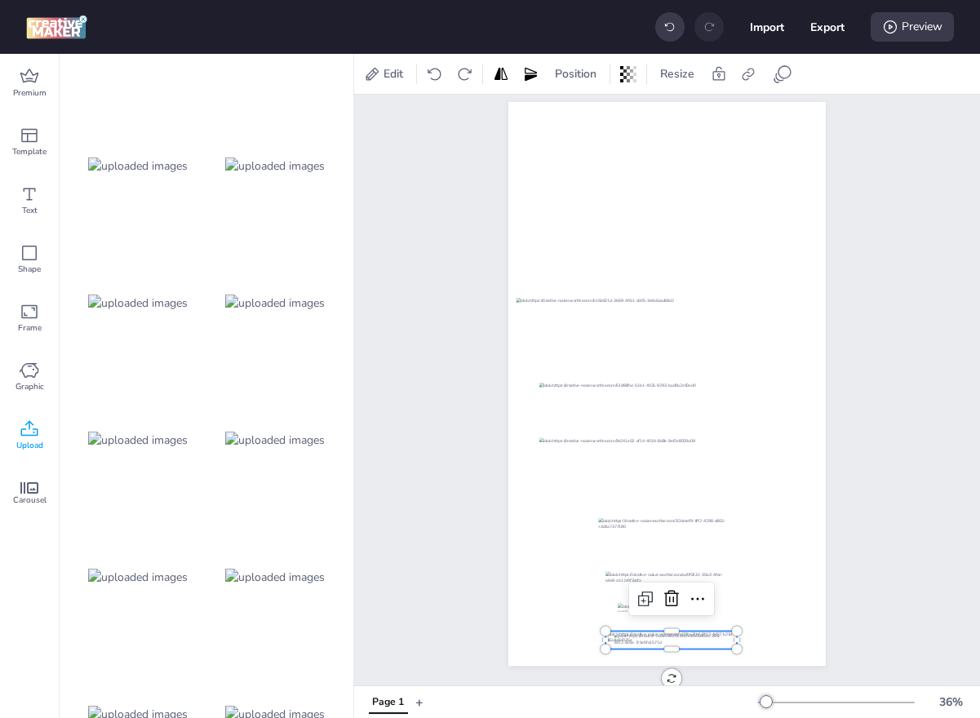
click at [735, 640] on div at bounding box center [670, 640] width 131 height 18
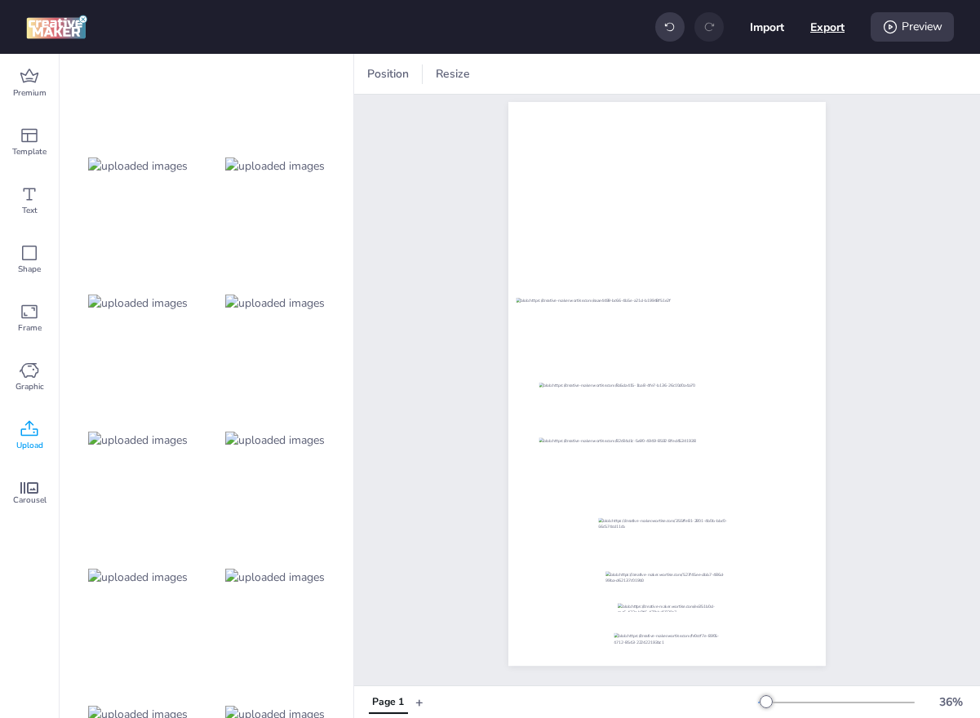
click at [840, 24] on button "Export" at bounding box center [827, 27] width 34 height 34
select select "html"
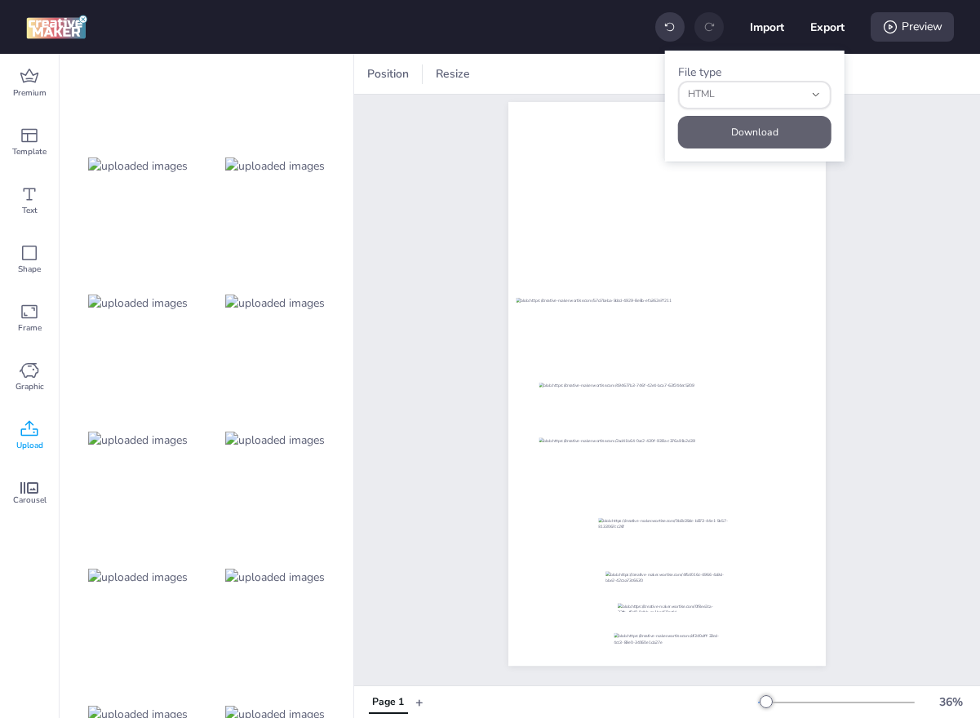
click at [760, 137] on button "Download" at bounding box center [754, 132] width 153 height 33
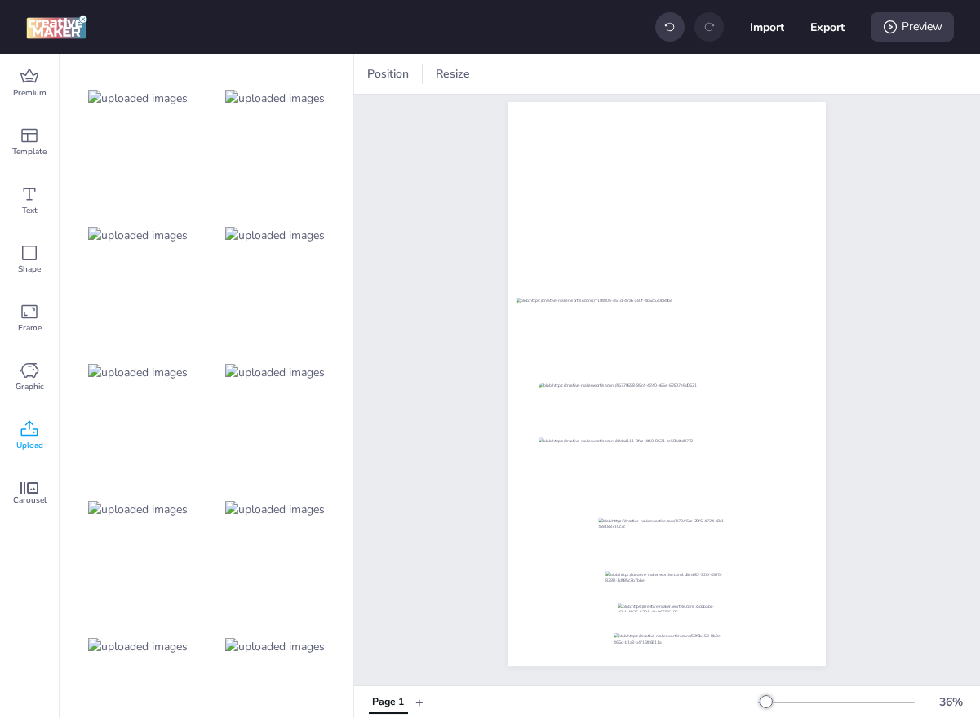
scroll to position [1507, 0]
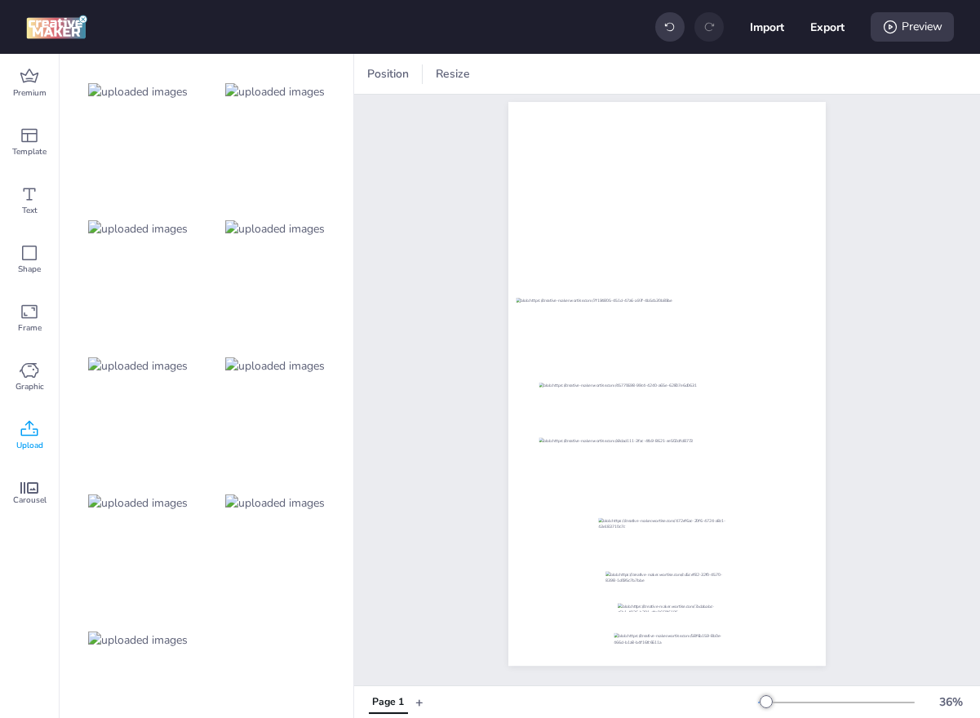
click at [267, 237] on img at bounding box center [275, 228] width 100 height 17
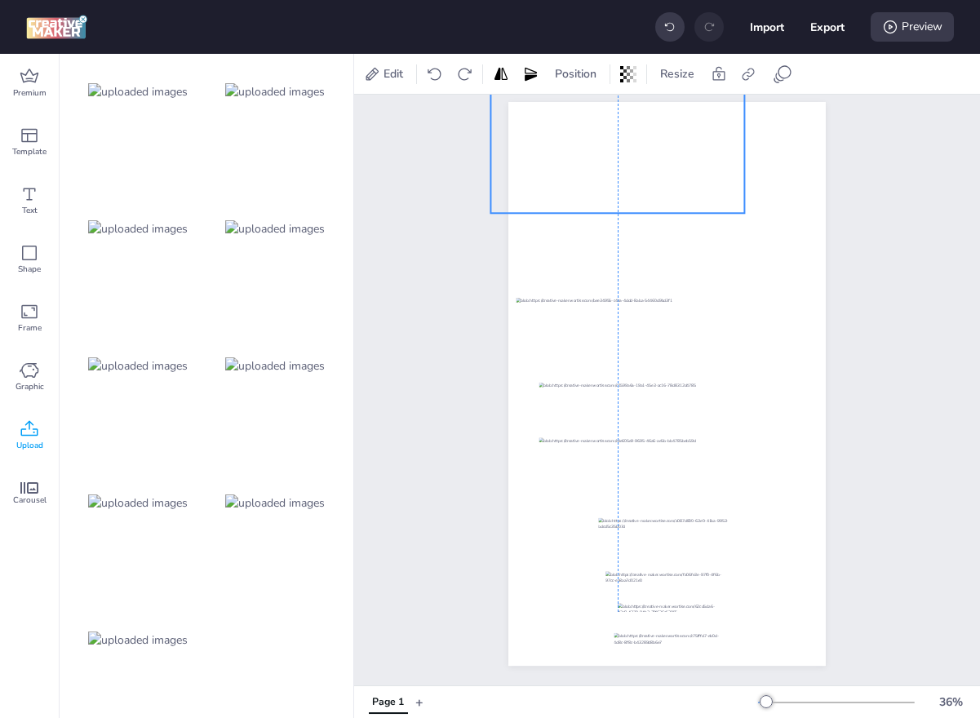
drag, startPoint x: 626, startPoint y: 383, endPoint x: 574, endPoint y: 151, distance: 237.5
click at [574, 151] on div at bounding box center [618, 152] width 254 height 122
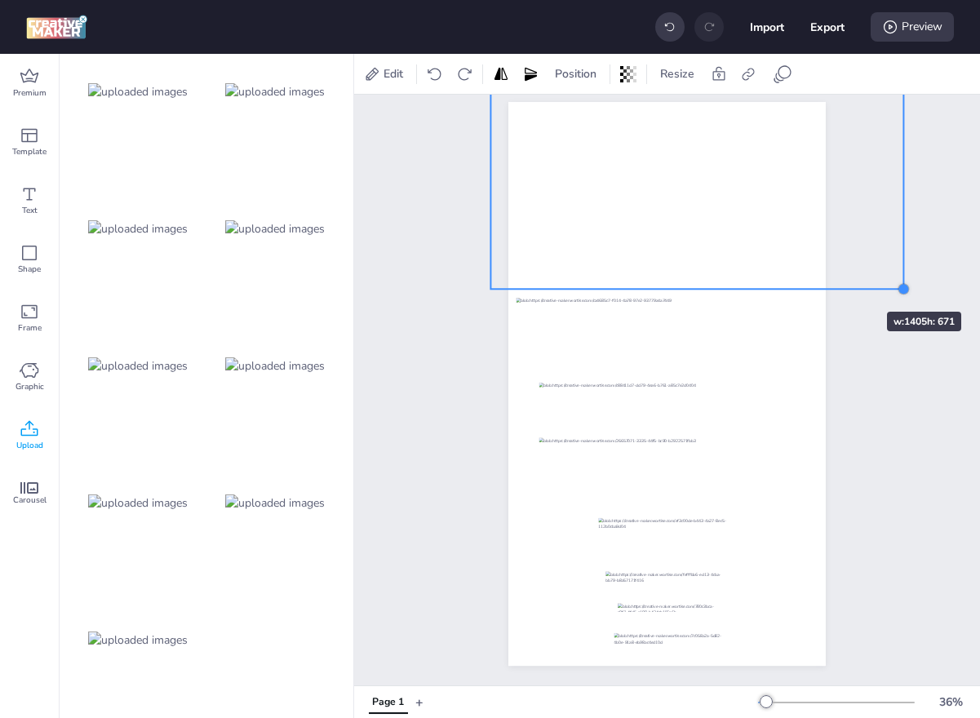
drag, startPoint x: 739, startPoint y: 206, endPoint x: 838, endPoint y: 282, distance: 124.5
click at [838, 282] on div "Page 1" at bounding box center [667, 370] width 409 height 629
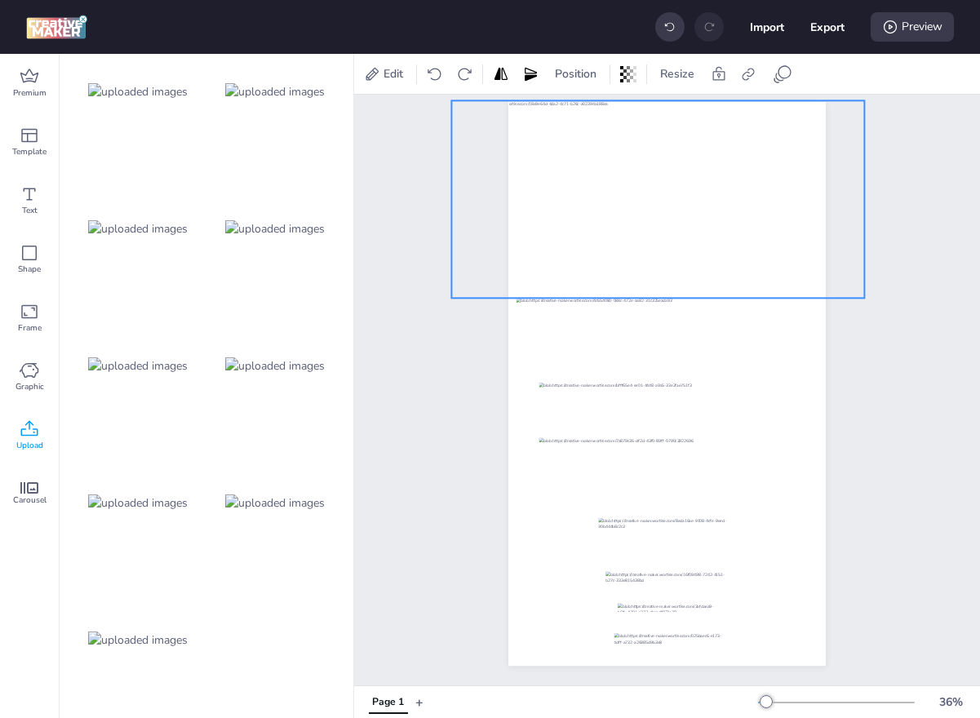
drag, startPoint x: 778, startPoint y: 236, endPoint x: 738, endPoint y: 241, distance: 40.4
click at [738, 241] on div at bounding box center [658, 198] width 413 height 197
click at [436, 389] on div "Page 1" at bounding box center [667, 370] width 626 height 629
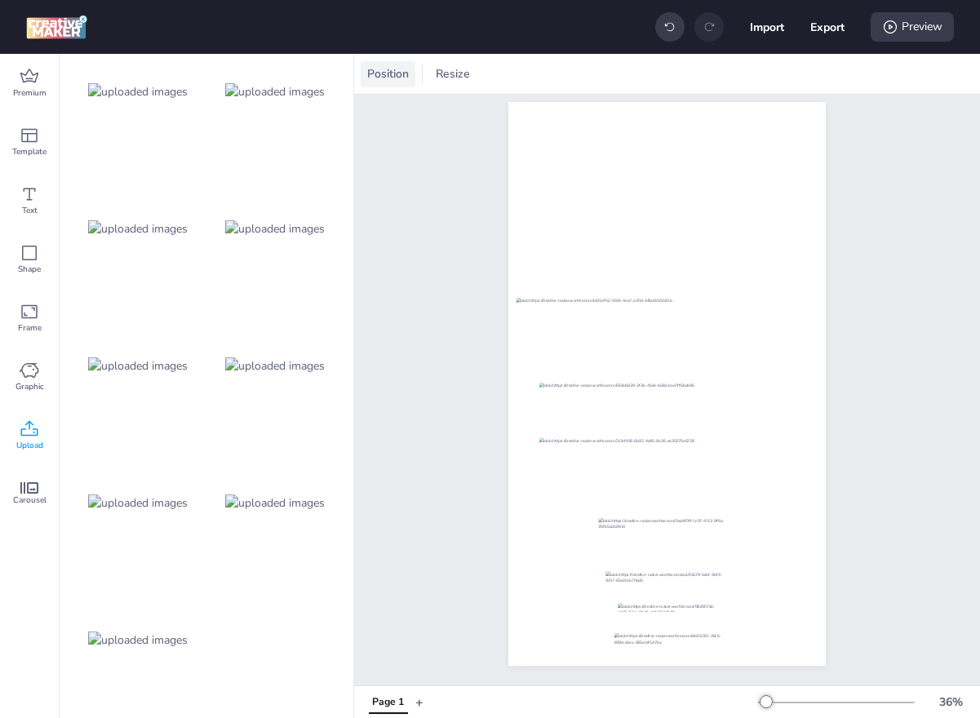
click at [391, 66] on span "Position" at bounding box center [388, 73] width 48 height 17
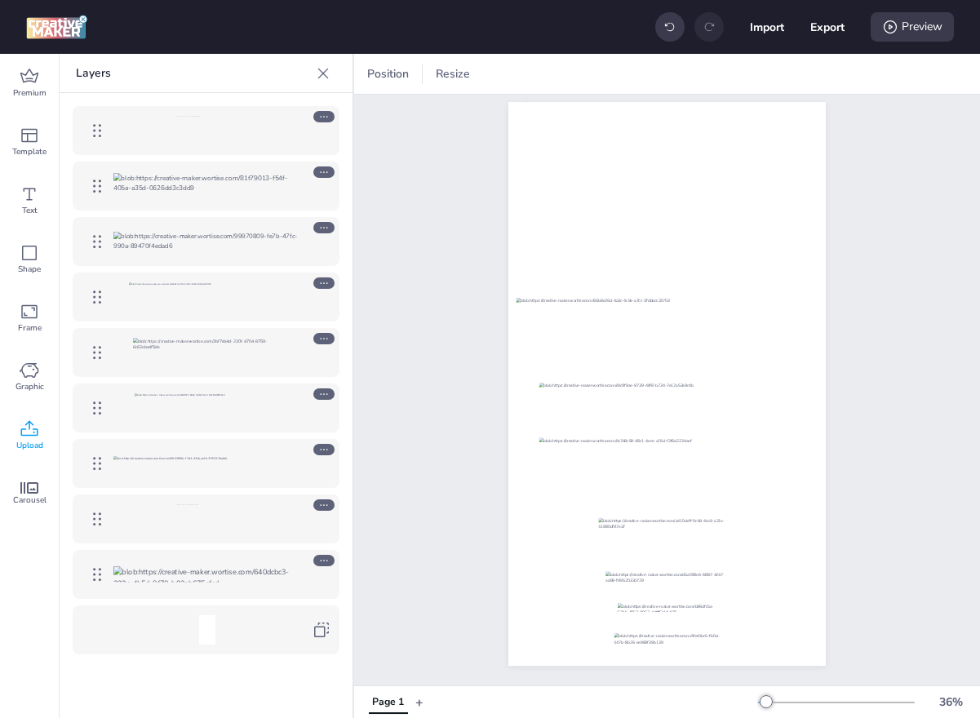
click at [327, 508] on icon at bounding box center [323, 504] width 11 height 11
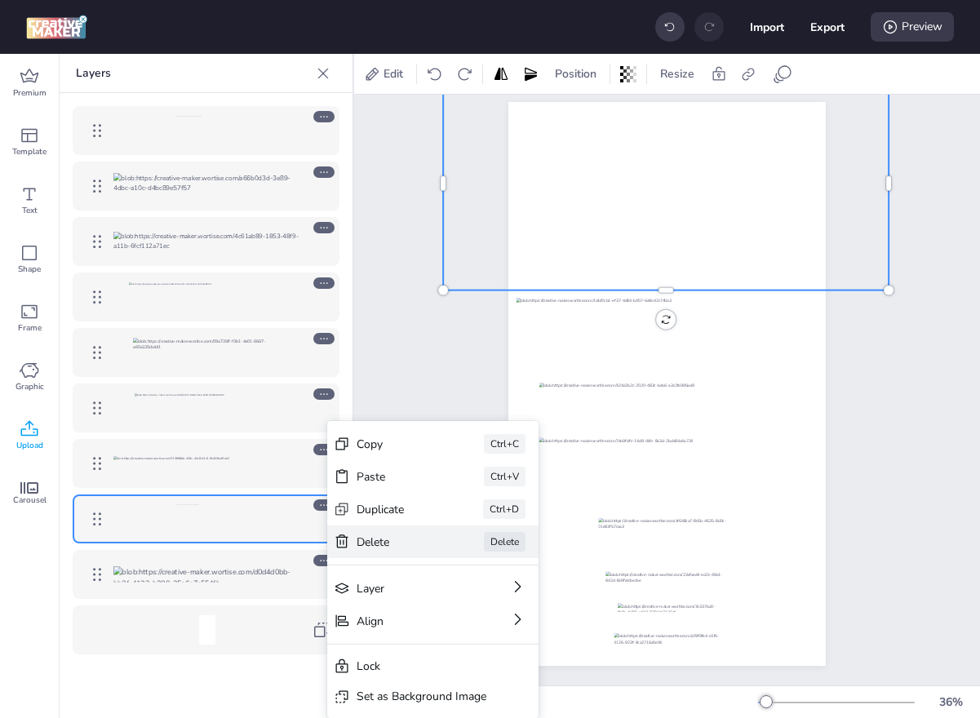
click at [362, 545] on div "Delete" at bounding box center [398, 542] width 82 height 17
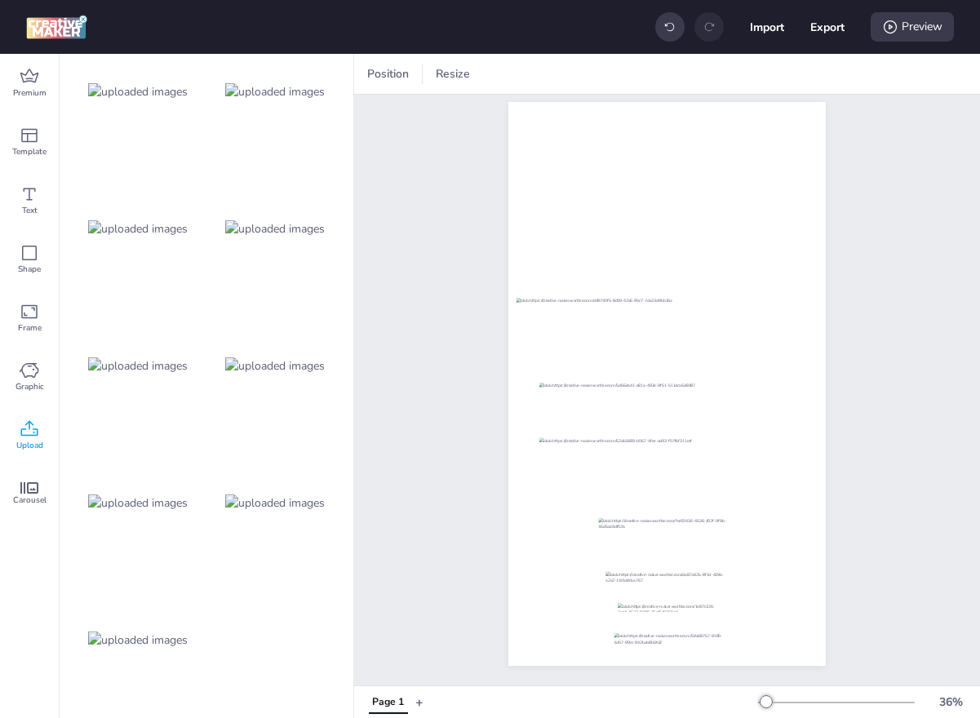
click at [165, 235] on img at bounding box center [138, 228] width 100 height 17
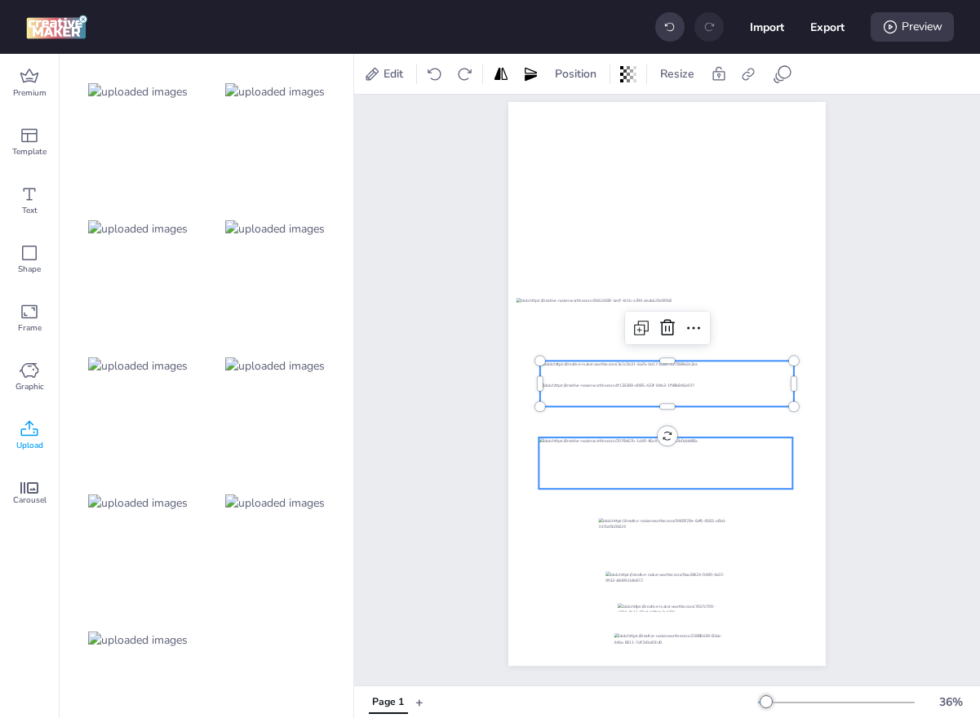
click at [678, 445] on div at bounding box center [665, 462] width 254 height 51
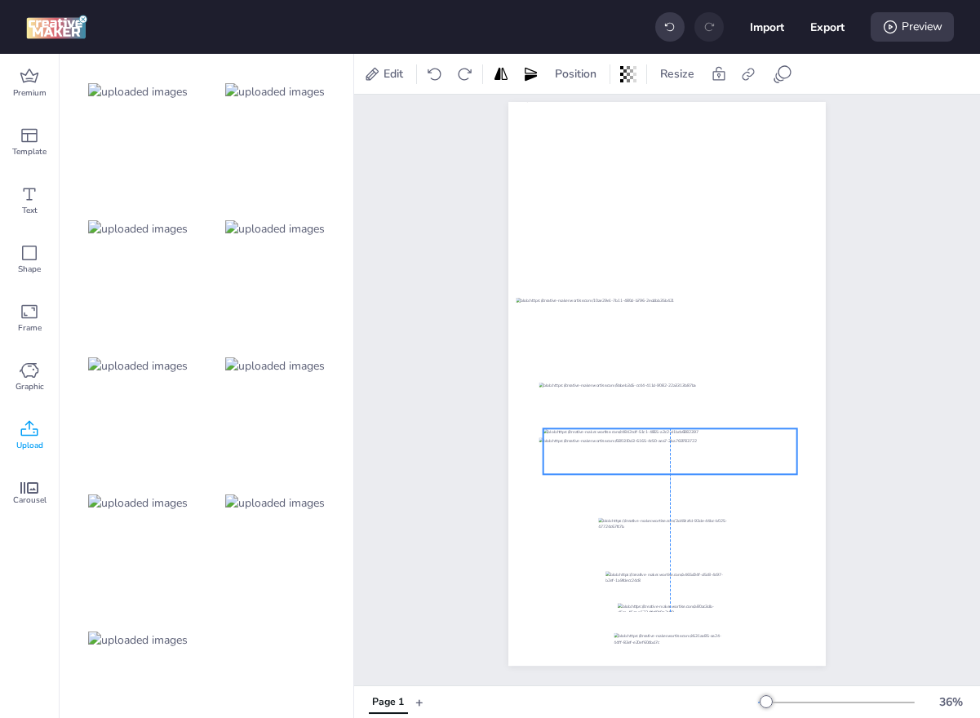
drag, startPoint x: 664, startPoint y: 376, endPoint x: 664, endPoint y: 442, distance: 66.1
click at [664, 442] on div at bounding box center [670, 451] width 254 height 46
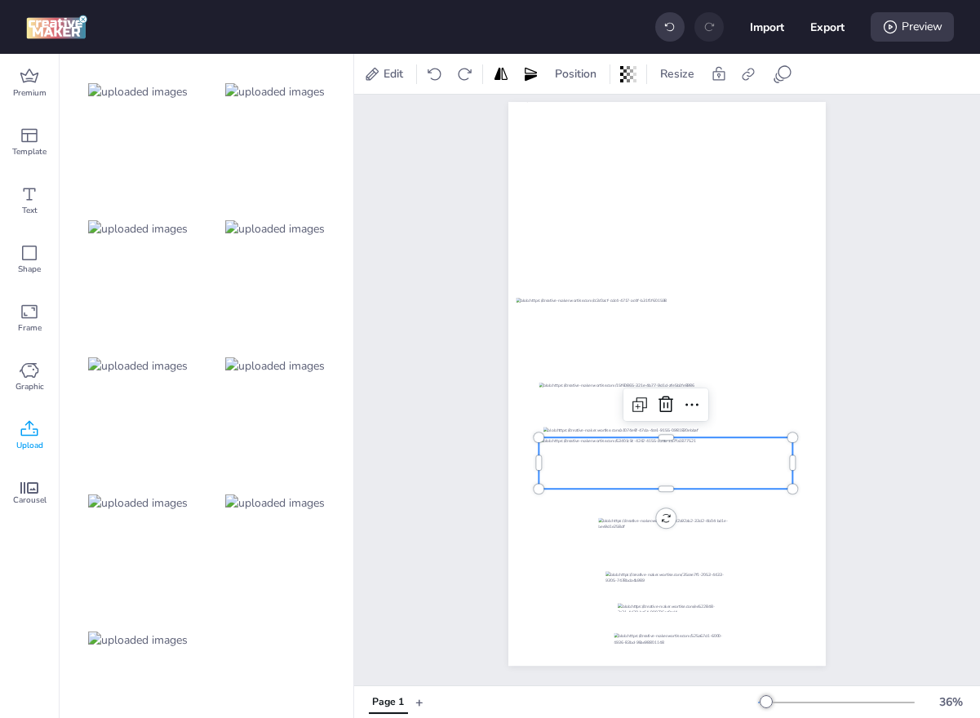
click at [722, 482] on div at bounding box center [665, 462] width 254 height 51
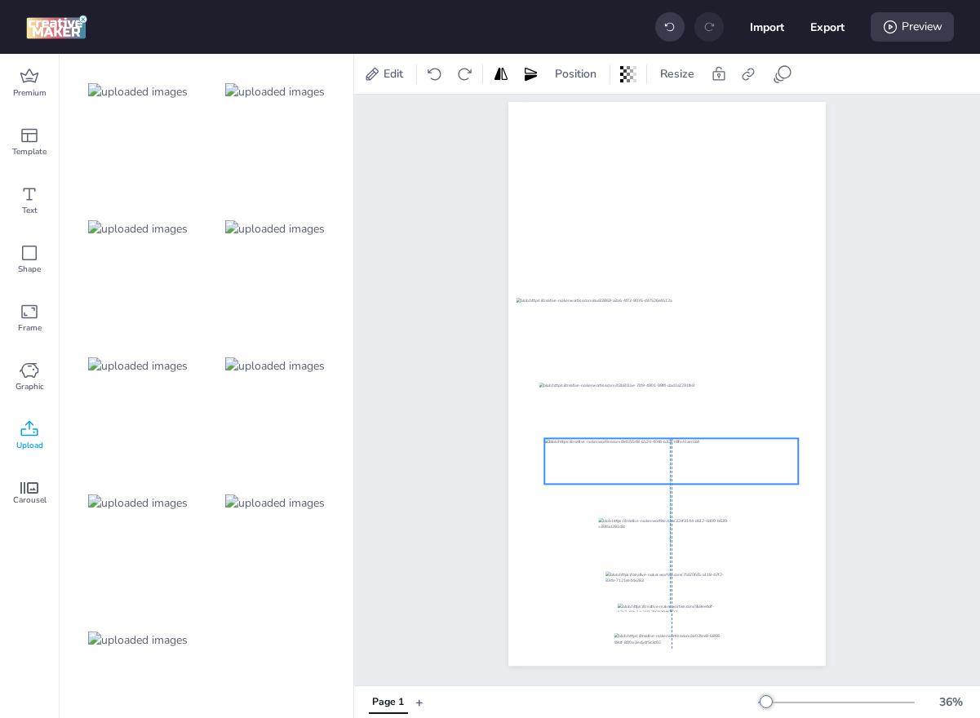
drag, startPoint x: 711, startPoint y: 453, endPoint x: 711, endPoint y: 464, distance: 11.5
click at [711, 464] on div at bounding box center [671, 461] width 254 height 46
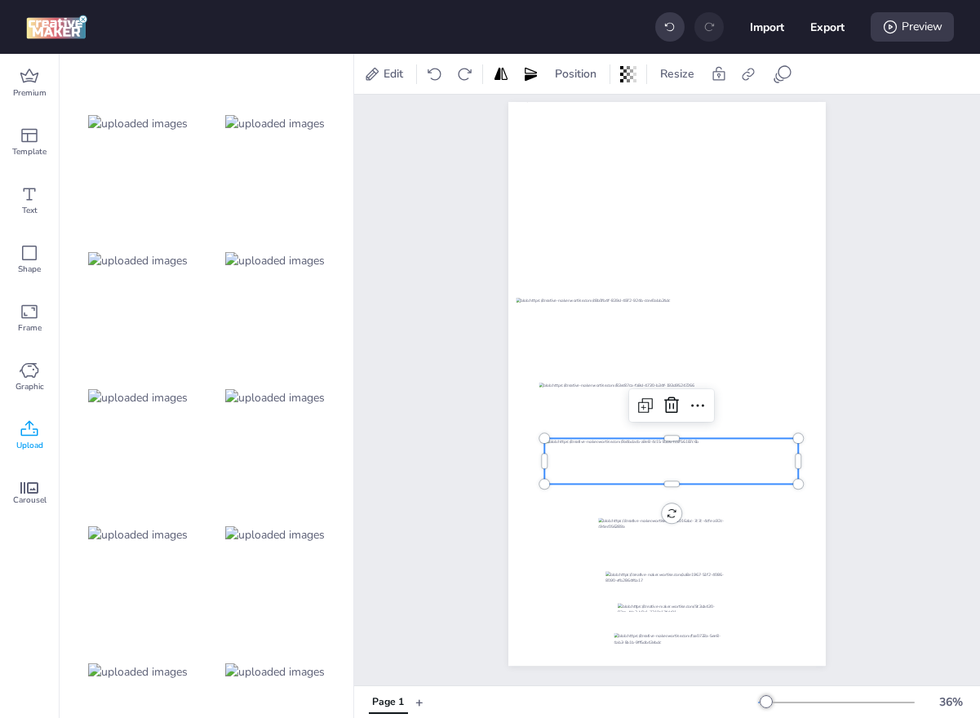
scroll to position [499, 0]
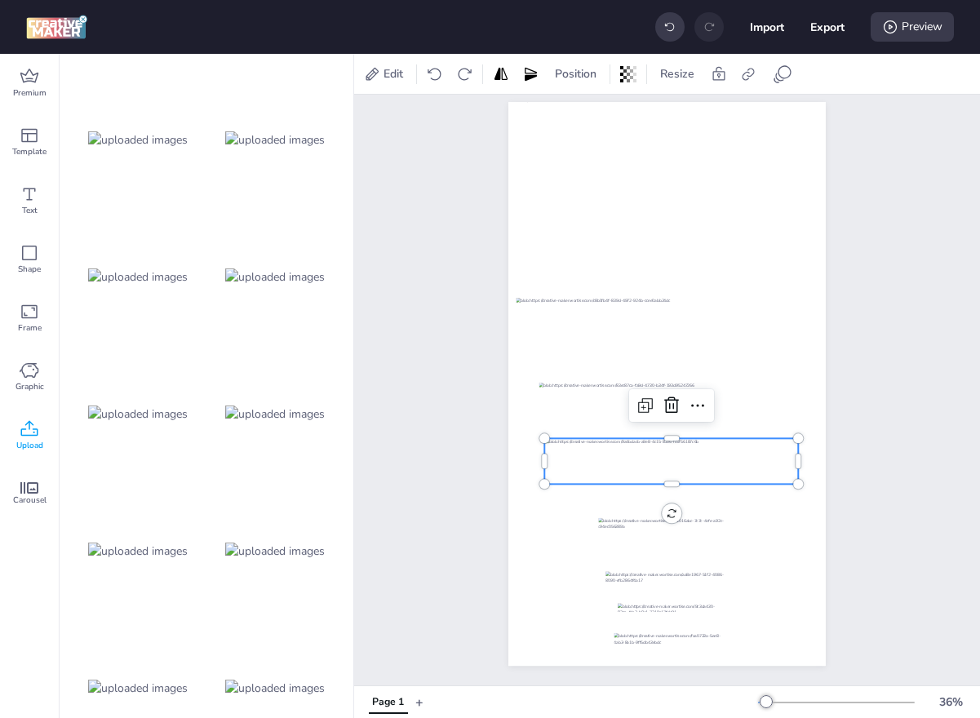
click at [131, 680] on img at bounding box center [138, 688] width 100 height 17
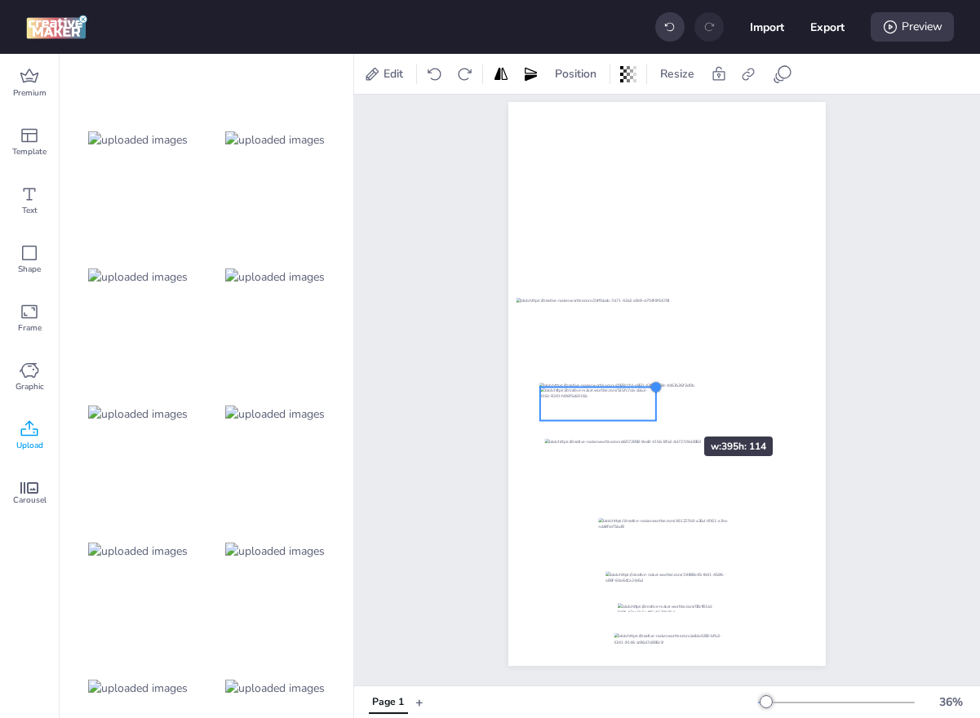
drag, startPoint x: 793, startPoint y: 347, endPoint x: 641, endPoint y: 410, distance: 164.2
click at [641, 410] on div at bounding box center [666, 384] width 317 height 564
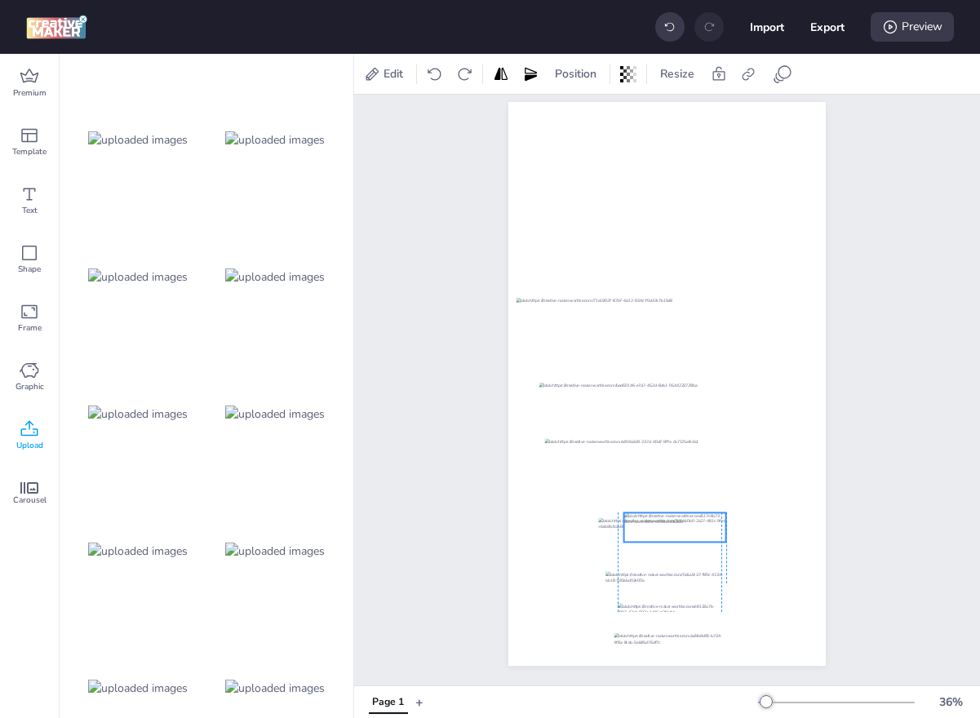
drag, startPoint x: 625, startPoint y: 410, endPoint x: 706, endPoint y: 532, distance: 145.9
click at [706, 532] on div at bounding box center [675, 526] width 102 height 29
drag, startPoint x: 725, startPoint y: 515, endPoint x: 710, endPoint y: 525, distance: 18.3
click at [710, 525] on div at bounding box center [666, 384] width 317 height 564
click at [718, 545] on div at bounding box center [716, 544] width 13 height 13
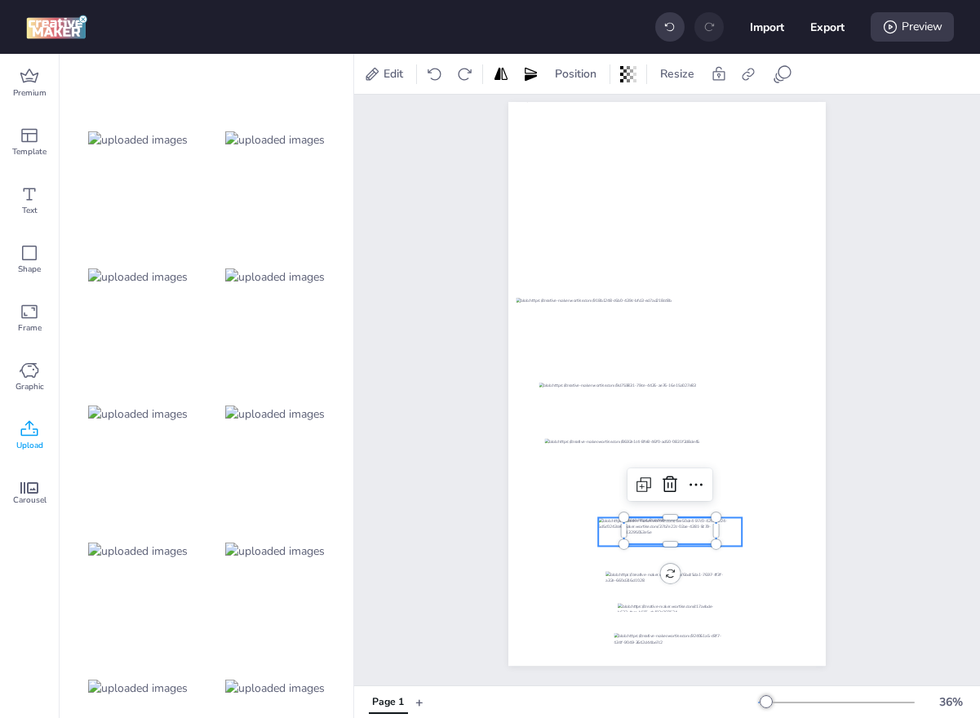
click at [737, 534] on div at bounding box center [670, 531] width 144 height 29
click at [676, 534] on div at bounding box center [671, 530] width 92 height 27
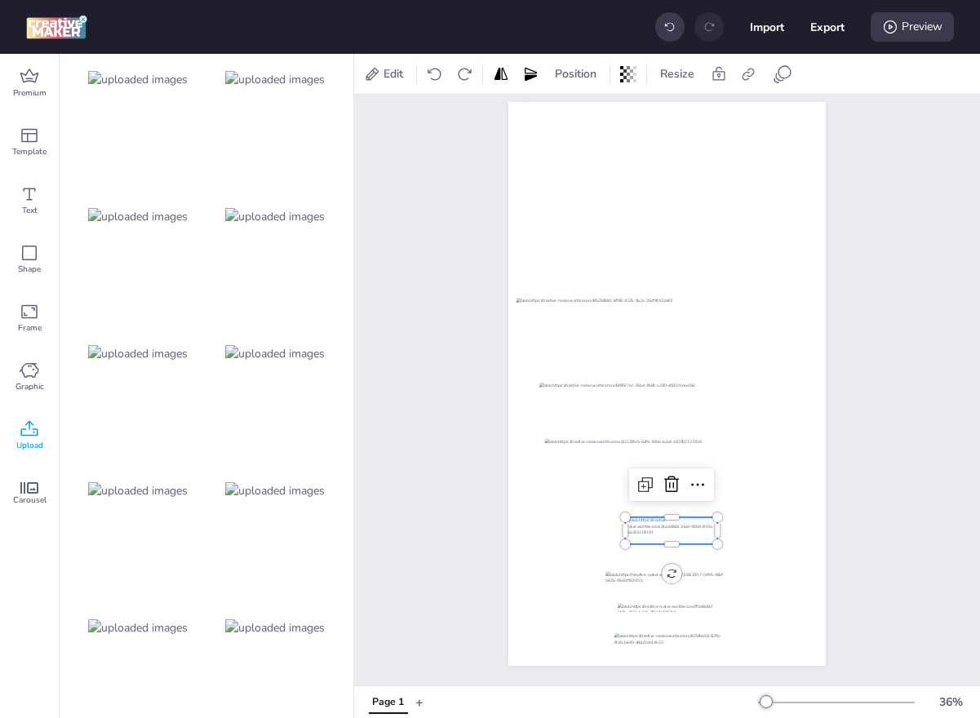
scroll to position [968, 0]
click at [288, 197] on div at bounding box center [275, 218] width 131 height 131
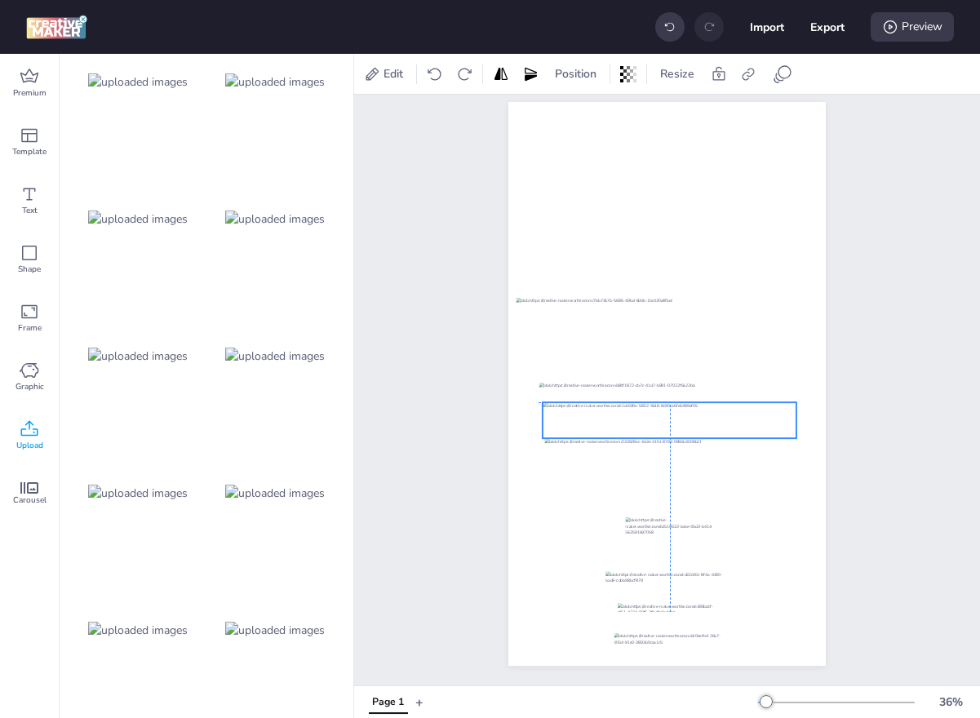
drag, startPoint x: 739, startPoint y: 380, endPoint x: 740, endPoint y: 423, distance: 42.4
click at [740, 423] on div at bounding box center [670, 420] width 254 height 36
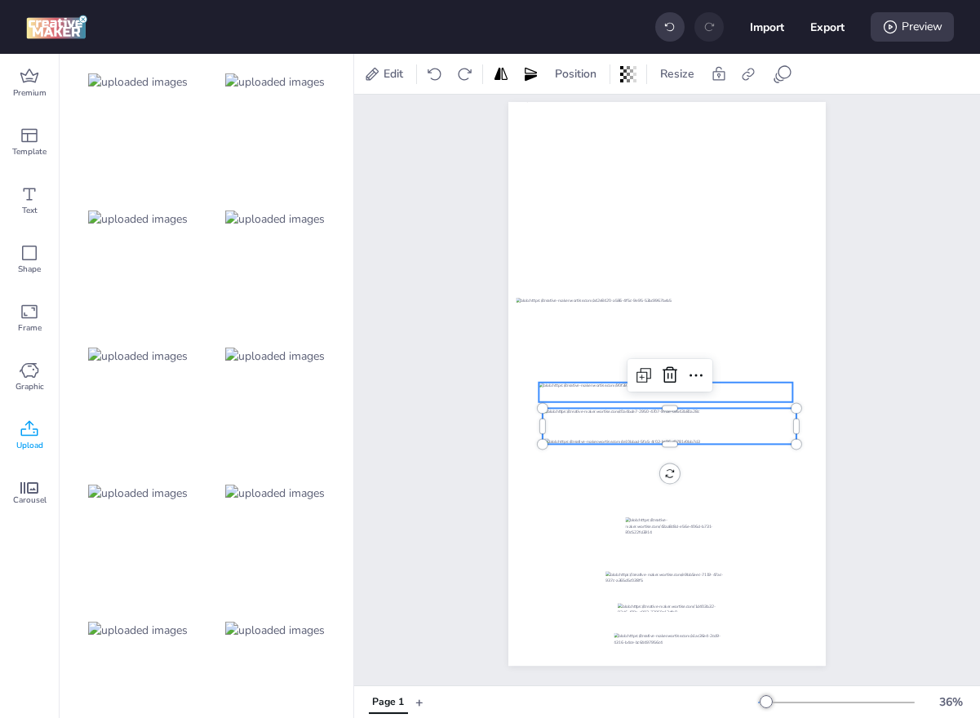
click at [744, 390] on div at bounding box center [665, 393] width 254 height 20
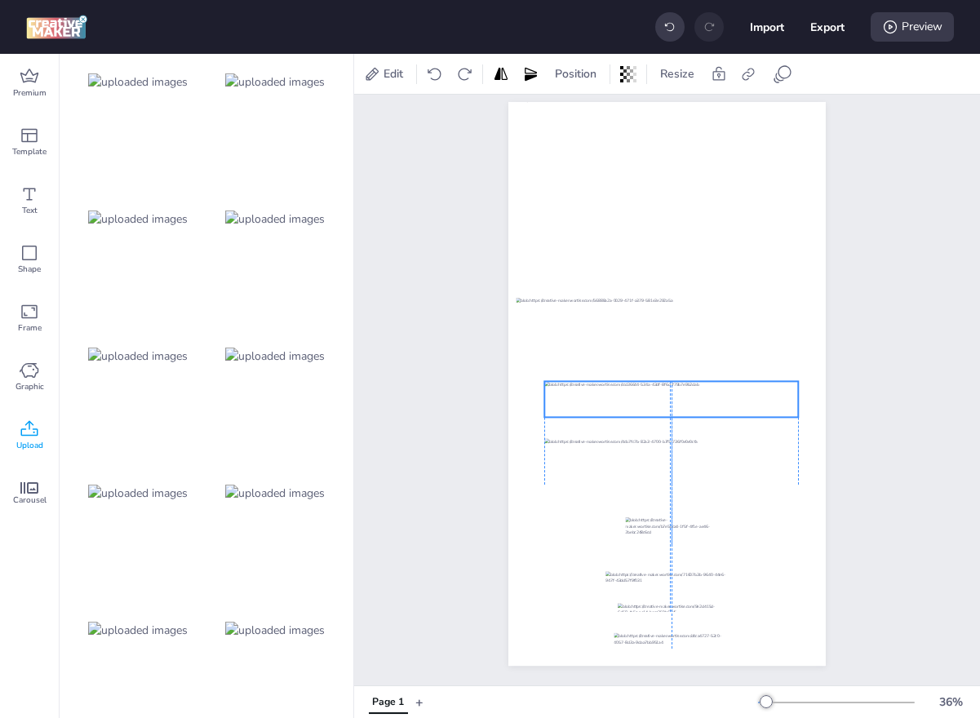
drag, startPoint x: 713, startPoint y: 431, endPoint x: 712, endPoint y: 414, distance: 17.2
click at [712, 414] on div at bounding box center [671, 399] width 254 height 36
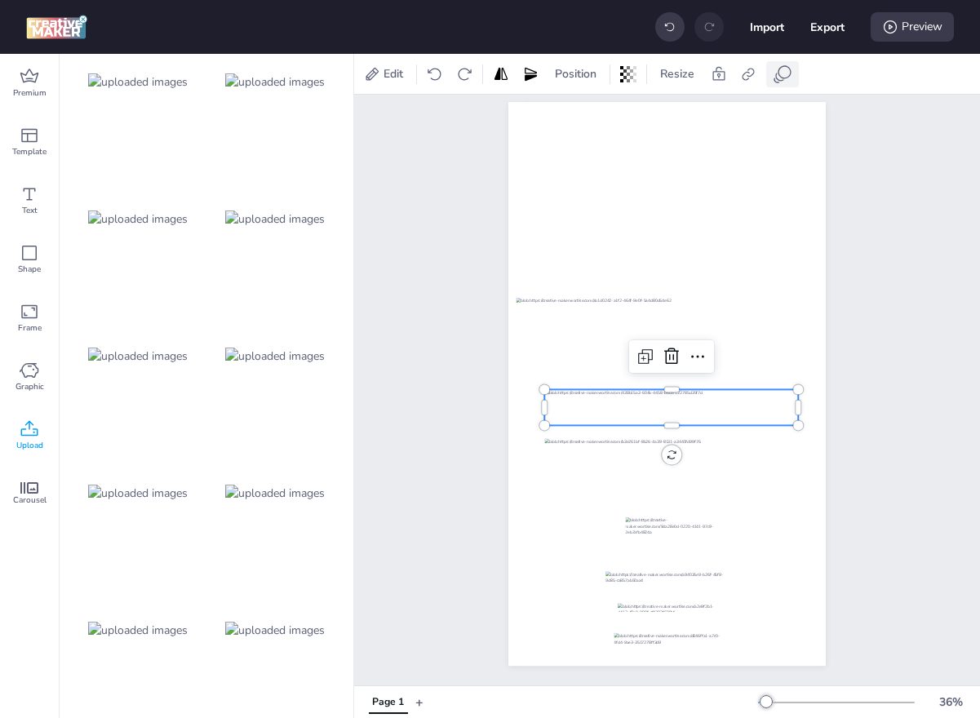
click at [768, 74] on div at bounding box center [782, 74] width 33 height 26
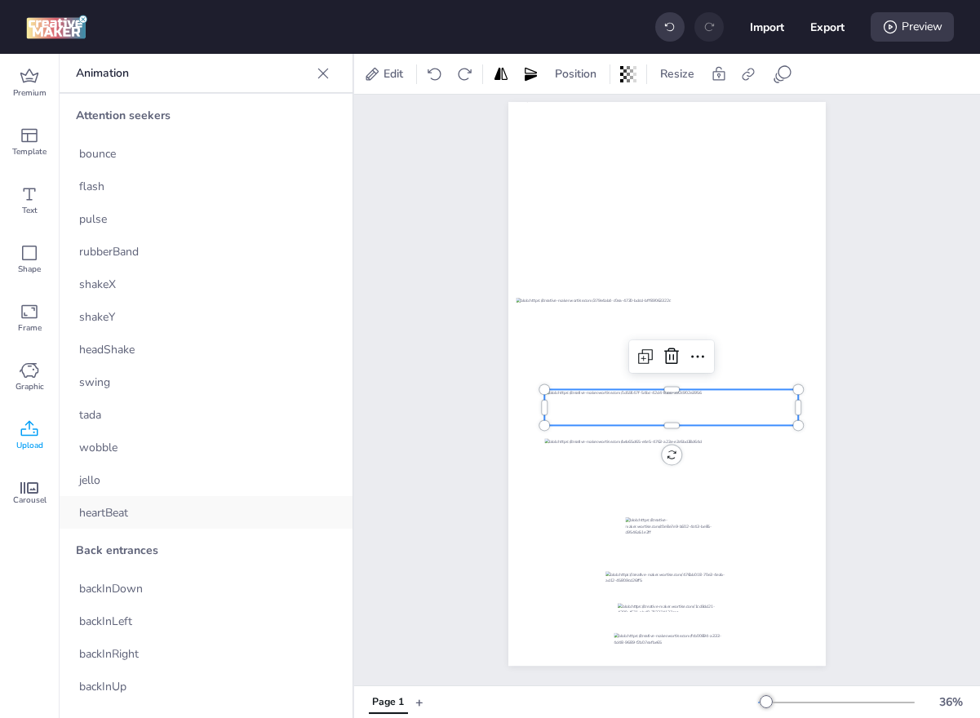
click at [146, 522] on div "heartBeat" at bounding box center [206, 512] width 293 height 33
click at [631, 526] on div at bounding box center [671, 530] width 92 height 27
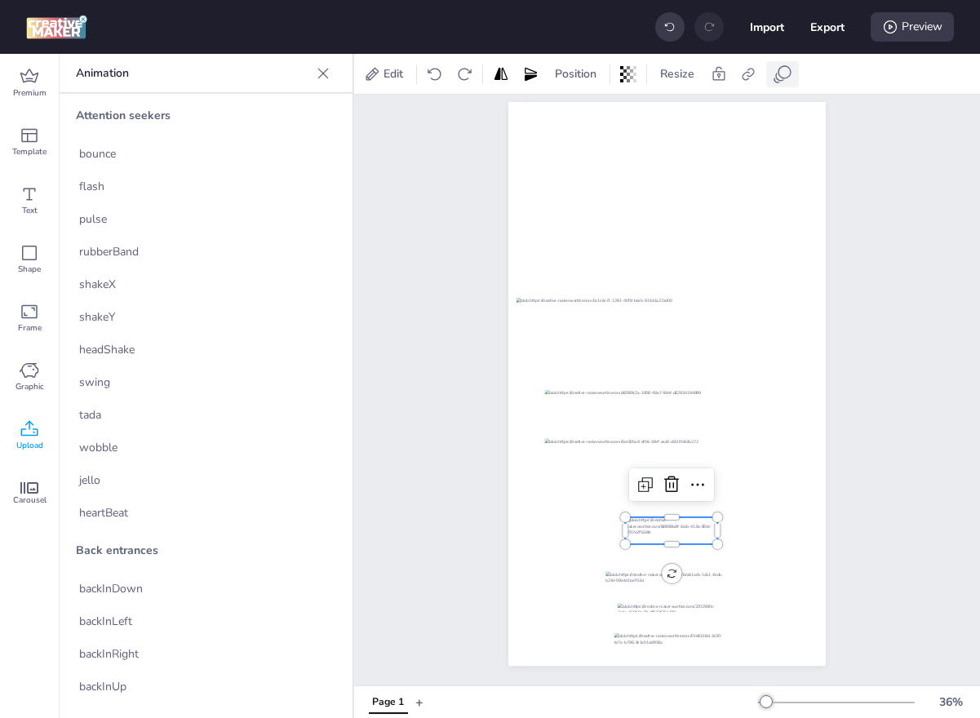
click at [779, 80] on icon at bounding box center [779, 76] width 9 height 9
click at [157, 511] on div "heartBeat" at bounding box center [206, 512] width 293 height 33
click at [829, 33] on button "Export" at bounding box center [827, 27] width 34 height 34
select select "html"
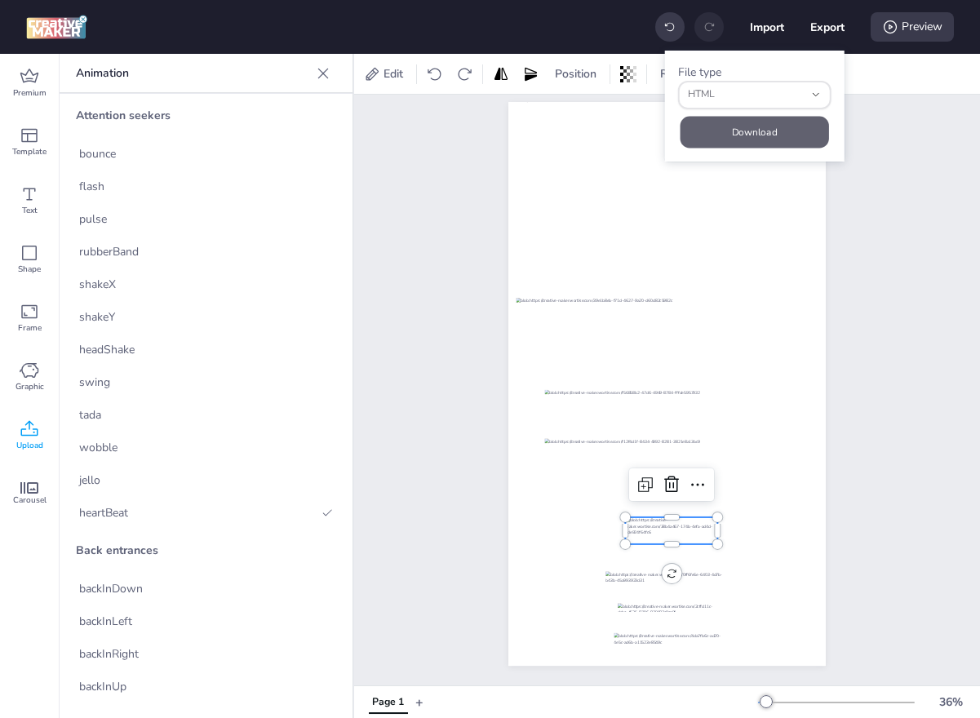
click at [781, 130] on button "Download" at bounding box center [754, 132] width 148 height 32
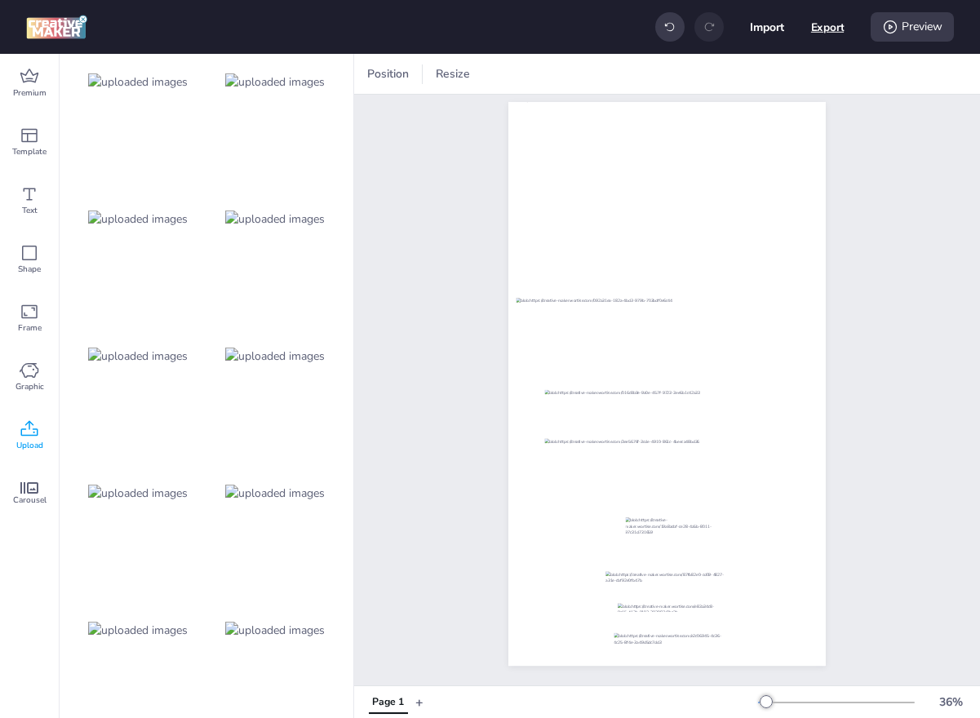
click at [835, 33] on button "Export" at bounding box center [827, 27] width 33 height 33
select select "html"
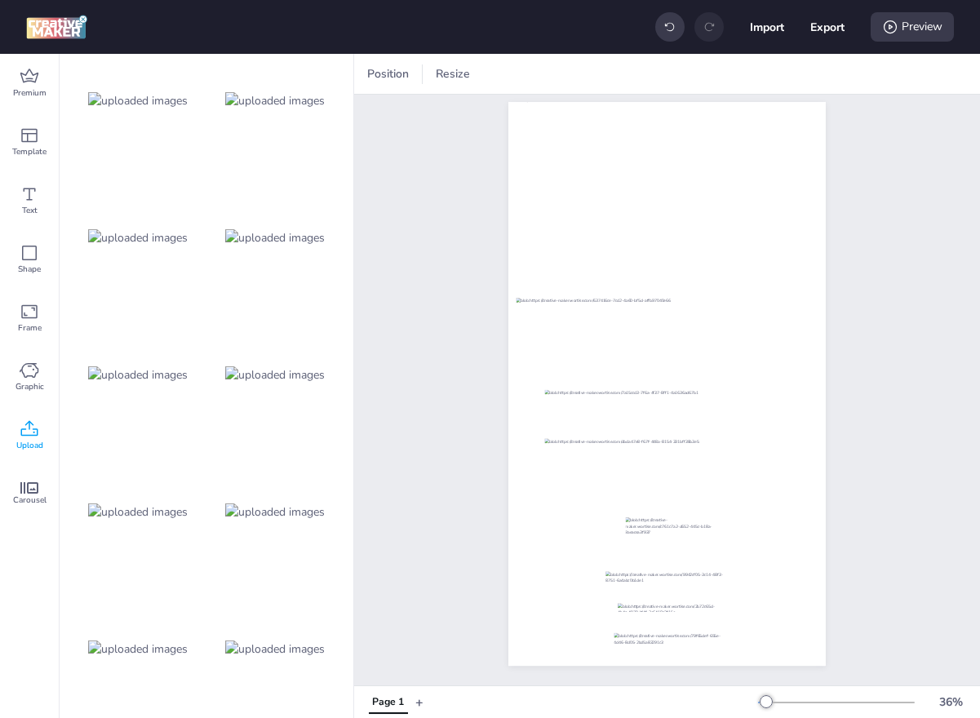
scroll to position [1507, 0]
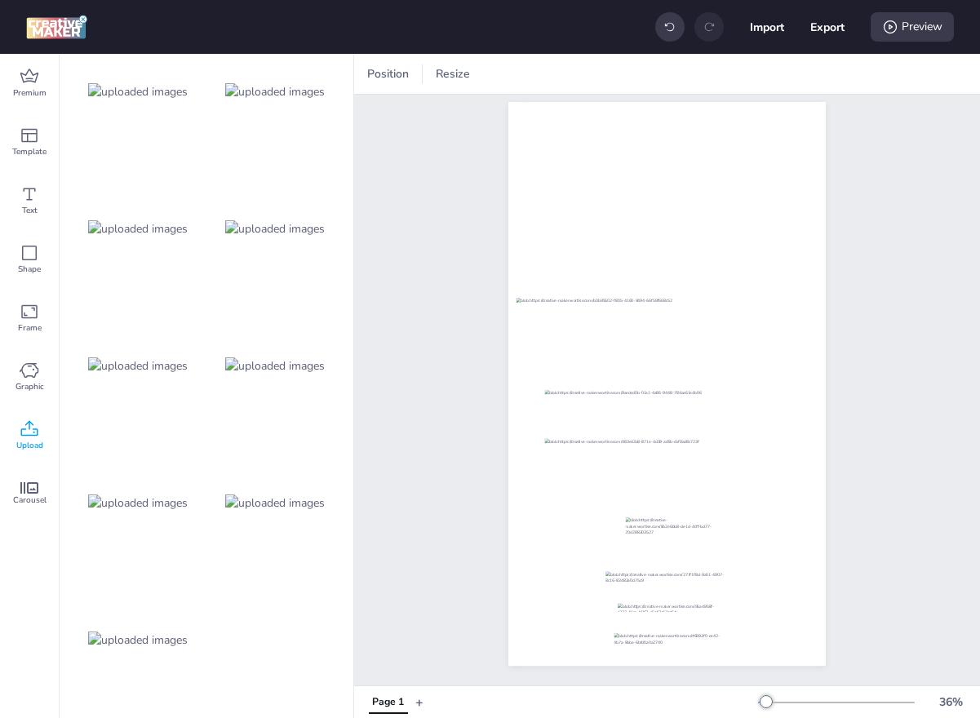
click at [132, 634] on img at bounding box center [138, 639] width 100 height 17
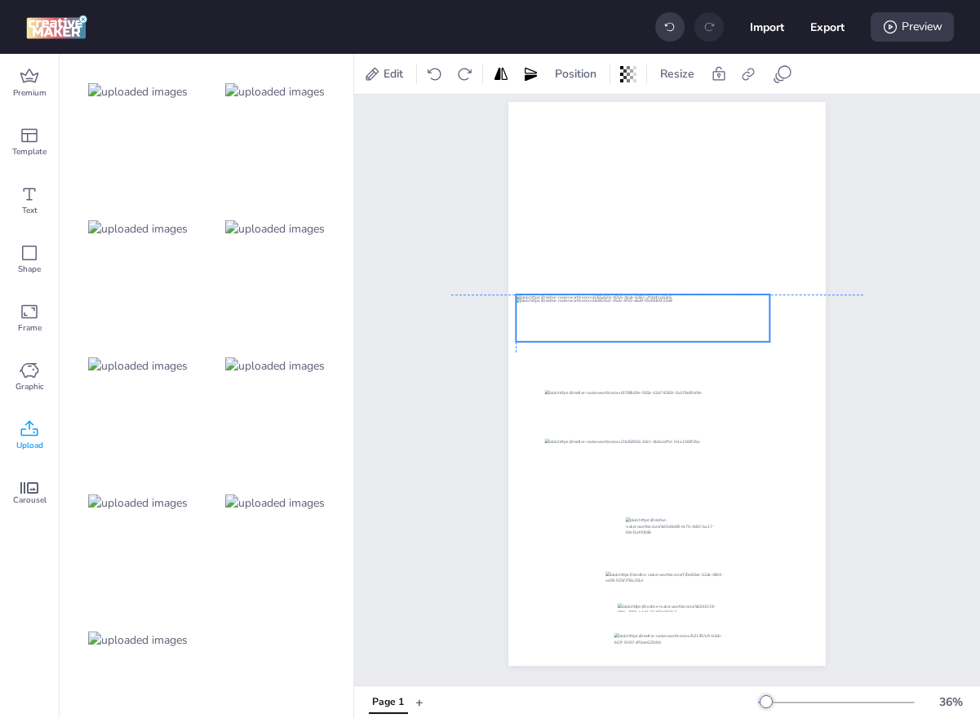
drag, startPoint x: 698, startPoint y: 378, endPoint x: 671, endPoint y: 312, distance: 71.0
click at [671, 312] on div at bounding box center [643, 318] width 254 height 47
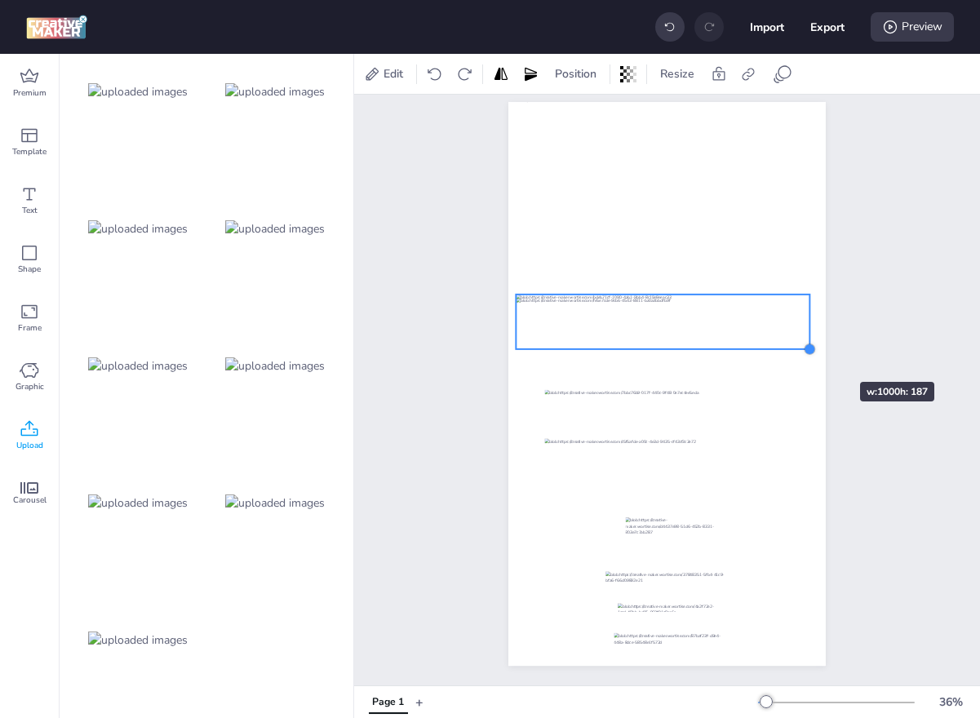
drag, startPoint x: 771, startPoint y: 346, endPoint x: 811, endPoint y: 352, distance: 40.5
click at [811, 352] on div at bounding box center [809, 349] width 13 height 13
click at [797, 340] on div at bounding box center [663, 325] width 294 height 55
click at [571, 69] on span "Position" at bounding box center [575, 73] width 48 height 17
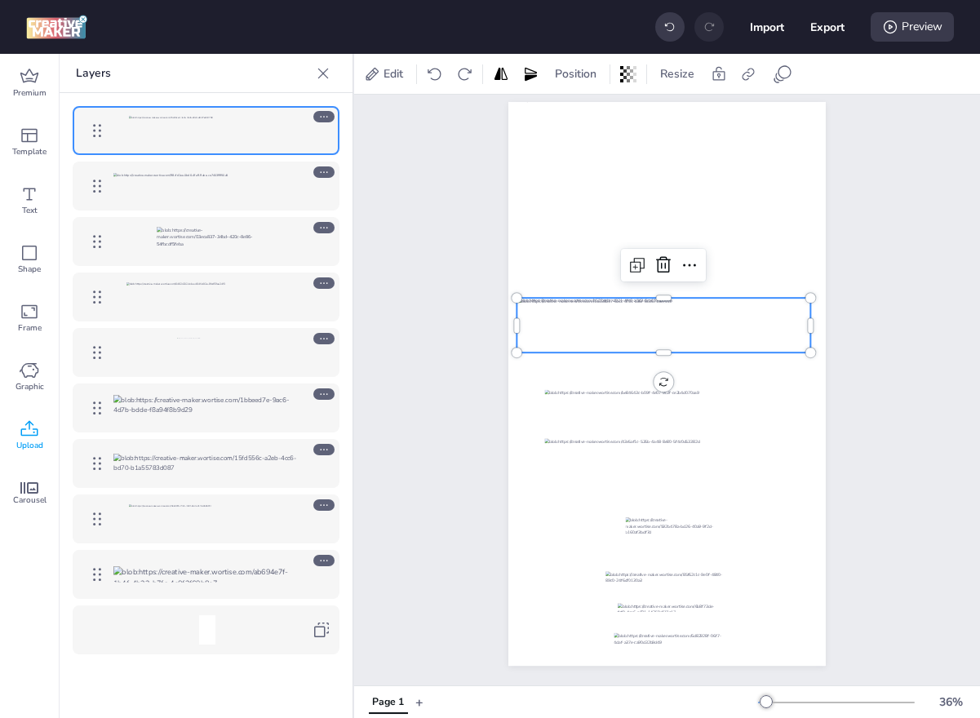
click at [326, 504] on icon at bounding box center [323, 504] width 11 height 11
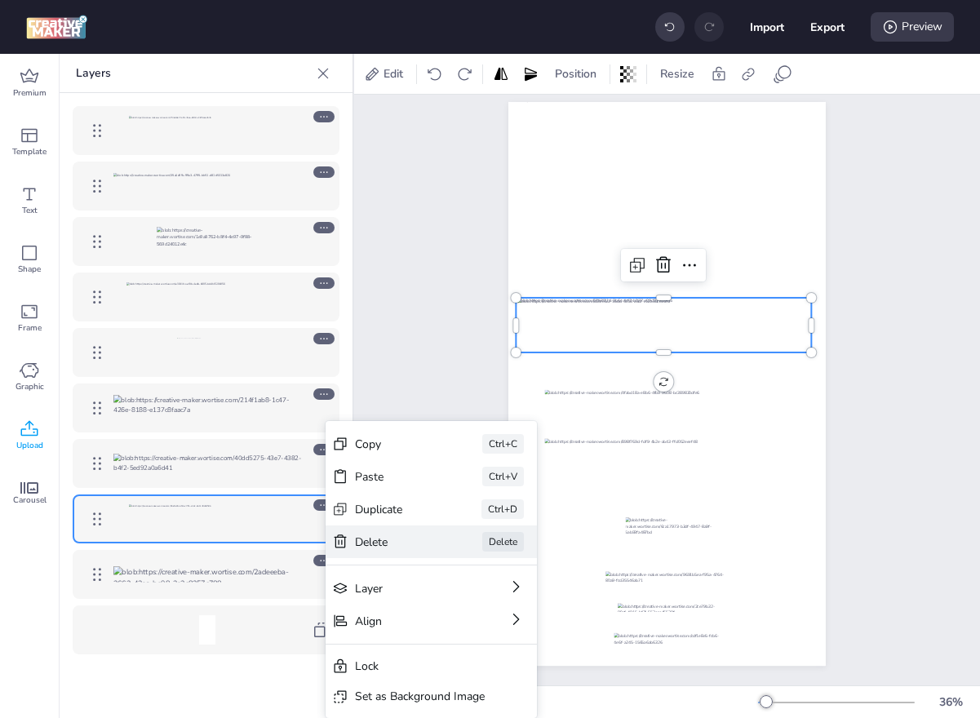
click at [373, 534] on div "Delete" at bounding box center [396, 542] width 82 height 17
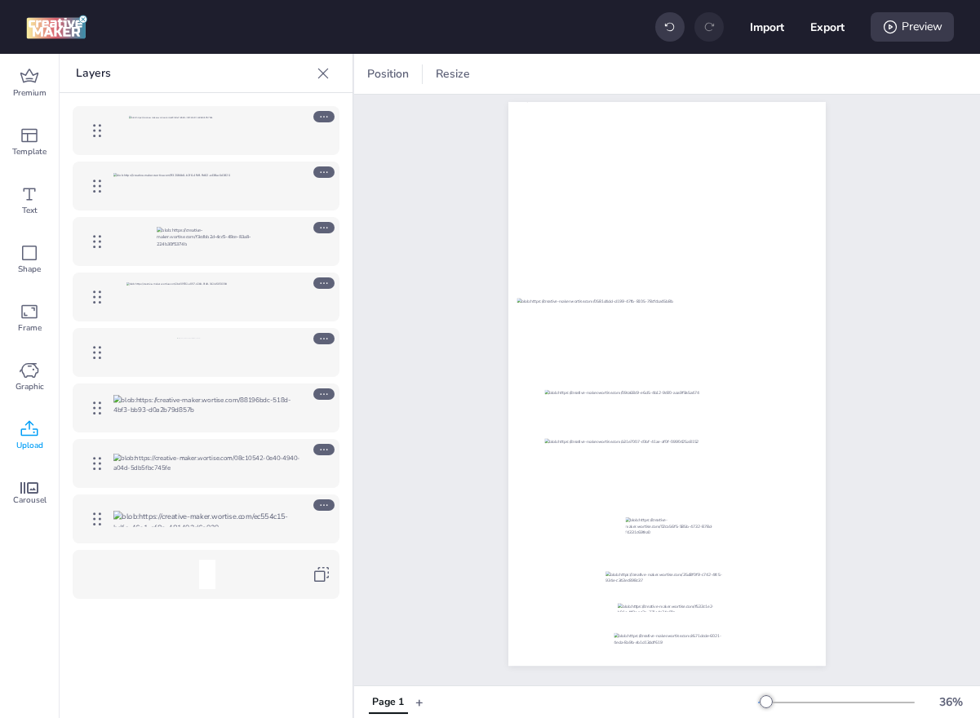
click at [324, 73] on icon at bounding box center [323, 73] width 11 height 11
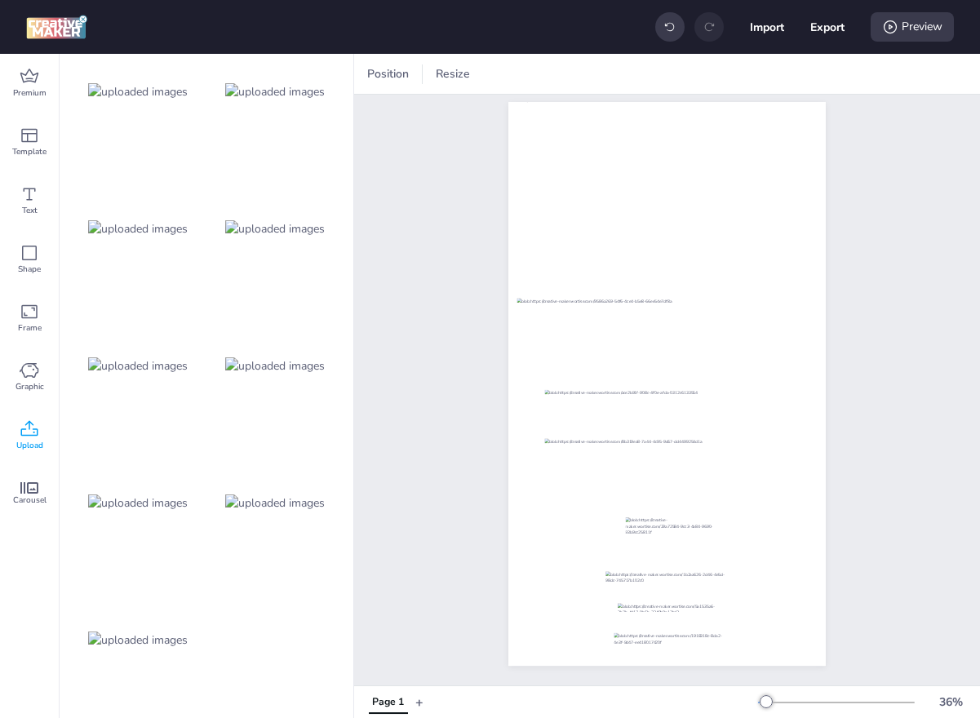
click at [168, 512] on img at bounding box center [138, 502] width 100 height 17
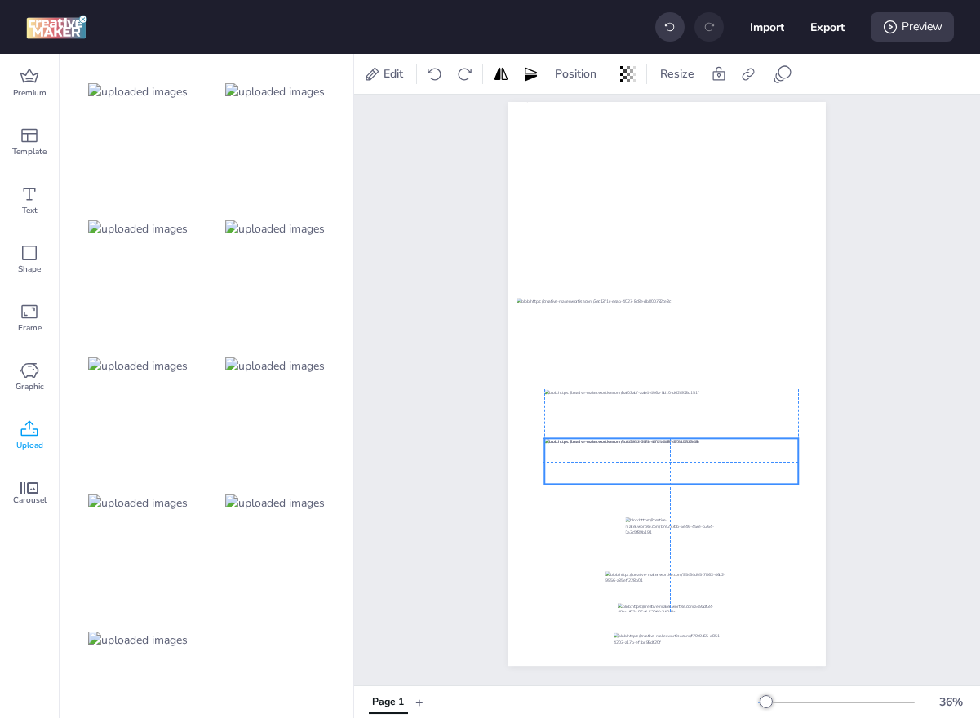
drag, startPoint x: 705, startPoint y: 370, endPoint x: 707, endPoint y: 448, distance: 77.5
click at [707, 448] on div at bounding box center [671, 461] width 254 height 46
click at [570, 69] on span "Position" at bounding box center [575, 73] width 48 height 17
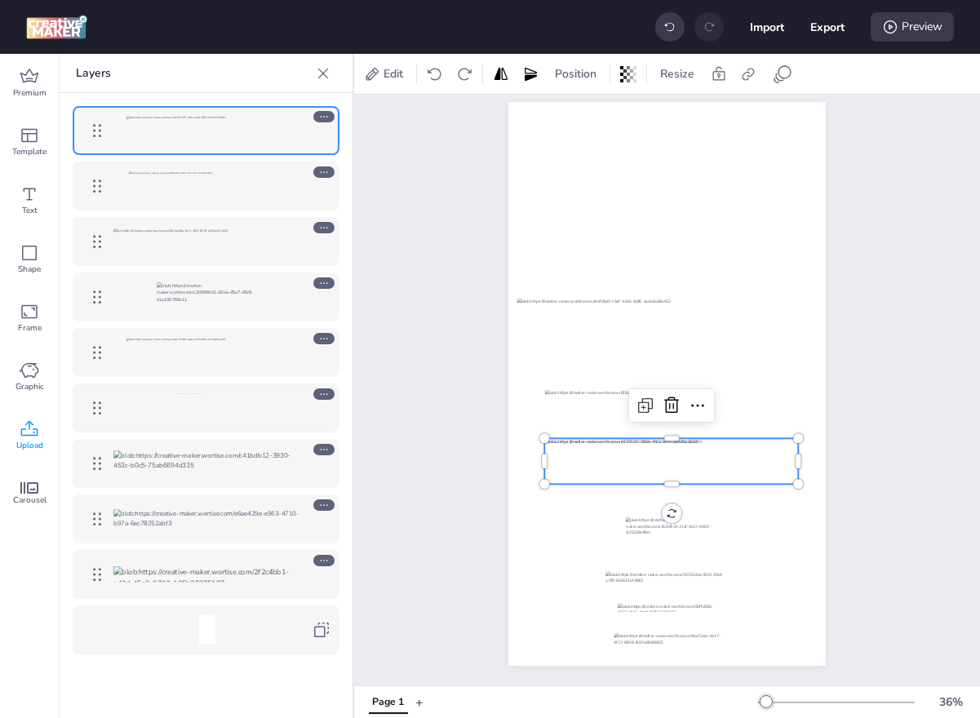
click at [324, 334] on icon at bounding box center [323, 338] width 11 height 11
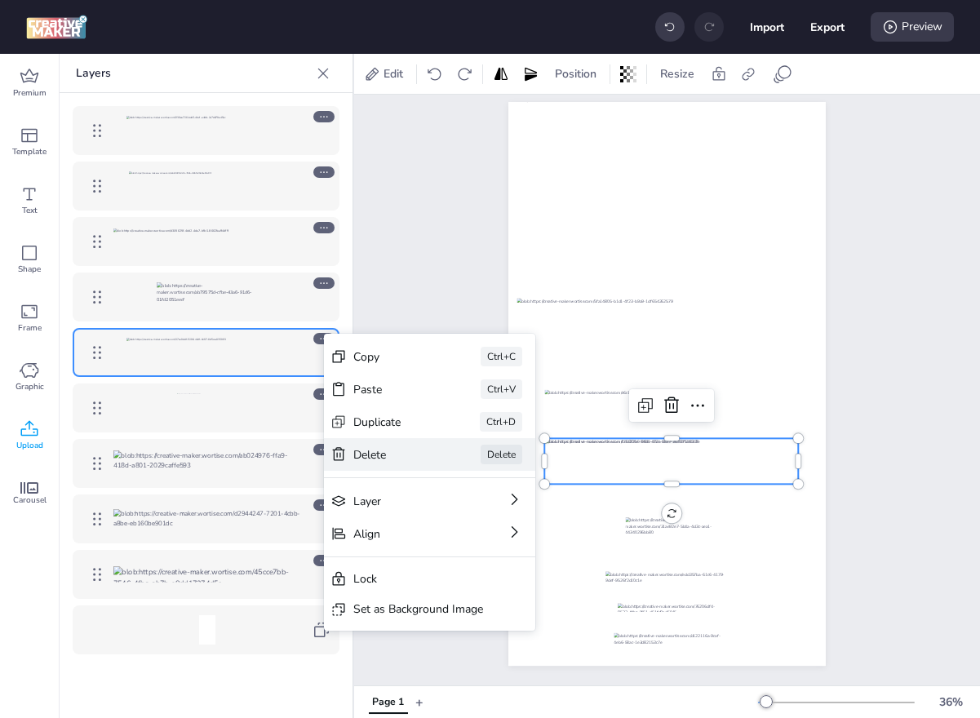
click at [377, 446] on div "Delete" at bounding box center [394, 454] width 82 height 17
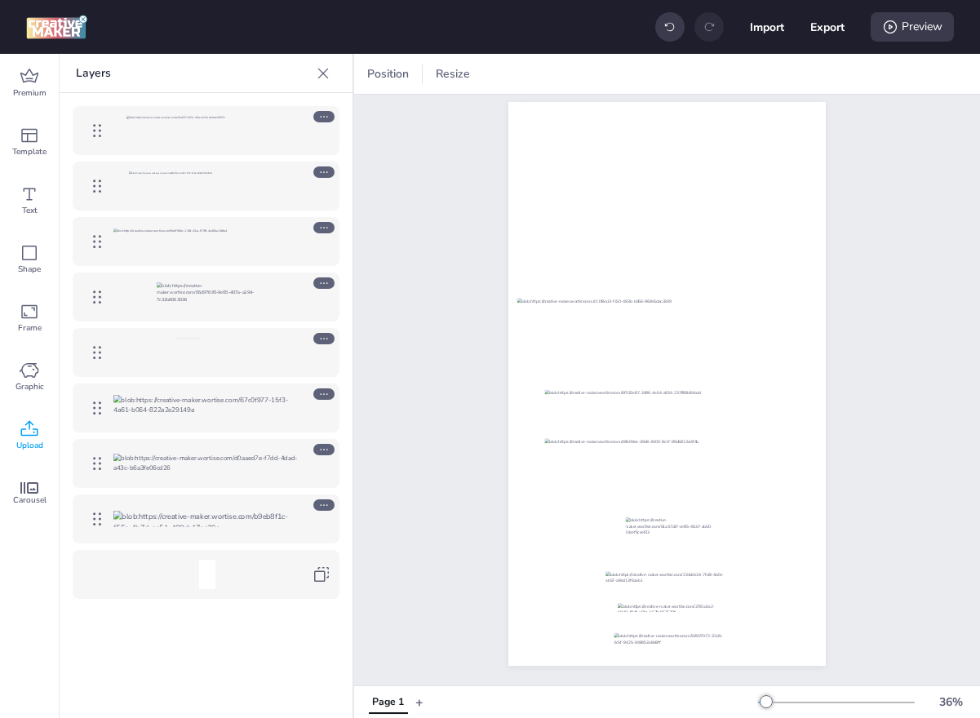
click at [317, 71] on icon at bounding box center [323, 73] width 16 height 16
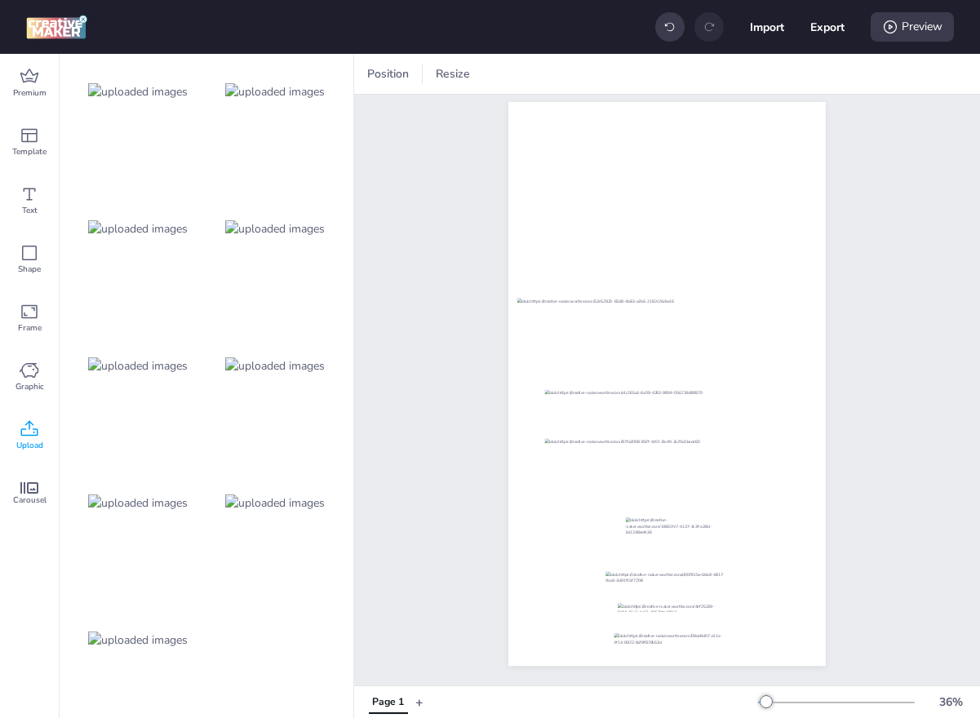
click at [254, 495] on img at bounding box center [275, 502] width 100 height 17
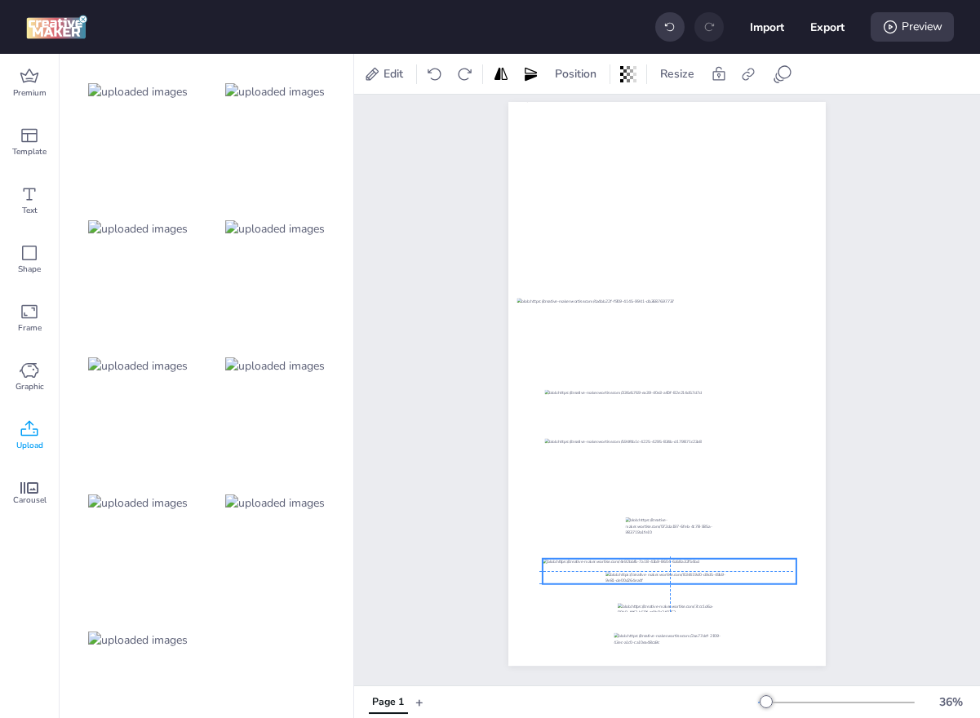
drag, startPoint x: 642, startPoint y: 384, endPoint x: 641, endPoint y: 569, distance: 185.2
click at [641, 569] on div at bounding box center [670, 571] width 254 height 25
drag, startPoint x: 543, startPoint y: 560, endPoint x: 658, endPoint y: 578, distance: 116.4
click at [658, 578] on div at bounding box center [666, 384] width 317 height 564
click at [631, 583] on div at bounding box center [666, 384] width 317 height 564
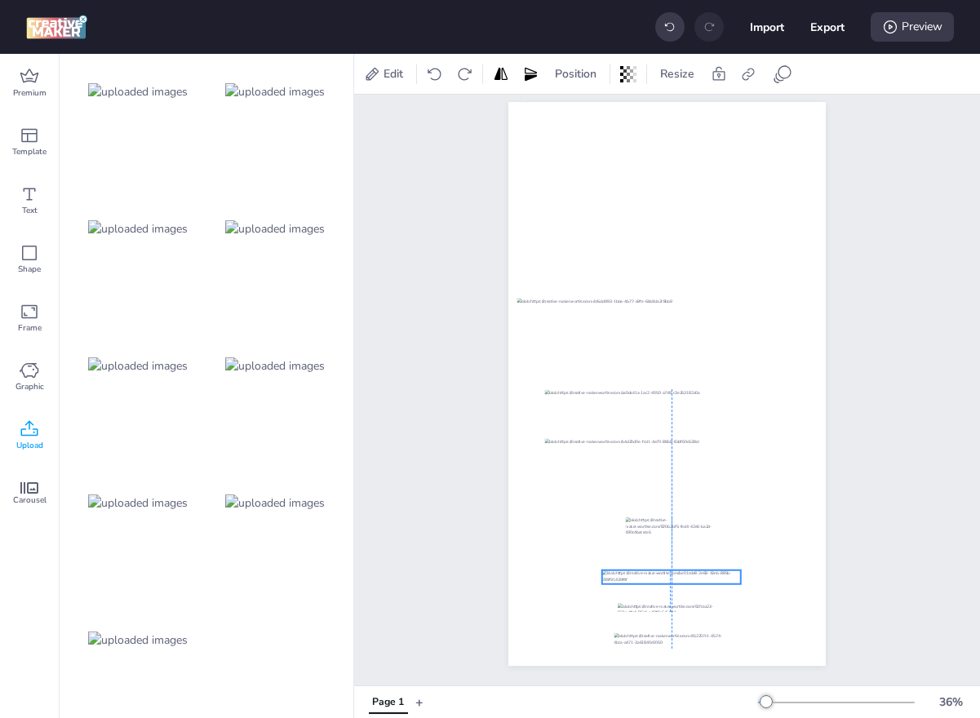
drag, startPoint x: 731, startPoint y: 578, endPoint x: 676, endPoint y: 578, distance: 54.7
click at [676, 578] on div at bounding box center [671, 577] width 139 height 14
click at [318, 358] on img at bounding box center [275, 365] width 100 height 17
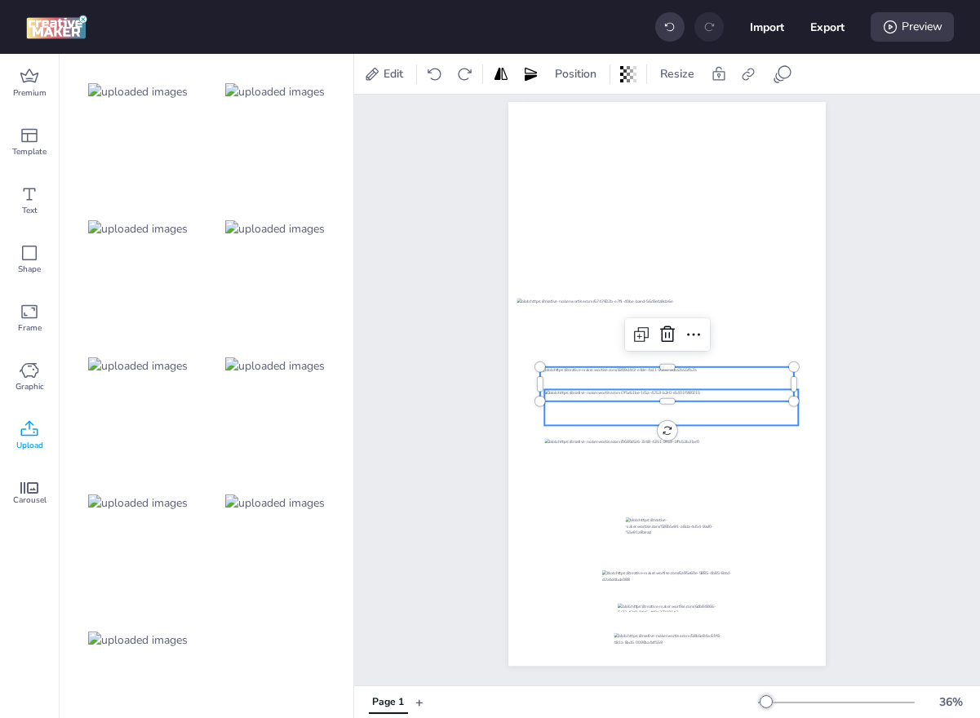
click at [747, 418] on div at bounding box center [671, 407] width 254 height 36
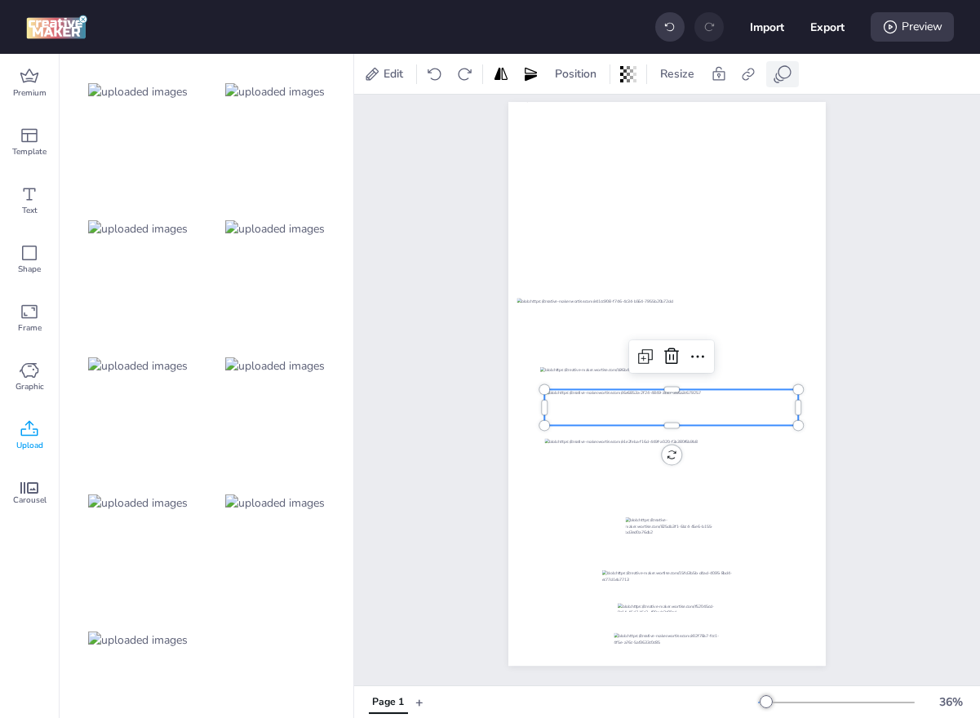
click at [779, 72] on icon at bounding box center [783, 74] width 20 height 20
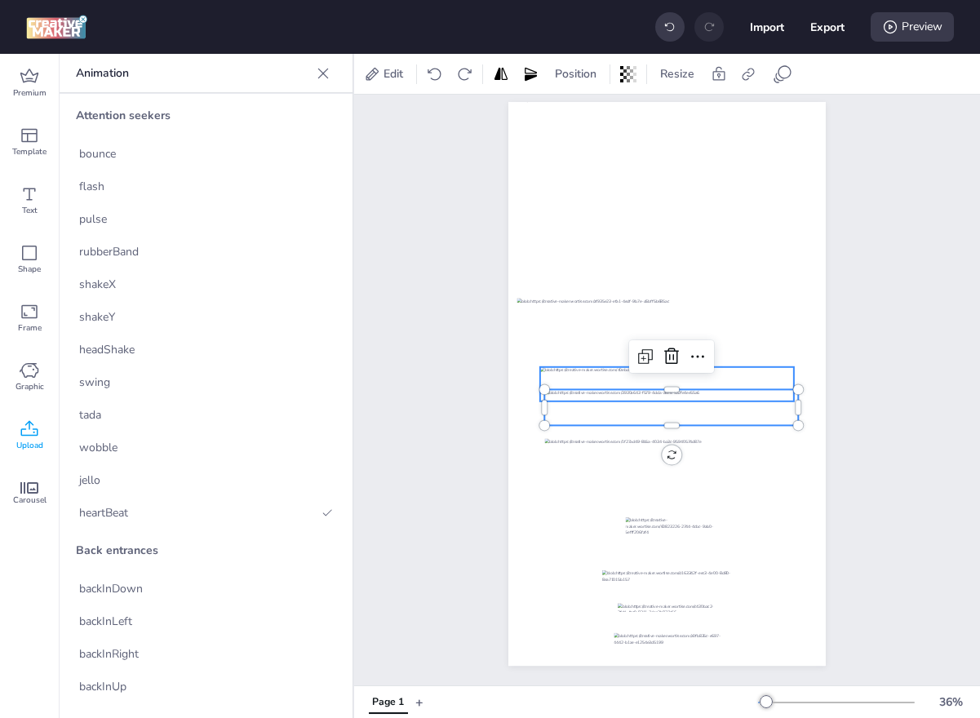
click at [768, 374] on div at bounding box center [667, 384] width 254 height 34
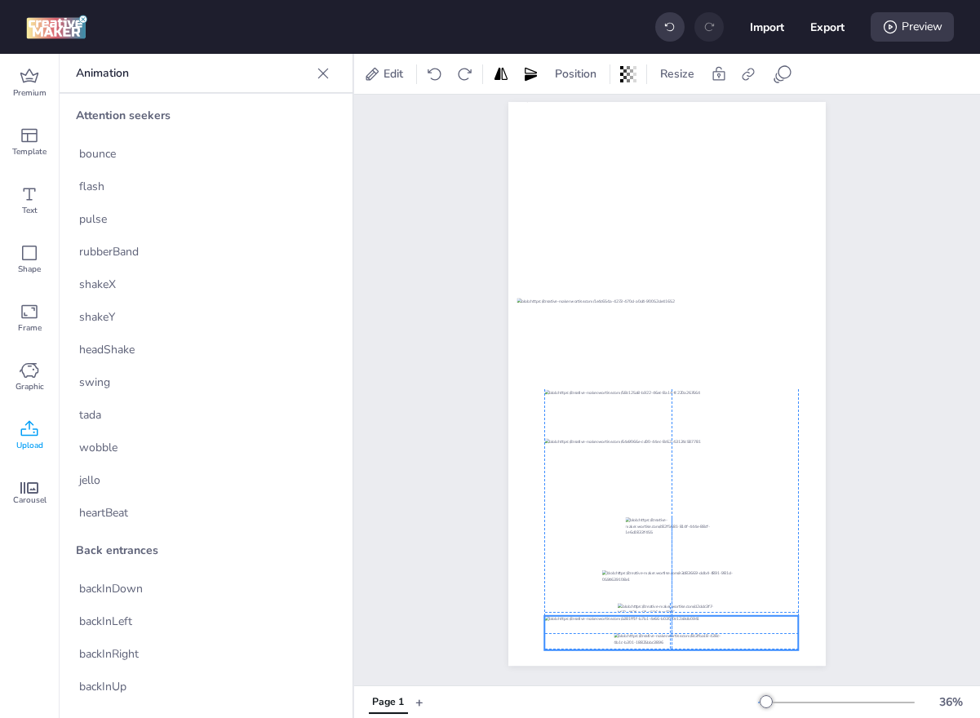
drag, startPoint x: 745, startPoint y: 372, endPoint x: 750, endPoint y: 620, distance: 248.1
click at [750, 620] on div at bounding box center [671, 633] width 254 height 34
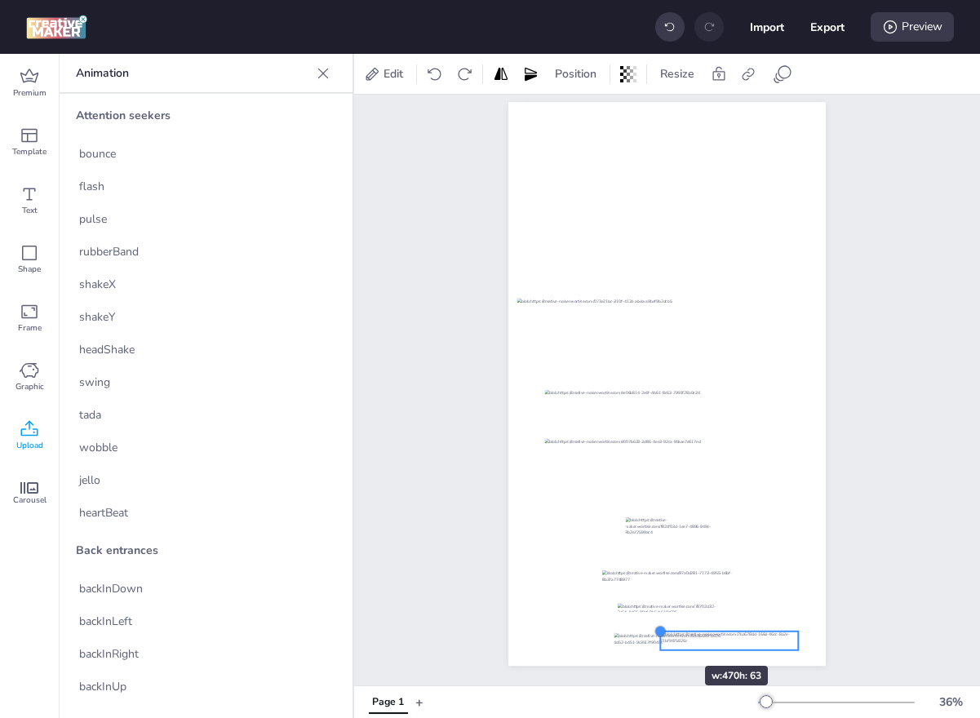
drag, startPoint x: 540, startPoint y: 610, endPoint x: 656, endPoint y: 636, distance: 118.7
click at [656, 636] on div at bounding box center [659, 631] width 13 height 13
drag, startPoint x: 748, startPoint y: 644, endPoint x: 691, endPoint y: 643, distance: 57.1
click at [691, 643] on div at bounding box center [672, 642] width 138 height 19
click at [733, 630] on div at bounding box center [666, 384] width 317 height 564
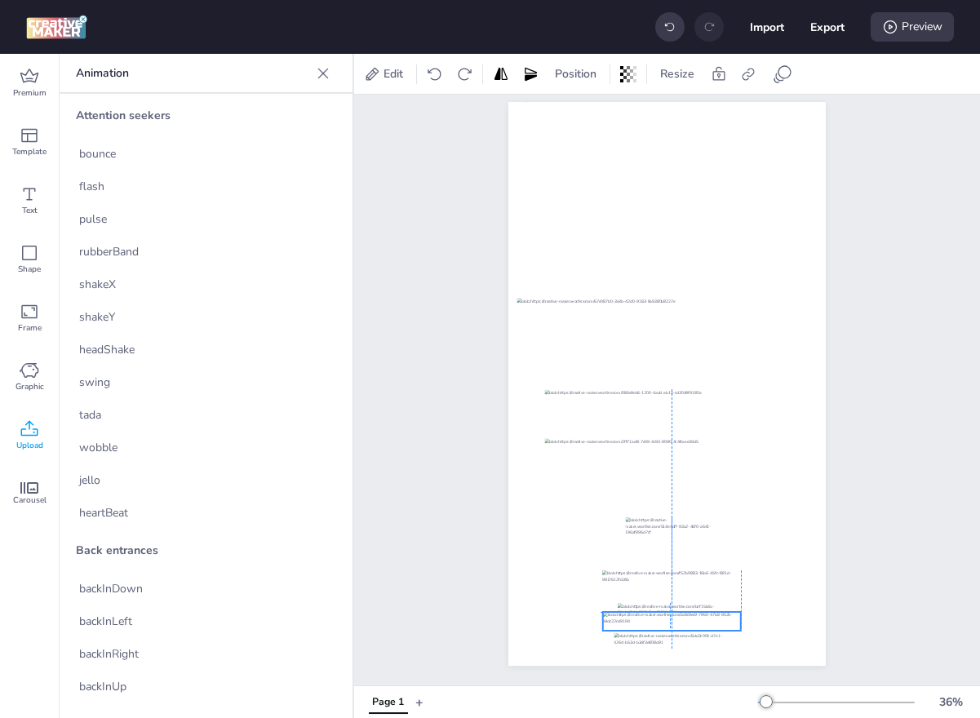
drag, startPoint x: 667, startPoint y: 640, endPoint x: 665, endPoint y: 617, distance: 23.0
click at [665, 617] on div at bounding box center [672, 621] width 138 height 19
drag, startPoint x: 740, startPoint y: 611, endPoint x: 716, endPoint y: 618, distance: 24.5
click at [716, 618] on div at bounding box center [717, 615] width 13 height 13
drag, startPoint x: 701, startPoint y: 624, endPoint x: 719, endPoint y: 638, distance: 22.7
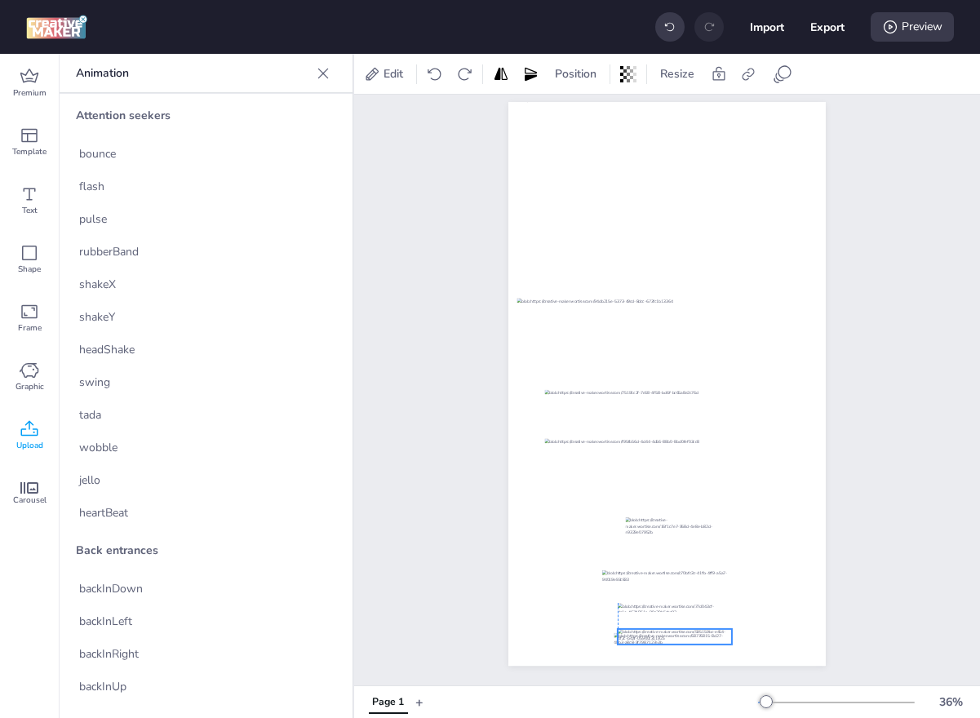
click at [719, 638] on div at bounding box center [675, 637] width 114 height 16
click at [705, 636] on div at bounding box center [675, 641] width 114 height 16
click at [579, 82] on div "Position" at bounding box center [575, 74] width 55 height 26
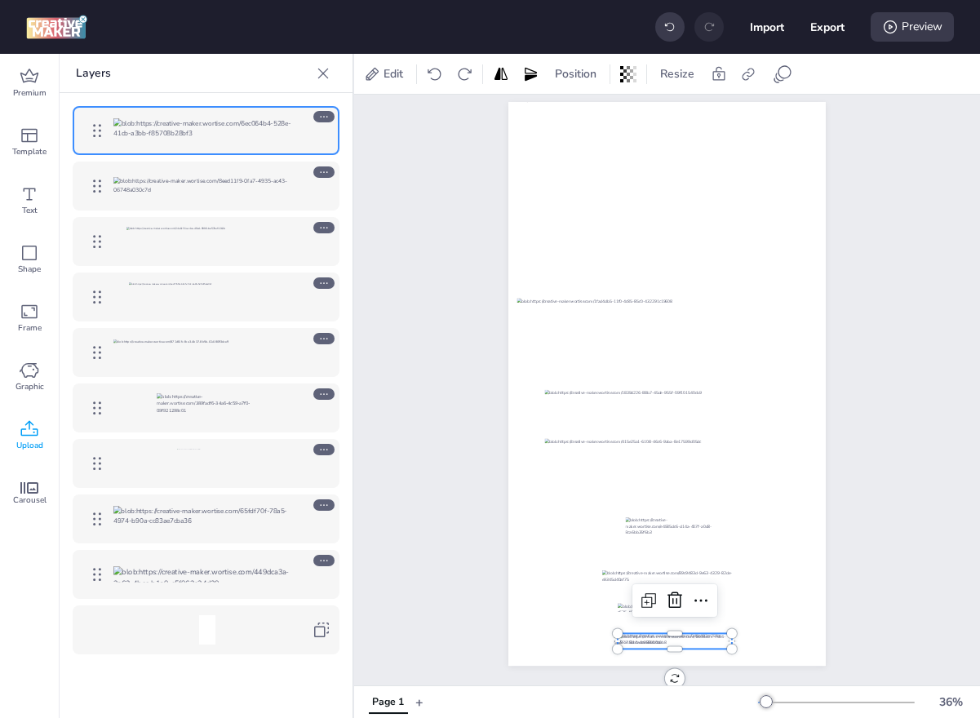
click at [317, 509] on div at bounding box center [323, 504] width 21 height 11
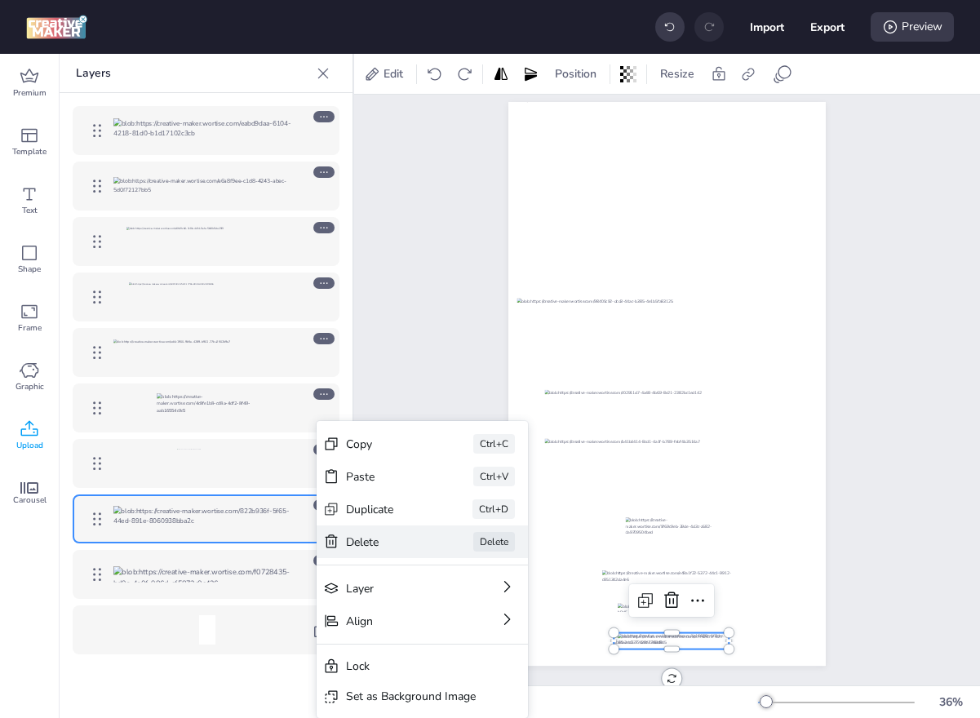
click at [381, 545] on div "Delete" at bounding box center [387, 542] width 82 height 17
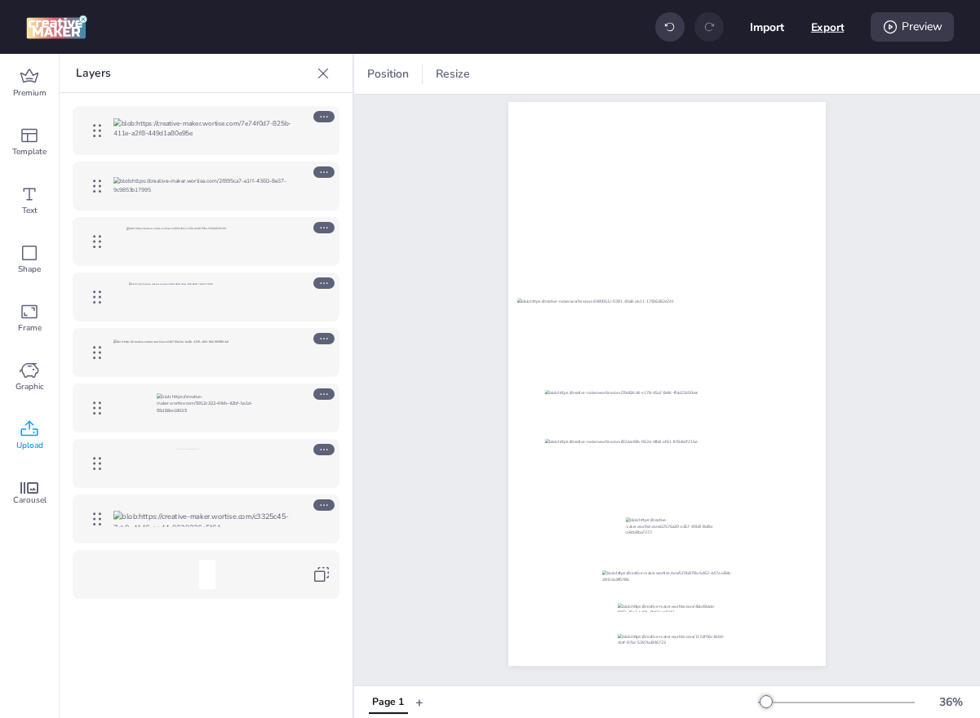
click at [821, 30] on button "Export" at bounding box center [827, 27] width 33 height 33
select select "html"
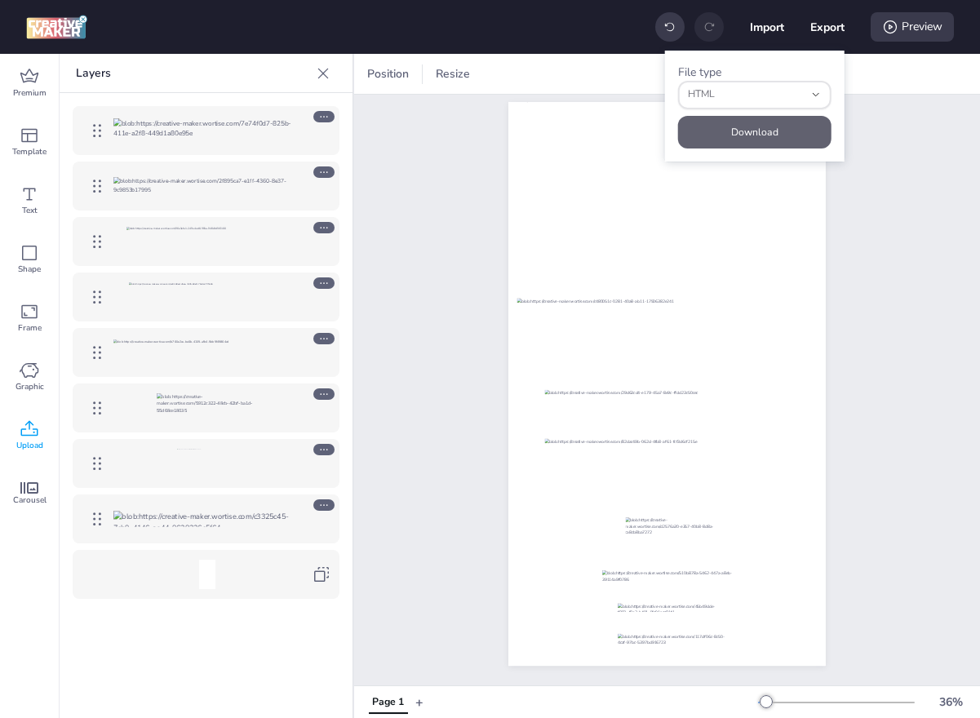
click at [761, 127] on button "Download" at bounding box center [754, 132] width 153 height 33
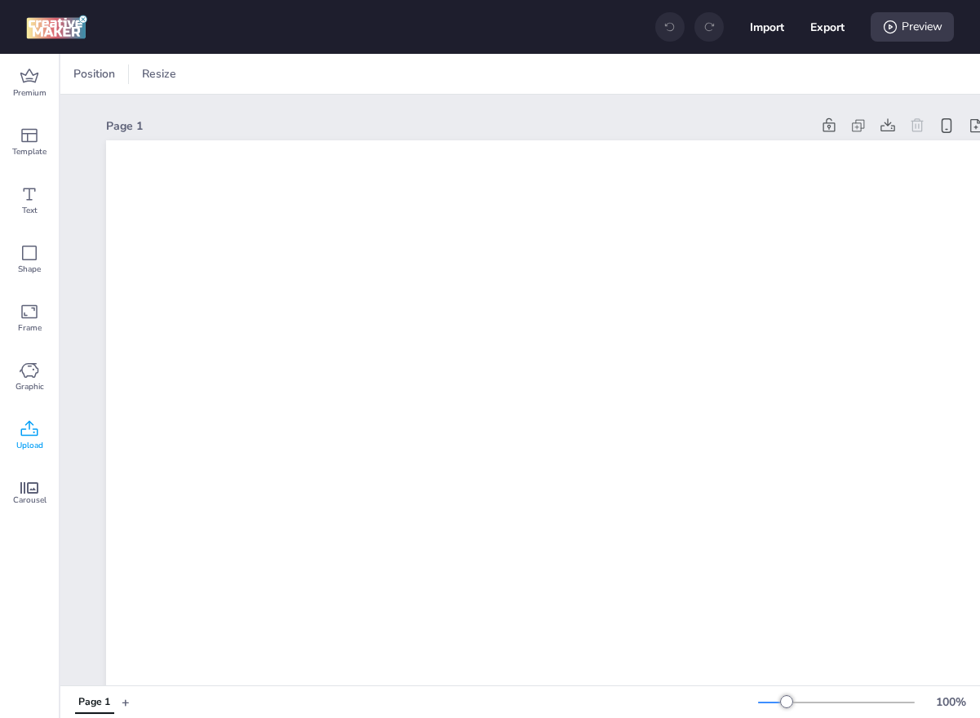
click at [25, 432] on icon at bounding box center [30, 429] width 20 height 20
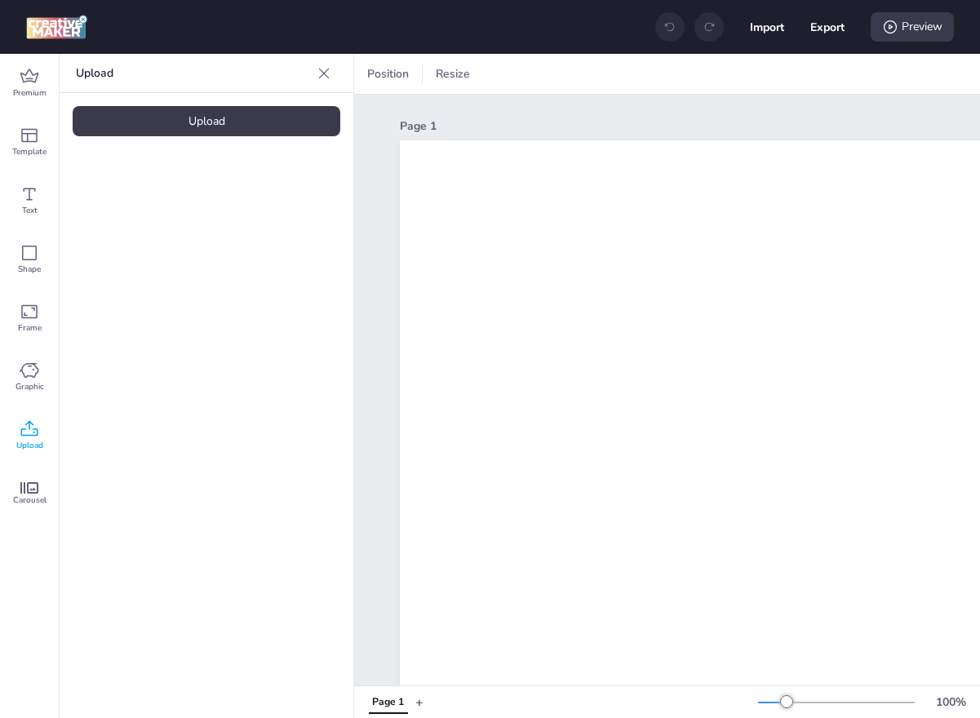
click at [189, 124] on div "Upload" at bounding box center [207, 121] width 268 height 30
click at [205, 114] on div "Upload" at bounding box center [207, 121] width 268 height 30
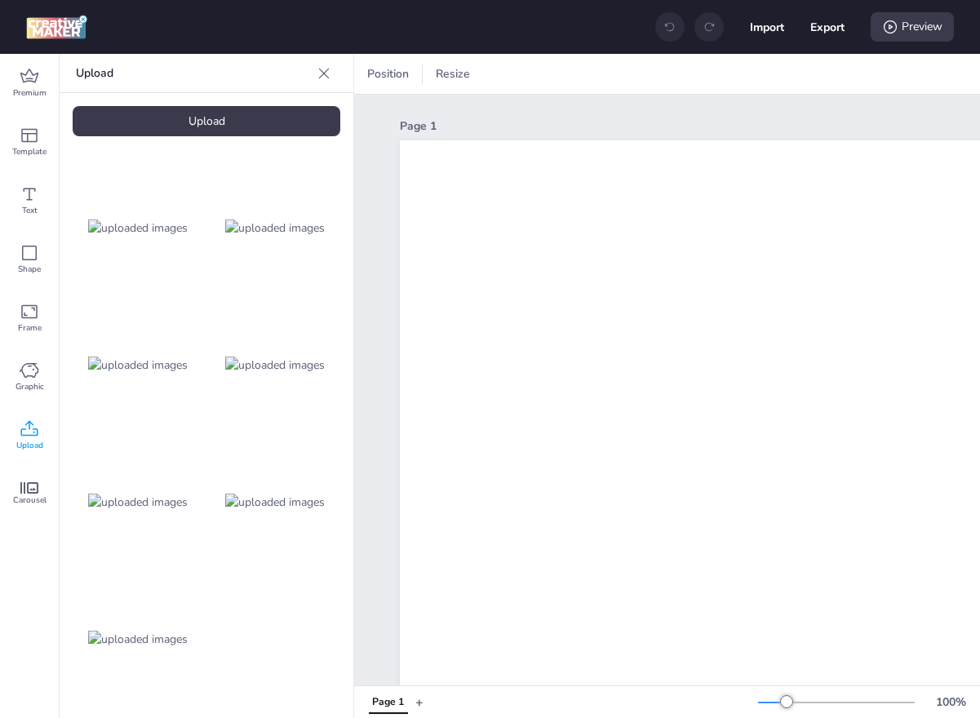
click at [206, 111] on div "Upload" at bounding box center [207, 121] width 268 height 30
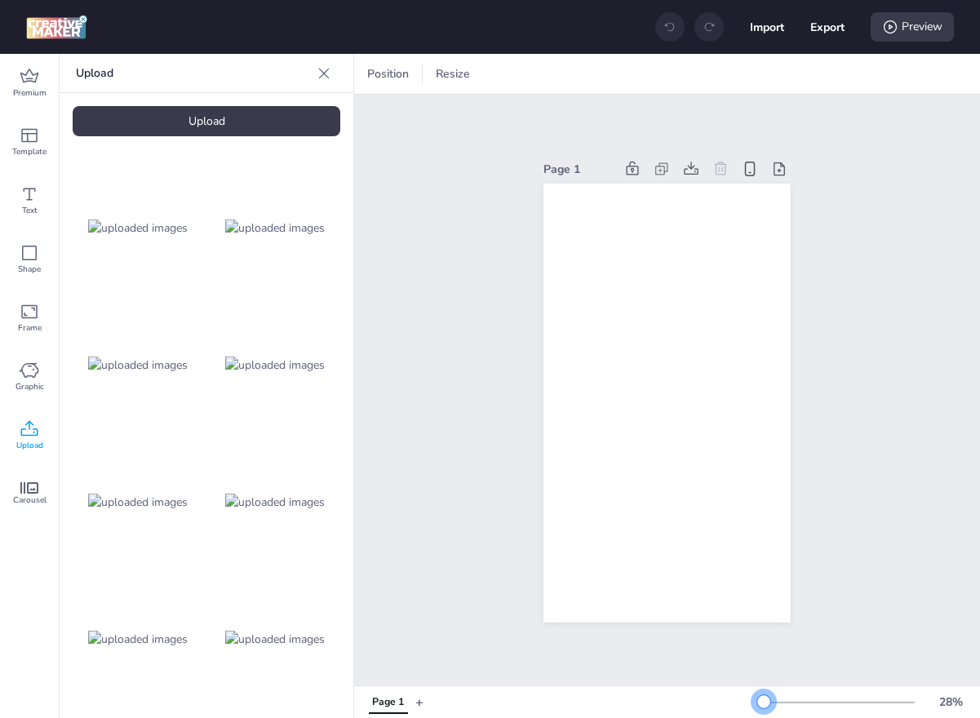
click at [764, 707] on div at bounding box center [836, 702] width 157 height 13
click at [166, 122] on div "Upload" at bounding box center [207, 121] width 268 height 30
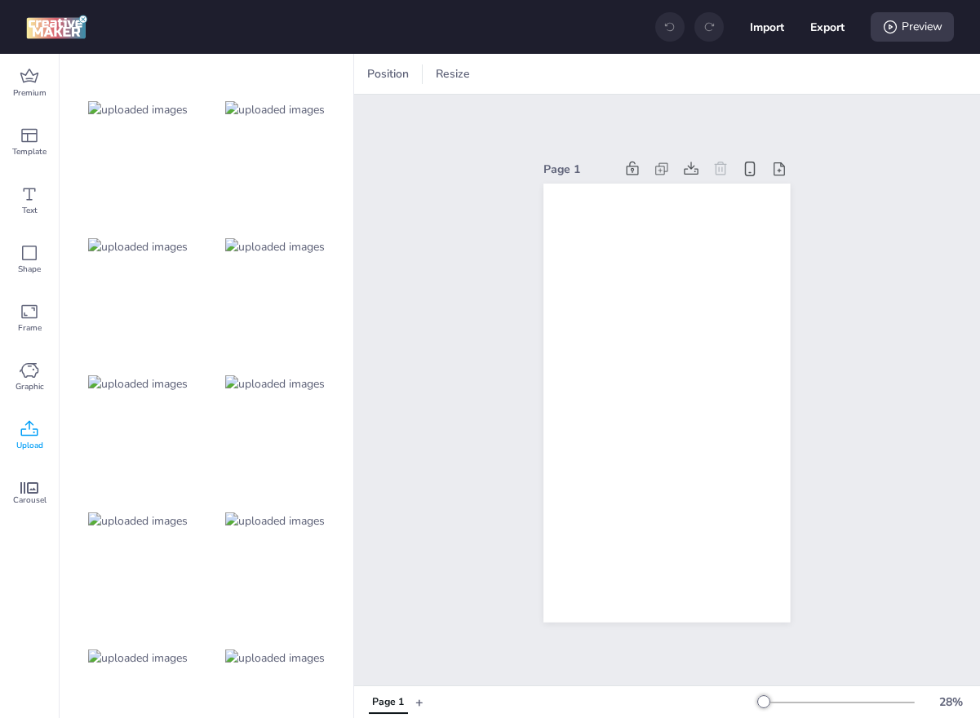
scroll to position [136, 0]
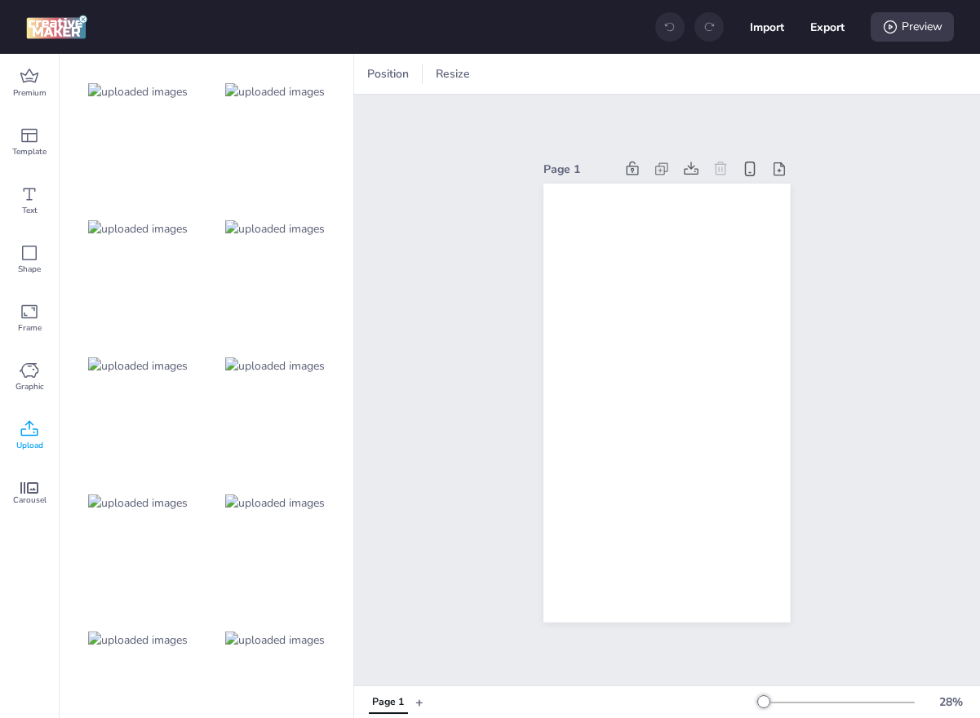
click at [153, 536] on div at bounding box center [138, 502] width 131 height 131
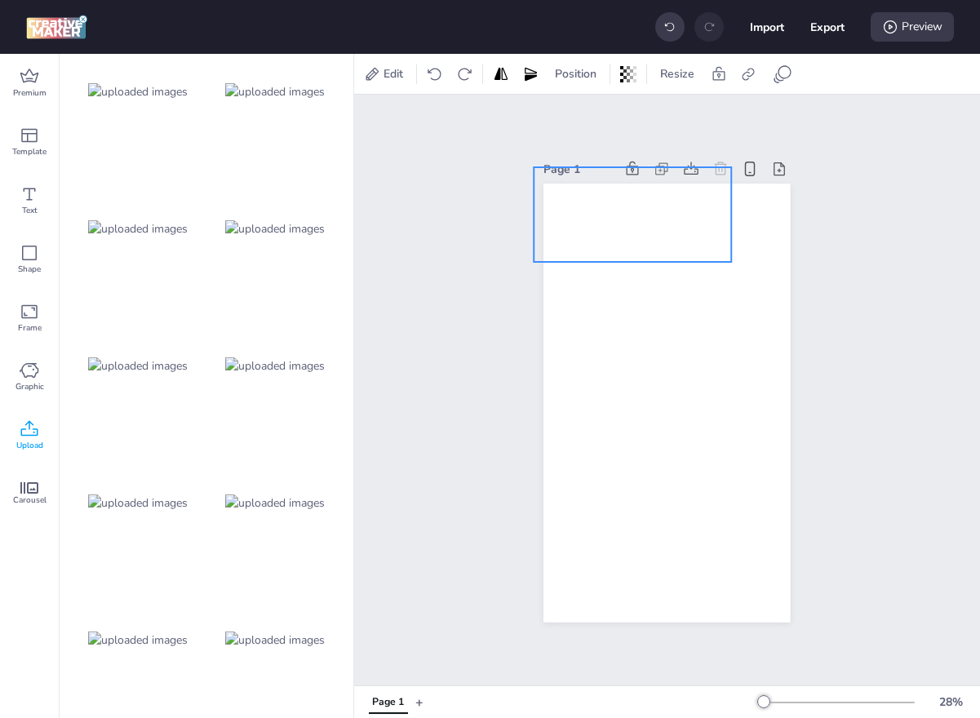
drag, startPoint x: 686, startPoint y: 393, endPoint x: 652, endPoint y: 223, distance: 173.9
click at [652, 223] on div at bounding box center [632, 214] width 197 height 95
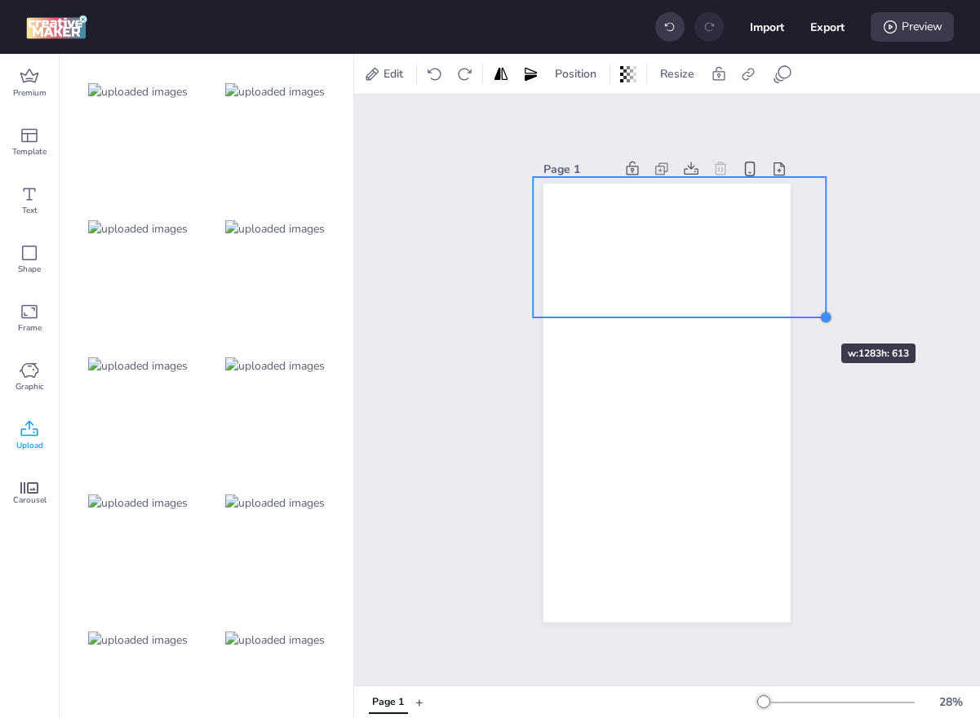
drag, startPoint x: 731, startPoint y: 268, endPoint x: 791, endPoint y: 313, distance: 75.2
click at [791, 313] on div "Page 1" at bounding box center [667, 390] width 338 height 504
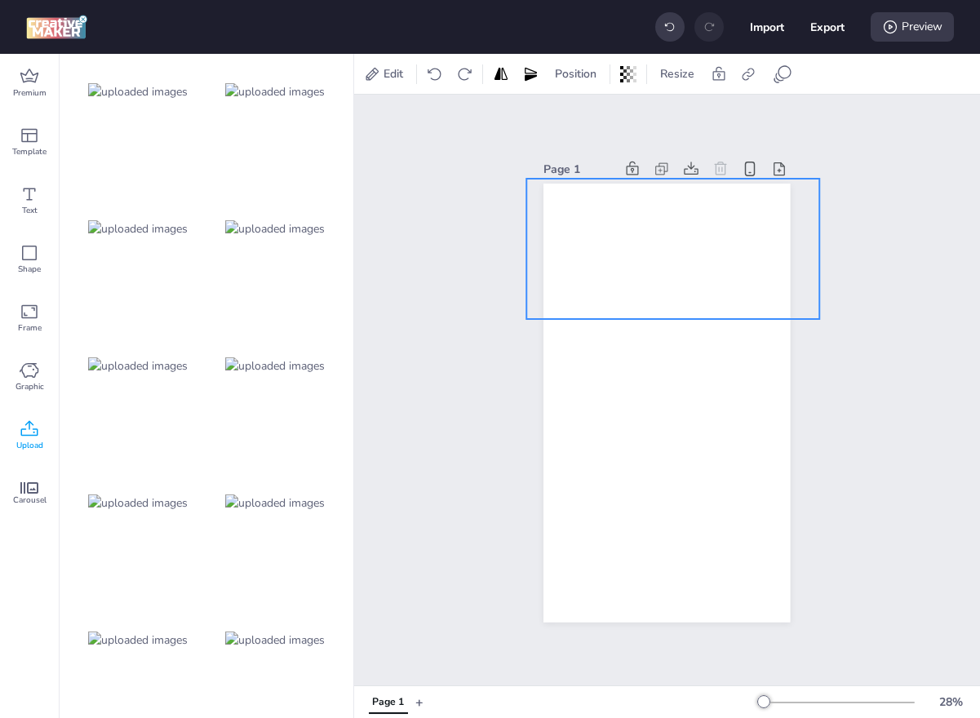
click at [735, 233] on div at bounding box center [673, 249] width 293 height 140
click at [281, 374] on img at bounding box center [275, 365] width 100 height 17
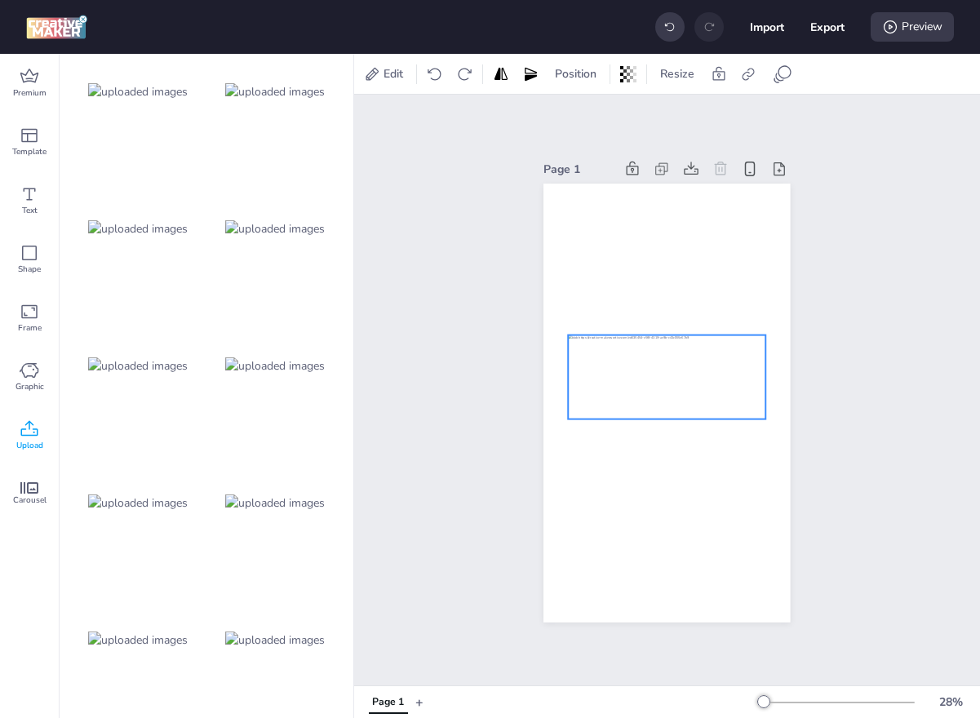
drag, startPoint x: 712, startPoint y: 405, endPoint x: 715, endPoint y: 363, distance: 42.5
click at [715, 363] on div at bounding box center [667, 376] width 197 height 83
drag, startPoint x: 715, startPoint y: 363, endPoint x: 709, endPoint y: 372, distance: 10.6
click at [709, 372] on div at bounding box center [663, 370] width 197 height 83
click at [128, 237] on img at bounding box center [138, 228] width 100 height 17
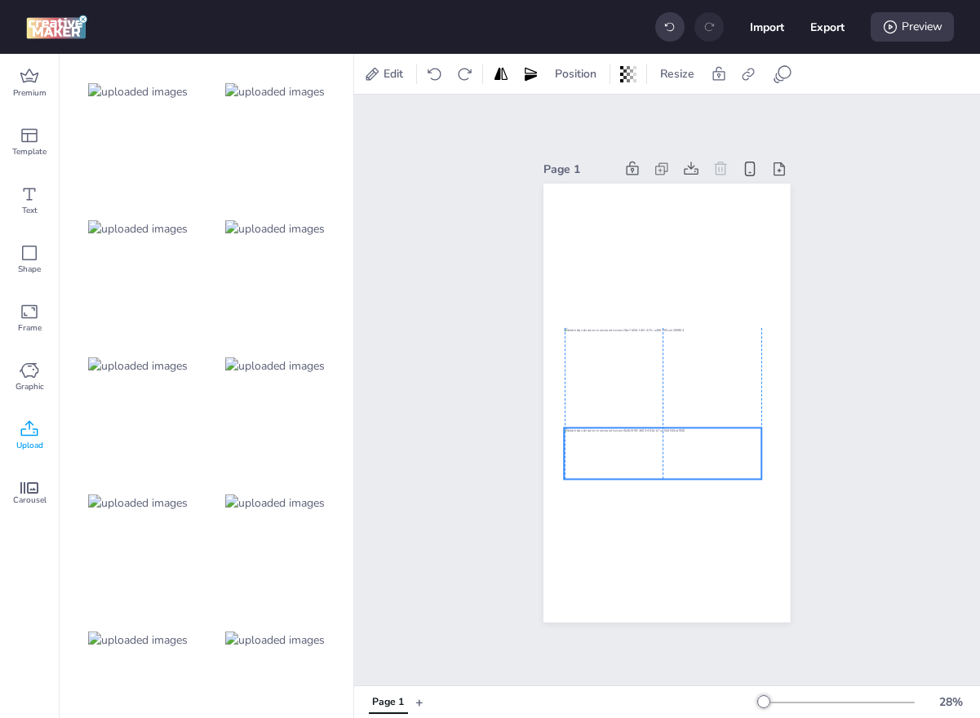
drag, startPoint x: 688, startPoint y: 409, endPoint x: 682, endPoint y: 451, distance: 42.8
click at [682, 451] on div at bounding box center [663, 453] width 197 height 51
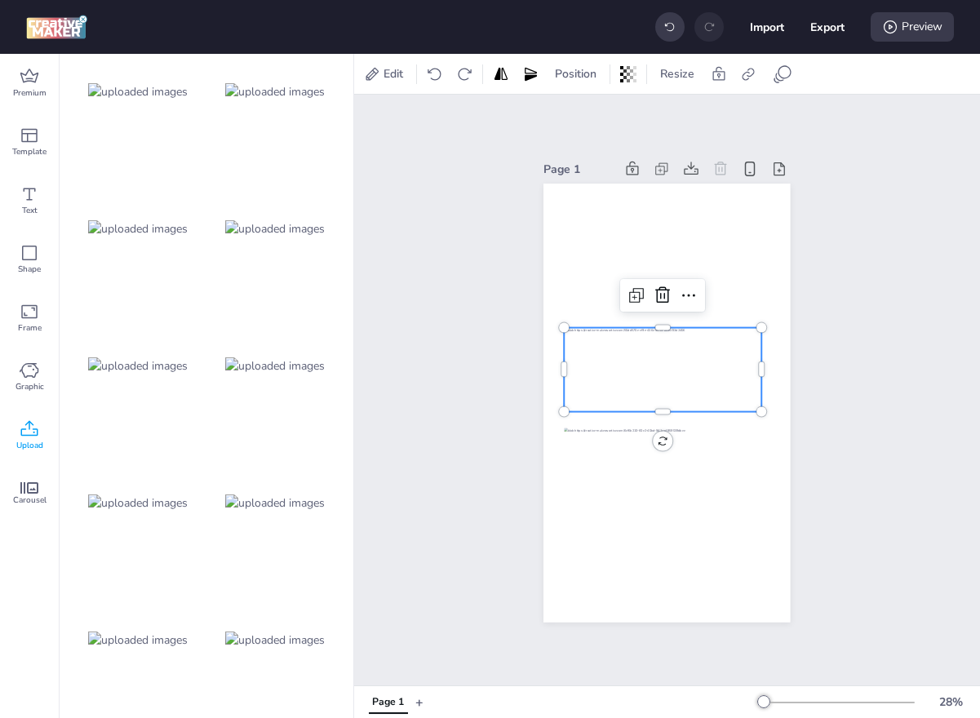
click at [596, 381] on div at bounding box center [663, 369] width 197 height 83
click at [599, 374] on div at bounding box center [663, 369] width 197 height 83
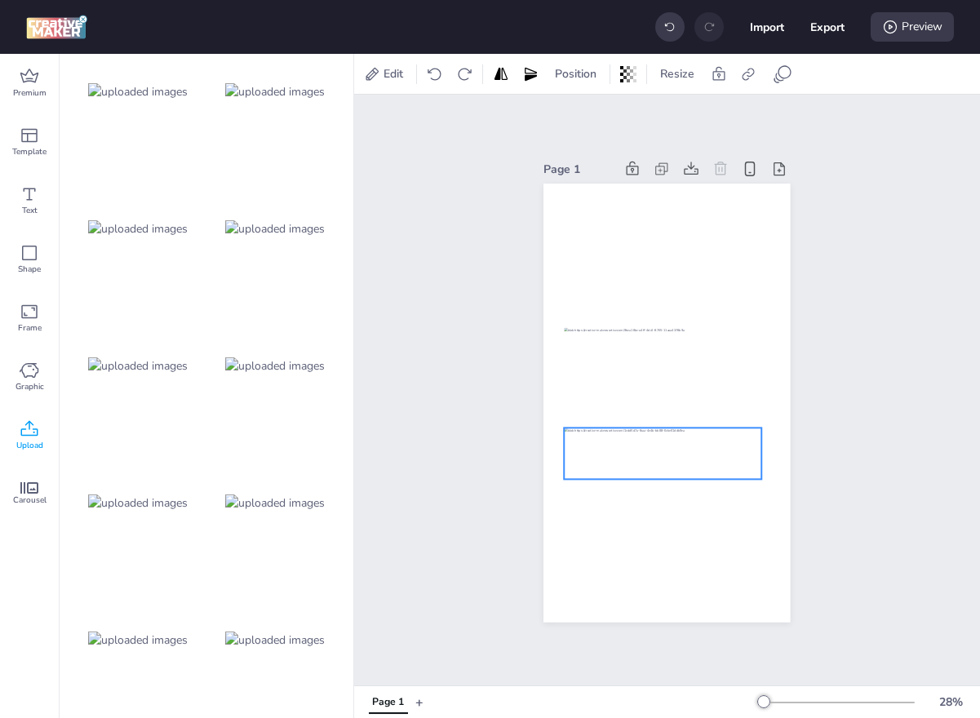
click at [599, 439] on div at bounding box center [663, 453] width 197 height 51
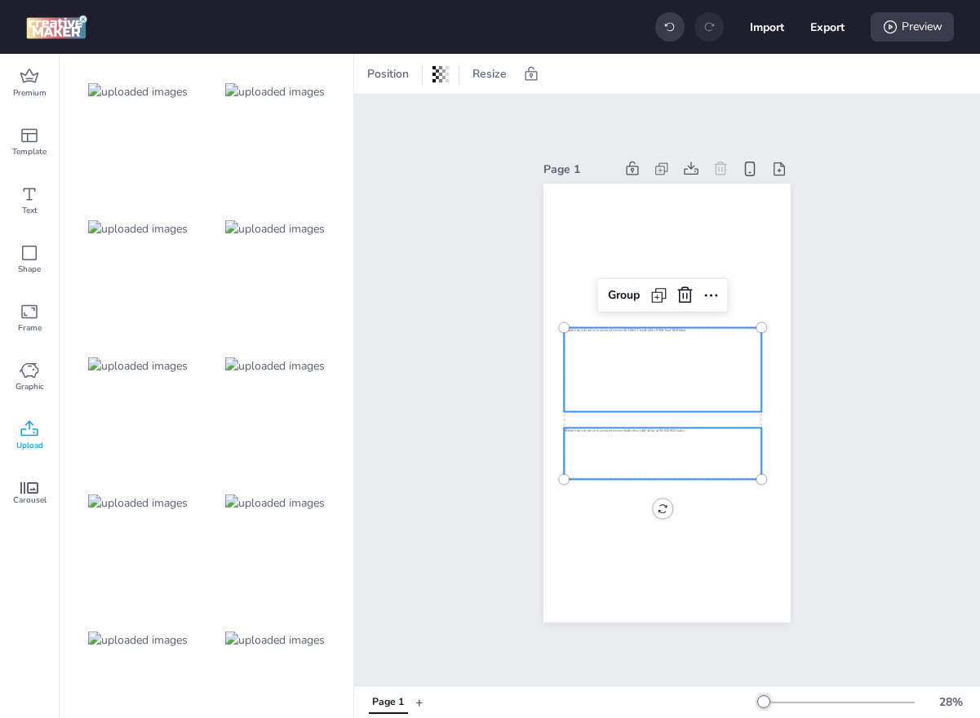
click at [600, 387] on div at bounding box center [663, 369] width 197 height 83
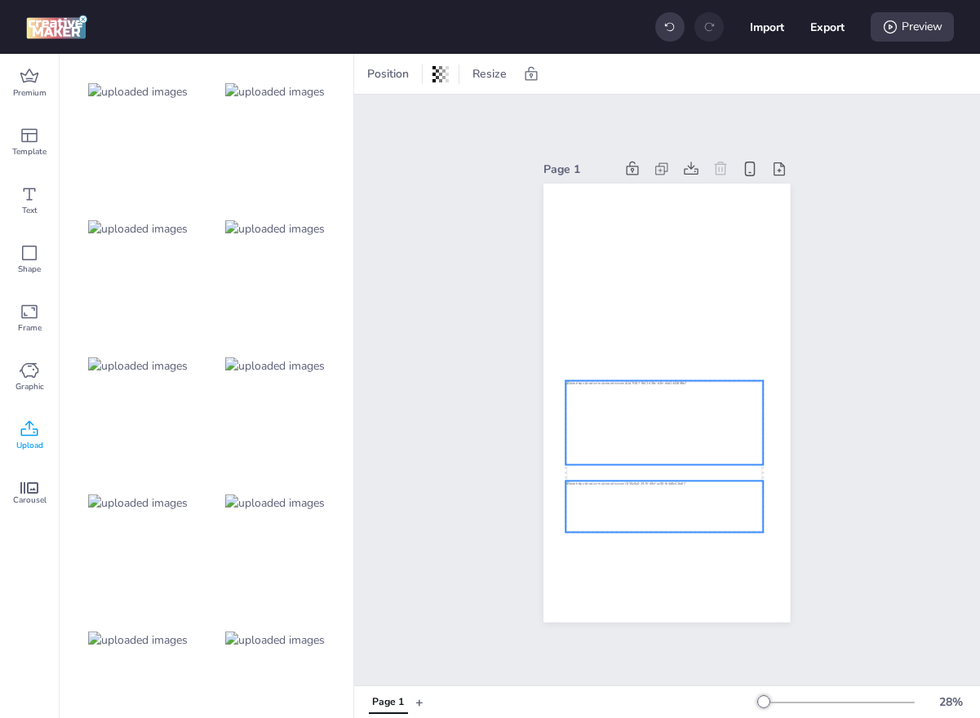
drag, startPoint x: 609, startPoint y: 361, endPoint x: 611, endPoint y: 414, distance: 53.1
click at [611, 414] on div at bounding box center [664, 422] width 197 height 83
click at [307, 243] on div at bounding box center [275, 228] width 131 height 131
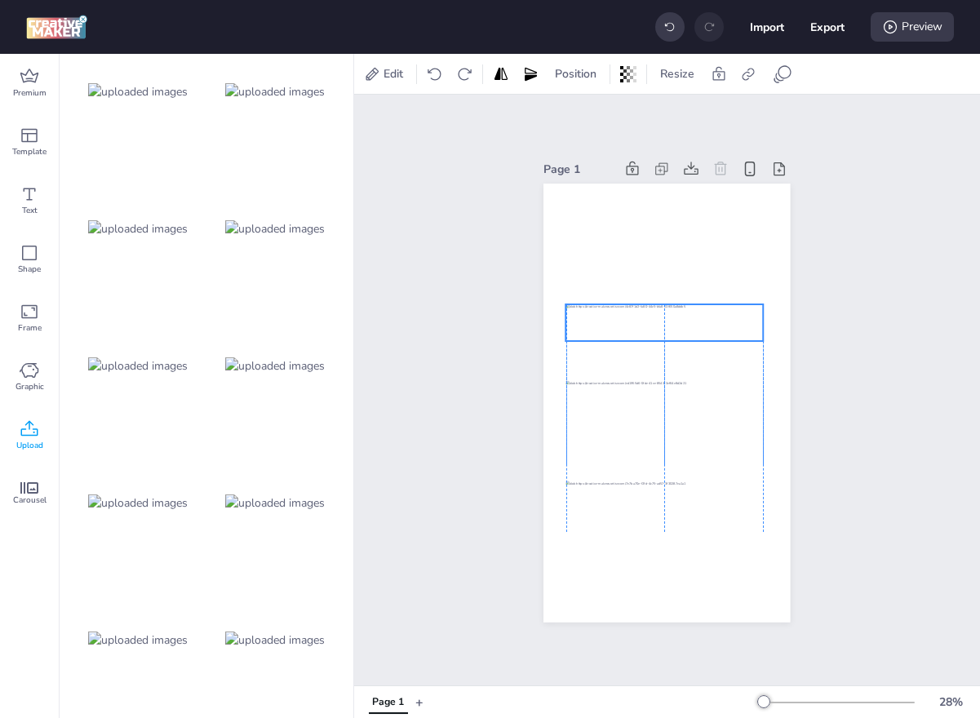
drag, startPoint x: 704, startPoint y: 414, endPoint x: 694, endPoint y: 330, distance: 85.4
click at [694, 330] on div at bounding box center [664, 322] width 197 height 37
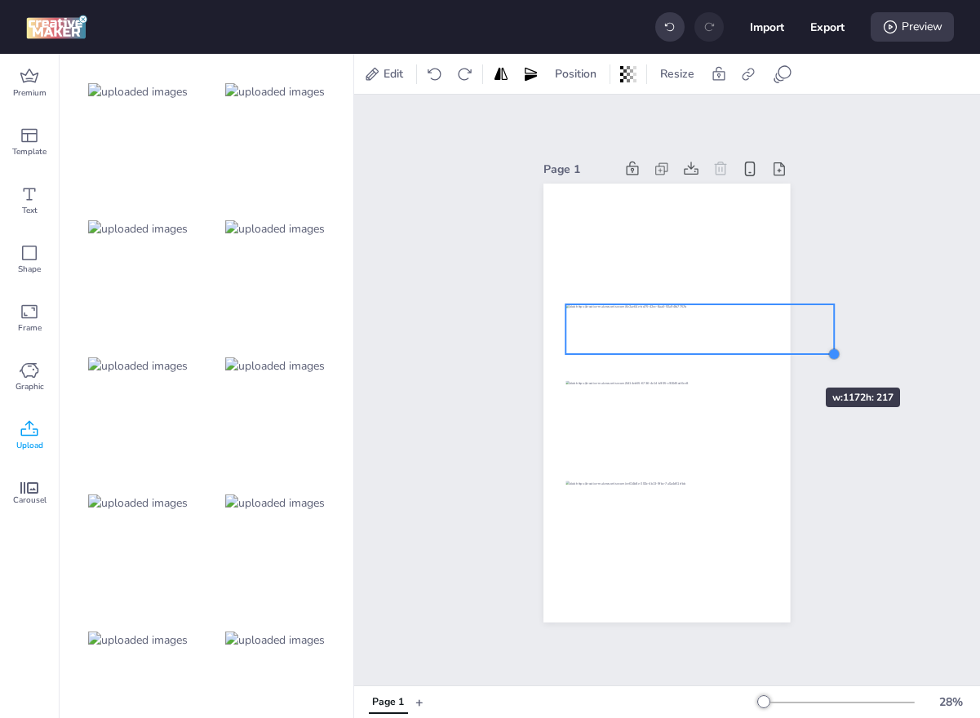
drag, startPoint x: 758, startPoint y: 345, endPoint x: 777, endPoint y: 358, distance: 22.9
click at [777, 358] on div at bounding box center [666, 403] width 246 height 439
drag, startPoint x: 770, startPoint y: 344, endPoint x: 742, endPoint y: 343, distance: 27.7
click at [742, 343] on div at bounding box center [673, 328] width 268 height 50
drag, startPoint x: 804, startPoint y: 304, endPoint x: 787, endPoint y: 318, distance: 22.0
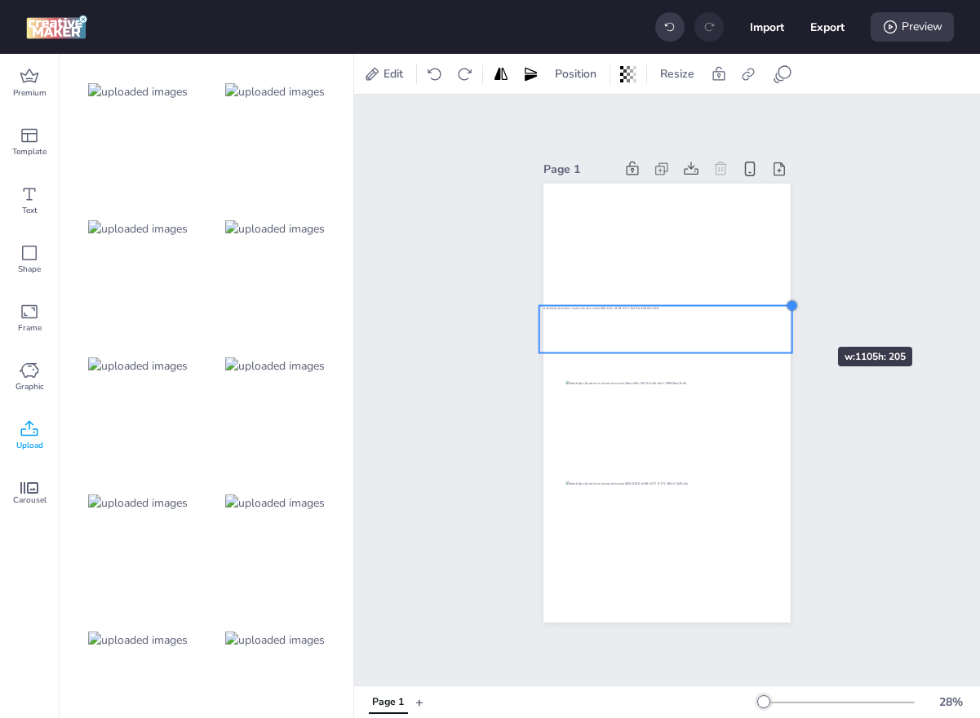
click at [787, 318] on div at bounding box center [666, 403] width 246 height 439
click at [785, 320] on div at bounding box center [664, 329] width 250 height 47
drag, startPoint x: 534, startPoint y: 307, endPoint x: 547, endPoint y: 315, distance: 14.7
click at [547, 315] on div at bounding box center [666, 403] width 246 height 439
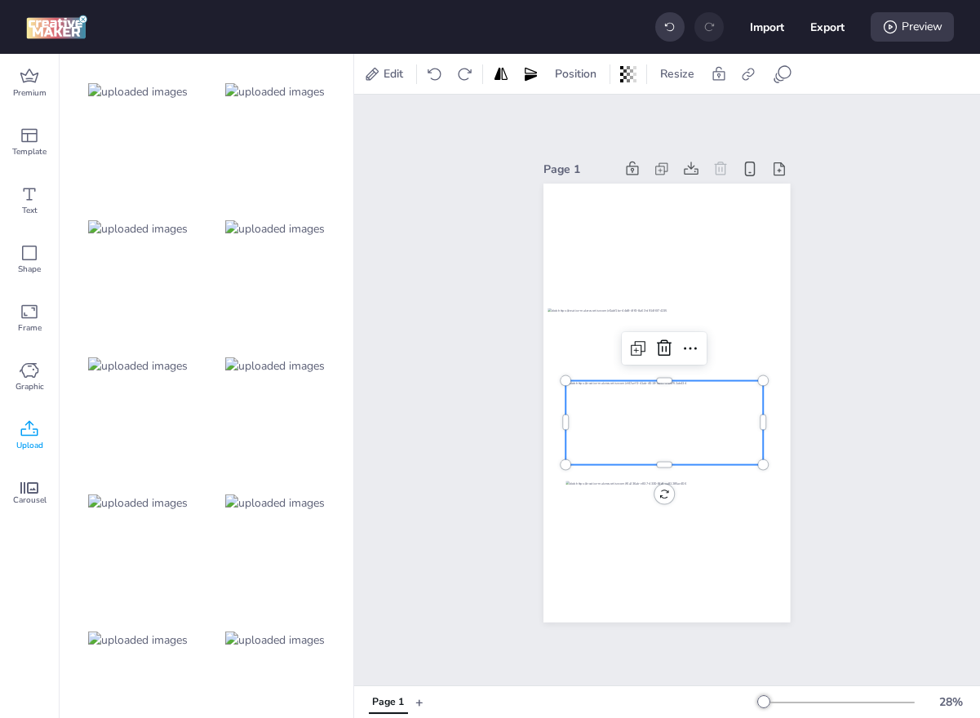
click at [667, 410] on div at bounding box center [664, 422] width 197 height 83
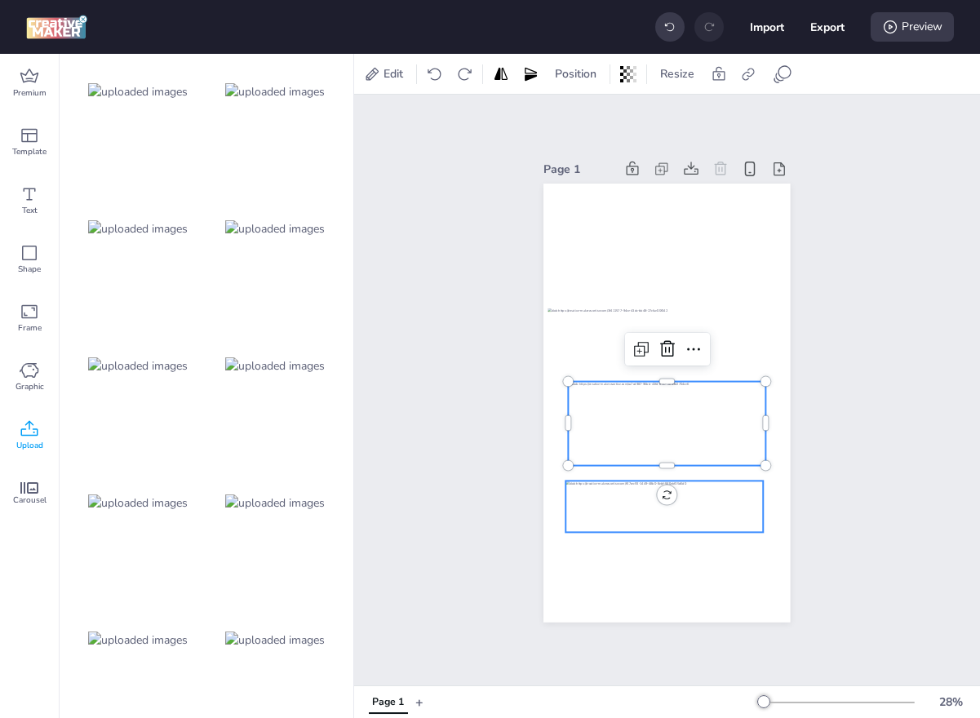
click at [669, 517] on div at bounding box center [664, 506] width 197 height 51
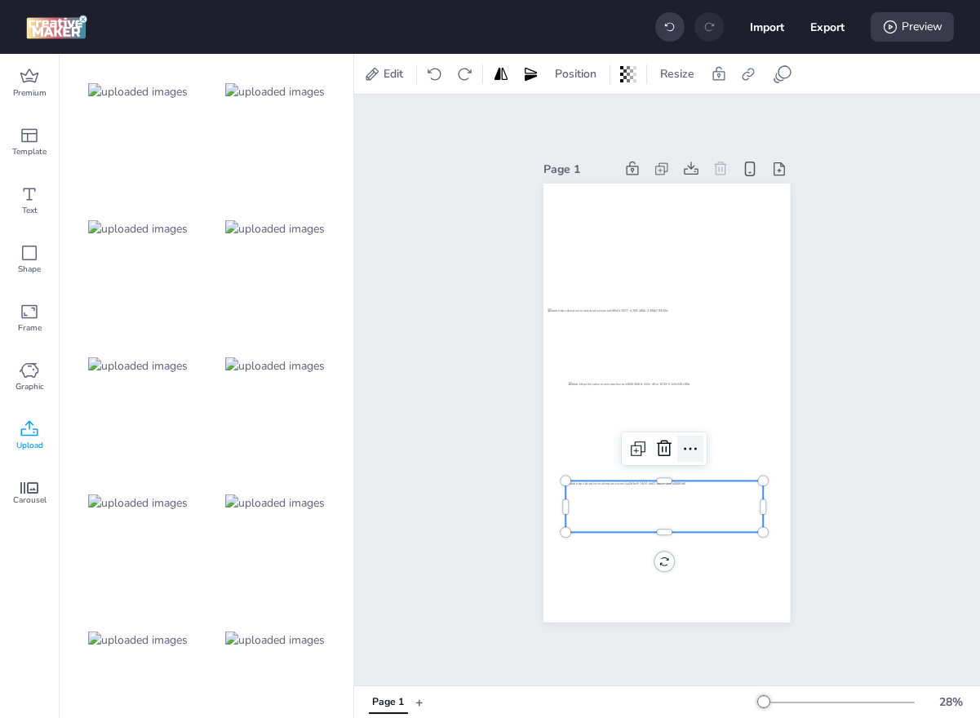
click at [689, 439] on icon at bounding box center [690, 449] width 20 height 20
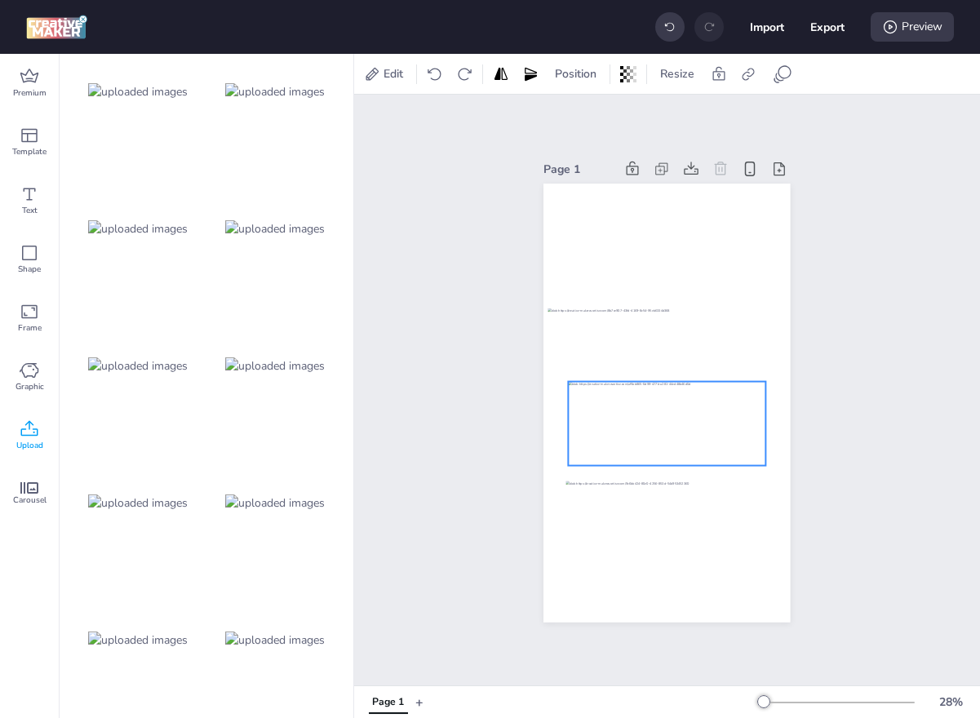
click at [716, 415] on div at bounding box center [667, 423] width 197 height 83
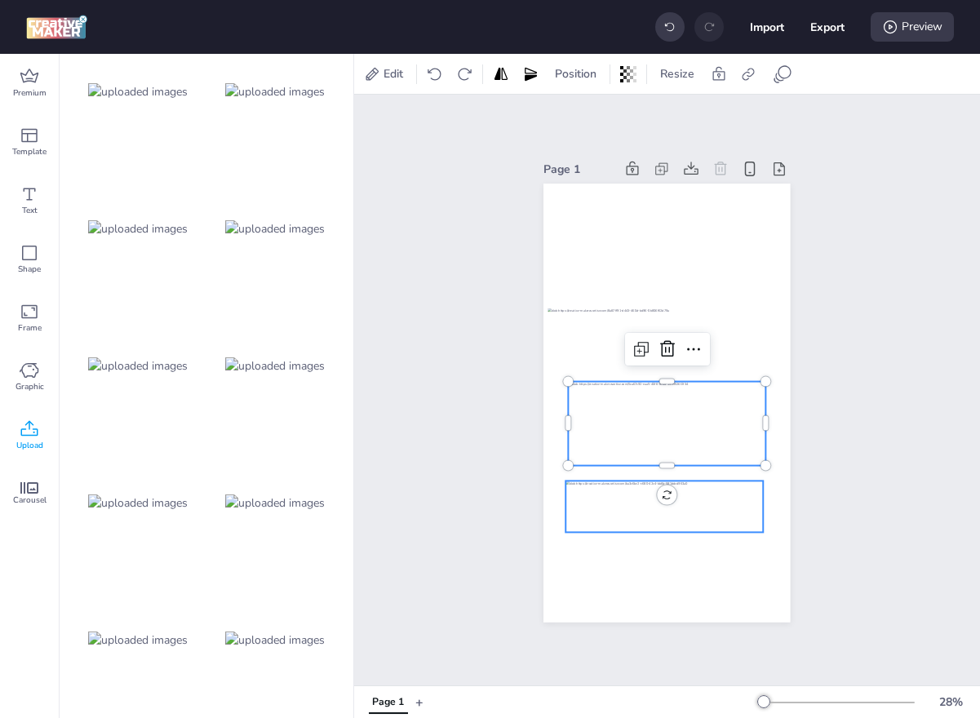
click at [596, 509] on div at bounding box center [664, 506] width 197 height 51
click at [389, 69] on span "Position" at bounding box center [388, 73] width 48 height 17
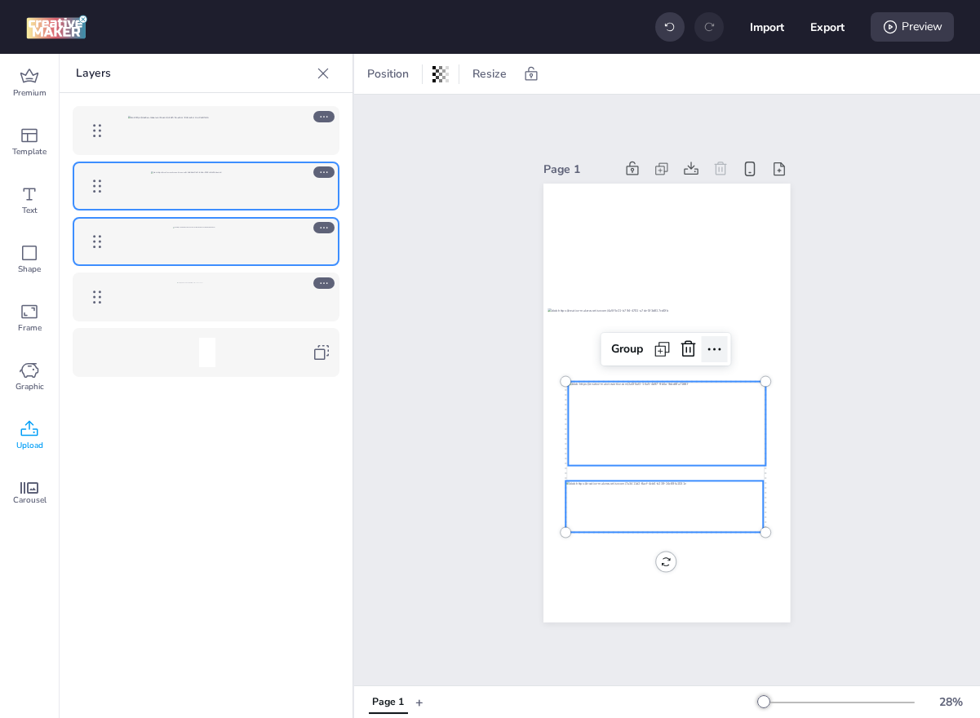
click at [719, 353] on icon at bounding box center [715, 349] width 20 height 20
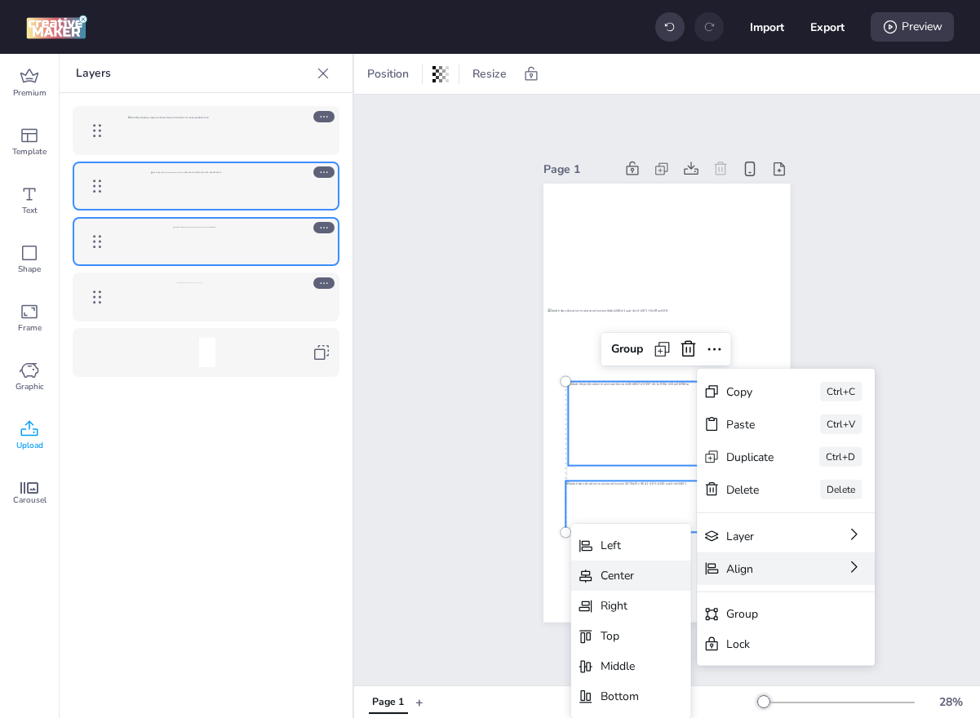
click at [616, 578] on div "Center" at bounding box center [619, 575] width 38 height 17
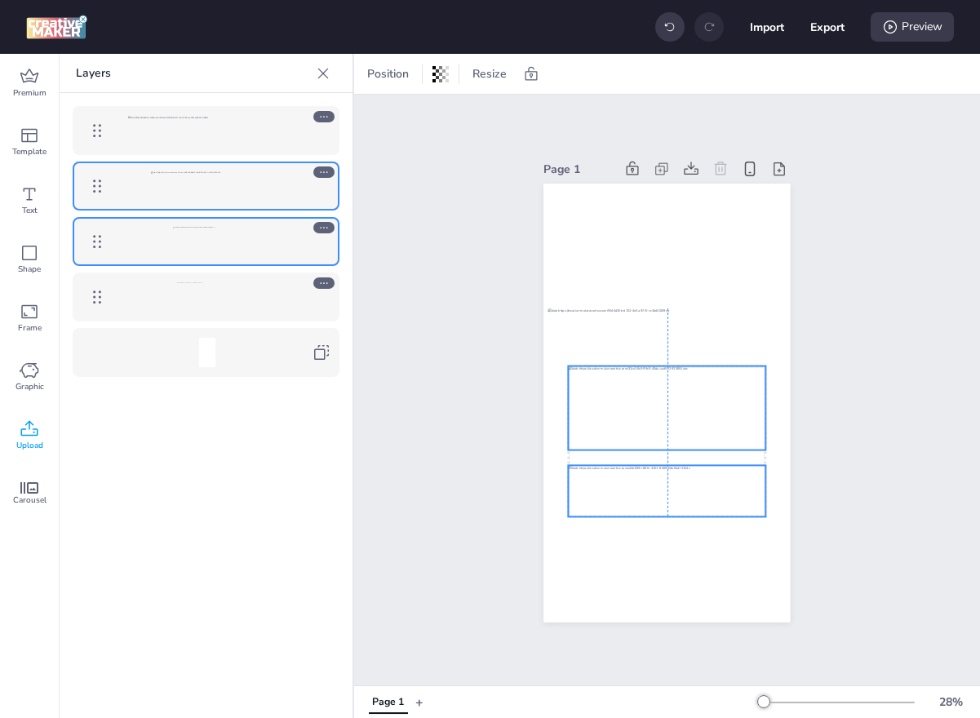
drag, startPoint x: 653, startPoint y: 440, endPoint x: 653, endPoint y: 424, distance: 15.5
click at [653, 424] on div at bounding box center [667, 407] width 197 height 83
click at [444, 269] on div "Page 1 Group" at bounding box center [667, 390] width 626 height 591
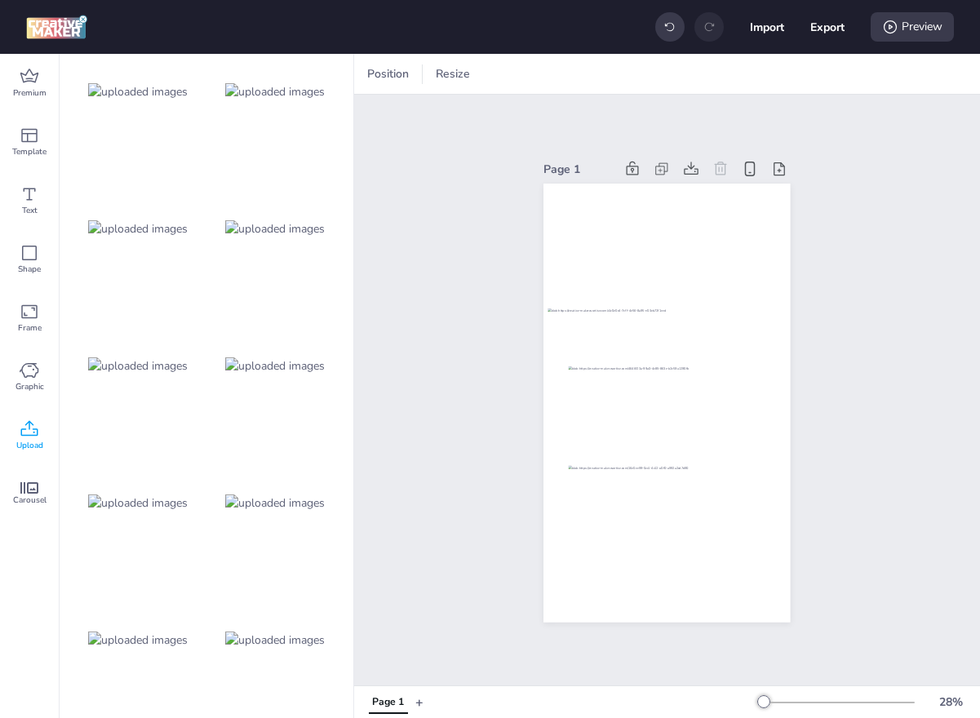
scroll to position [0, 0]
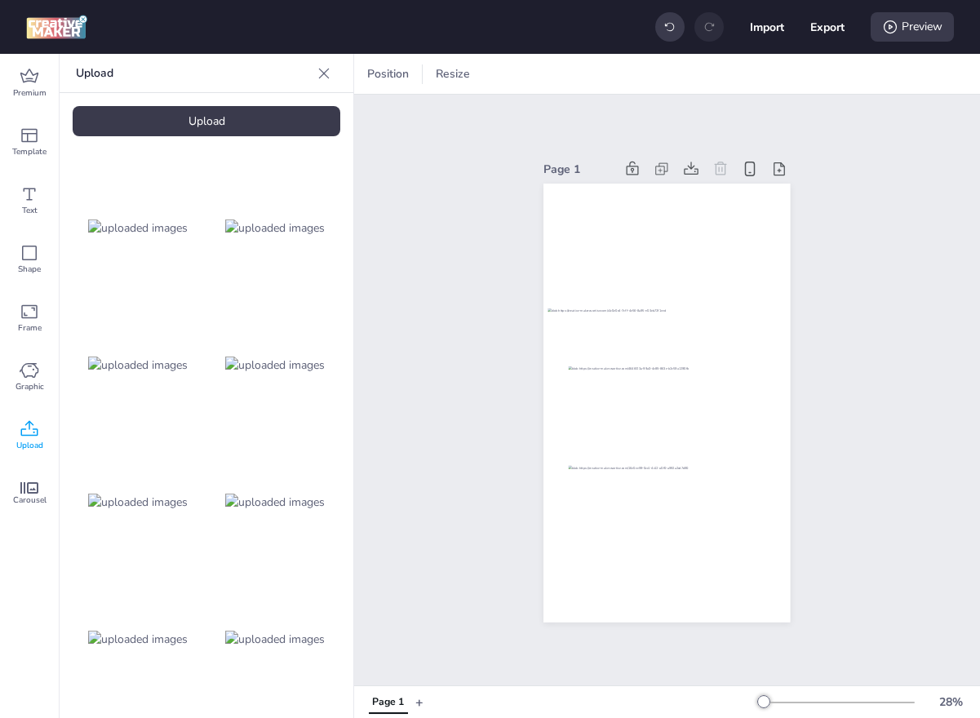
click at [221, 116] on div "Upload" at bounding box center [207, 121] width 268 height 30
click at [153, 120] on div "Upload" at bounding box center [207, 121] width 268 height 30
click at [166, 499] on img at bounding box center [138, 502] width 100 height 17
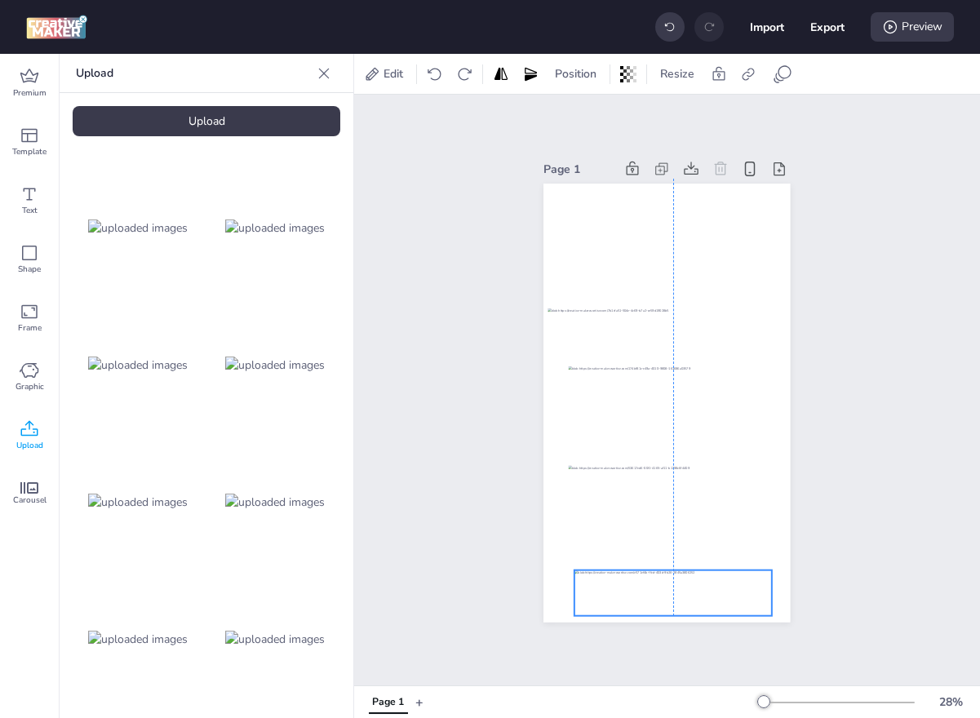
drag, startPoint x: 668, startPoint y: 400, endPoint x: 671, endPoint y: 590, distance: 190.1
click at [671, 590] on div at bounding box center [672, 593] width 197 height 46
drag, startPoint x: 671, startPoint y: 590, endPoint x: 661, endPoint y: 589, distance: 10.6
click at [661, 589] on div at bounding box center [662, 592] width 197 height 46
drag, startPoint x: 561, startPoint y: 564, endPoint x: 683, endPoint y: 606, distance: 128.7
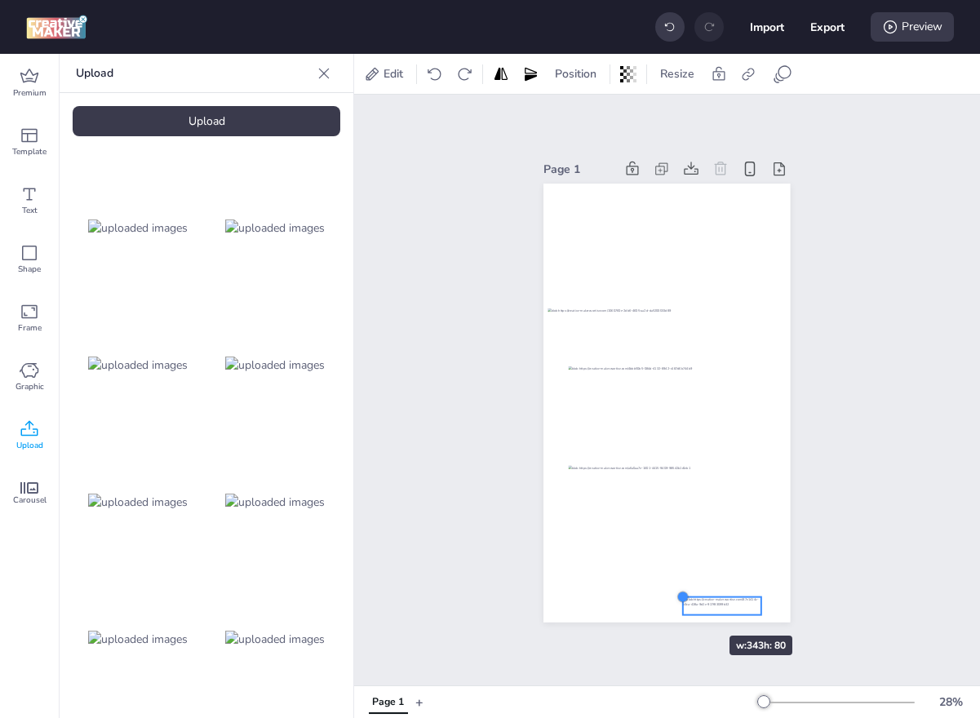
click at [683, 606] on div at bounding box center [666, 403] width 246 height 439
drag, startPoint x: 714, startPoint y: 610, endPoint x: 658, endPoint y: 610, distance: 55.5
click at [658, 610] on div at bounding box center [667, 607] width 76 height 18
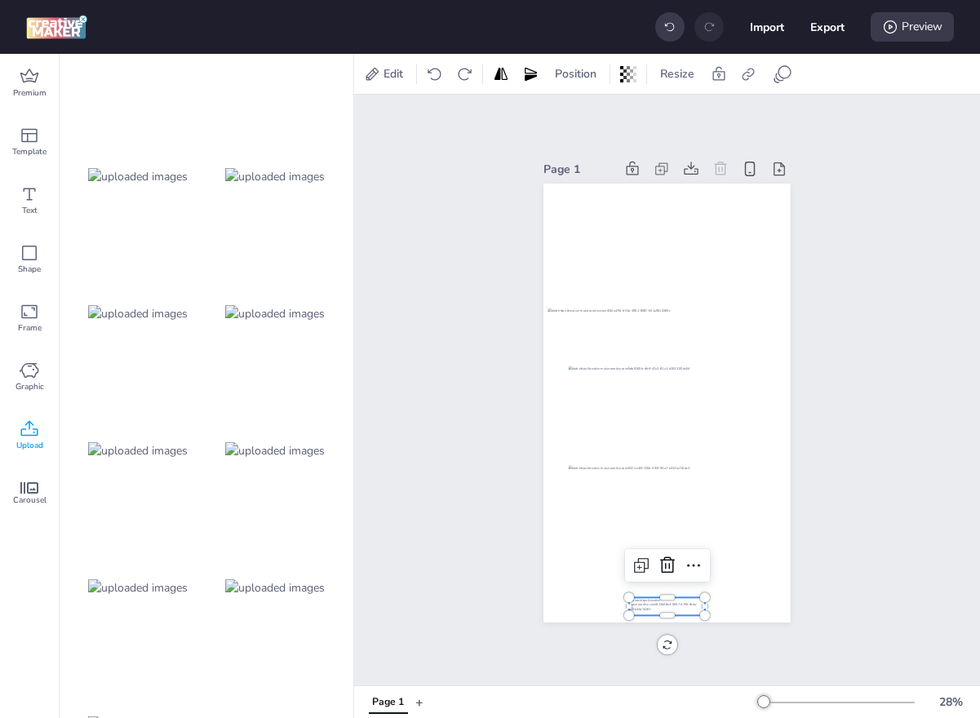
scroll to position [410, 0]
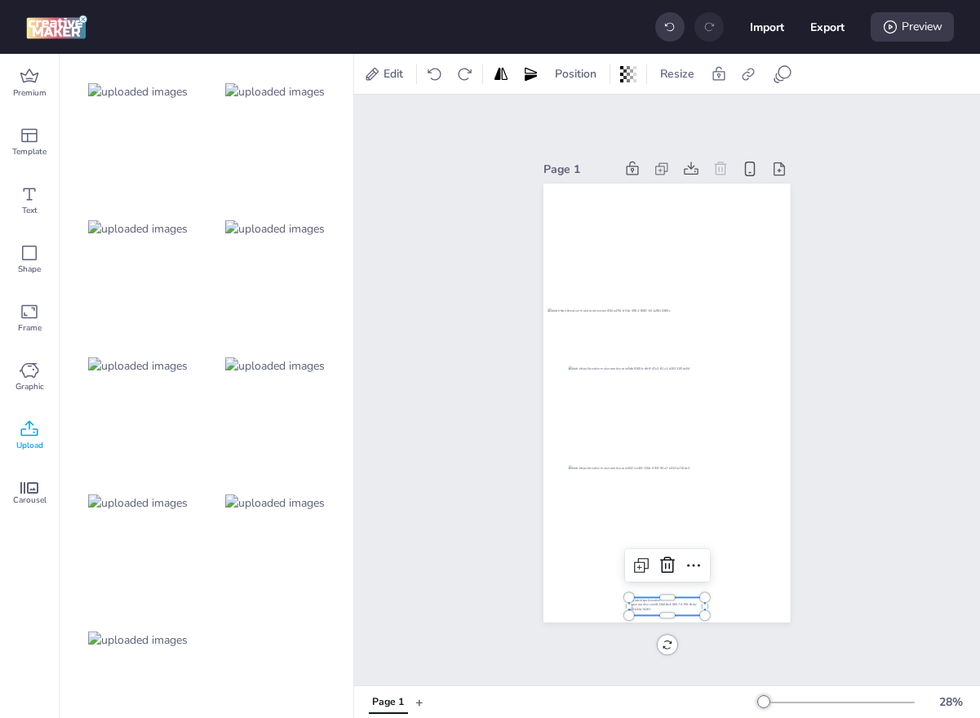
click at [187, 511] on div at bounding box center [138, 502] width 131 height 131
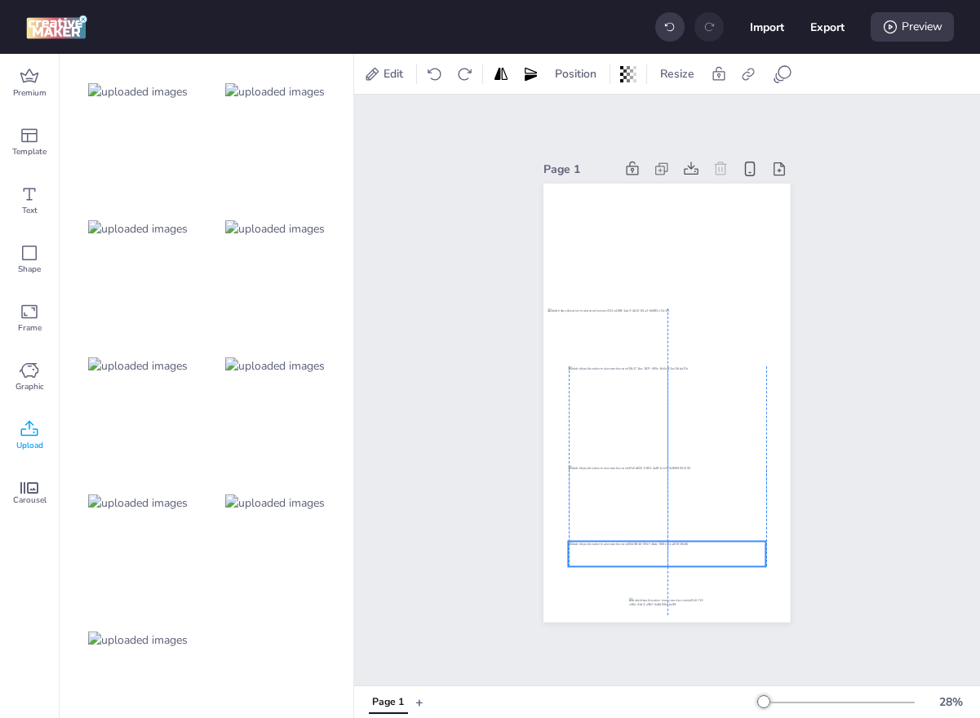
drag, startPoint x: 690, startPoint y: 410, endPoint x: 692, endPoint y: 560, distance: 150.9
click at [692, 560] on div at bounding box center [667, 554] width 197 height 25
click at [773, 80] on icon at bounding box center [783, 74] width 20 height 20
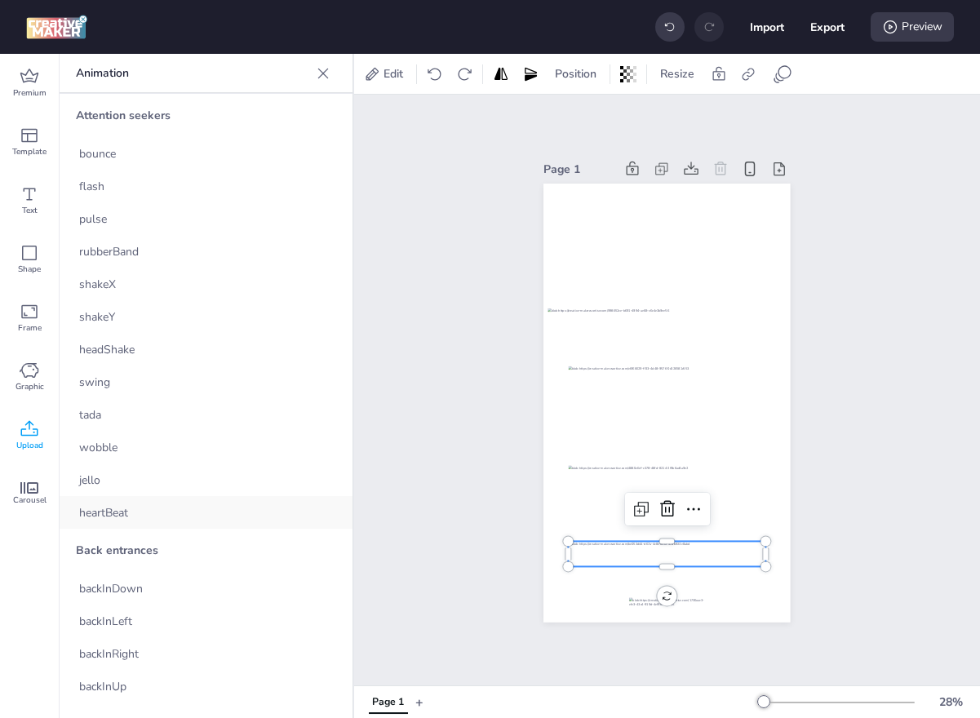
click at [194, 501] on div "heartBeat" at bounding box center [206, 512] width 293 height 33
click at [570, 492] on div at bounding box center [667, 491] width 197 height 51
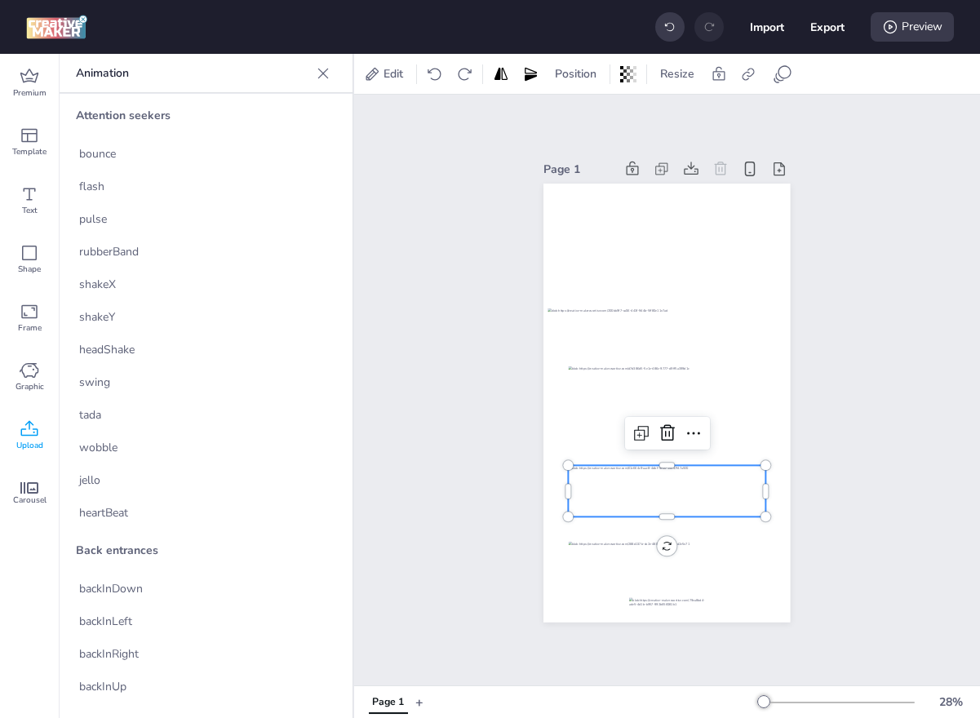
click at [761, 78] on div "Edit Position Resize" at bounding box center [588, 74] width 454 height 26
click at [775, 74] on icon at bounding box center [783, 74] width 20 height 20
click at [786, 74] on icon at bounding box center [783, 74] width 20 height 20
click at [782, 66] on icon at bounding box center [783, 74] width 20 height 20
click at [778, 67] on icon at bounding box center [783, 74] width 20 height 20
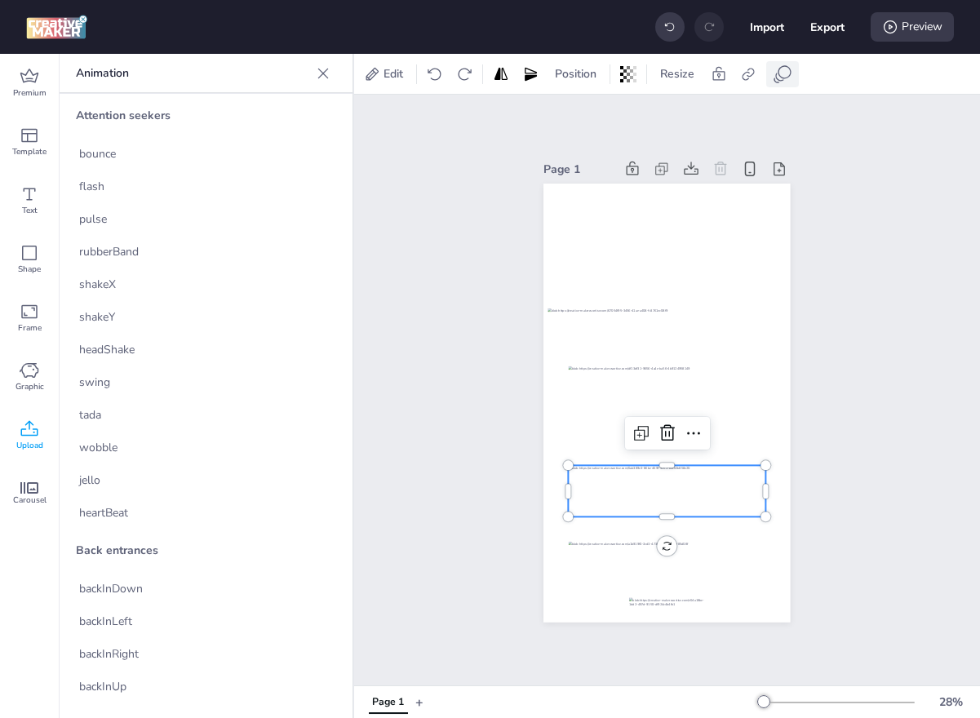
click at [778, 67] on icon at bounding box center [783, 74] width 20 height 20
click at [118, 506] on span "heartBeat" at bounding box center [103, 512] width 49 height 17
click at [810, 21] on button "Export" at bounding box center [827, 27] width 34 height 34
select select "html"
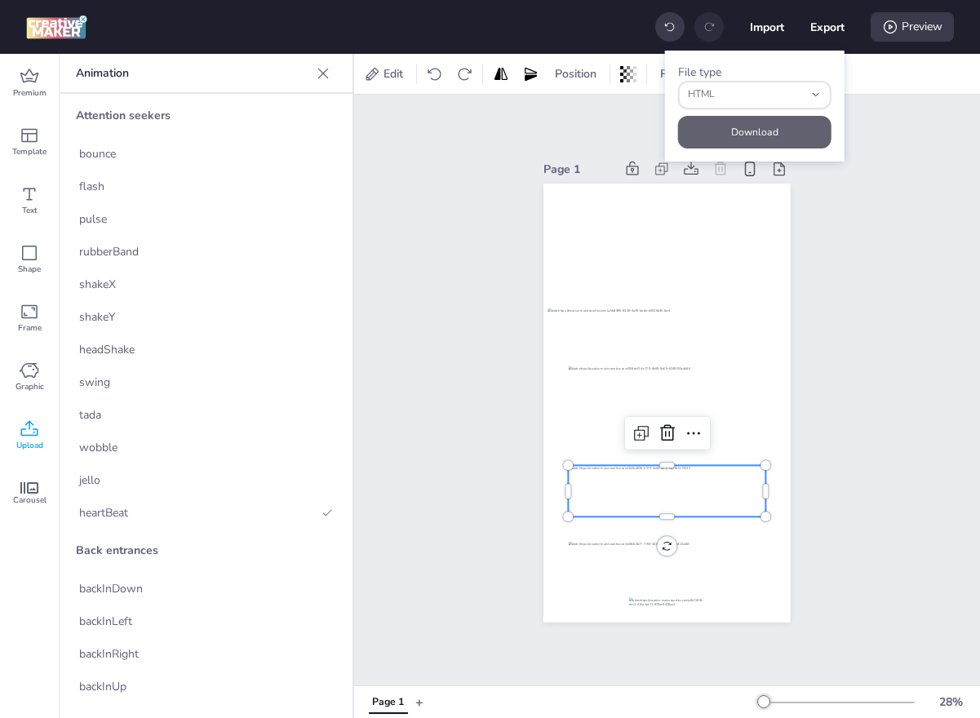
click at [758, 135] on button "Download" at bounding box center [754, 132] width 153 height 33
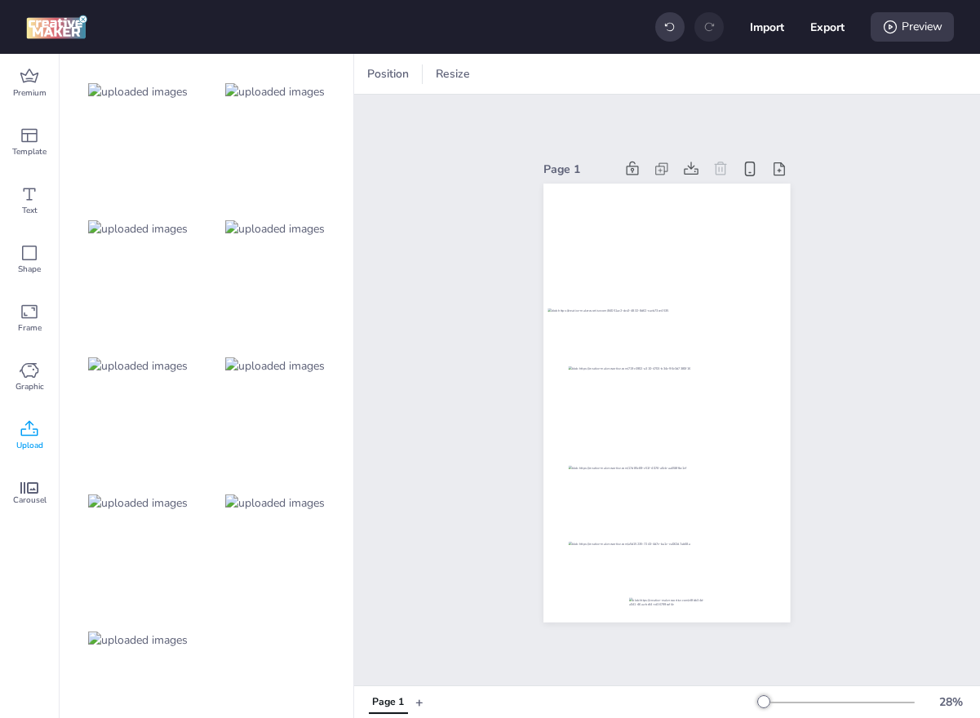
click at [131, 367] on img at bounding box center [138, 365] width 100 height 17
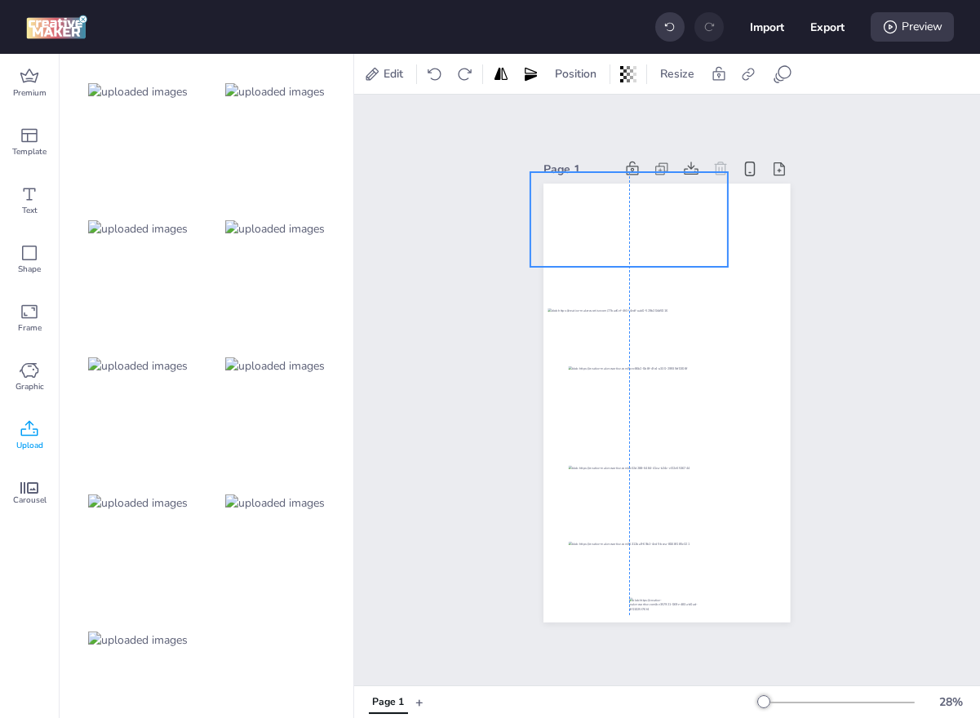
drag, startPoint x: 605, startPoint y: 400, endPoint x: 568, endPoint y: 216, distance: 187.2
click at [568, 216] on div at bounding box center [628, 219] width 197 height 95
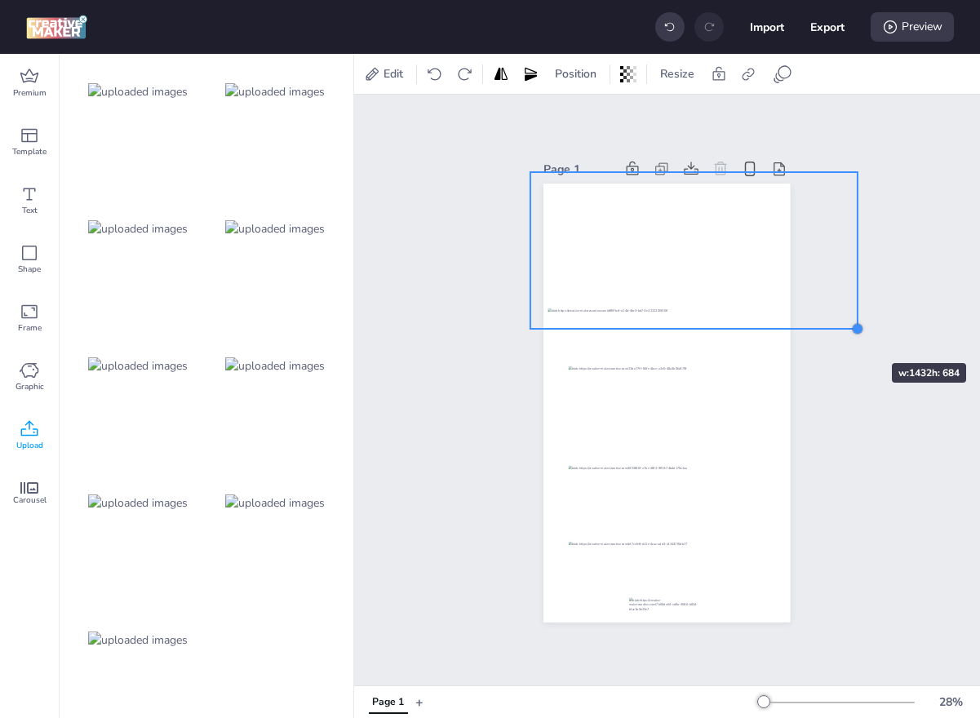
drag, startPoint x: 733, startPoint y: 272, endPoint x: 843, endPoint y: 334, distance: 126.4
click at [843, 334] on div "Page 1" at bounding box center [667, 390] width 626 height 591
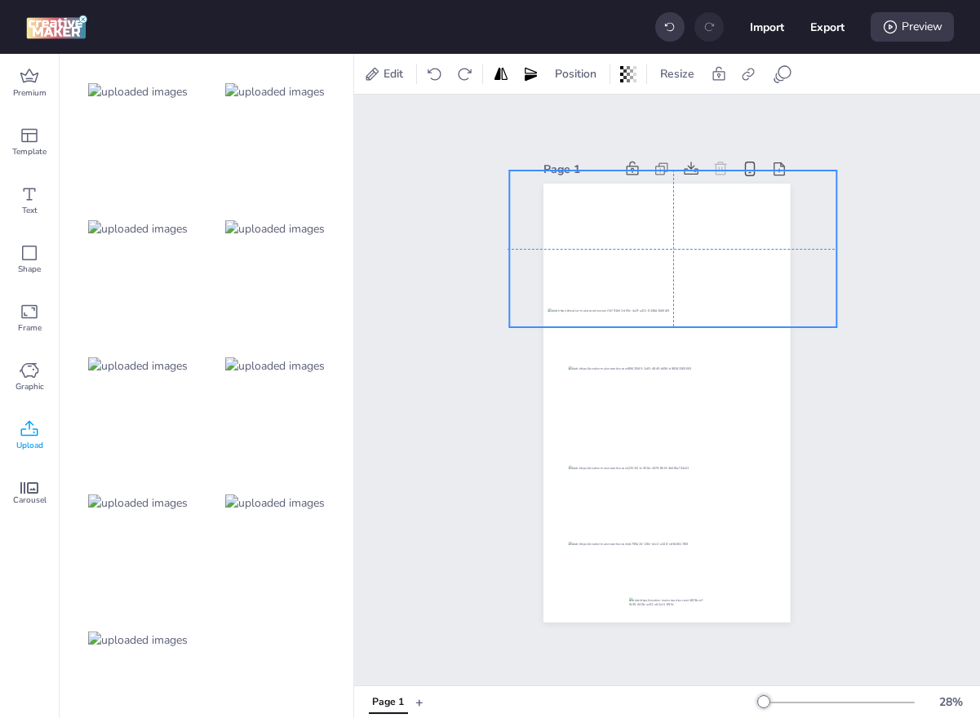
drag, startPoint x: 760, startPoint y: 261, endPoint x: 737, endPoint y: 259, distance: 23.0
click at [737, 259] on div at bounding box center [673, 249] width 327 height 157
click at [587, 72] on span "Position" at bounding box center [575, 73] width 48 height 17
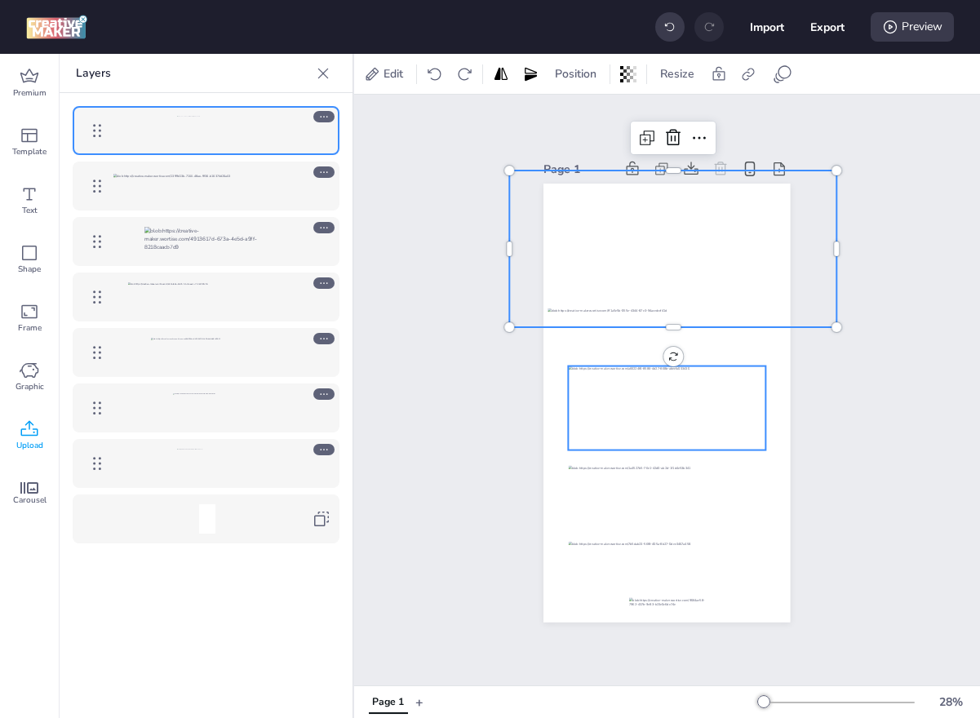
drag, startPoint x: 177, startPoint y: 128, endPoint x: 179, endPoint y: 350, distance: 221.9
click at [179, 350] on div at bounding box center [206, 324] width 293 height 463
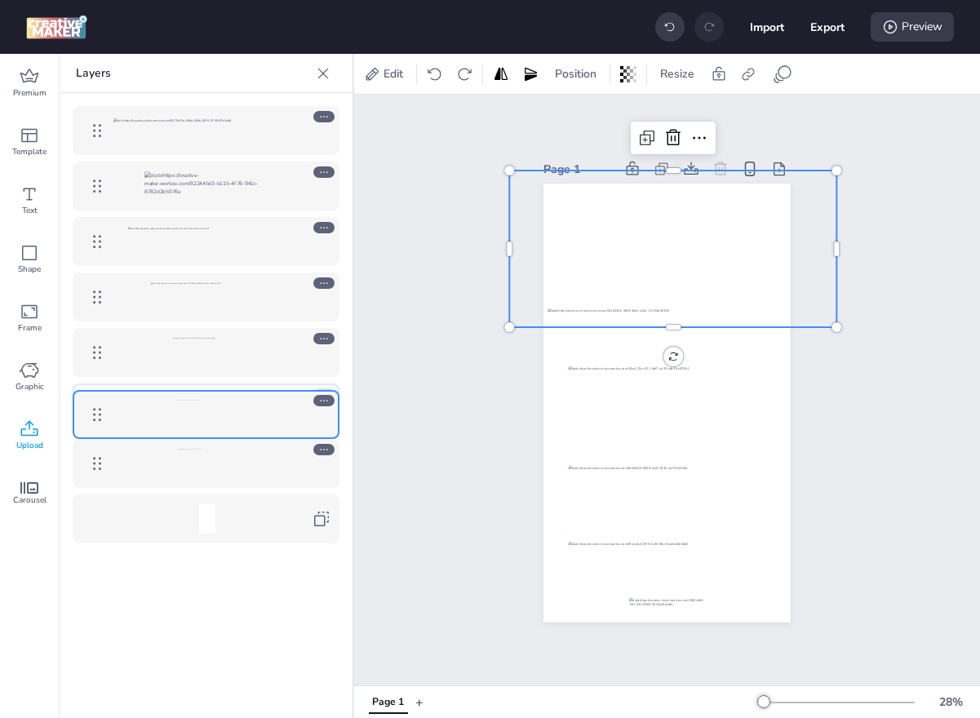
drag, startPoint x: 91, startPoint y: 131, endPoint x: 113, endPoint y: 414, distance: 284.7
click at [321, 450] on icon at bounding box center [323, 449] width 11 height 11
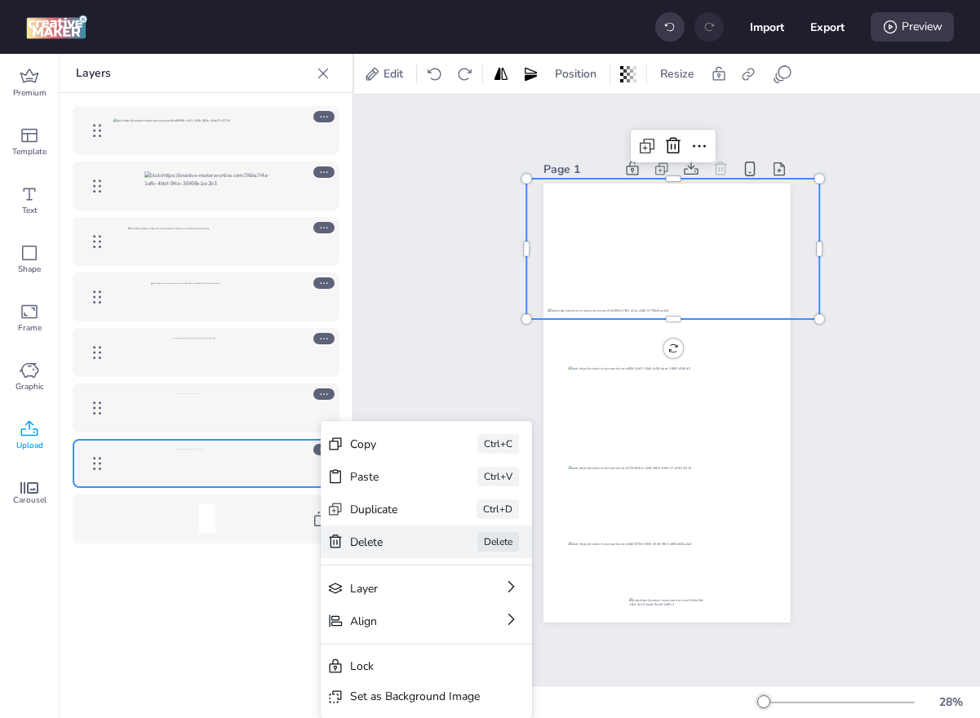
click at [370, 538] on div "Delete" at bounding box center [391, 542] width 82 height 17
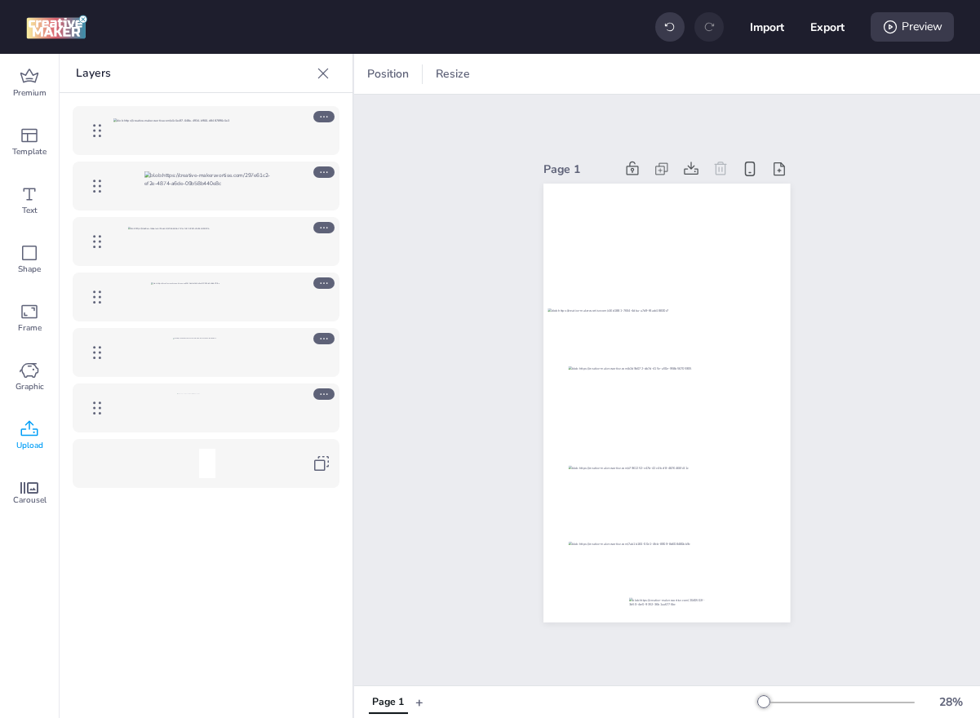
click at [440, 436] on div "Page 1" at bounding box center [667, 390] width 626 height 591
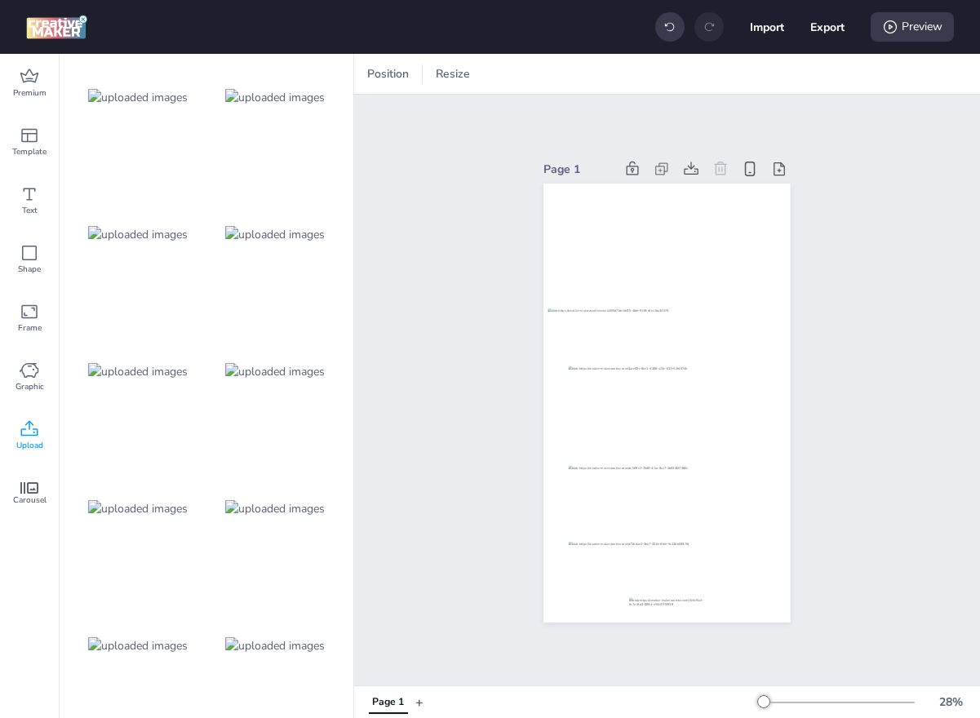
scroll to position [0, 0]
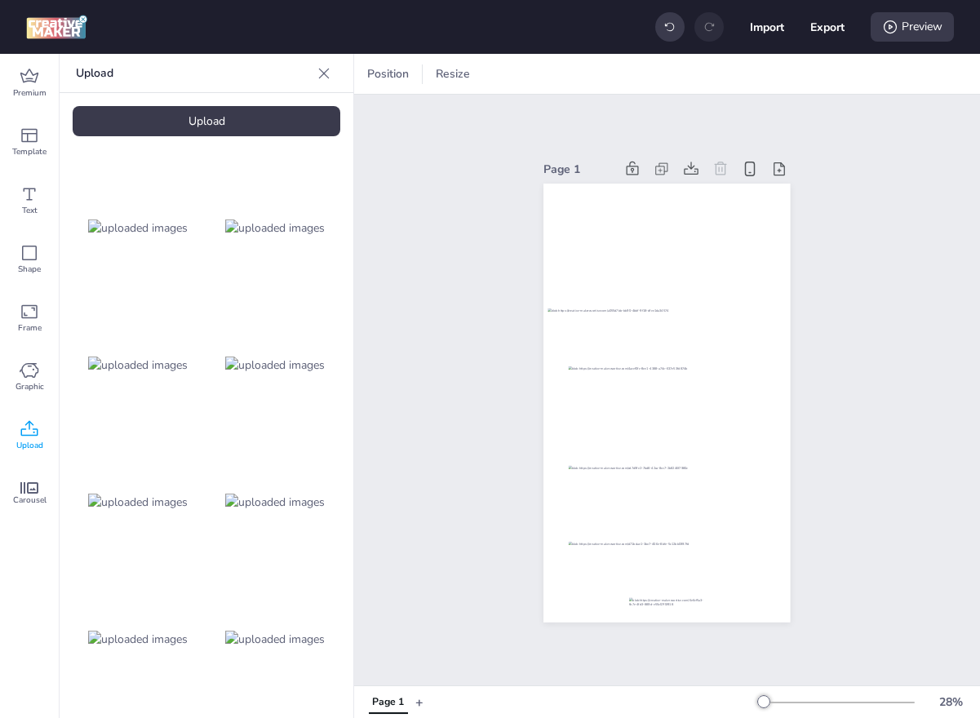
click at [248, 224] on img at bounding box center [275, 227] width 100 height 17
drag, startPoint x: 671, startPoint y: 402, endPoint x: 669, endPoint y: 512, distance: 110.2
click at [669, 513] on div at bounding box center [663, 517] width 197 height 38
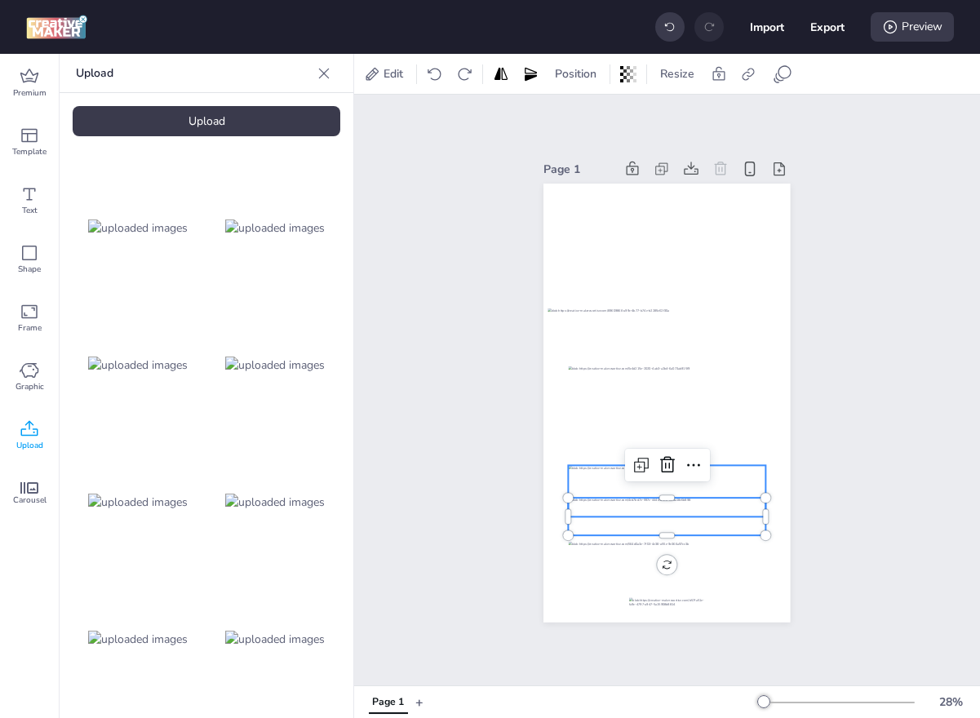
click at [727, 473] on div at bounding box center [667, 491] width 197 height 51
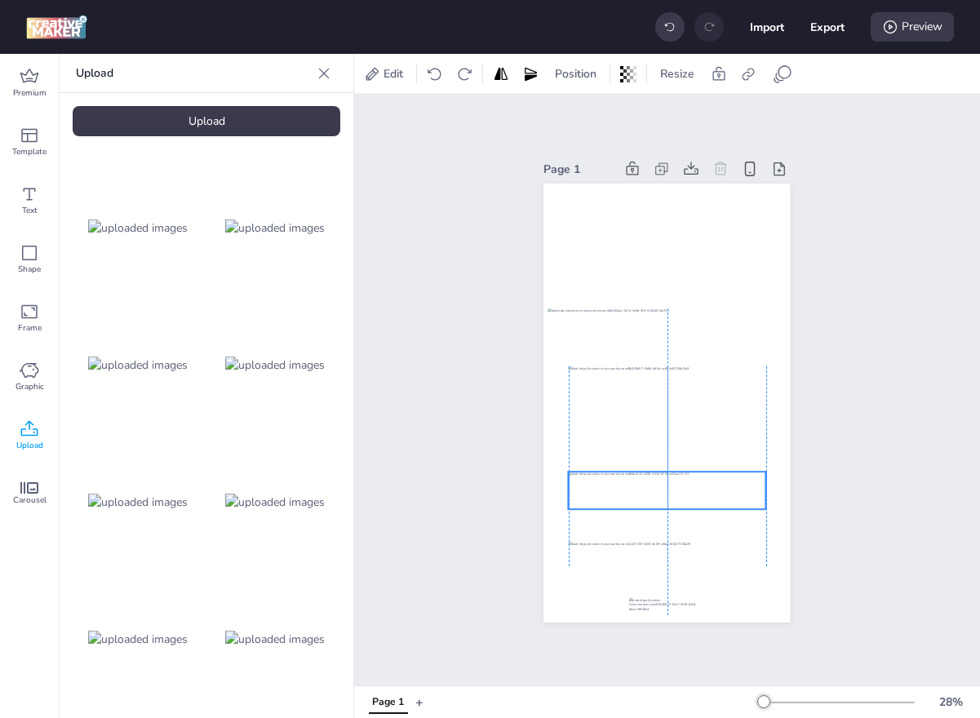
drag, startPoint x: 699, startPoint y: 521, endPoint x: 700, endPoint y: 494, distance: 27.7
click at [700, 494] on div at bounding box center [667, 491] width 197 height 38
click at [779, 80] on icon at bounding box center [779, 76] width 9 height 9
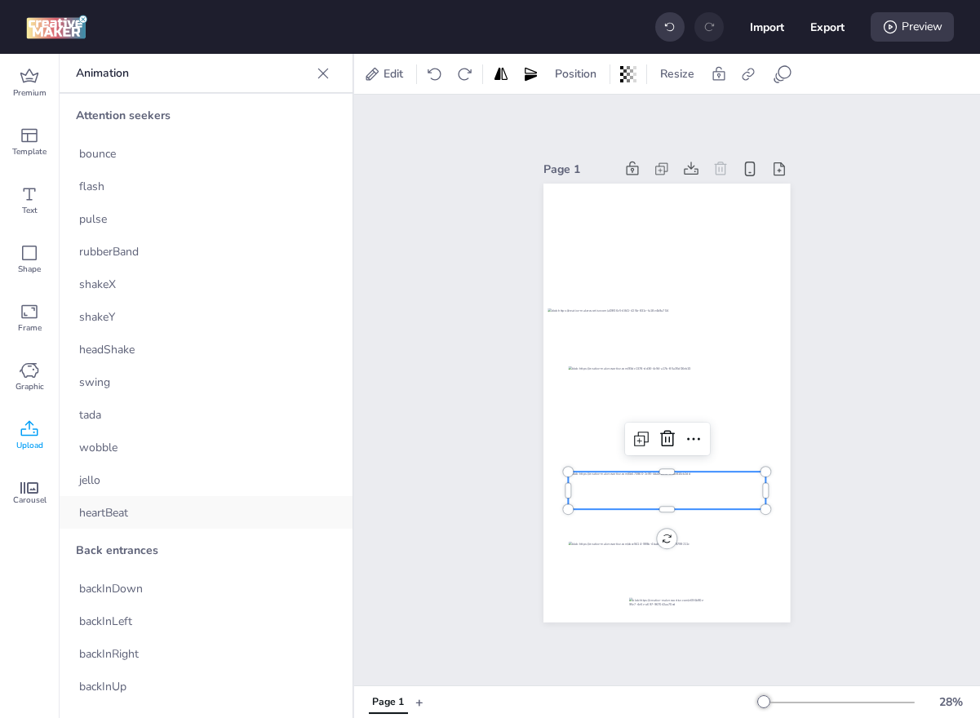
click at [122, 525] on div "heartBeat" at bounding box center [206, 512] width 293 height 33
click at [834, 24] on button "Export" at bounding box center [827, 27] width 34 height 34
select select "html"
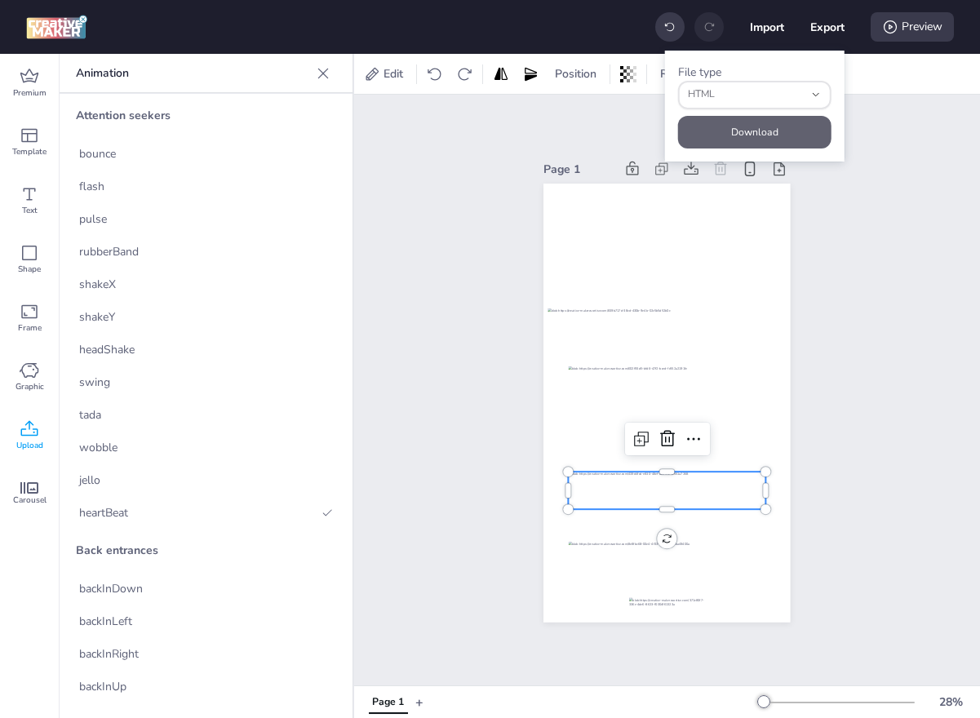
click at [761, 137] on button "Download" at bounding box center [754, 132] width 153 height 33
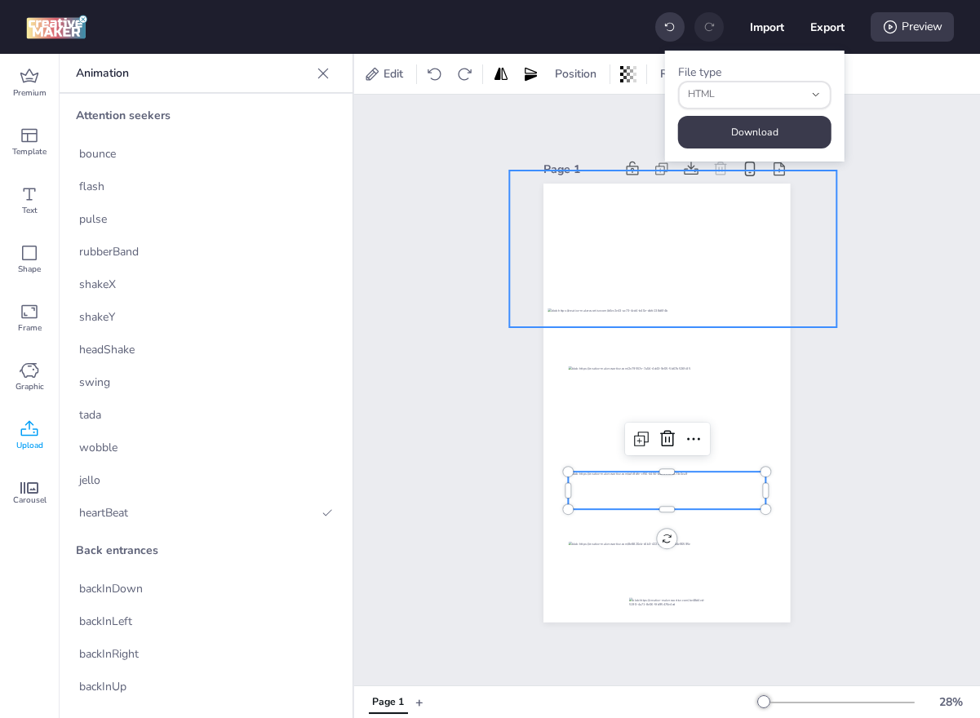
click at [660, 231] on div at bounding box center [673, 249] width 327 height 157
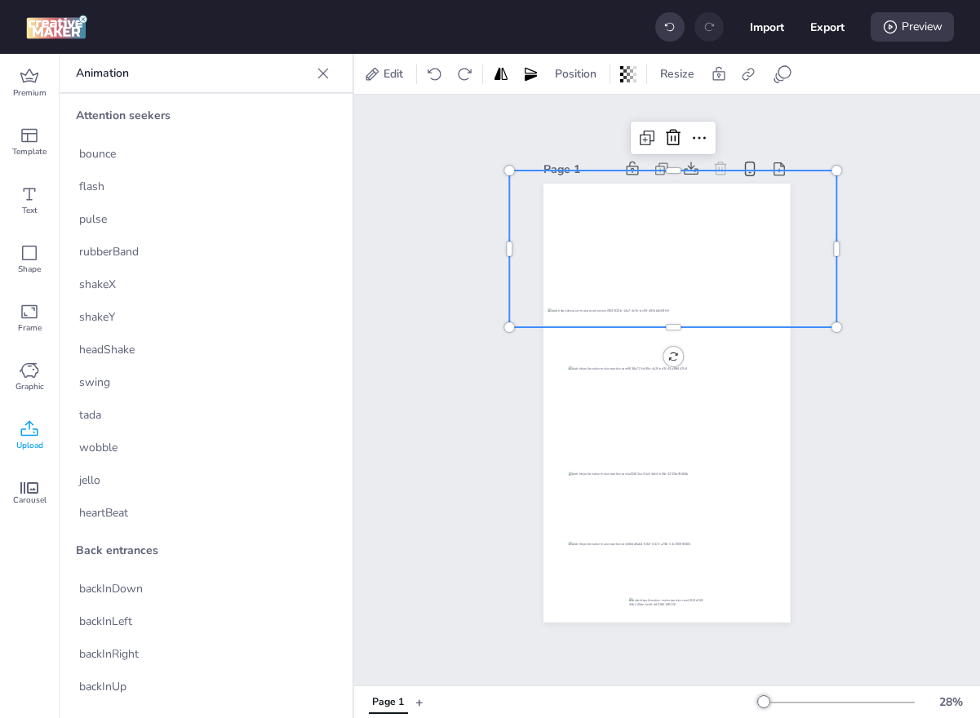
click at [46, 429] on div "Upload" at bounding box center [29, 435] width 59 height 59
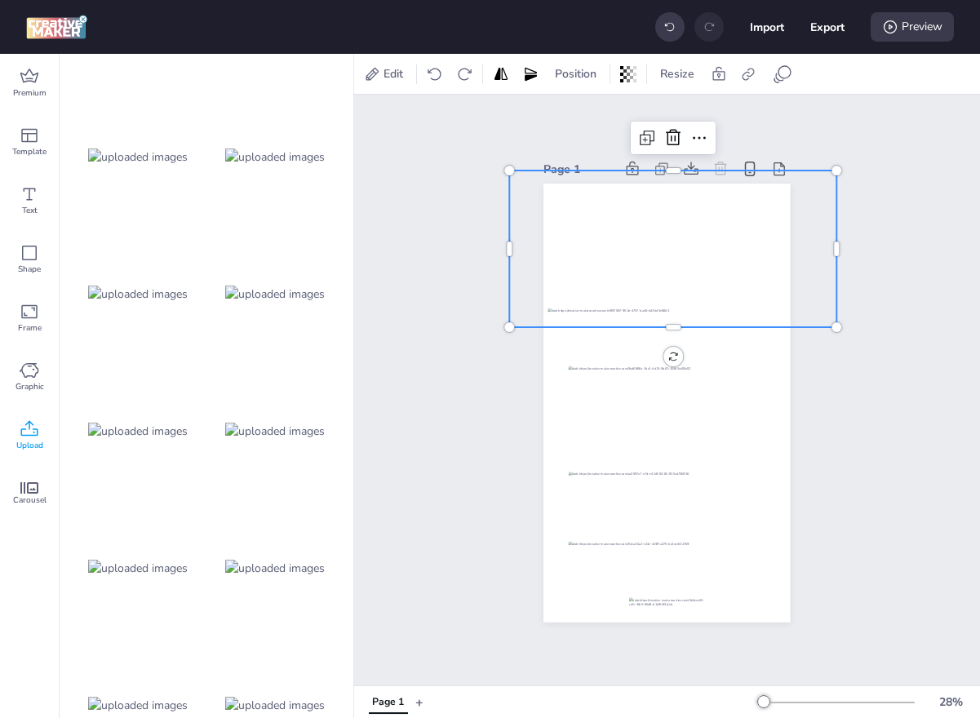
scroll to position [304, 0]
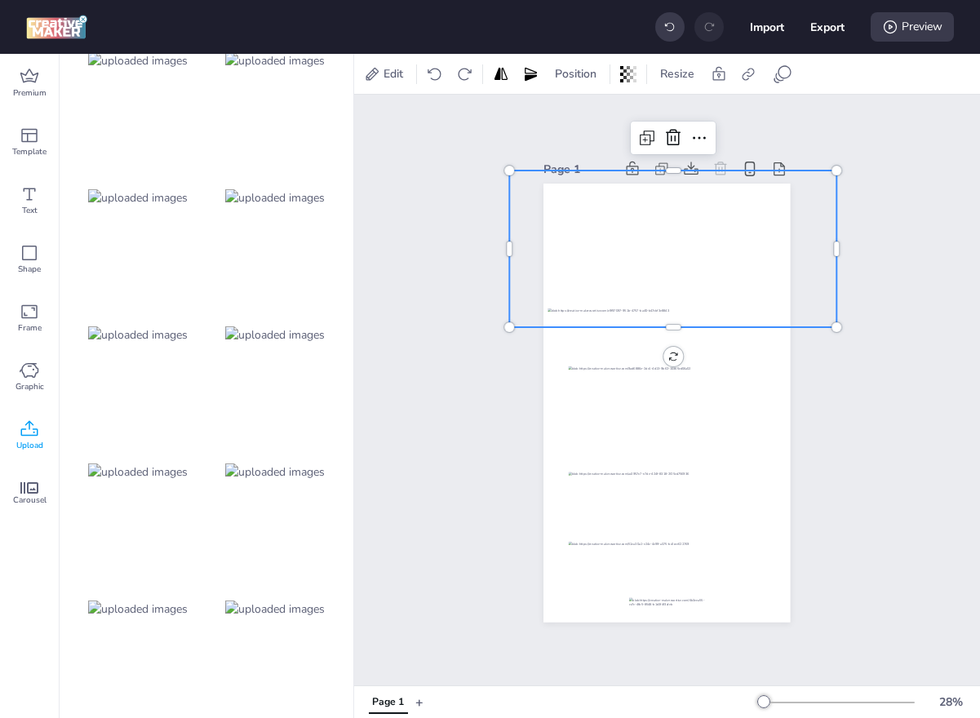
click at [277, 365] on div at bounding box center [275, 334] width 131 height 131
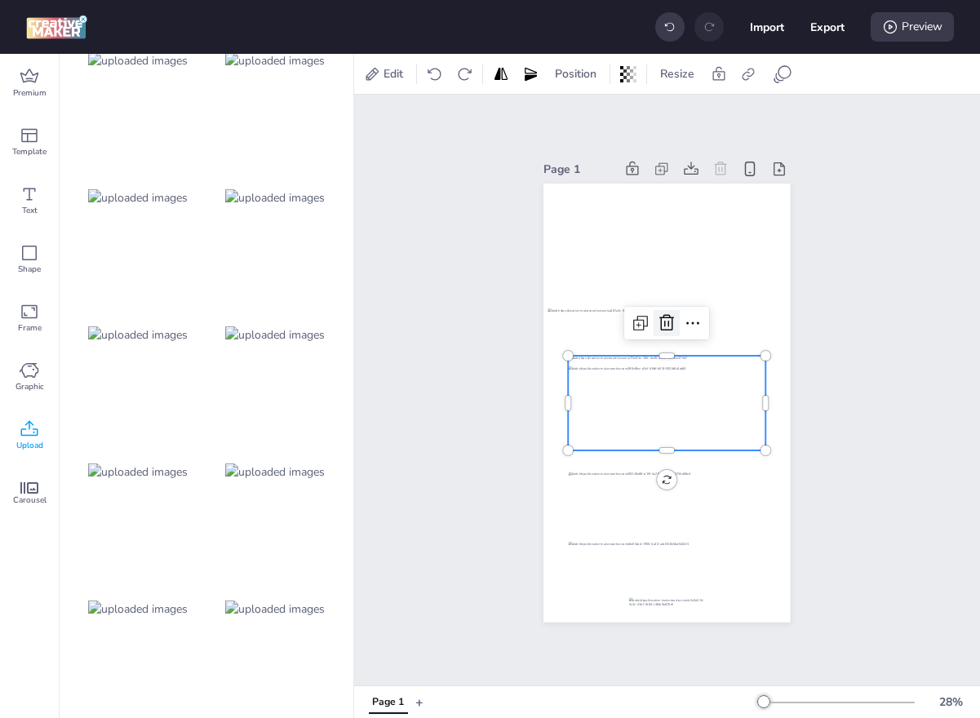
click at [668, 324] on icon at bounding box center [666, 323] width 15 height 16
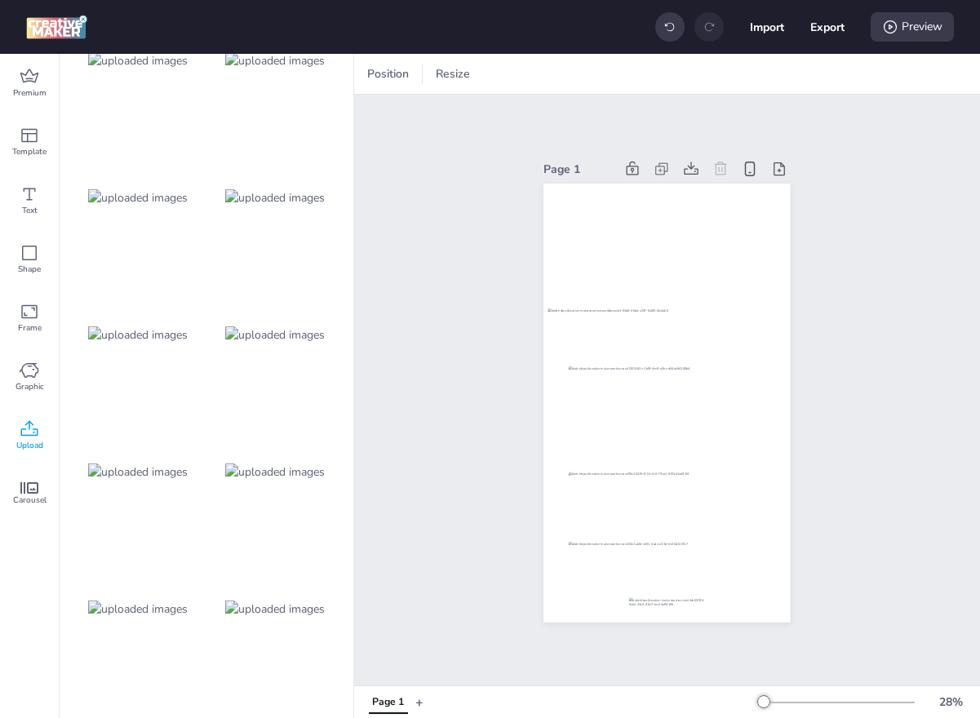
click at [287, 477] on img at bounding box center [275, 471] width 100 height 17
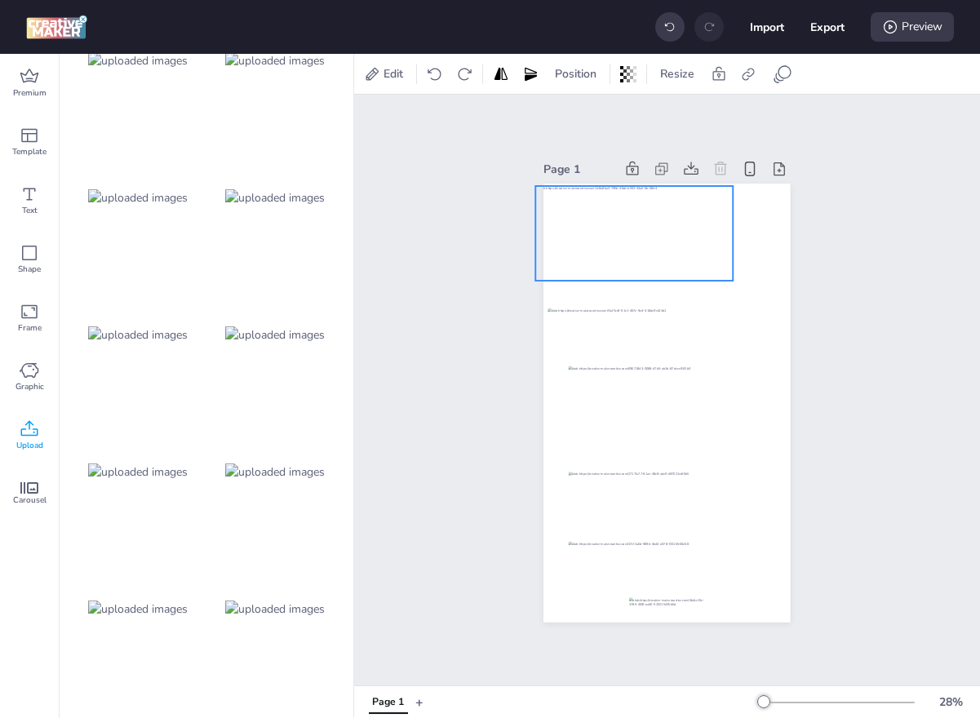
drag, startPoint x: 691, startPoint y: 404, endPoint x: 658, endPoint y: 235, distance: 172.0
click at [658, 235] on div at bounding box center [634, 233] width 197 height 95
drag, startPoint x: 658, startPoint y: 235, endPoint x: 658, endPoint y: 226, distance: 9.0
click at [658, 226] on div at bounding box center [633, 225] width 197 height 95
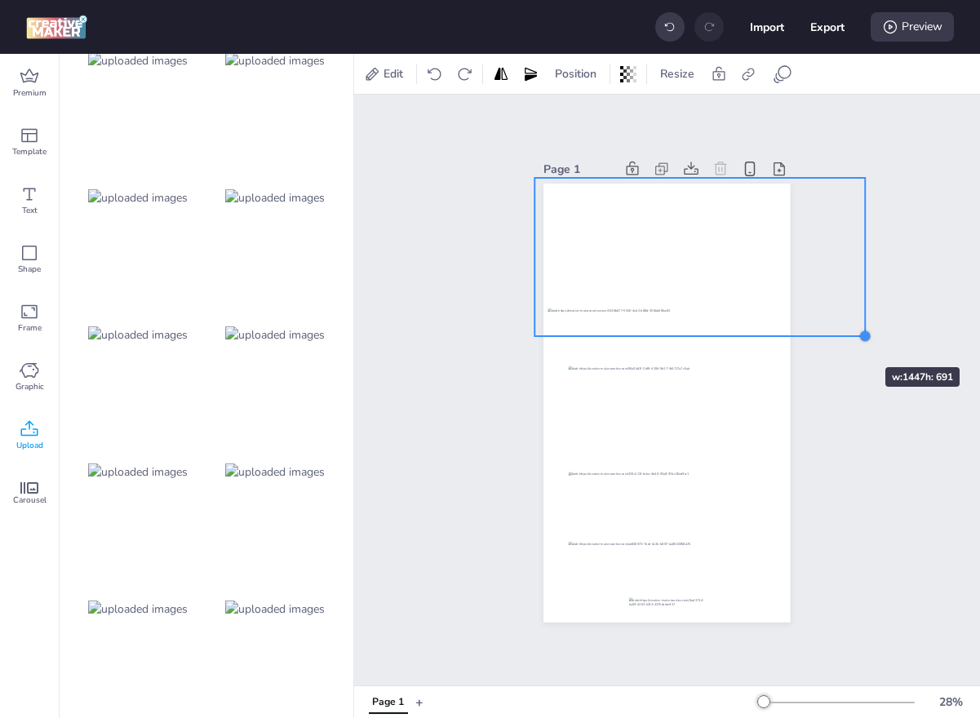
drag, startPoint x: 733, startPoint y: 274, endPoint x: 836, endPoint y: 338, distance: 121.6
click at [836, 338] on div "Page 1" at bounding box center [667, 390] width 626 height 591
drag, startPoint x: 737, startPoint y: 263, endPoint x: 715, endPoint y: 262, distance: 22.0
click at [715, 262] on div at bounding box center [680, 256] width 330 height 158
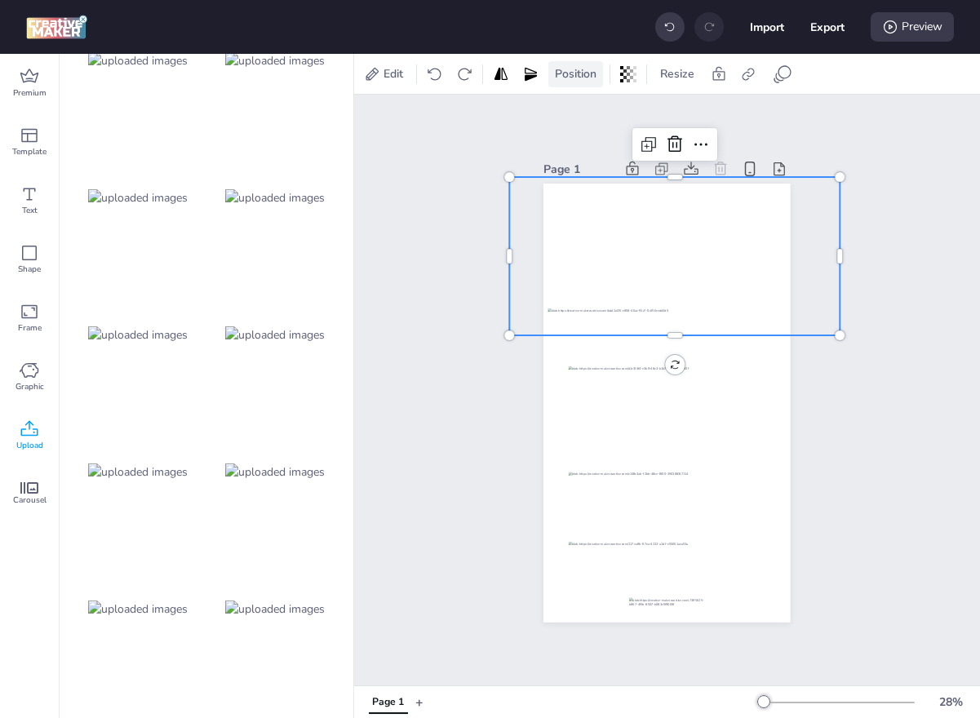
click at [579, 77] on span "Position" at bounding box center [575, 73] width 48 height 17
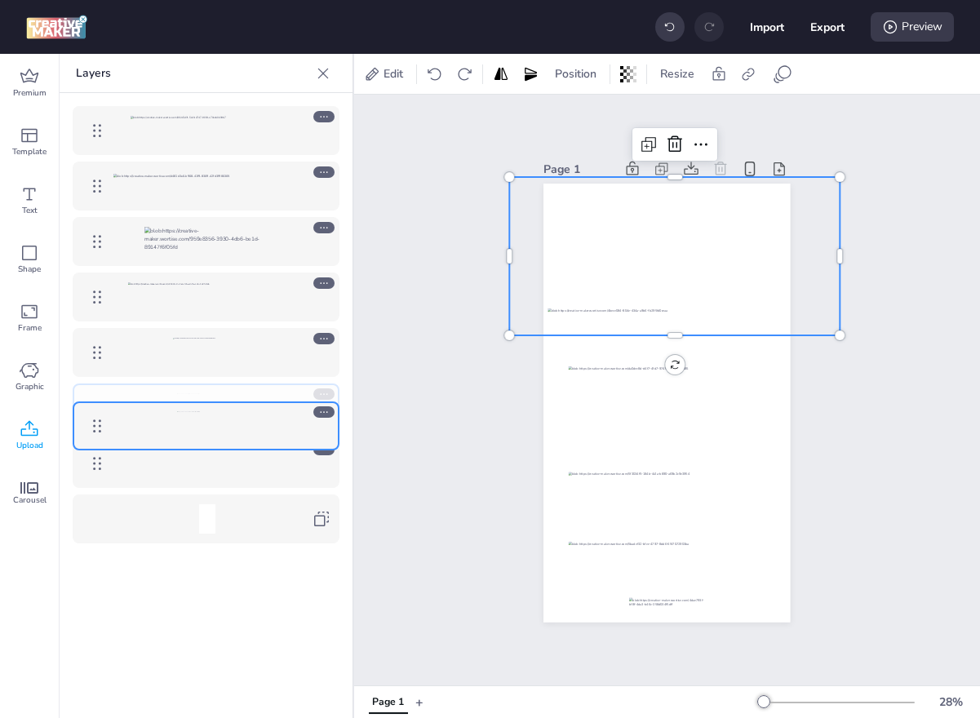
drag, startPoint x: 90, startPoint y: 139, endPoint x: 85, endPoint y: 434, distance: 295.4
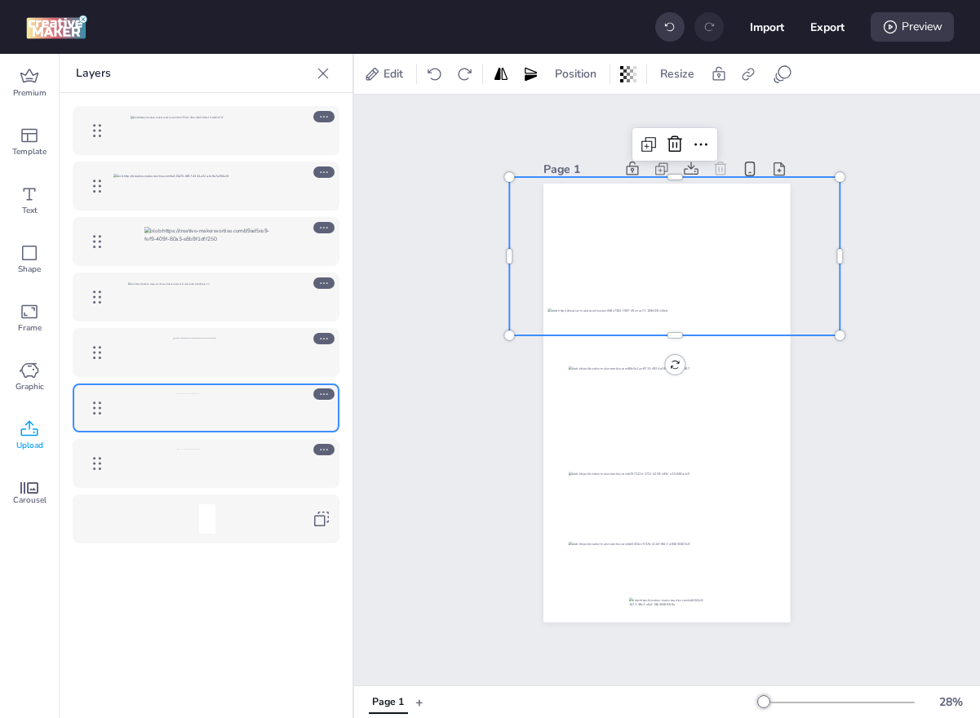
click at [327, 449] on icon at bounding box center [323, 449] width 11 height 11
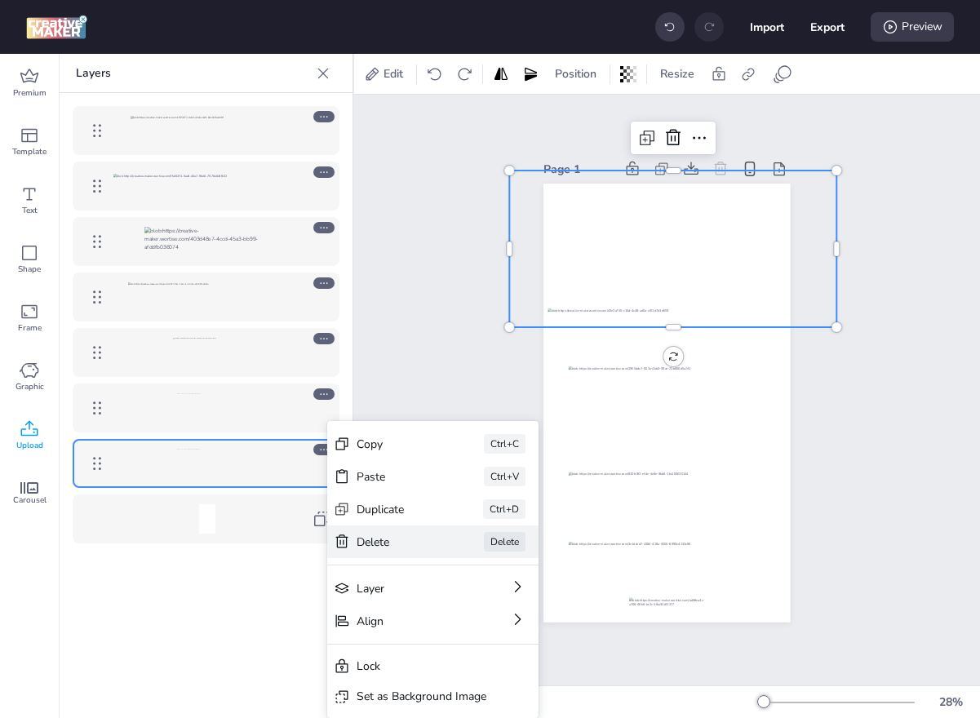
click at [382, 540] on div "Delete" at bounding box center [398, 542] width 82 height 17
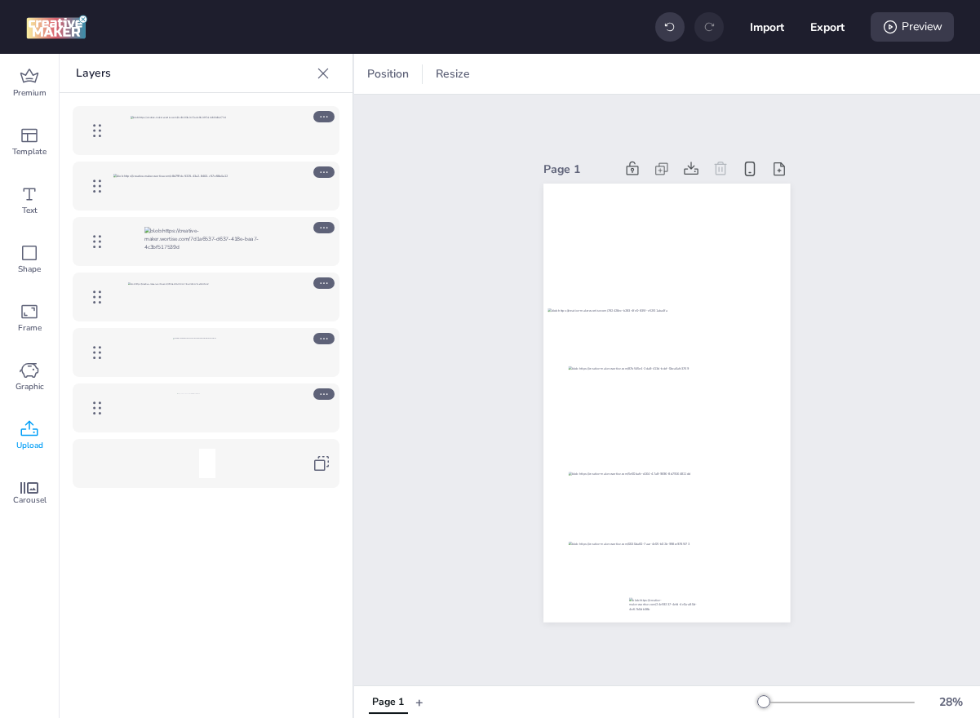
click at [249, 502] on div at bounding box center [206, 405] width 293 height 625
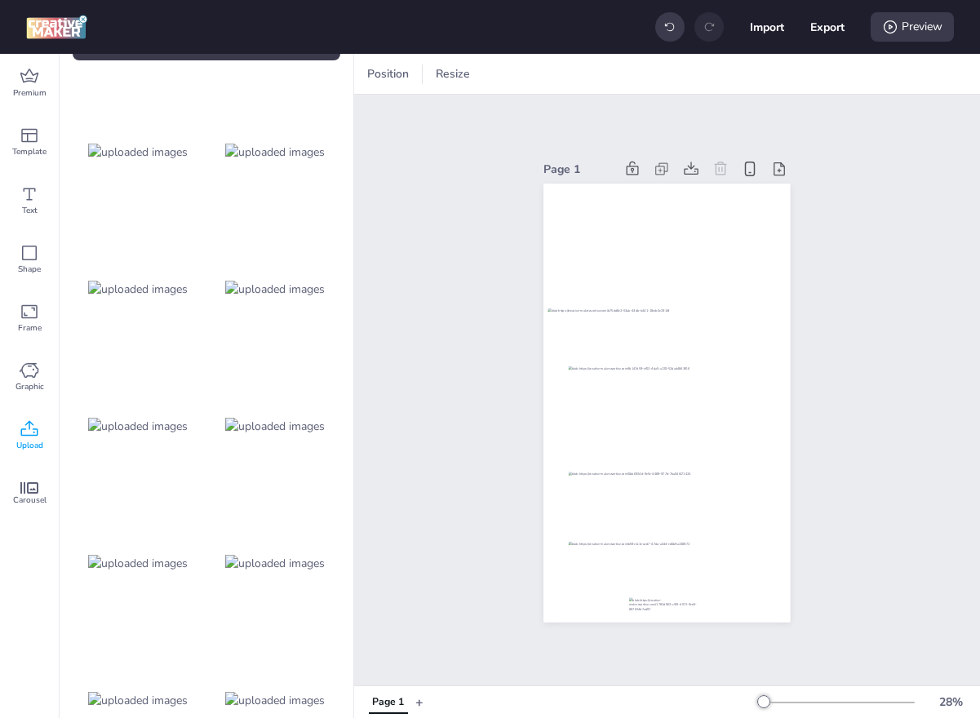
scroll to position [71, 0]
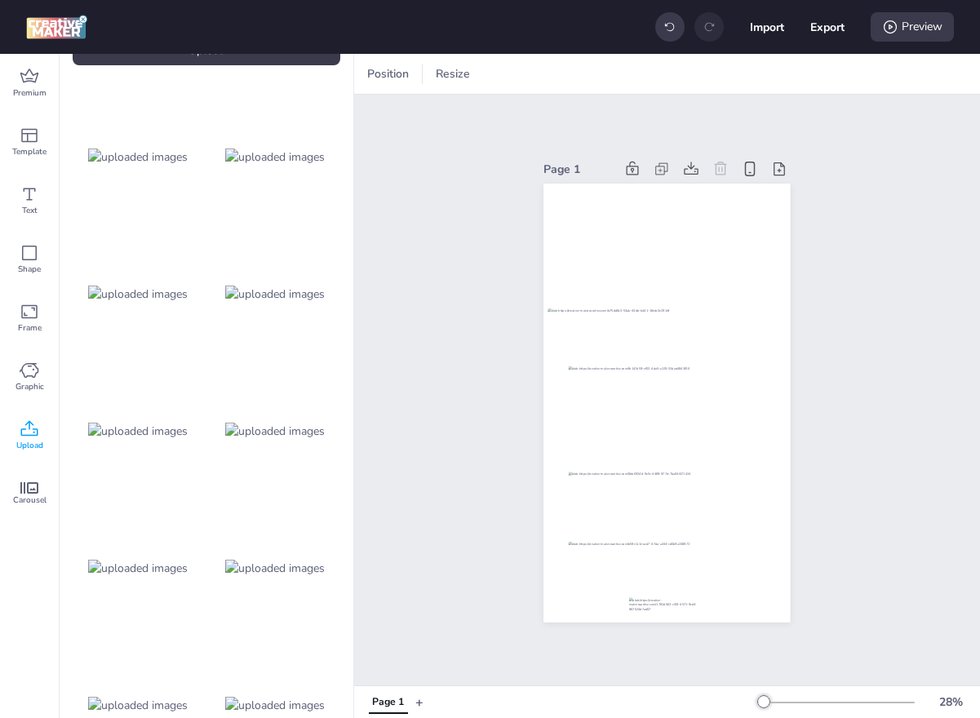
click at [137, 154] on img at bounding box center [138, 156] width 100 height 17
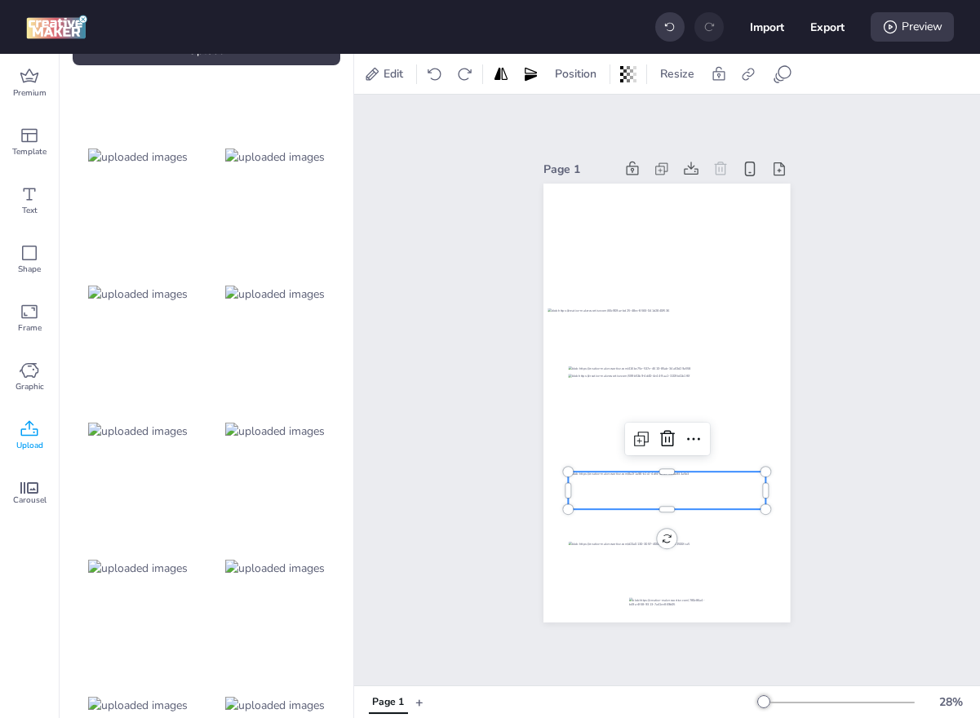
click at [686, 508] on div at bounding box center [667, 491] width 197 height 38
drag, startPoint x: 671, startPoint y: 411, endPoint x: 670, endPoint y: 505, distance: 93.8
click at [670, 505] on div at bounding box center [667, 499] width 197 height 58
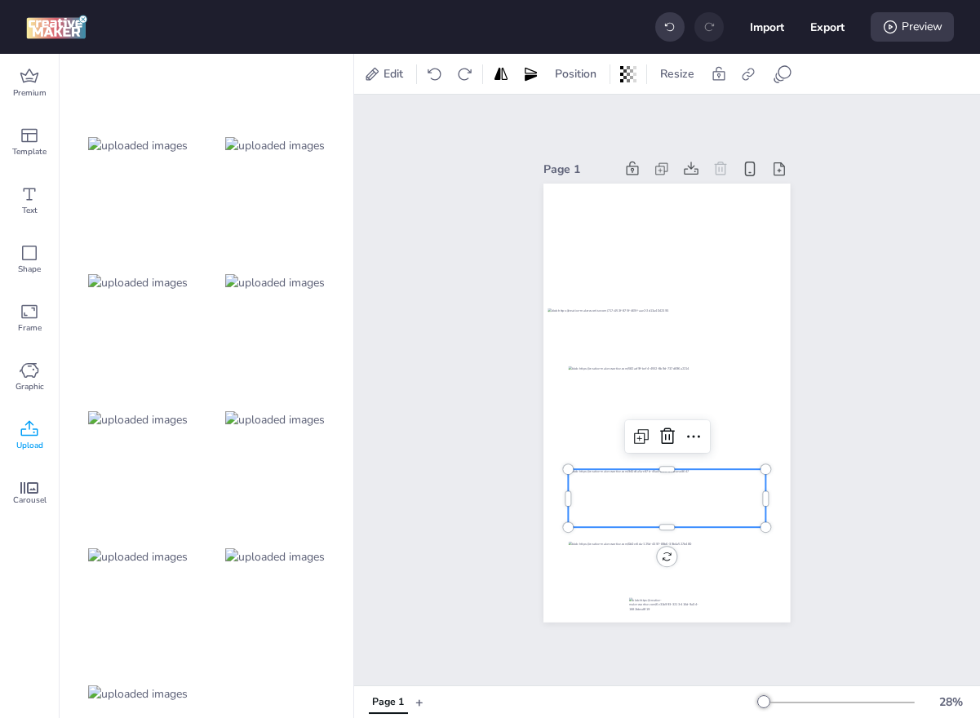
scroll to position [410, 0]
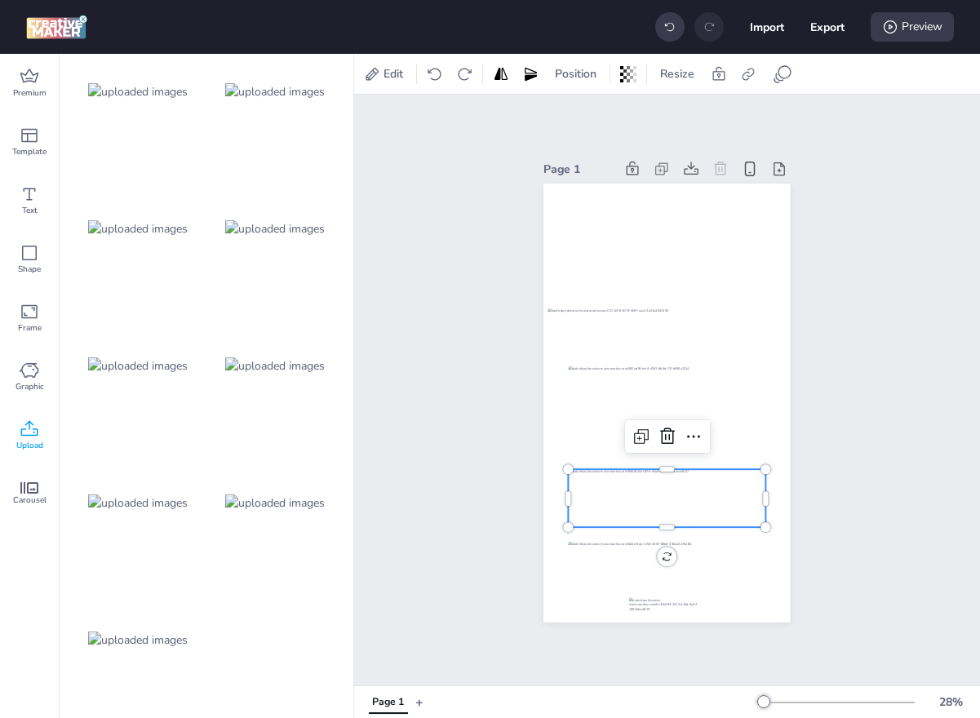
click at [256, 505] on img at bounding box center [275, 502] width 100 height 17
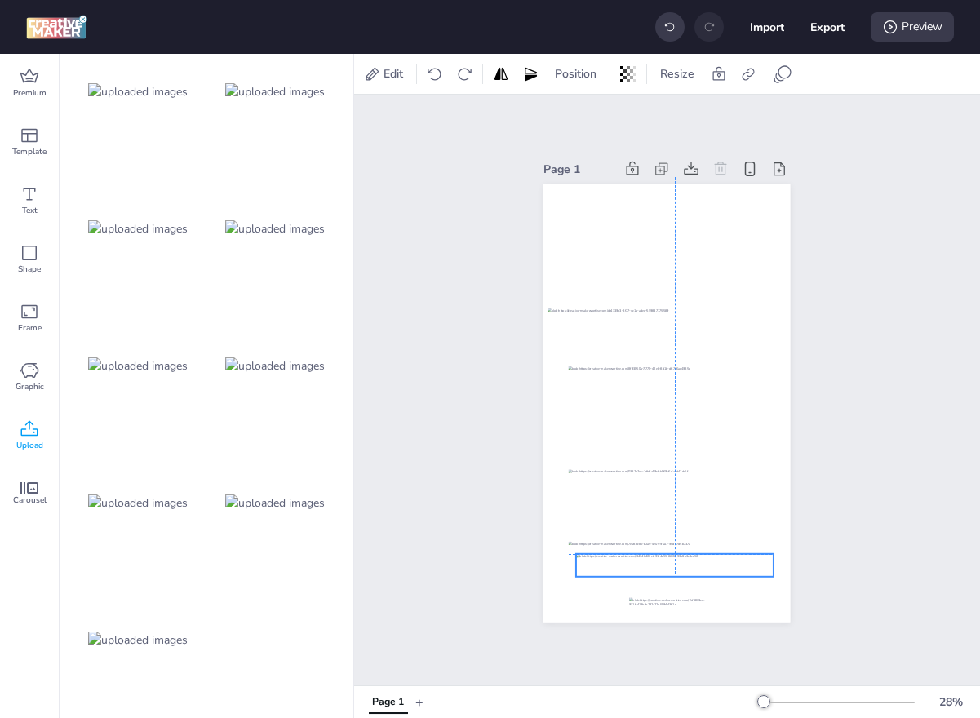
drag, startPoint x: 641, startPoint y: 403, endPoint x: 648, endPoint y: 562, distance: 159.2
click at [648, 562] on div at bounding box center [674, 565] width 197 height 22
click at [644, 570] on div at bounding box center [670, 567] width 197 height 22
click at [627, 552] on div at bounding box center [667, 554] width 197 height 25
drag, startPoint x: 628, startPoint y: 569, endPoint x: 623, endPoint y: 554, distance: 16.3
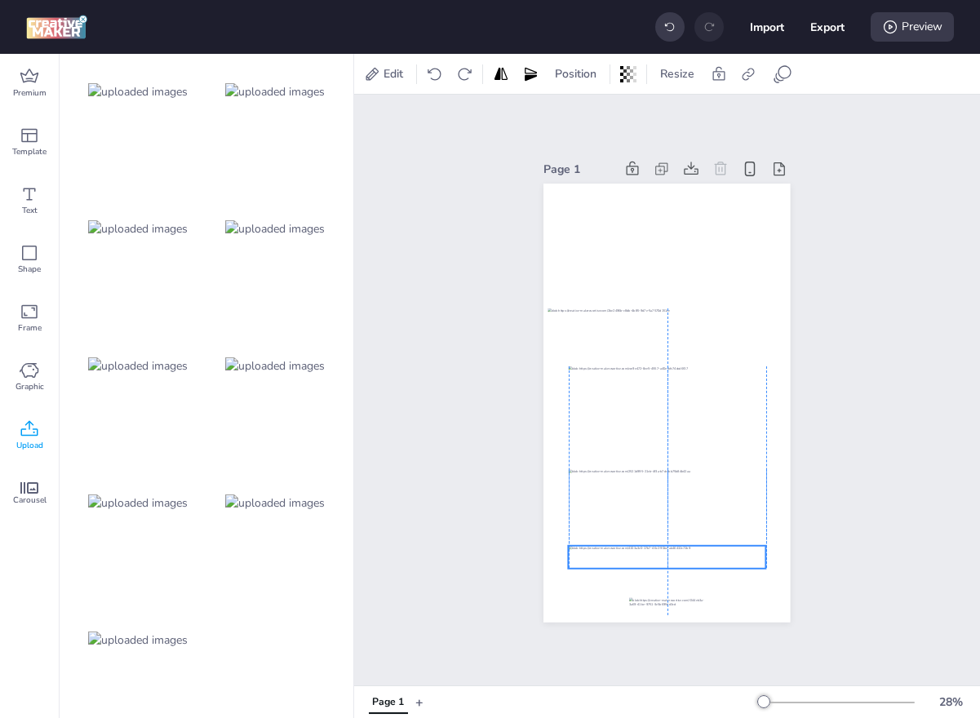
click at [623, 554] on div at bounding box center [667, 557] width 197 height 22
click at [799, 57] on div "Edit Position Resize" at bounding box center [667, 74] width 626 height 40
click at [791, 70] on icon at bounding box center [783, 71] width 13 height 13
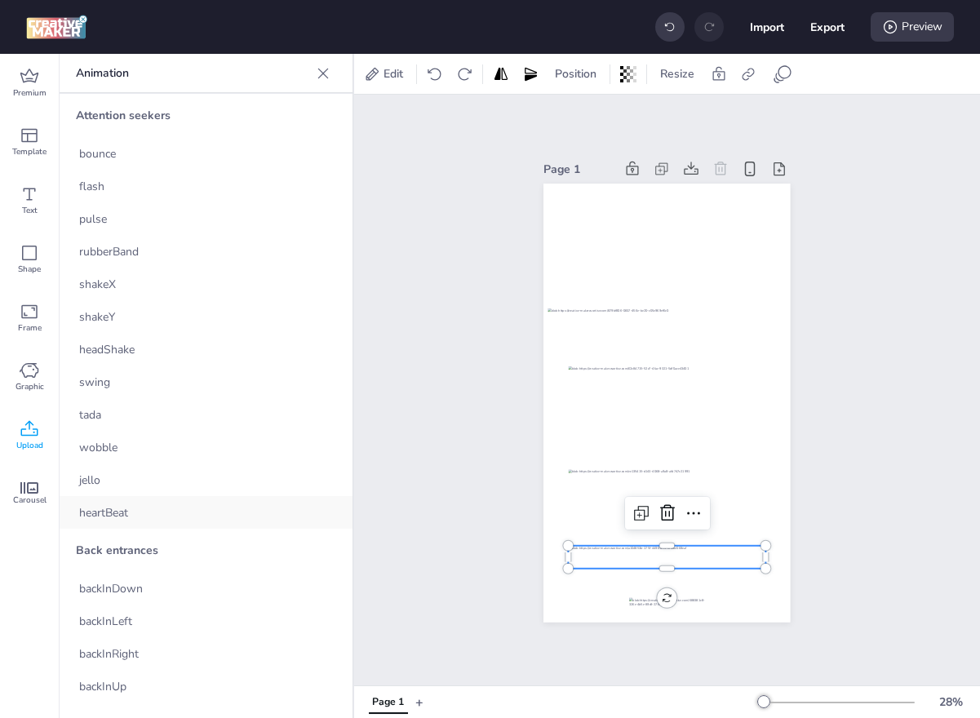
click at [140, 513] on div "heartBeat" at bounding box center [206, 512] width 293 height 33
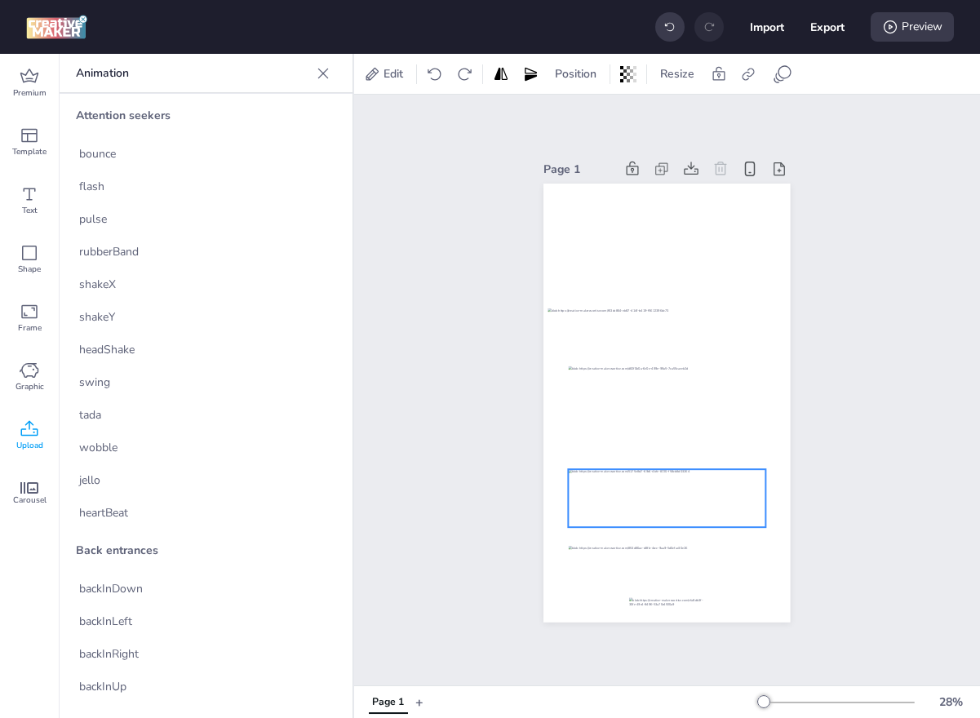
click at [582, 490] on div at bounding box center [667, 498] width 197 height 58
click at [777, 77] on icon at bounding box center [783, 74] width 20 height 20
click at [791, 66] on icon at bounding box center [783, 74] width 20 height 20
click at [772, 70] on span at bounding box center [782, 74] width 26 height 20
click at [93, 514] on span "heartBeat" at bounding box center [103, 512] width 49 height 17
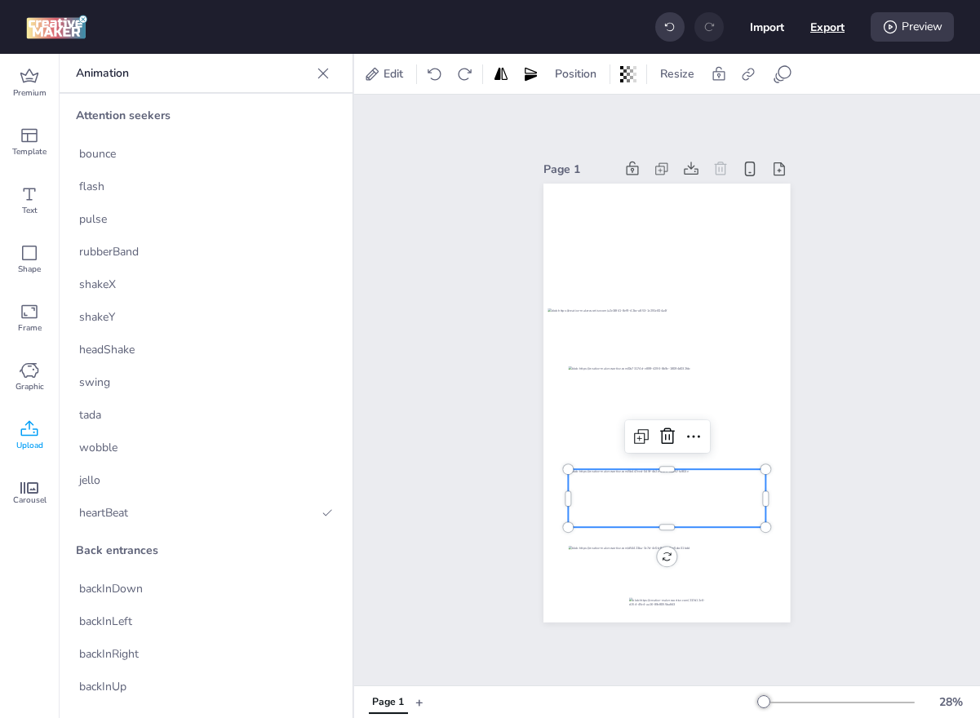
click at [812, 28] on button "Export" at bounding box center [827, 27] width 34 height 34
select select "html"
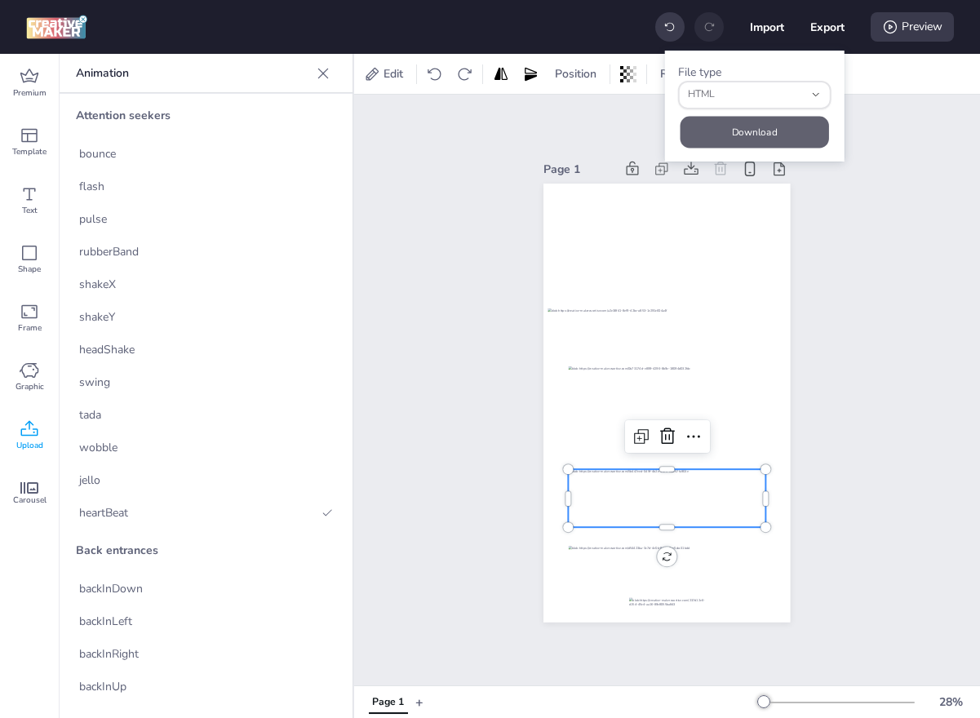
click at [740, 126] on button "Download" at bounding box center [754, 132] width 148 height 32
